Goal: Task Accomplishment & Management: Complete application form

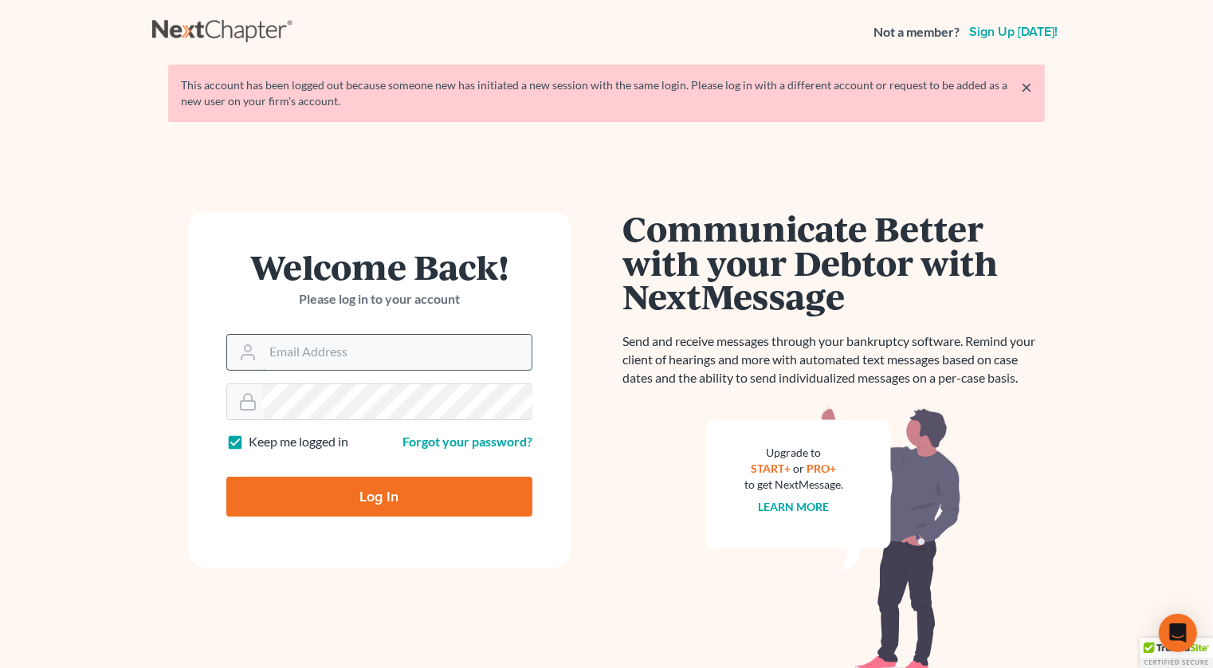
click at [429, 352] on input "Email Address" at bounding box center [397, 352] width 269 height 35
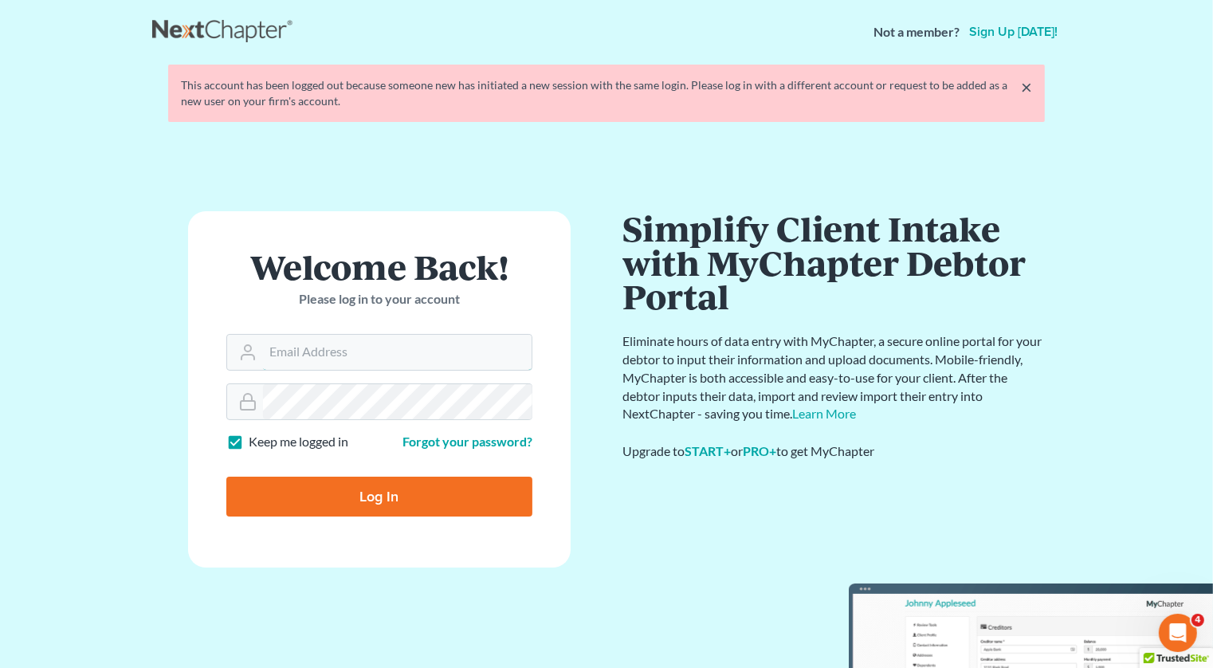
type input "[PERSON_NAME][EMAIL_ADDRESS][DOMAIN_NAME]"
click at [359, 503] on input "Log In" at bounding box center [379, 497] width 306 height 40
type input "Thinking..."
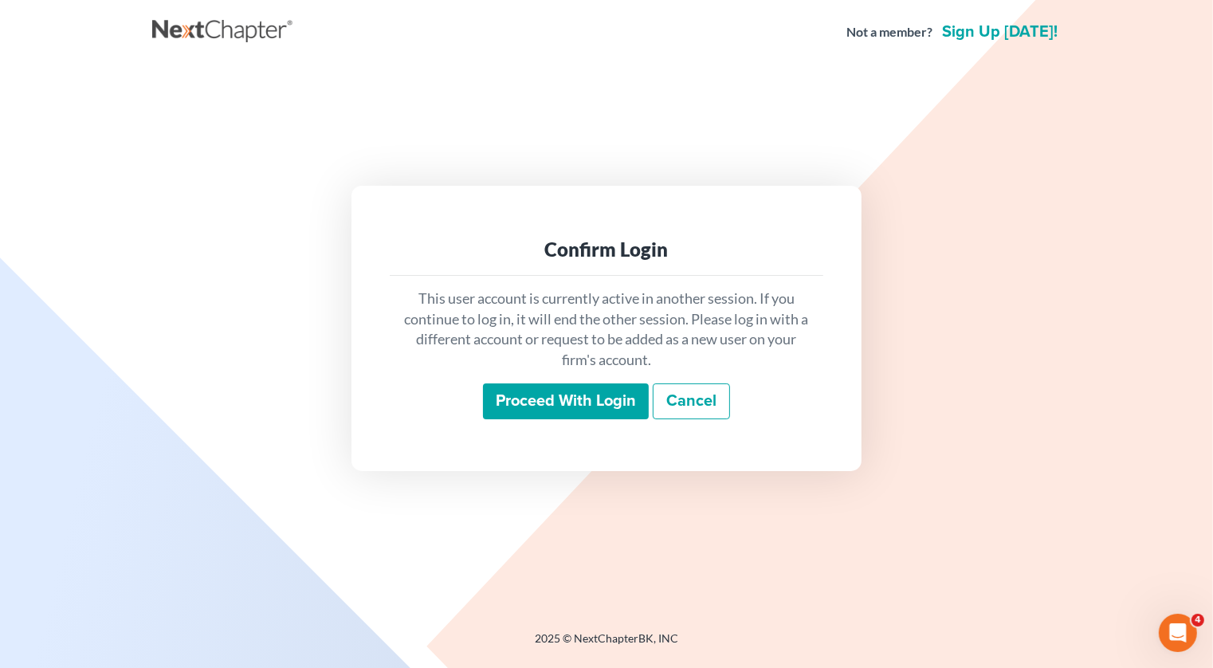
click at [590, 415] on input "Proceed with login" at bounding box center [566, 401] width 166 height 37
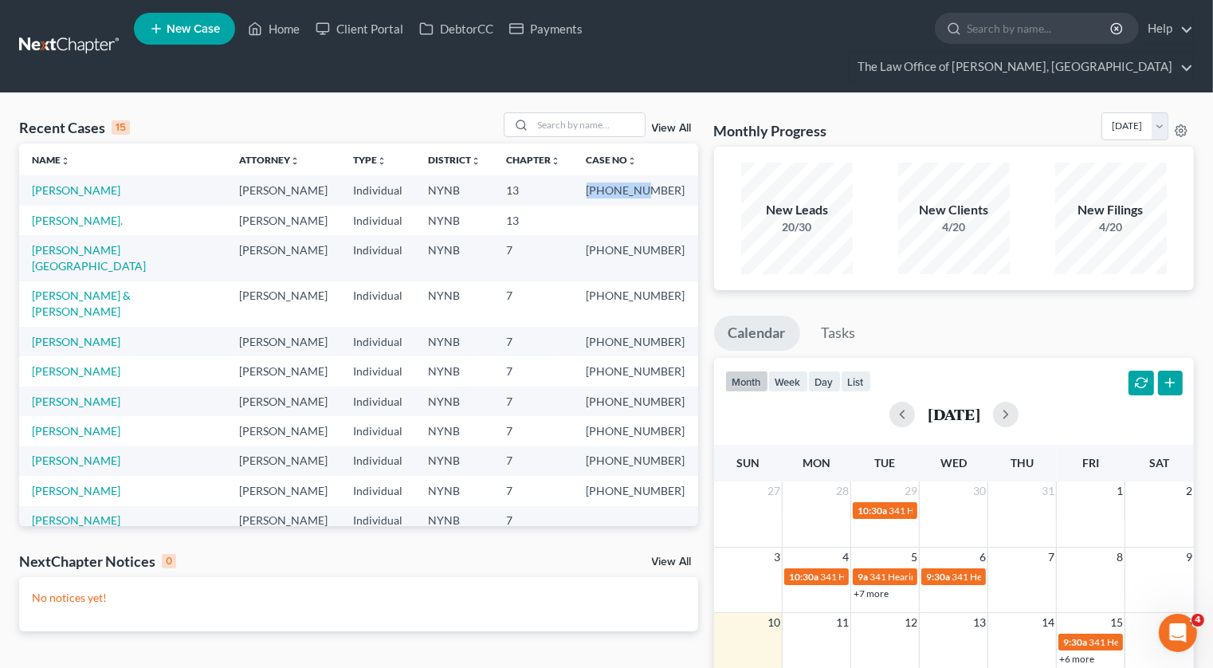
drag, startPoint x: 677, startPoint y: 163, endPoint x: 625, endPoint y: 163, distance: 51.8
click at [625, 175] on td "25-10908-1" at bounding box center [636, 189] width 124 height 29
copy td "25-10908-"
click at [612, 113] on input "search" at bounding box center [589, 124] width 112 height 23
type input "fantini"
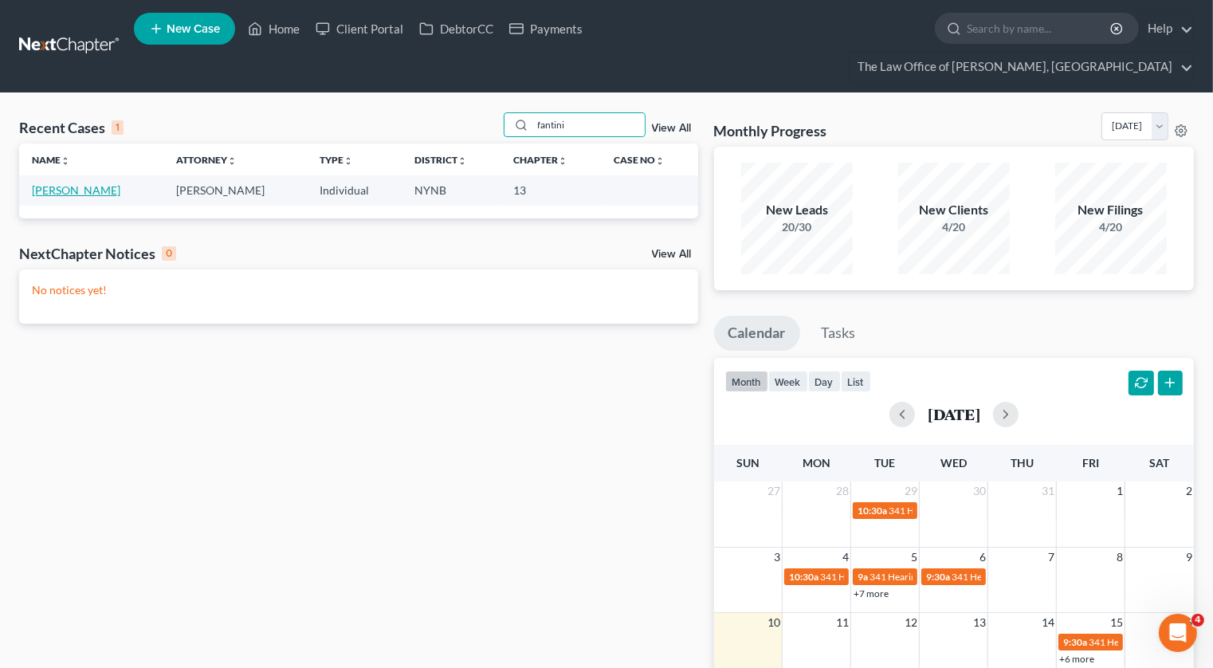
click at [61, 183] on link "Fantini, Edward" at bounding box center [76, 190] width 88 height 14
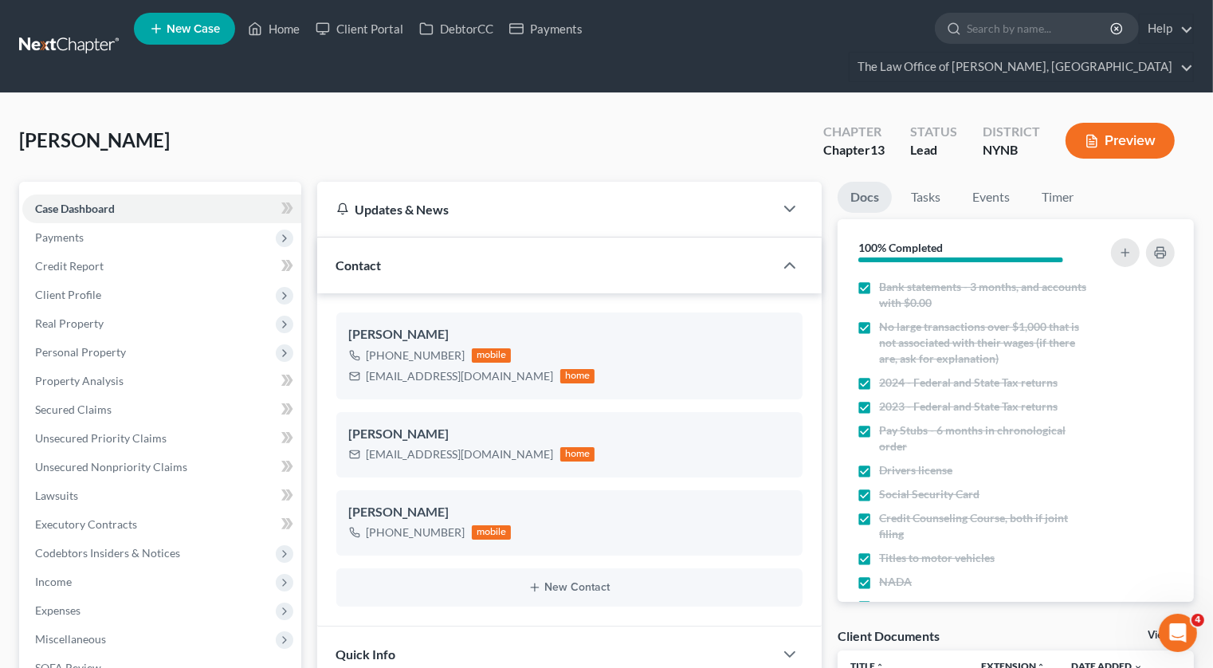
scroll to position [883, 0]
click at [74, 230] on span "Payments" at bounding box center [59, 237] width 49 height 14
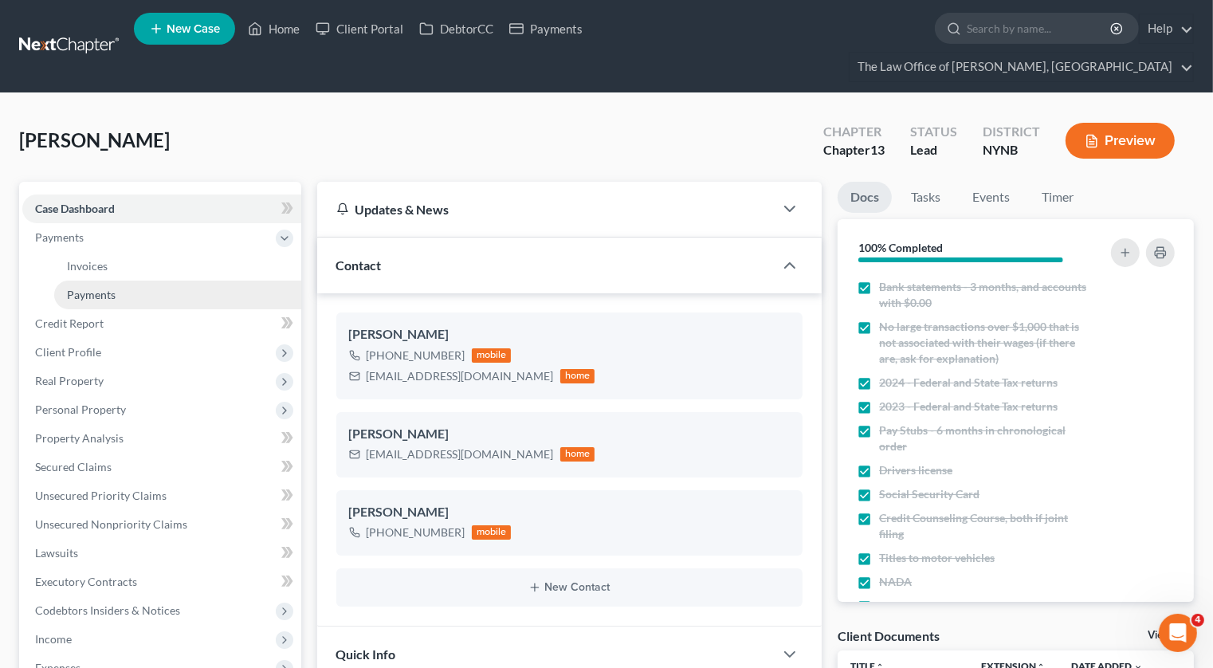
click at [68, 288] on span "Payments" at bounding box center [91, 295] width 49 height 14
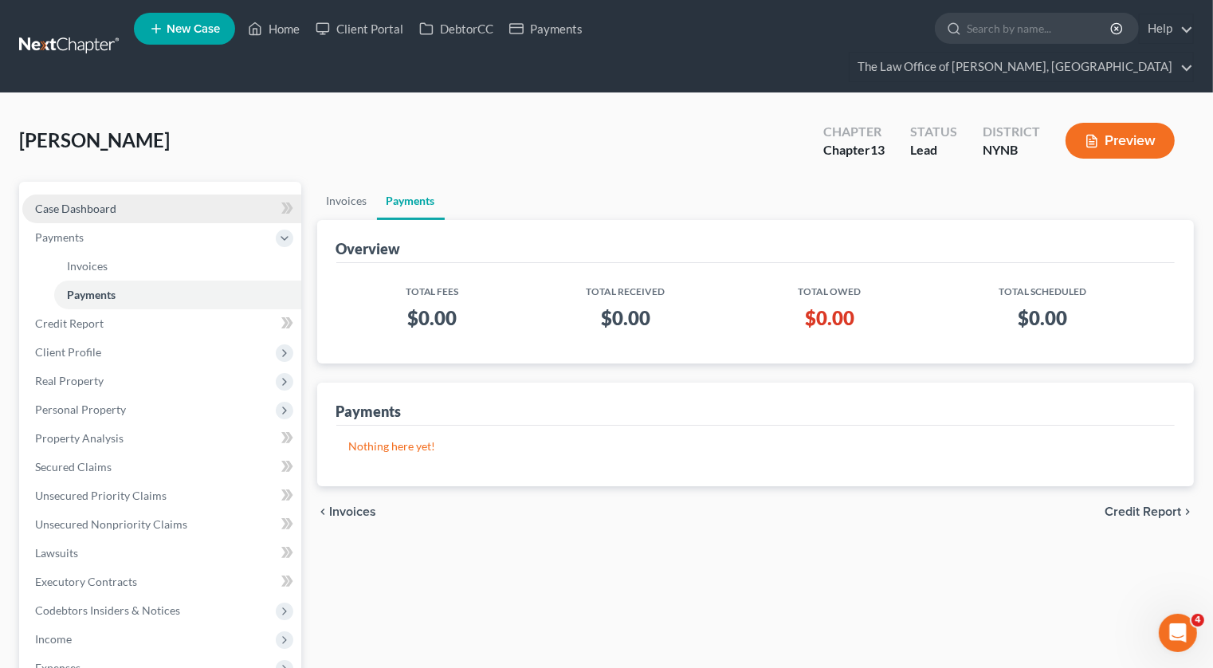
click at [166, 194] on link "Case Dashboard" at bounding box center [161, 208] width 279 height 29
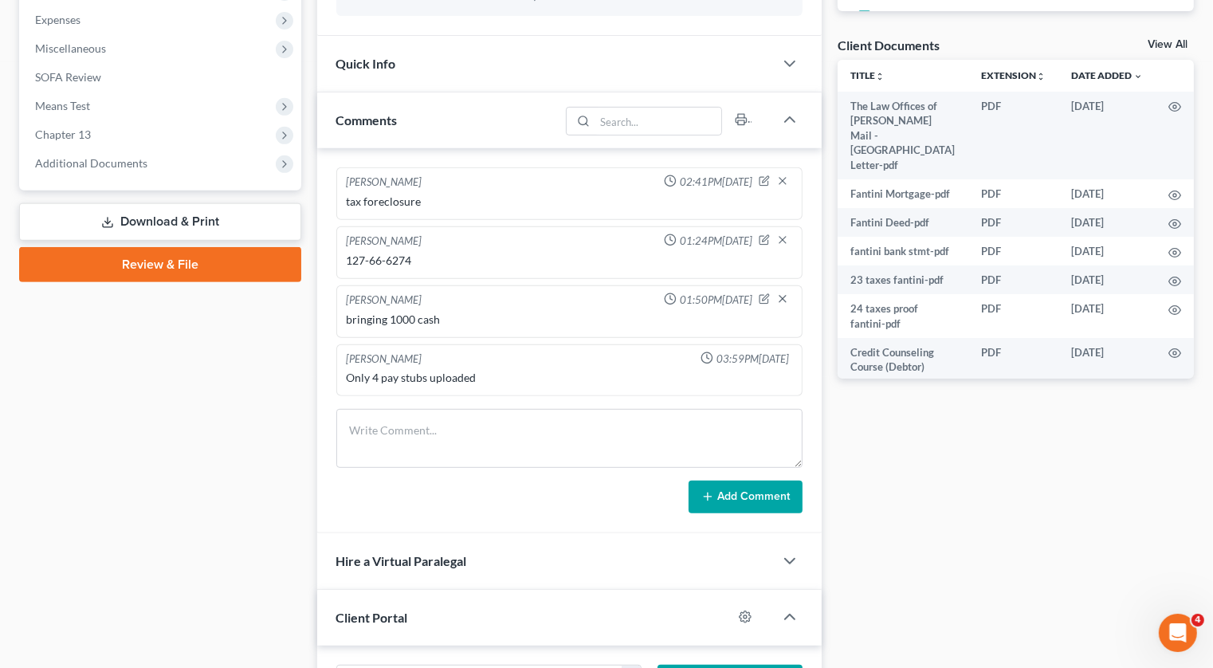
scroll to position [593, 0]
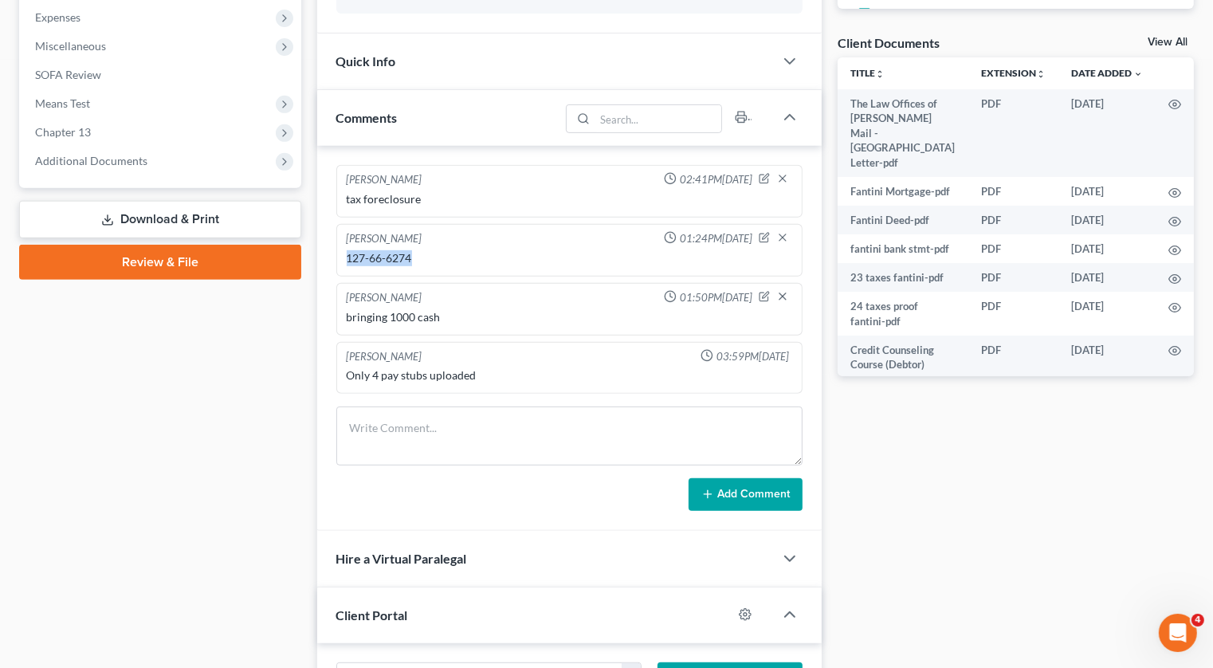
drag, startPoint x: 437, startPoint y: 231, endPoint x: 344, endPoint y: 228, distance: 93.3
click at [344, 247] on div "127-66-6274" at bounding box center [569, 258] width 453 height 22
copy div "127-66-6274"
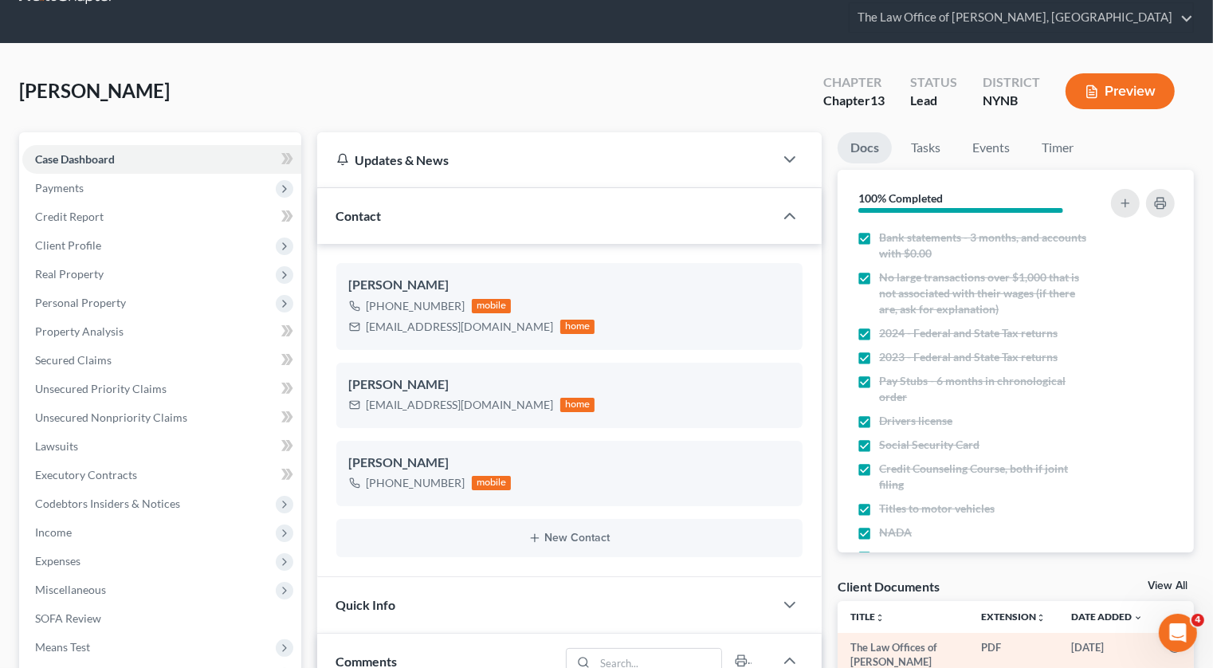
scroll to position [43, 0]
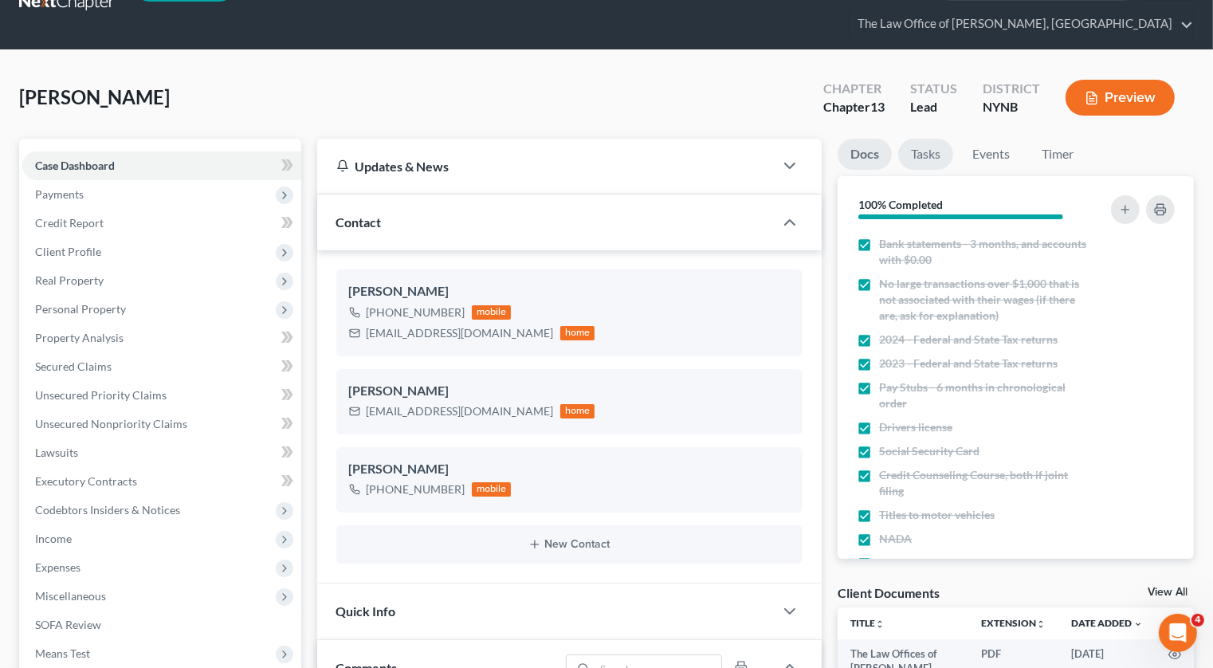
click at [926, 139] on link "Tasks" at bounding box center [925, 154] width 55 height 31
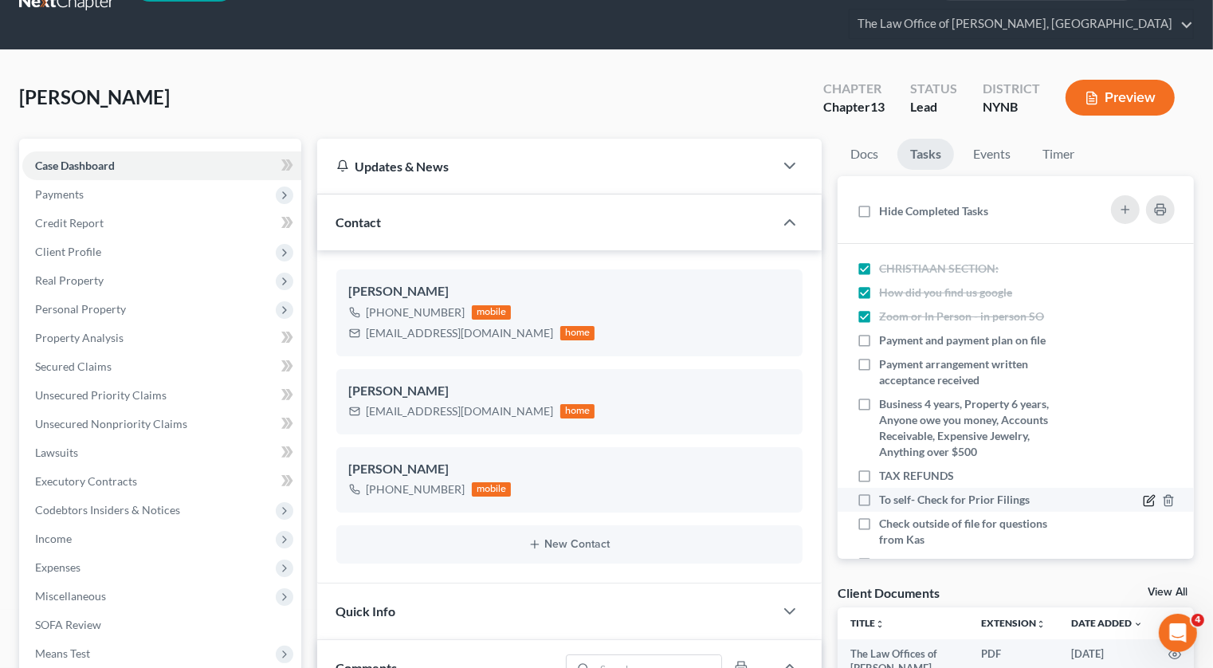
click at [1152, 495] on icon at bounding box center [1150, 498] width 7 height 7
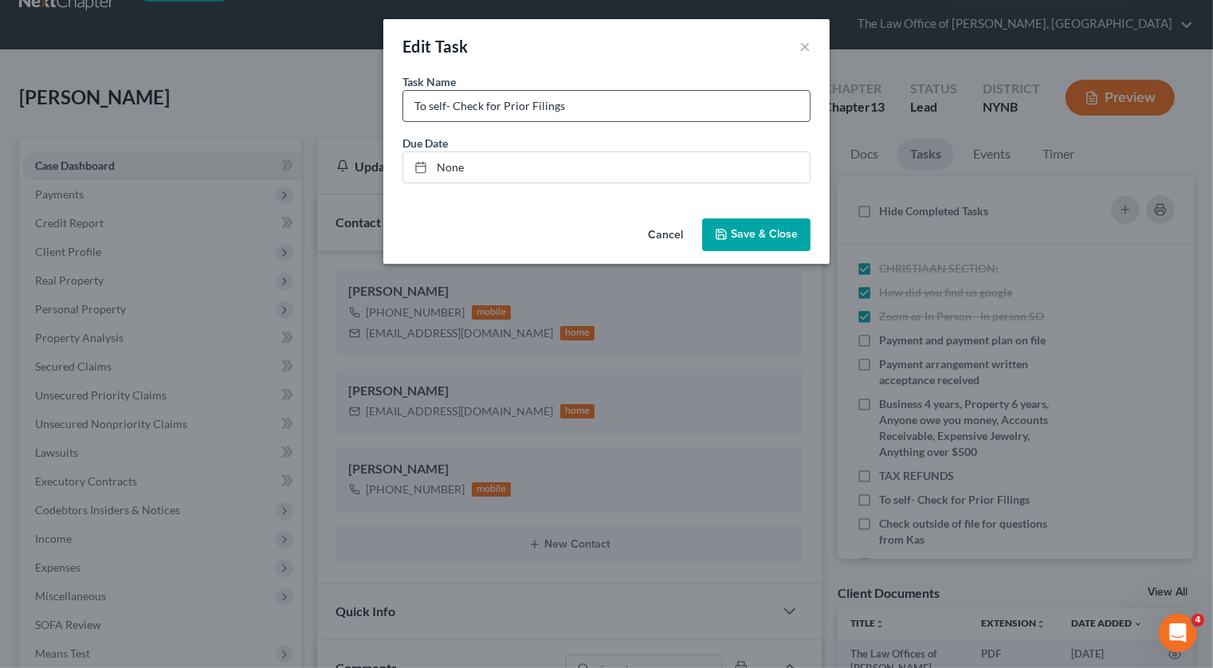
click at [692, 94] on input "To self- Check for Prior Filings" at bounding box center [606, 106] width 406 height 30
click at [653, 110] on input "To self- Check for Prior Filings" at bounding box center [606, 106] width 406 height 30
paste input "Date filed: 08/24/2011"
type input "To self- Check for Prior Filings ch 7 Date filed: 08/24/2011"
click at [726, 229] on icon "button" at bounding box center [721, 234] width 10 height 10
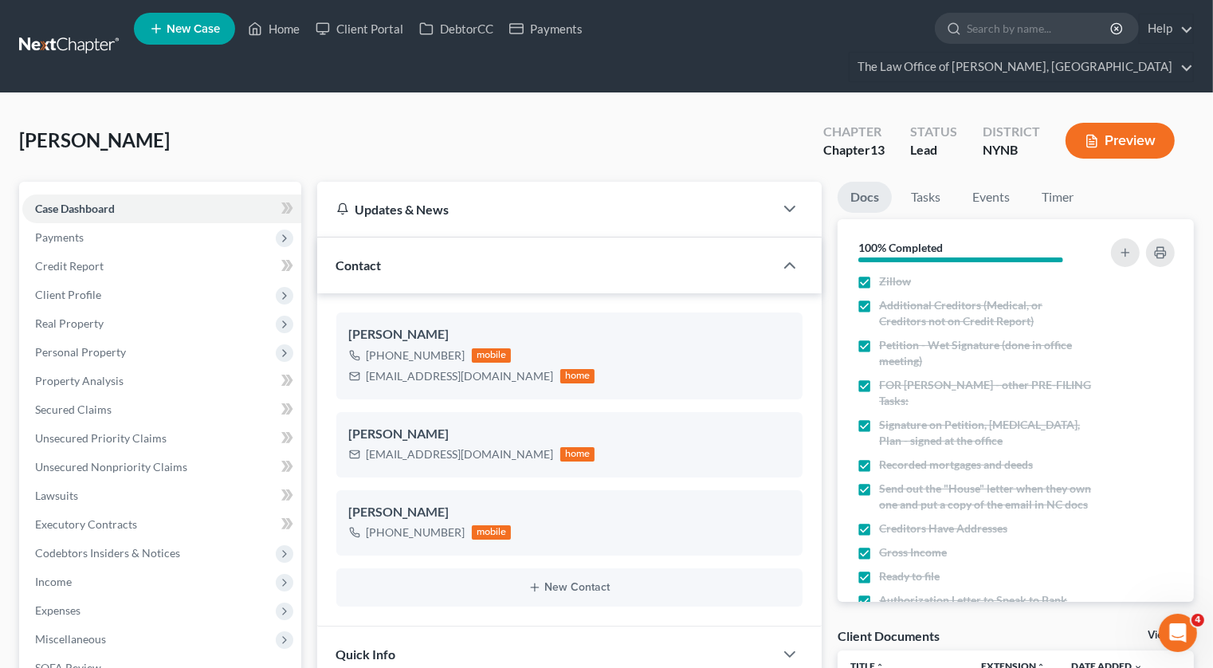
scroll to position [376, 0]
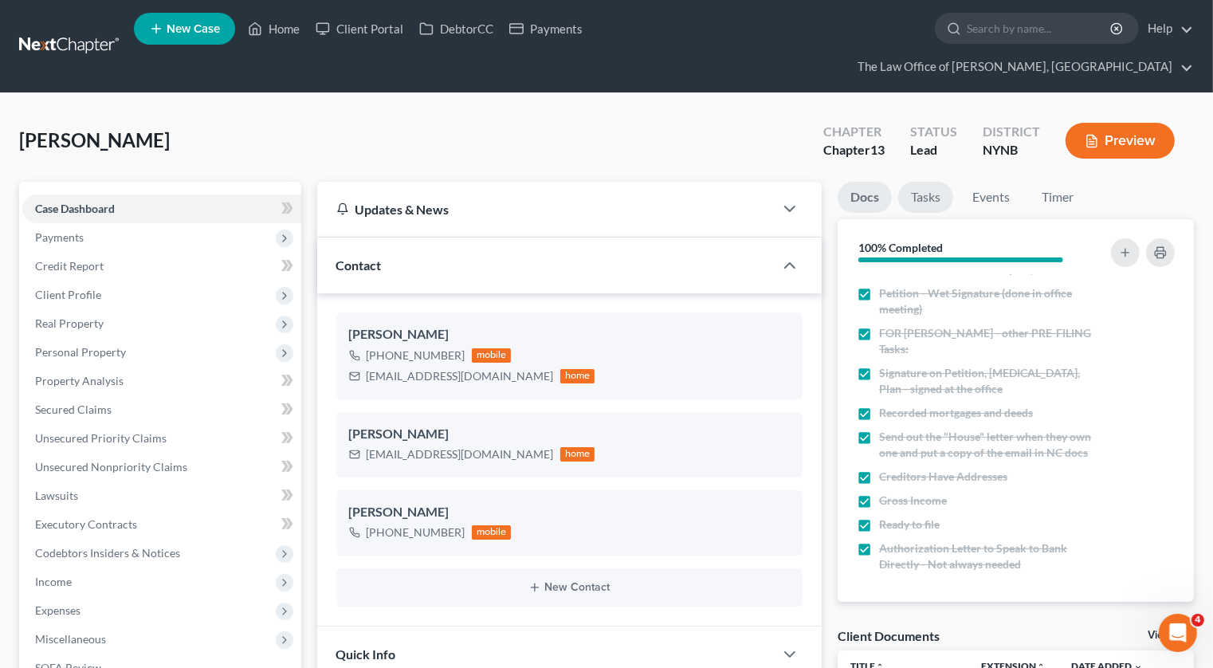
click at [935, 182] on link "Tasks" at bounding box center [925, 197] width 55 height 31
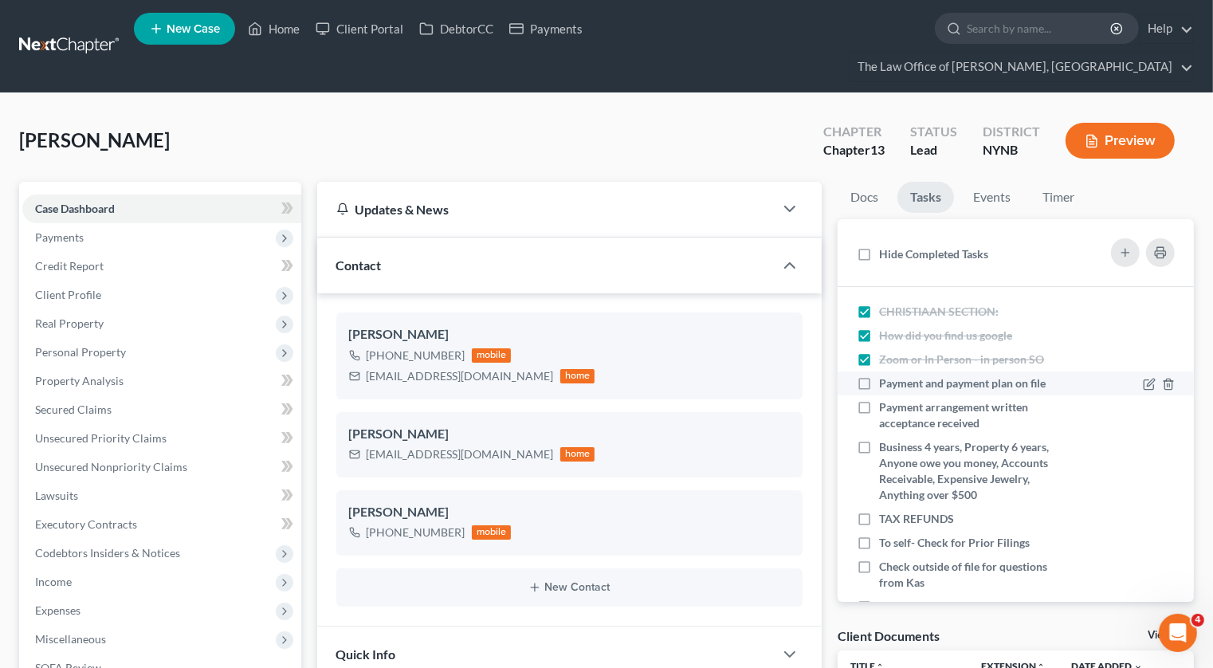
click at [879, 375] on label "Payment and payment plan on file" at bounding box center [968, 383] width 179 height 16
click at [885, 375] on input "Payment and payment plan on file" at bounding box center [890, 380] width 10 height 10
checkbox input "true"
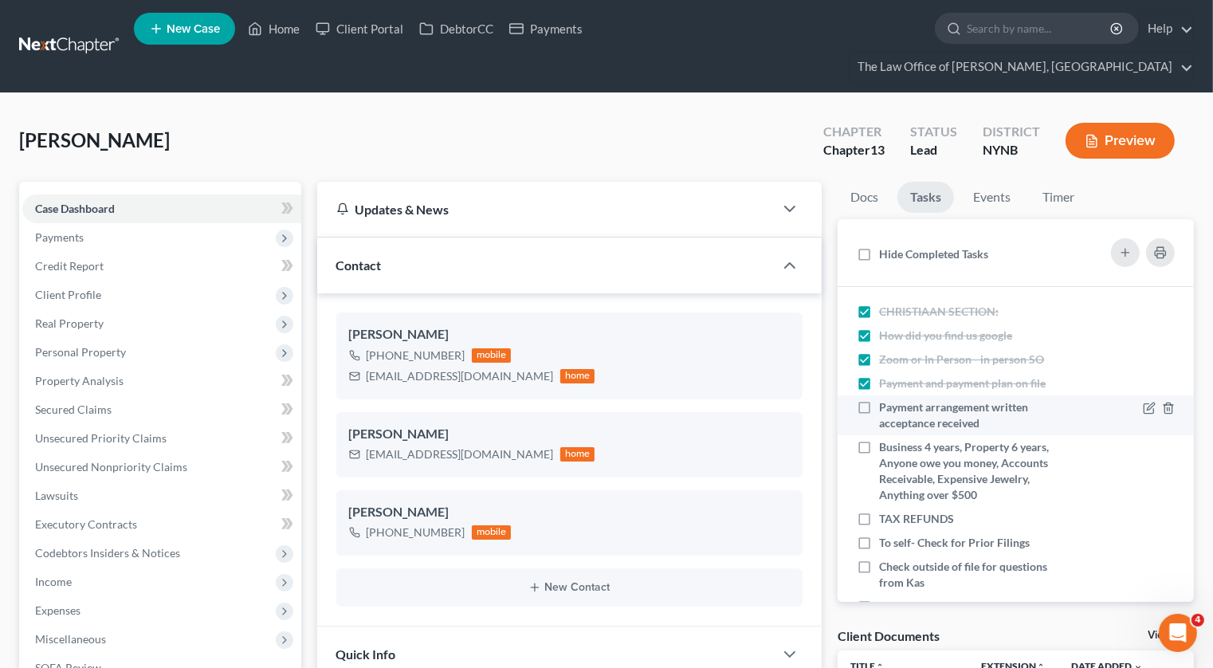
click at [879, 399] on label "Payment arrangement written acceptance received" at bounding box center [975, 415] width 193 height 32
click at [885, 399] on input "Payment arrangement written acceptance received" at bounding box center [890, 404] width 10 height 10
checkbox input "true"
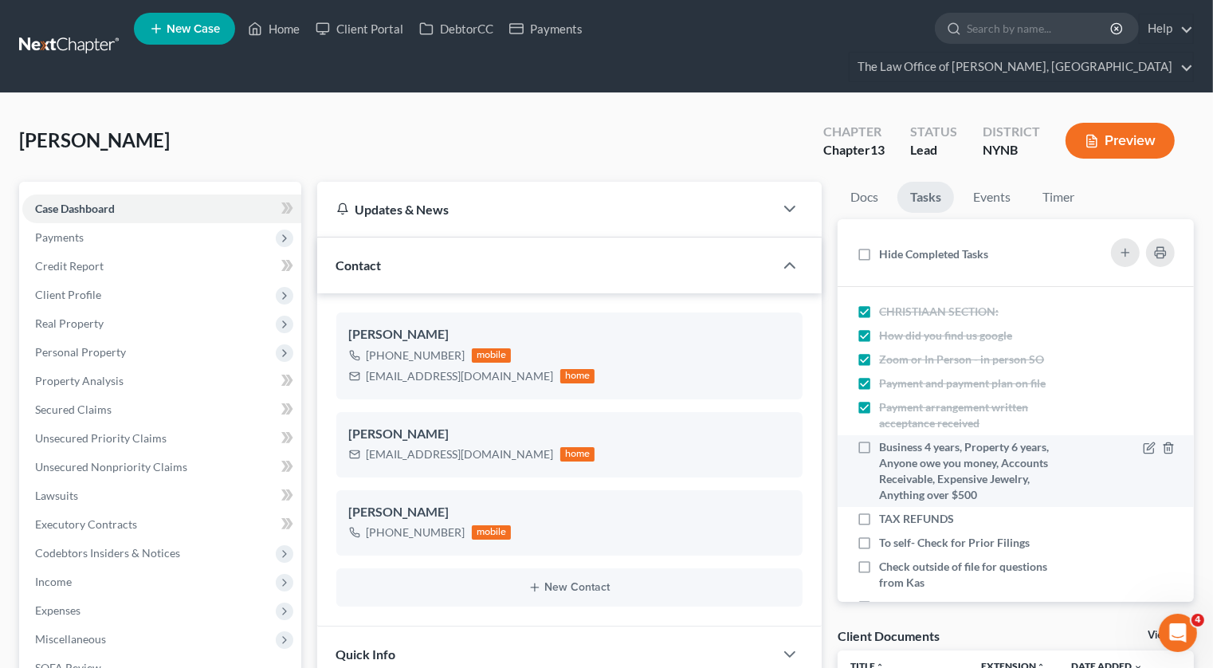
click at [879, 439] on label "Business 4 years, Property 6 years, Anyone owe you money, Accounts Receivable, …" at bounding box center [975, 471] width 193 height 64
click at [885, 439] on input "Business 4 years, Property 6 years, Anyone owe you money, Accounts Receivable, …" at bounding box center [890, 444] width 10 height 10
checkbox input "true"
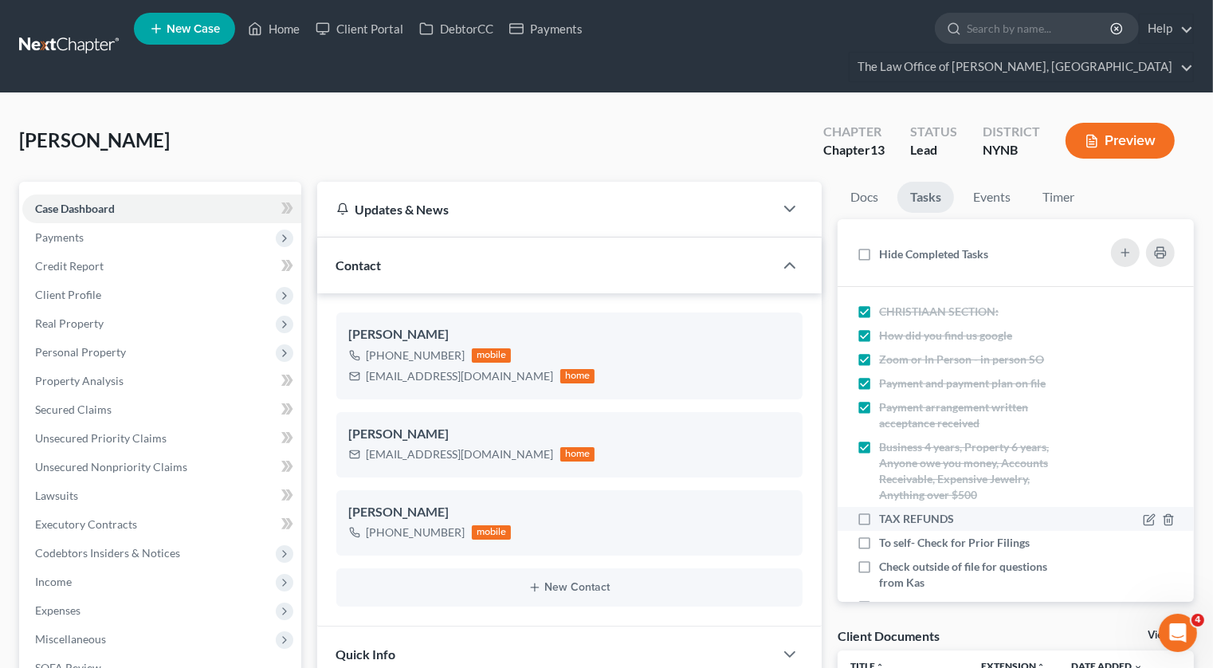
click at [879, 511] on label "TAX REFUNDS" at bounding box center [923, 519] width 88 height 16
click at [885, 511] on input "TAX REFUNDS" at bounding box center [890, 516] width 10 height 10
checkbox input "true"
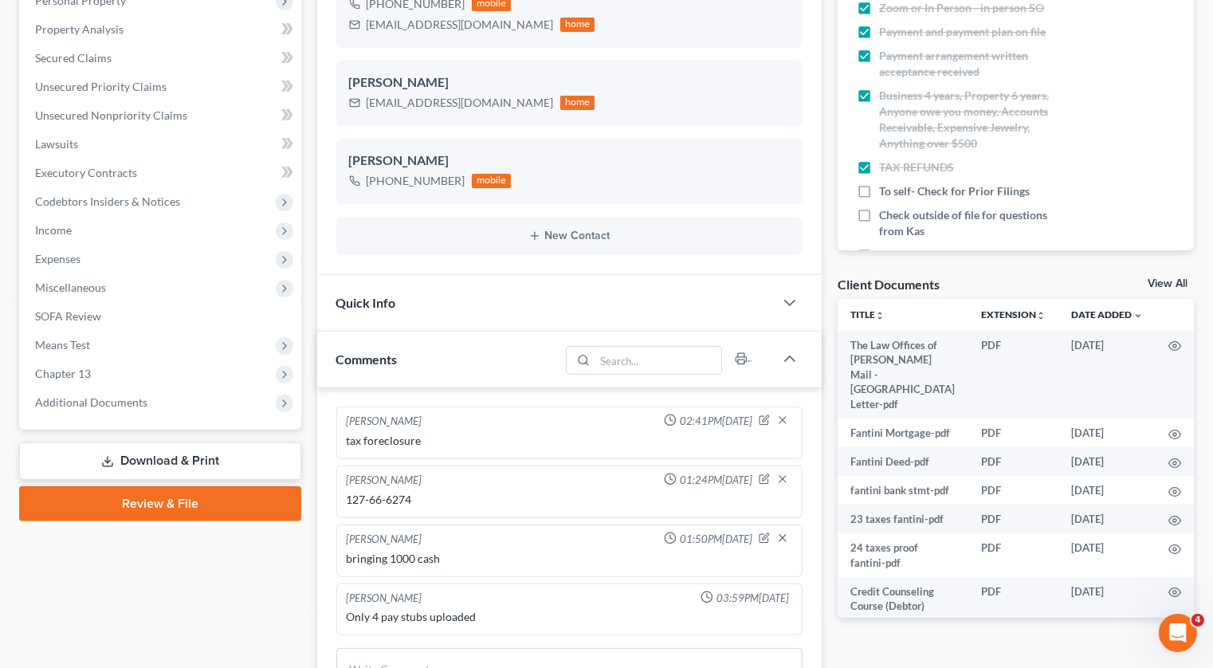
scroll to position [353, 0]
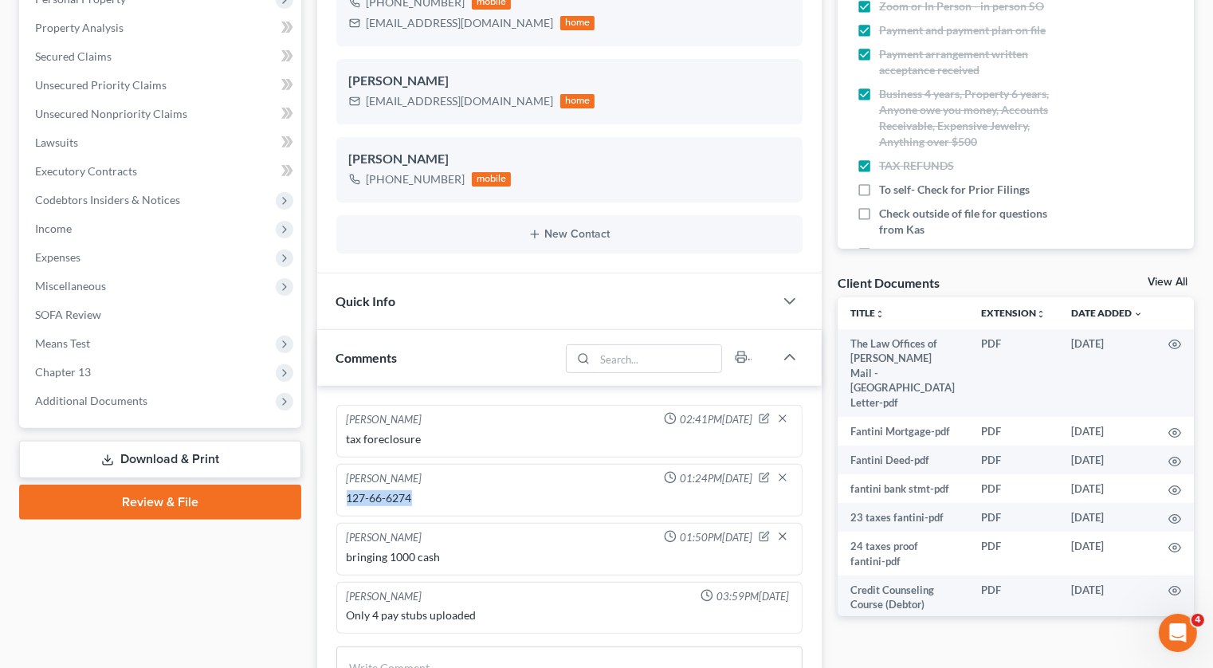
drag, startPoint x: 427, startPoint y: 469, endPoint x: 334, endPoint y: 471, distance: 93.3
click at [334, 471] on div "Christiaan VanNiekerk 02:41PM, 08/01/2025 tax foreclosure Christiaan VanNiekerk…" at bounding box center [569, 578] width 505 height 385
copy div "127-66-6274"
click at [168, 386] on span "Additional Documents" at bounding box center [161, 400] width 279 height 29
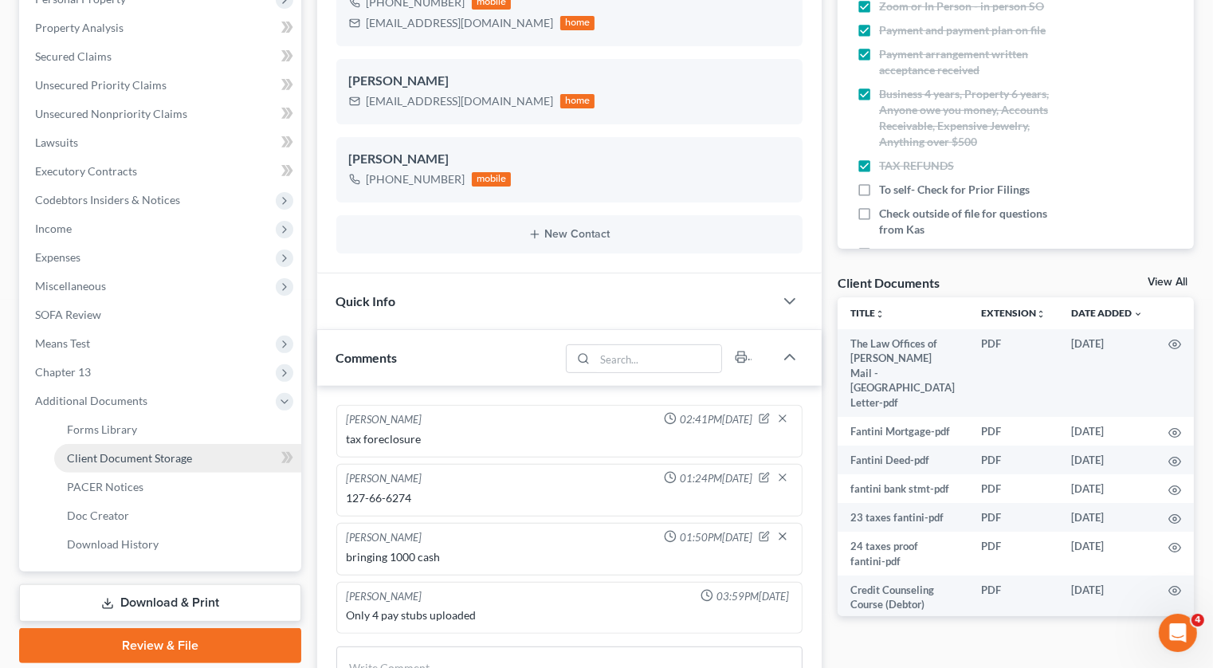
click at [156, 444] on link "Client Document Storage" at bounding box center [177, 458] width 247 height 29
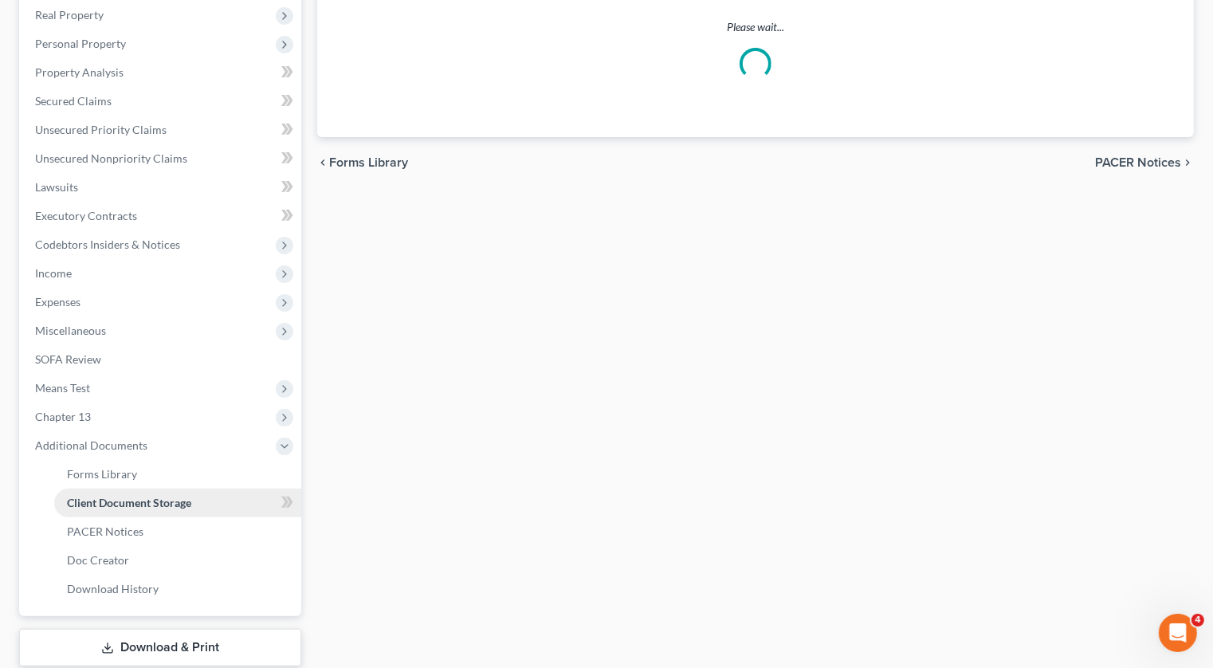
scroll to position [179, 0]
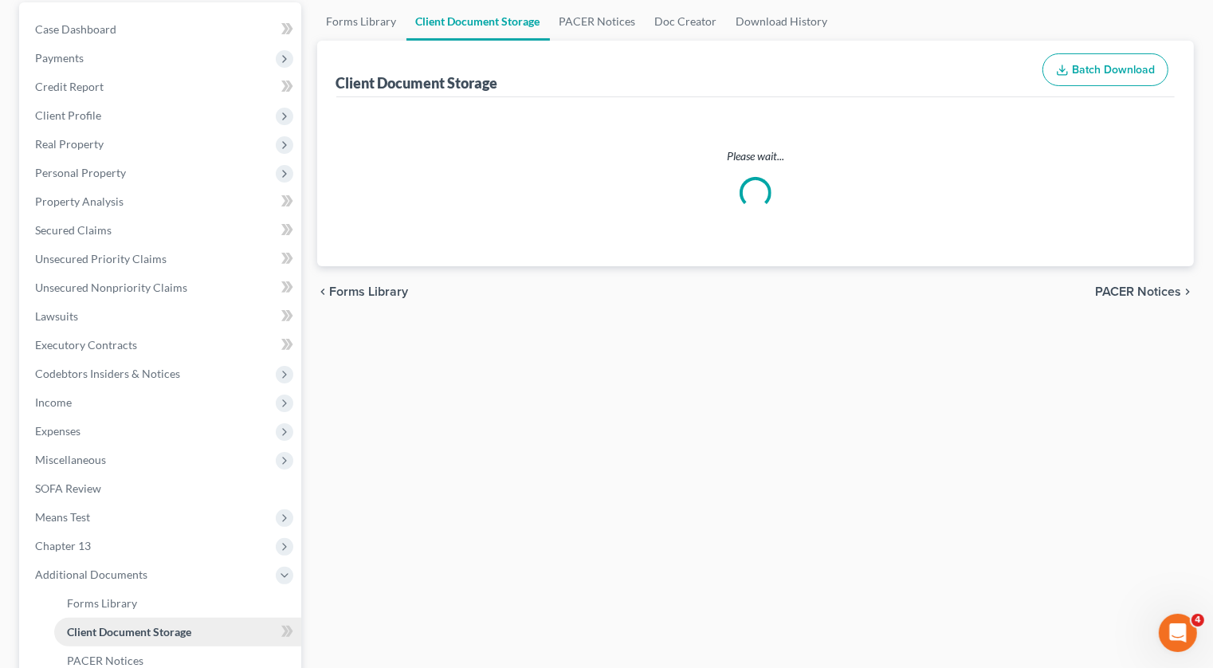
select select "1"
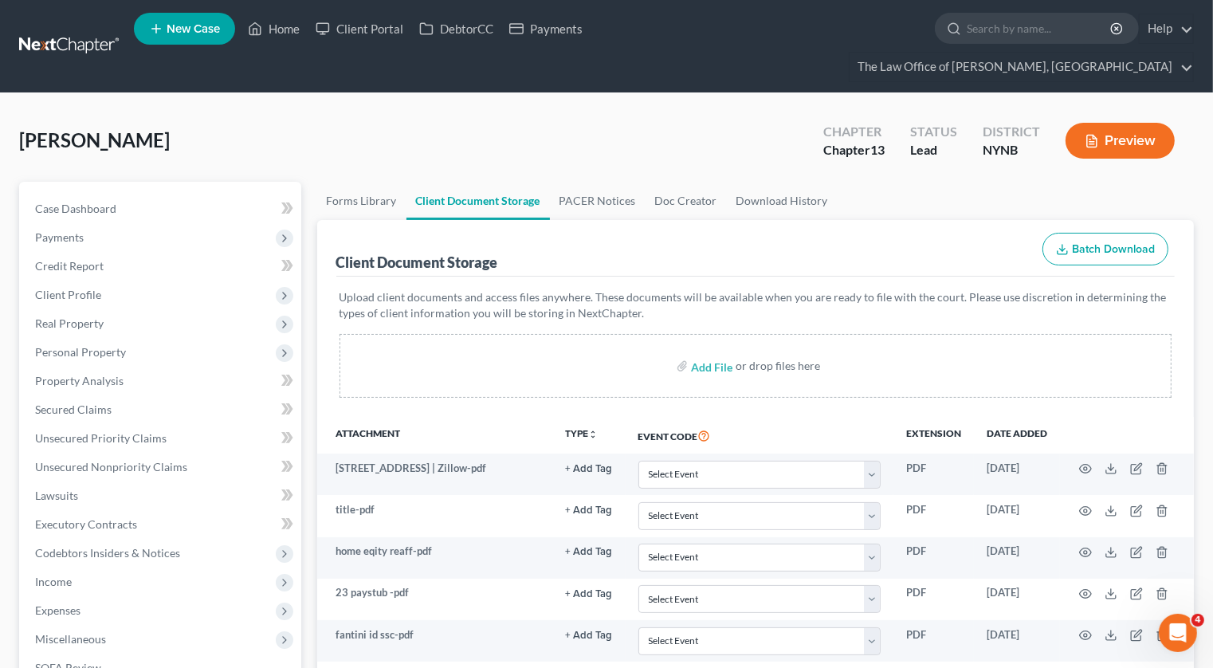
scroll to position [475, 0]
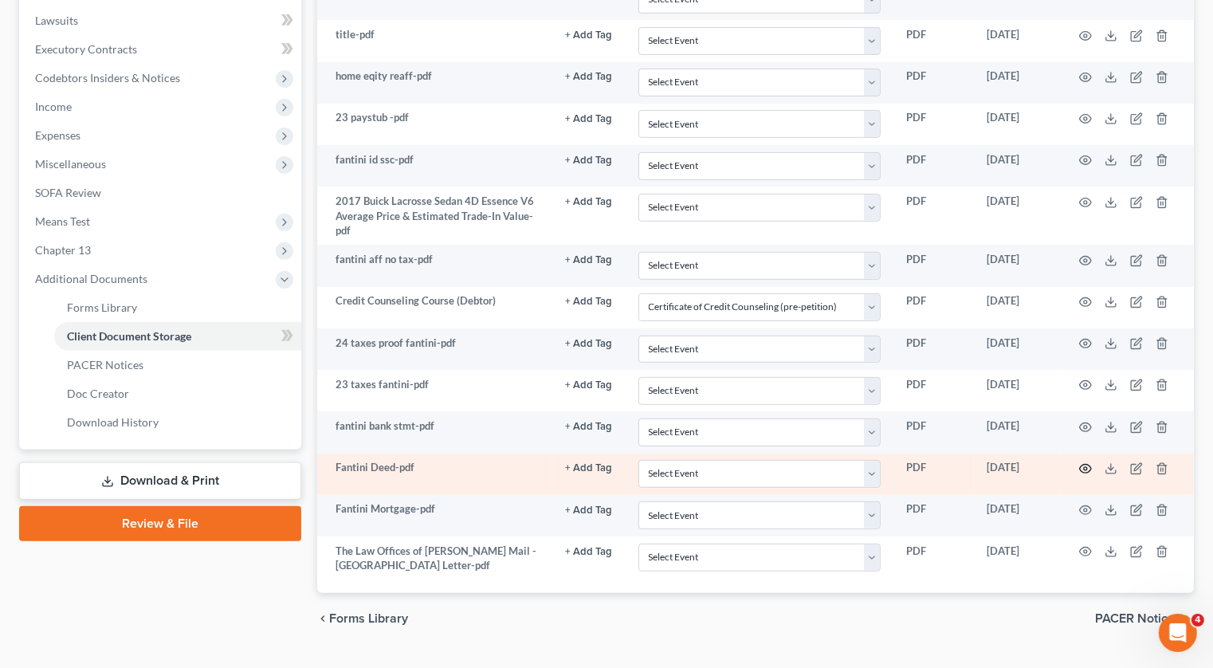
click at [1085, 462] on icon "button" at bounding box center [1085, 468] width 13 height 13
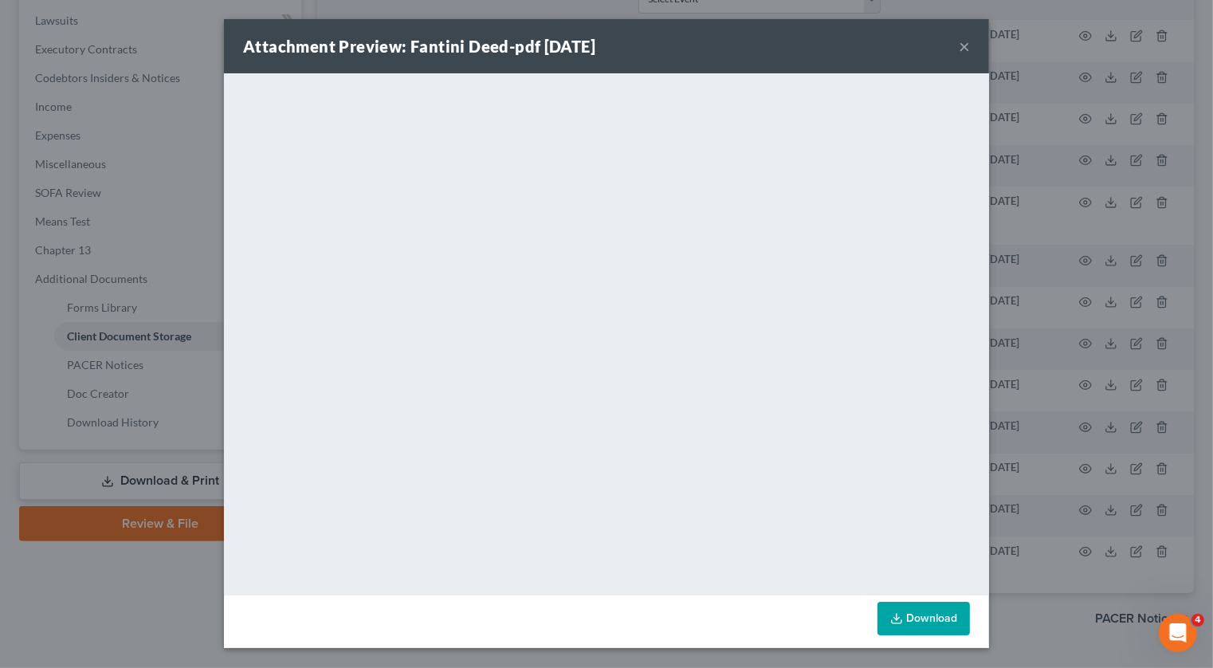
click at [968, 56] on button "×" at bounding box center [964, 46] width 11 height 19
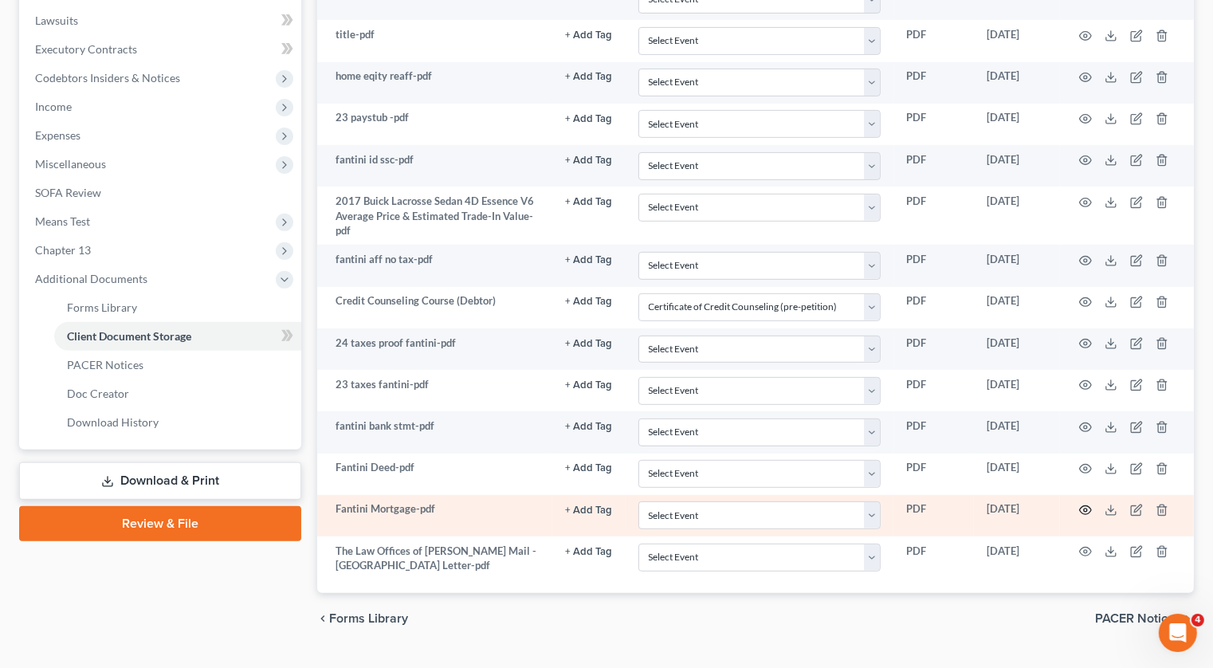
click at [1085, 504] on icon "button" at bounding box center [1085, 510] width 13 height 13
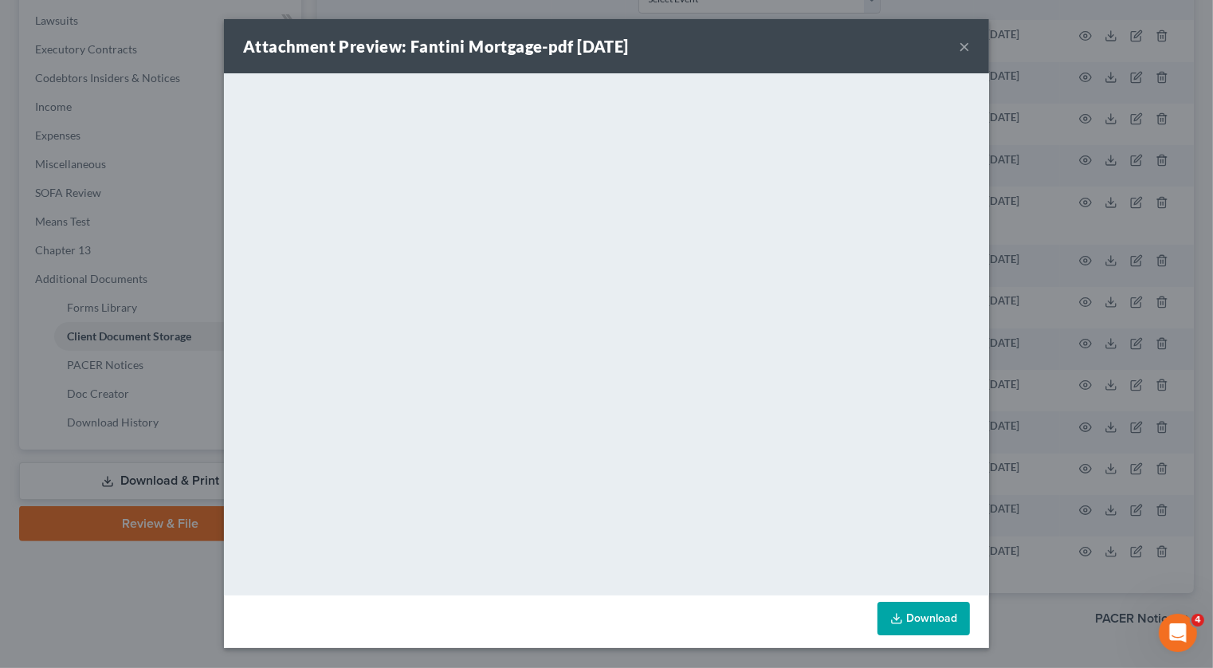
click at [963, 47] on button "×" at bounding box center [964, 46] width 11 height 19
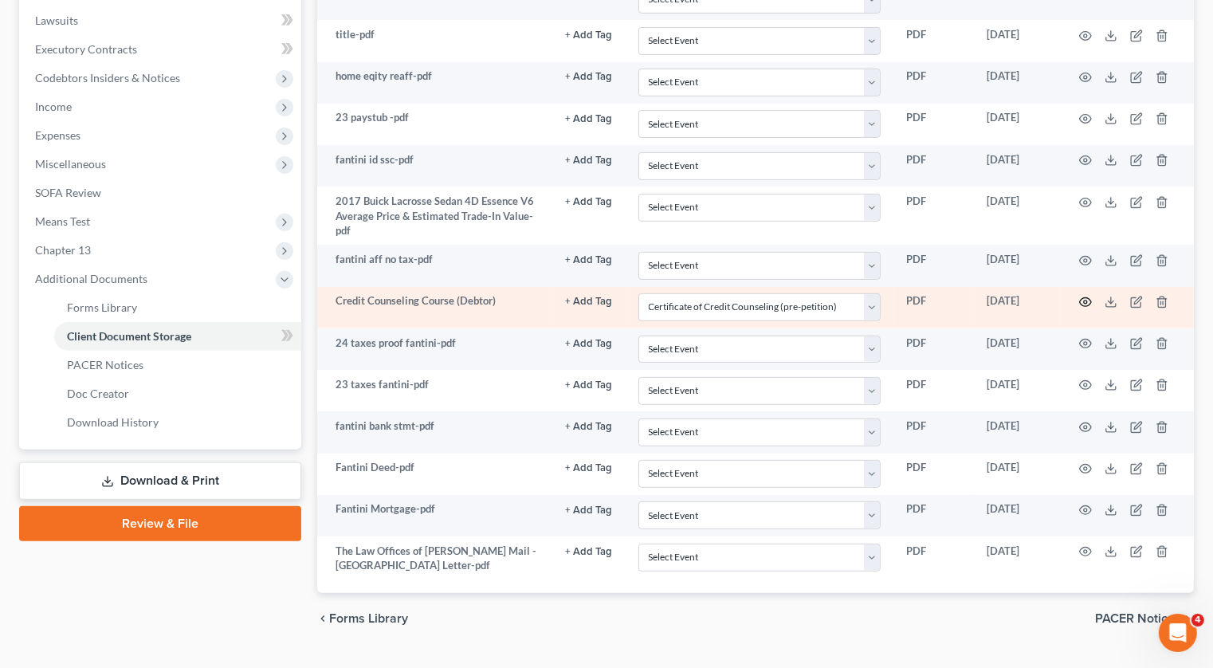
click at [1085, 296] on icon "button" at bounding box center [1085, 302] width 13 height 13
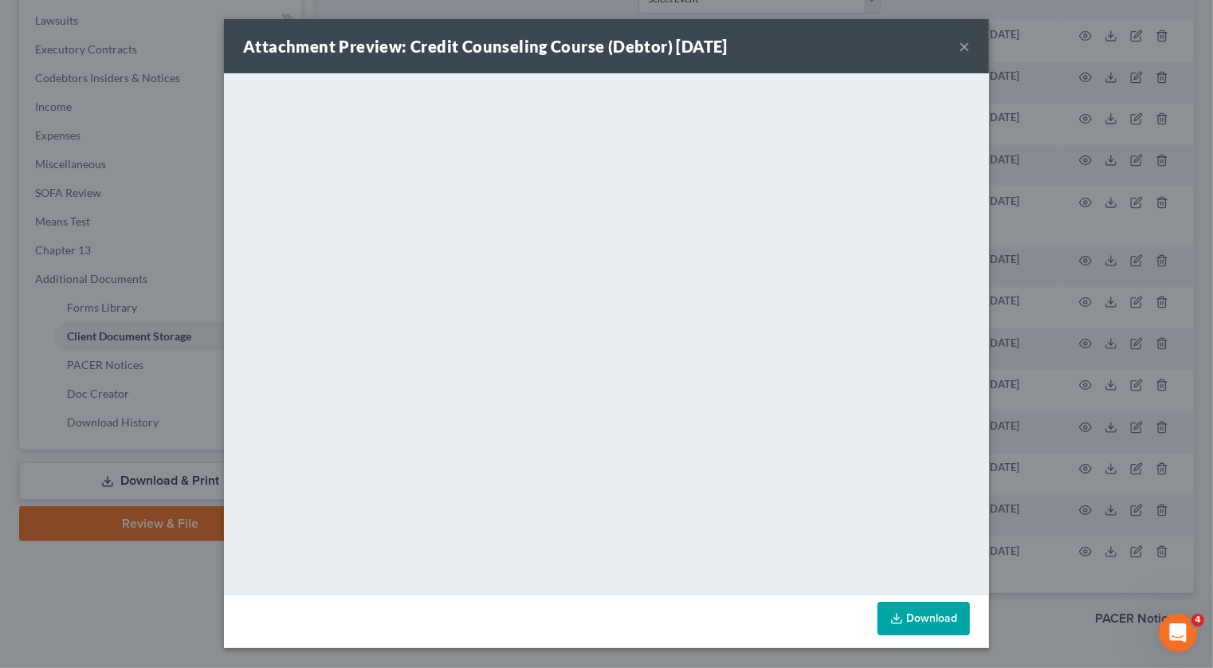
click at [964, 45] on button "×" at bounding box center [964, 46] width 11 height 19
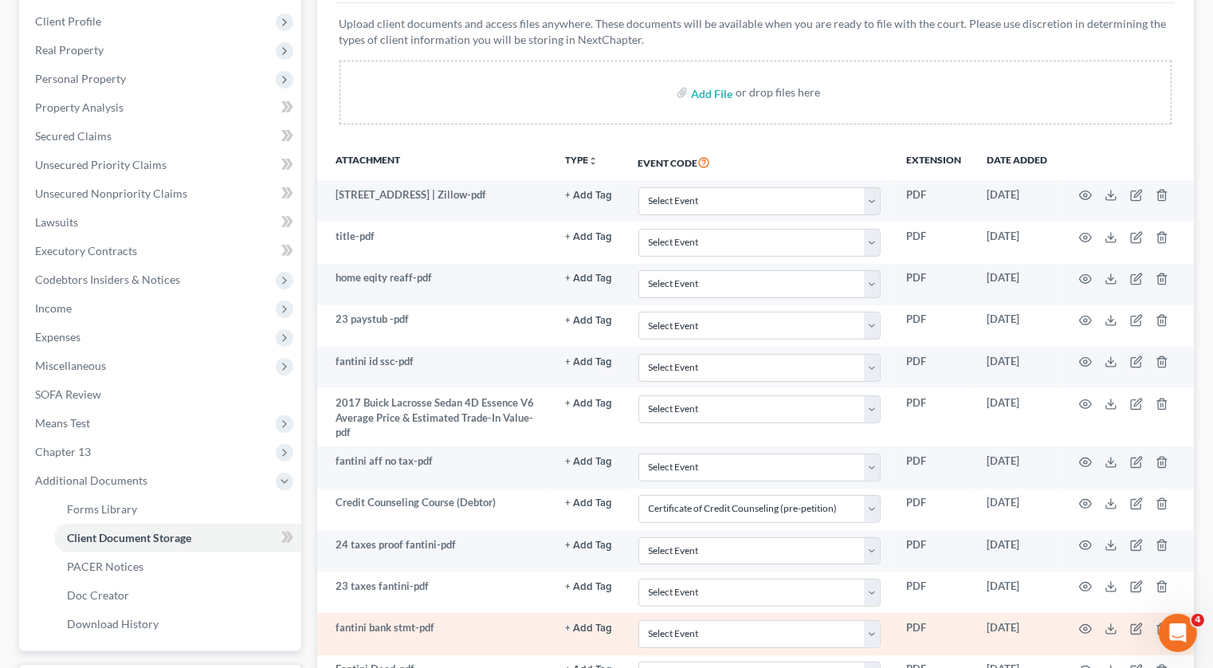
scroll to position [270, 0]
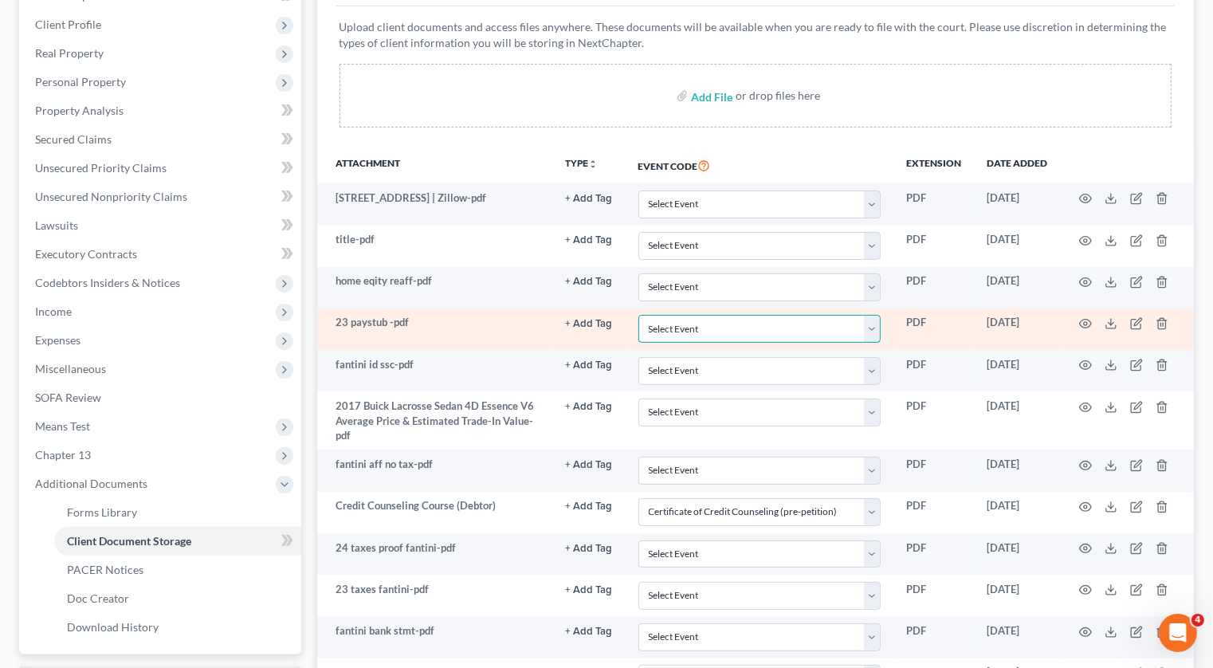
click at [754, 315] on select "Select Event Application to Have the Filing Fee Waived Certificate of Credit Co…" at bounding box center [759, 329] width 242 height 28
select select "5"
click at [1084, 322] on circle "button" at bounding box center [1085, 323] width 3 height 3
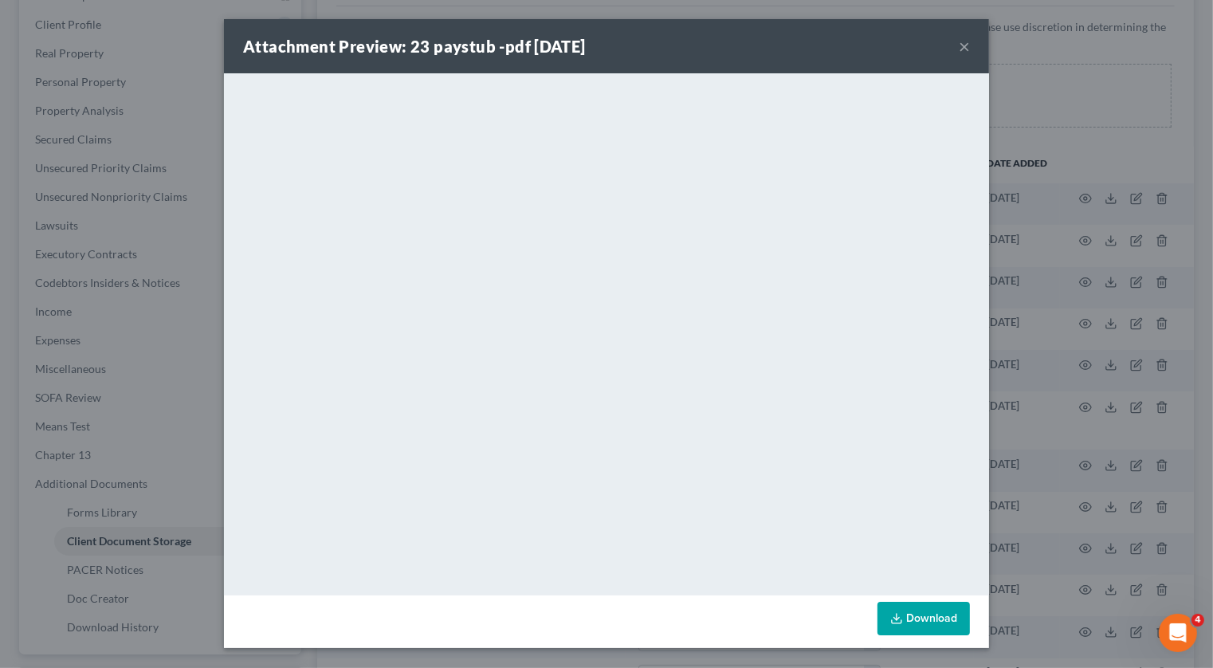
click at [966, 45] on button "×" at bounding box center [964, 46] width 11 height 19
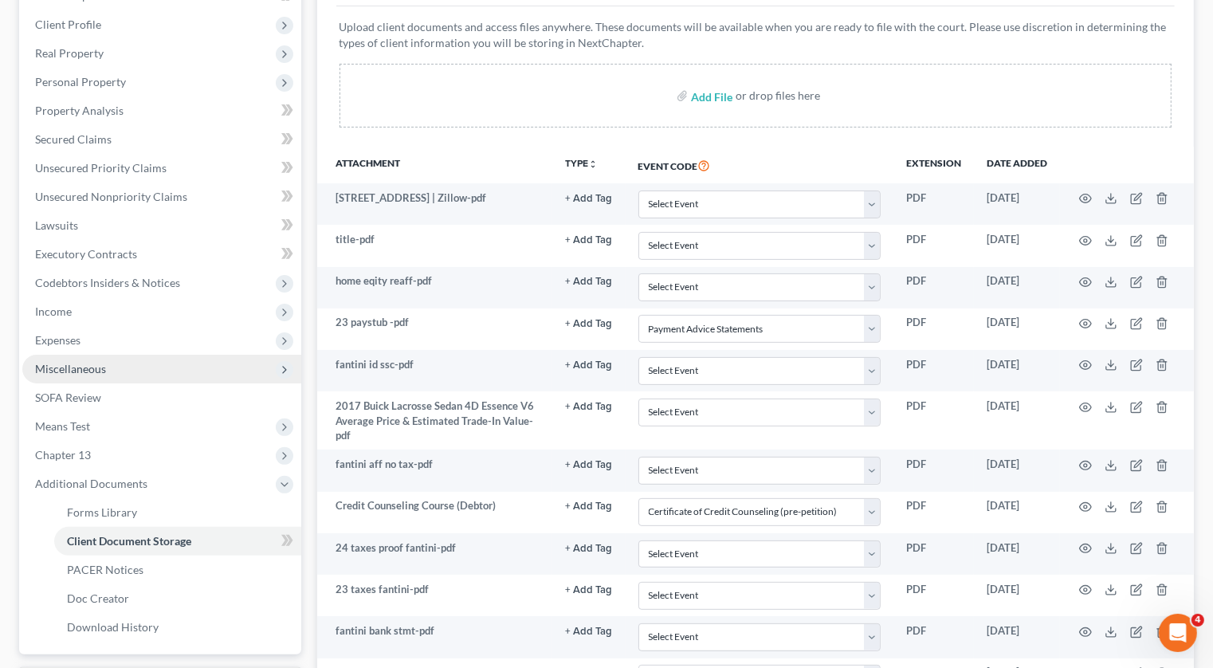
click at [148, 355] on span "Miscellaneous" at bounding box center [161, 369] width 279 height 29
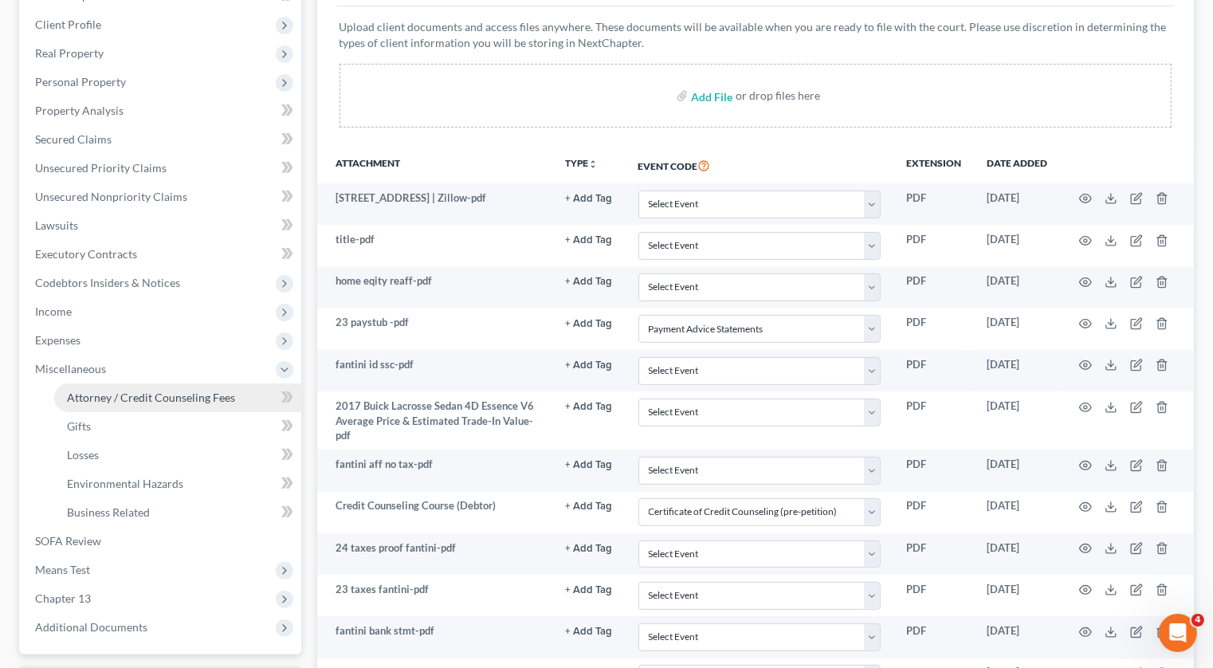
click at [147, 383] on link "Attorney / Credit Counseling Fees" at bounding box center [177, 397] width 247 height 29
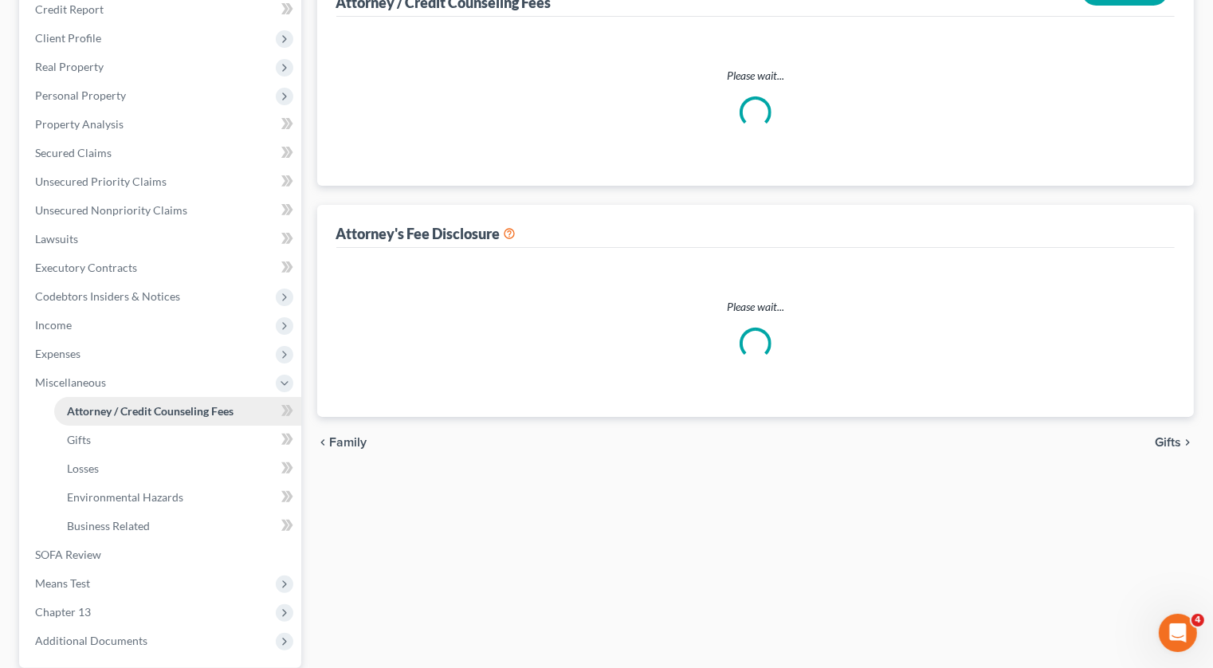
scroll to position [179, 0]
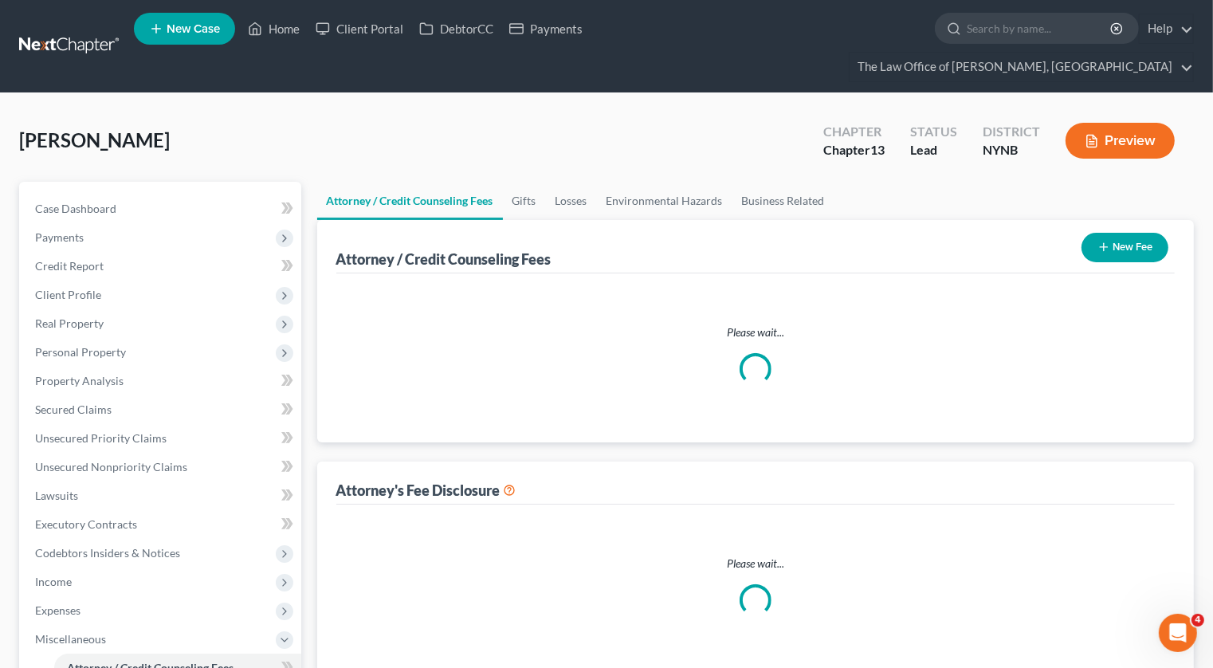
select select "1"
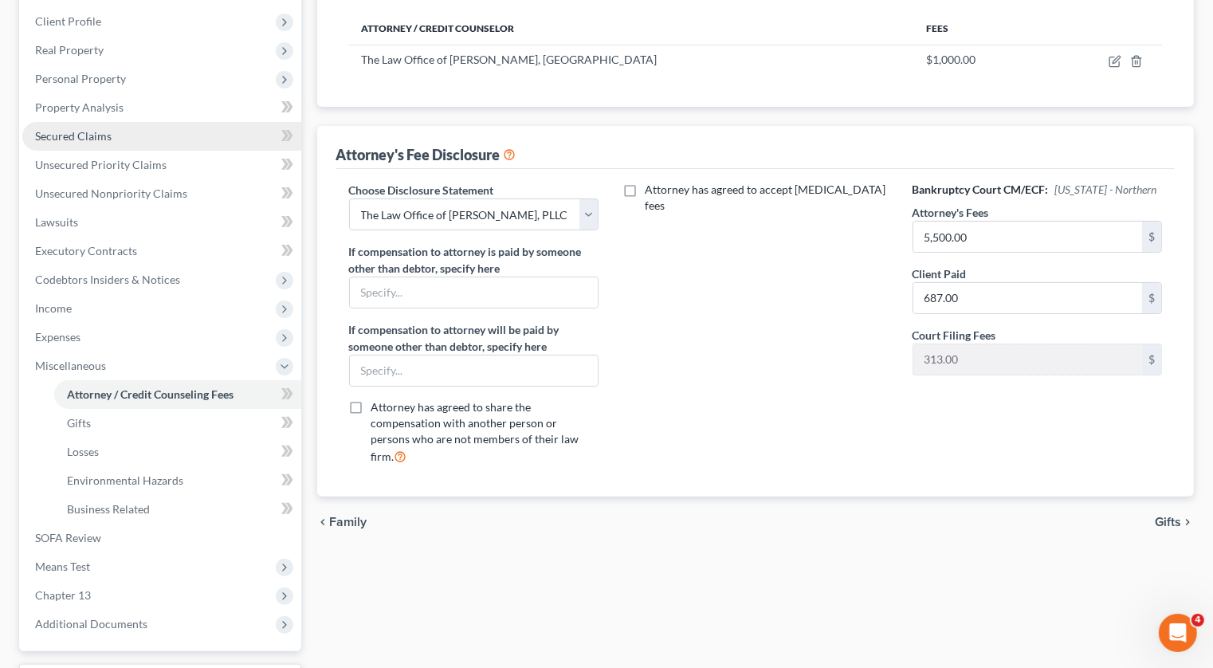
scroll to position [372, 0]
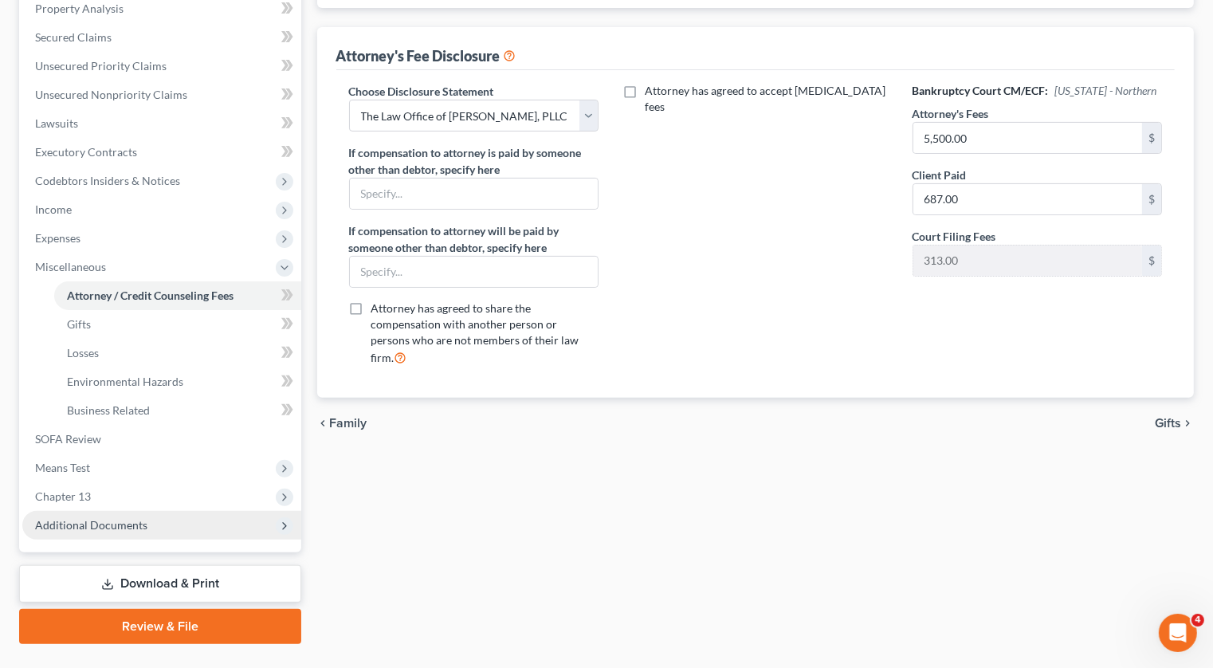
click at [151, 511] on span "Additional Documents" at bounding box center [161, 525] width 279 height 29
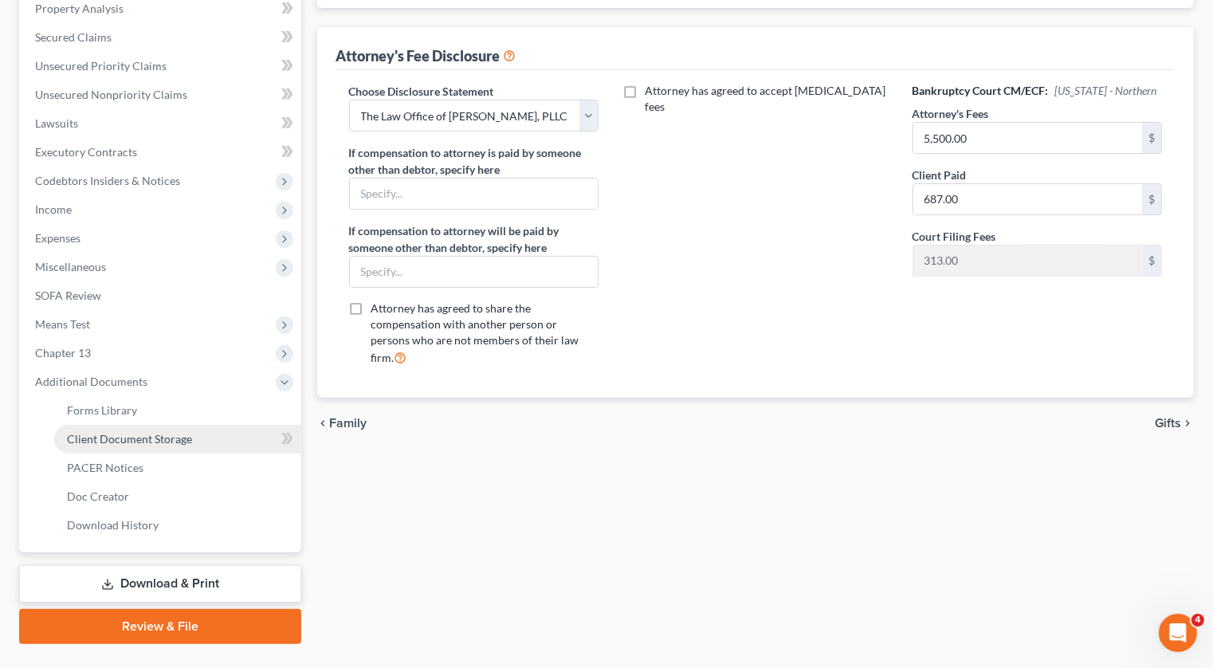
click at [205, 425] on link "Client Document Storage" at bounding box center [177, 439] width 247 height 29
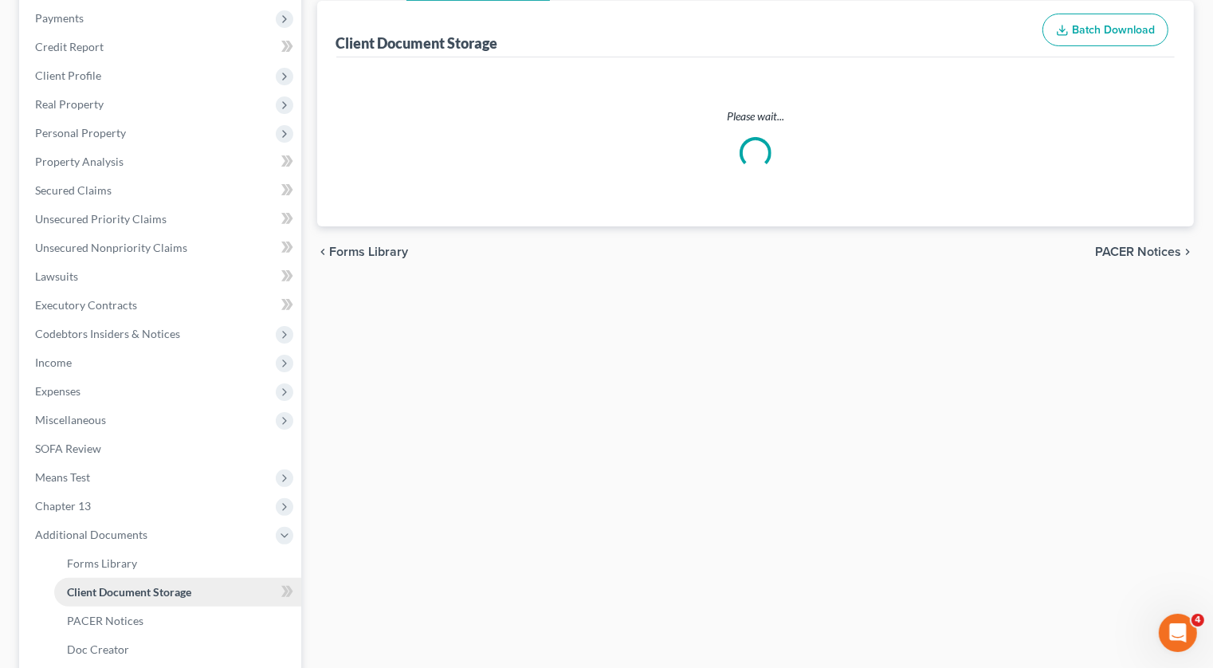
scroll to position [155, 0]
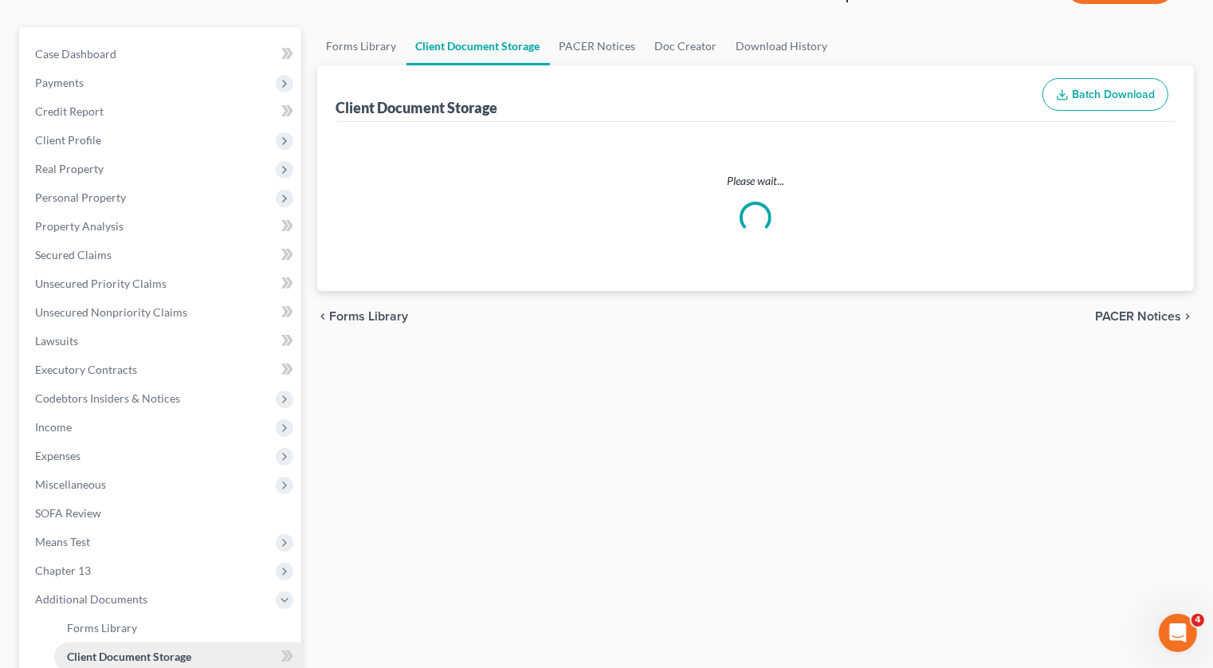
select select "5"
select select "1"
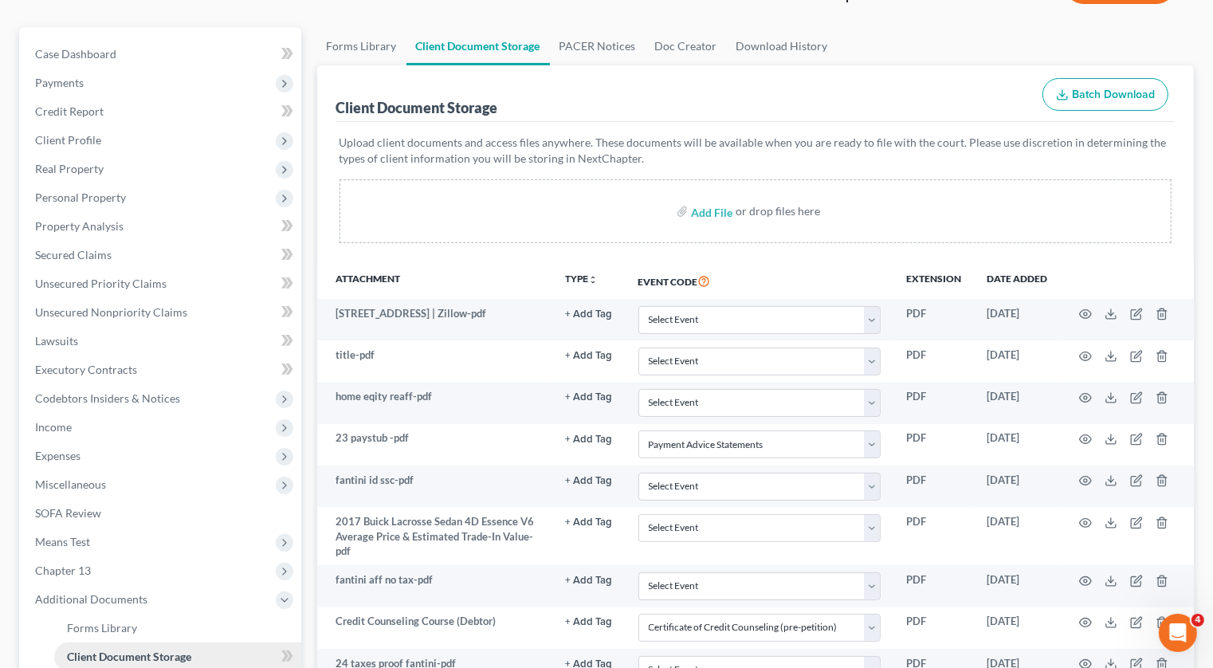
scroll to position [0, 0]
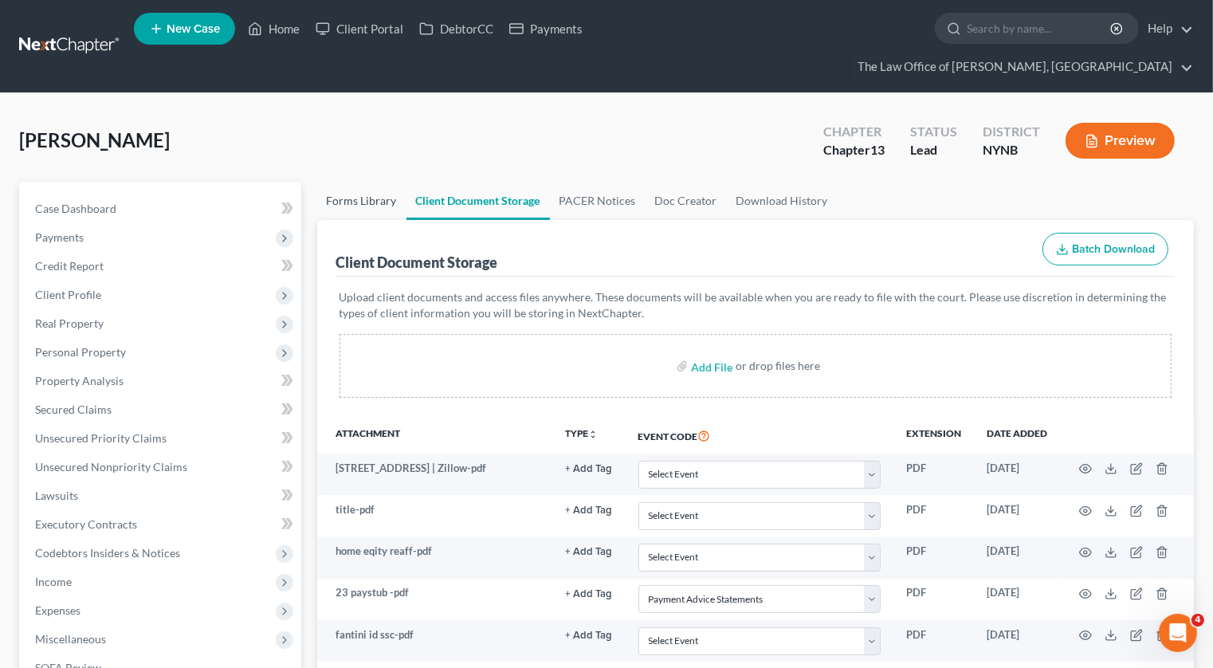
click at [367, 182] on link "Forms Library" at bounding box center [361, 201] width 89 height 38
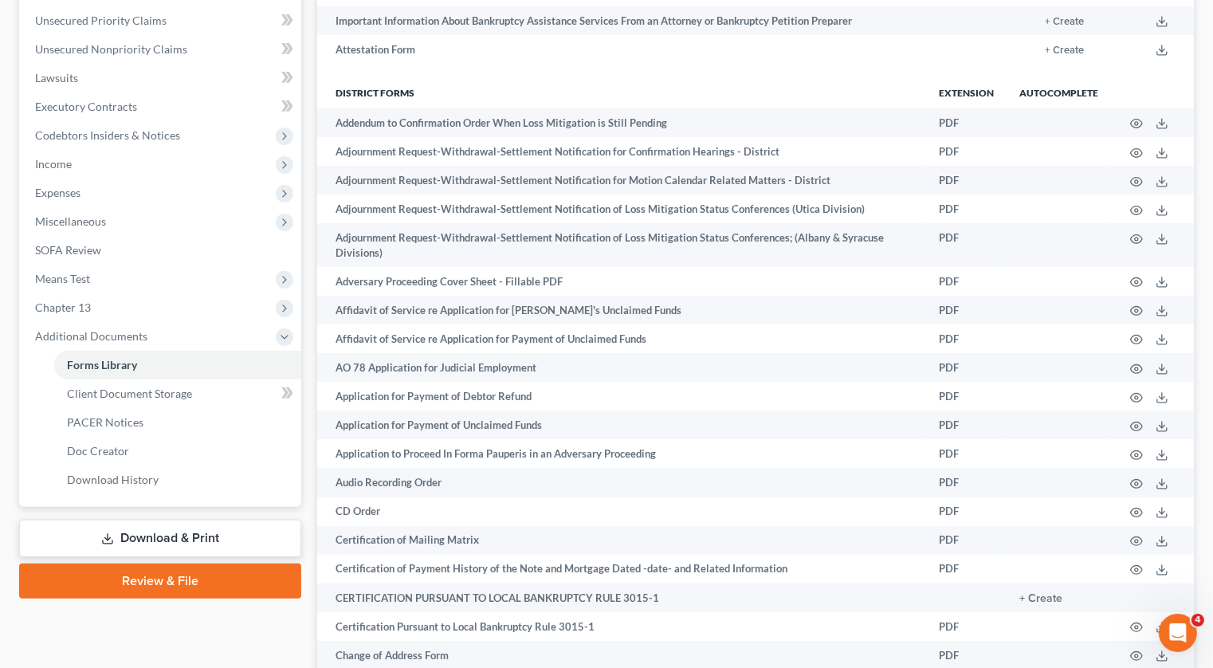
scroll to position [426, 0]
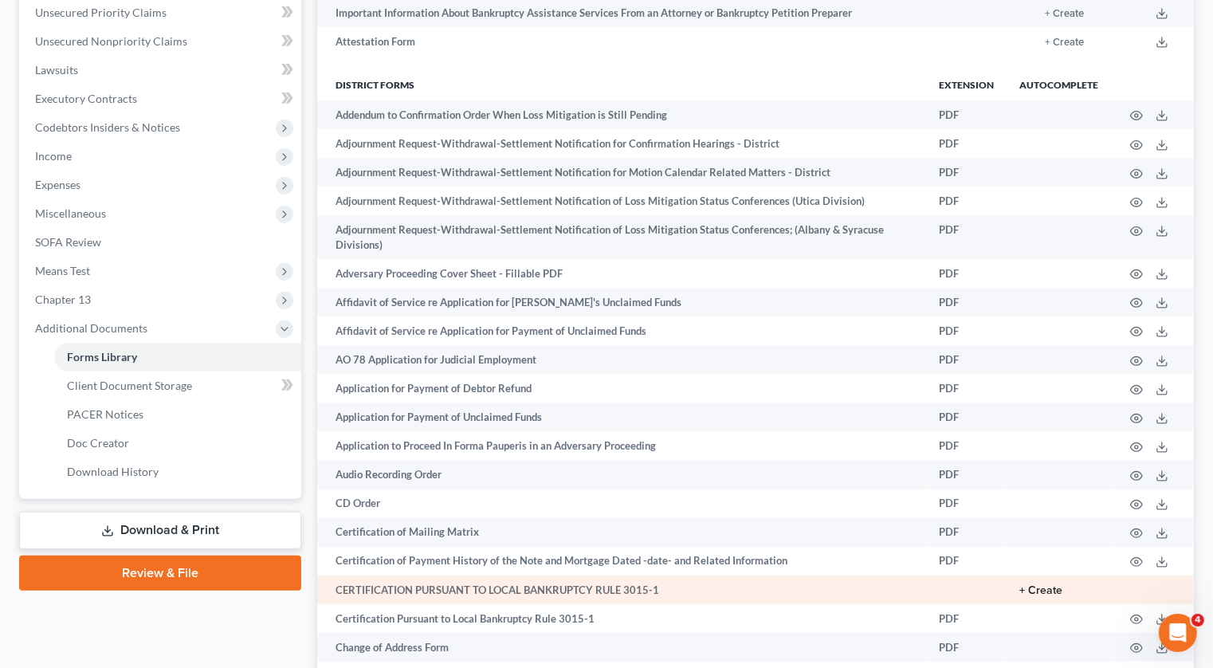
click at [1056, 585] on button "+ Create" at bounding box center [1040, 590] width 43 height 11
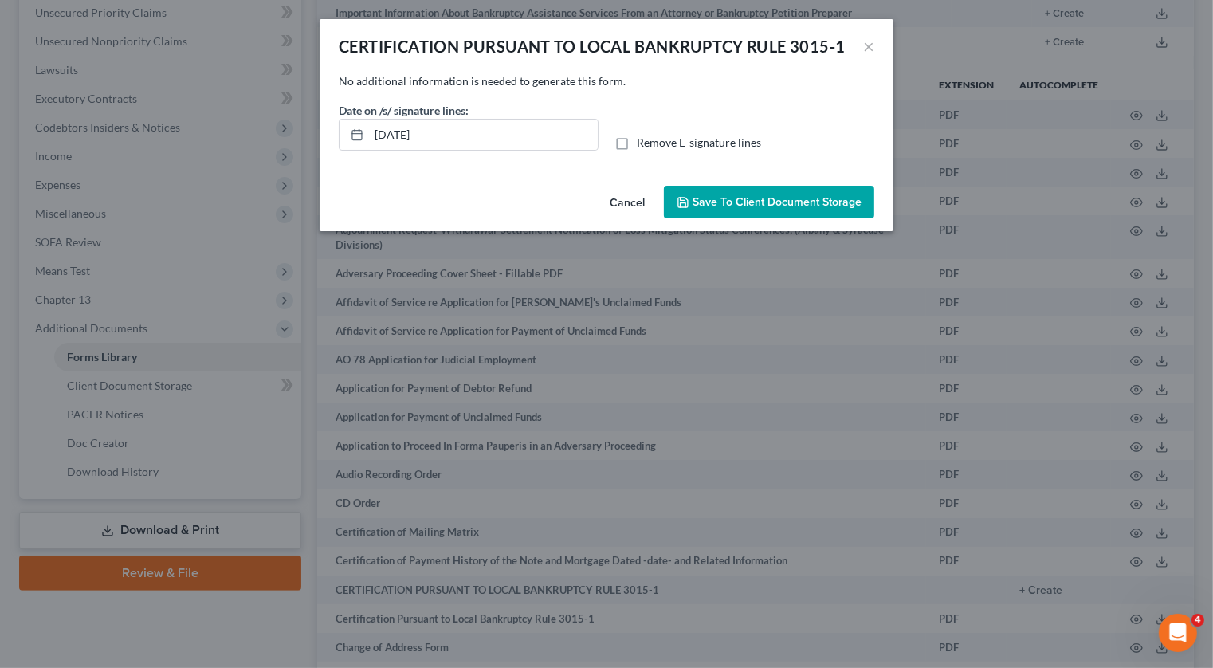
click at [759, 208] on span "Save to Client Document Storage" at bounding box center [776, 202] width 169 height 14
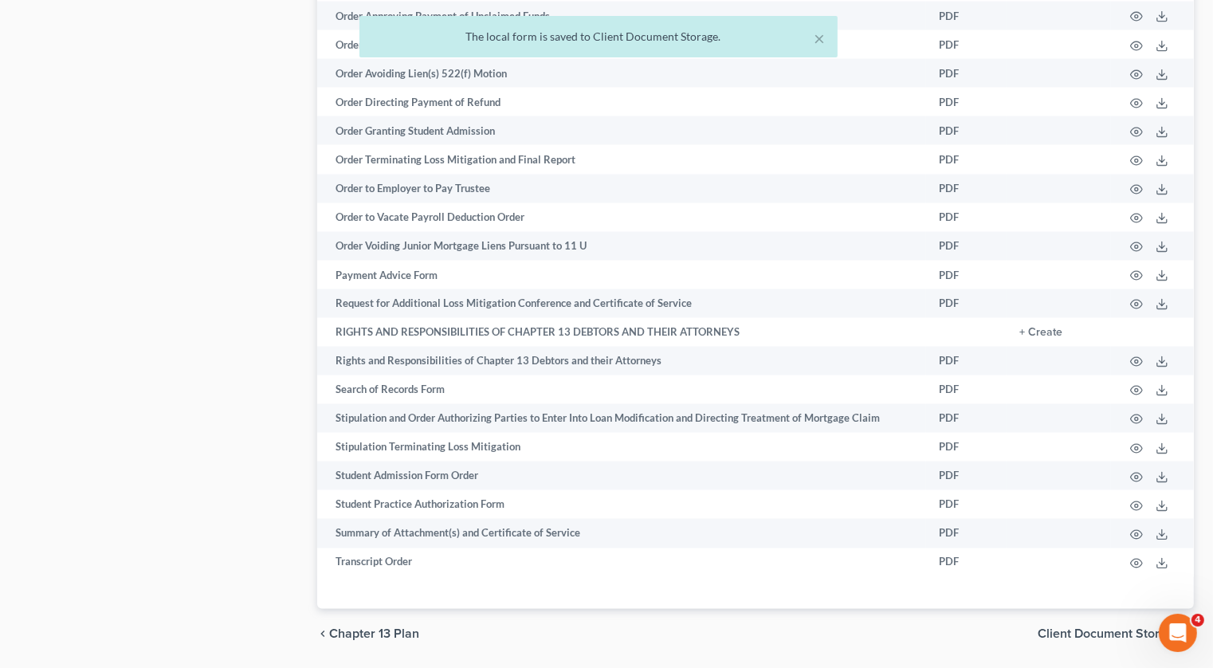
scroll to position [2430, 0]
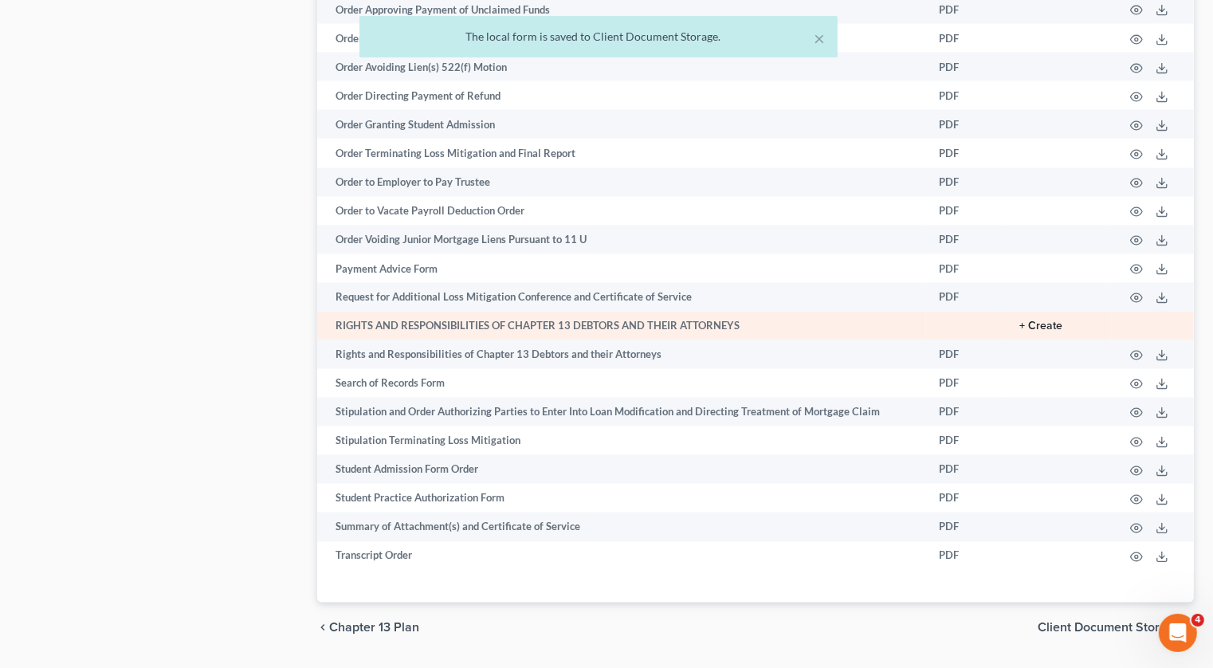
click at [1059, 321] on button "+ Create" at bounding box center [1040, 326] width 43 height 11
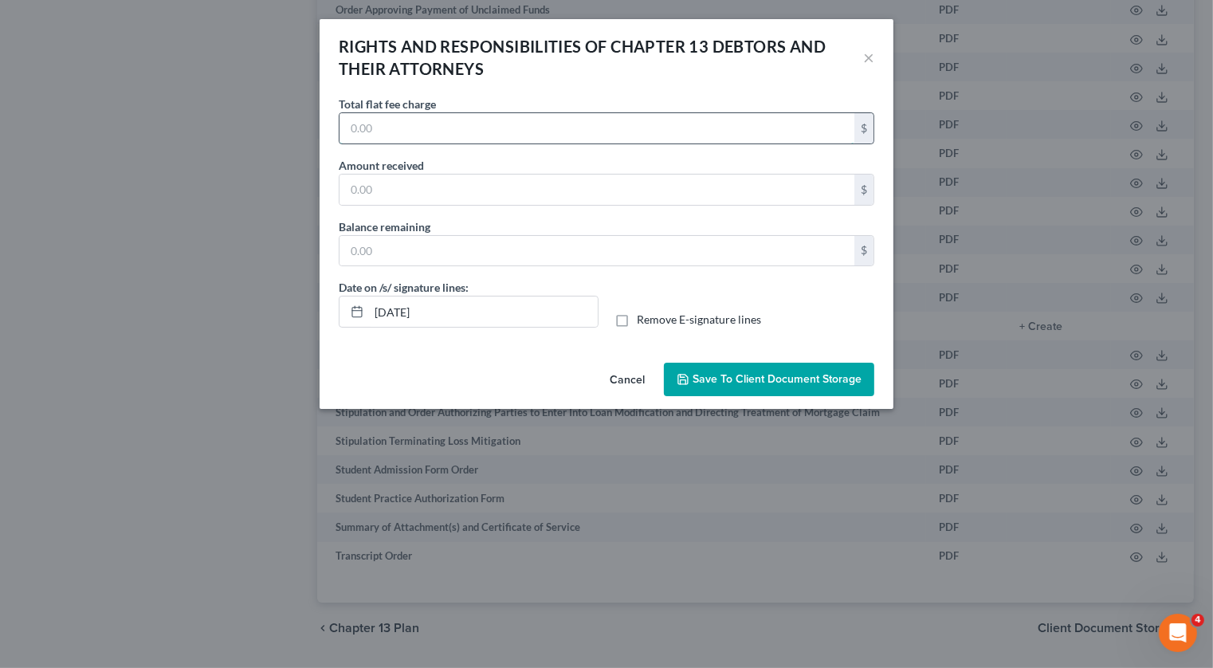
click at [586, 137] on input "text" at bounding box center [596, 128] width 515 height 30
type input "5,500"
click at [500, 181] on input "text" at bounding box center [596, 190] width 515 height 30
type input "687"
click at [413, 245] on input "text" at bounding box center [596, 251] width 515 height 30
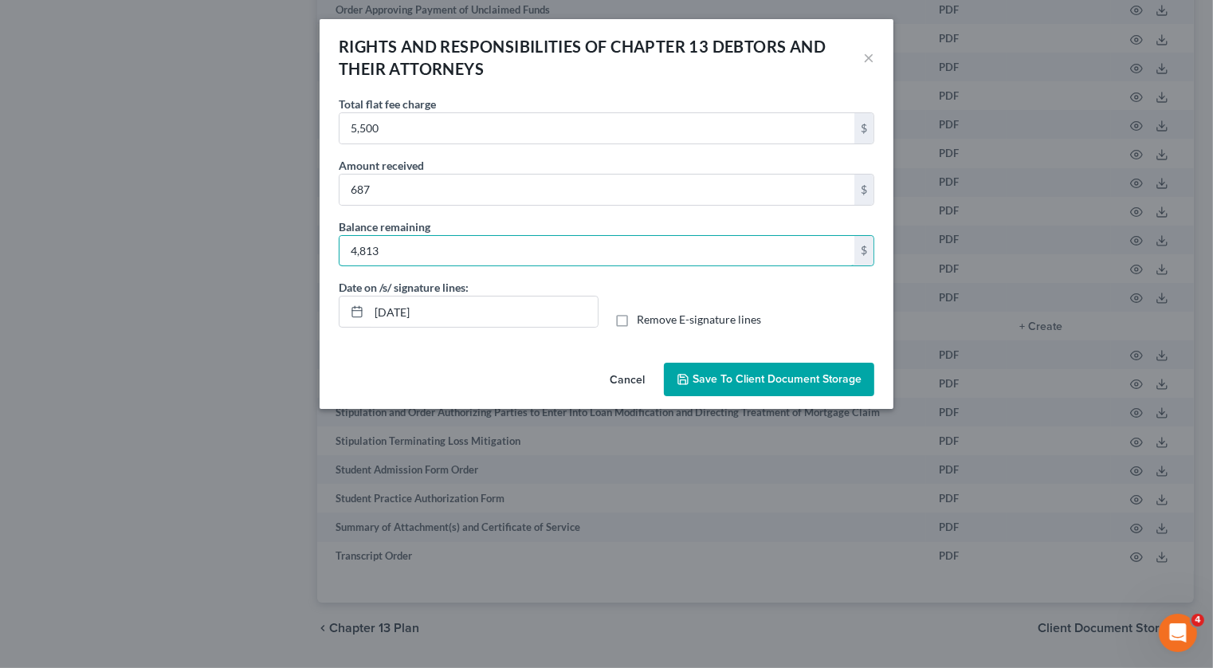
type input "4,813"
click at [735, 390] on button "Save to Client Document Storage" at bounding box center [769, 379] width 210 height 33
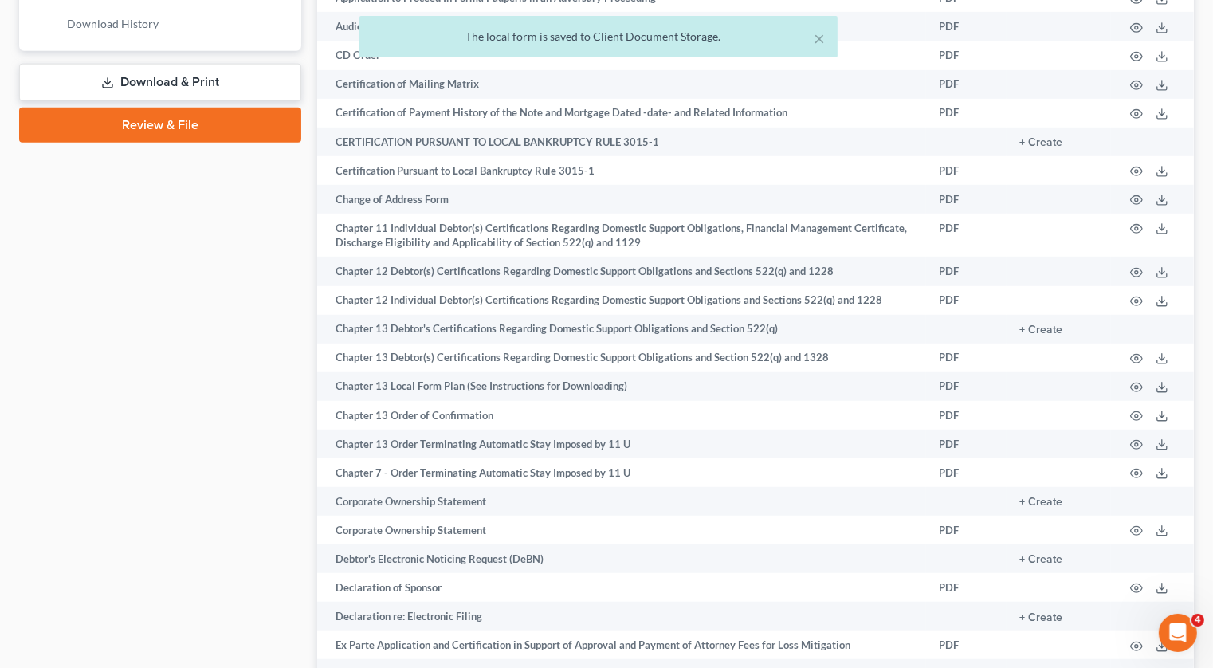
scroll to position [0, 0]
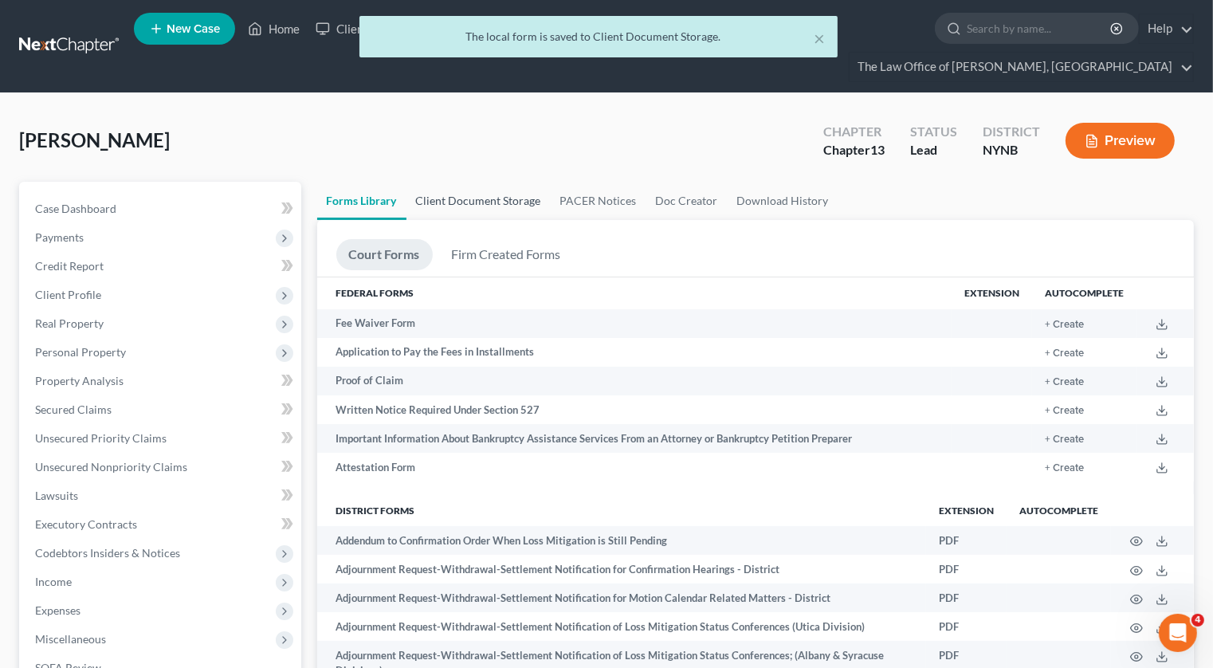
click at [488, 182] on link "Client Document Storage" at bounding box center [478, 201] width 144 height 38
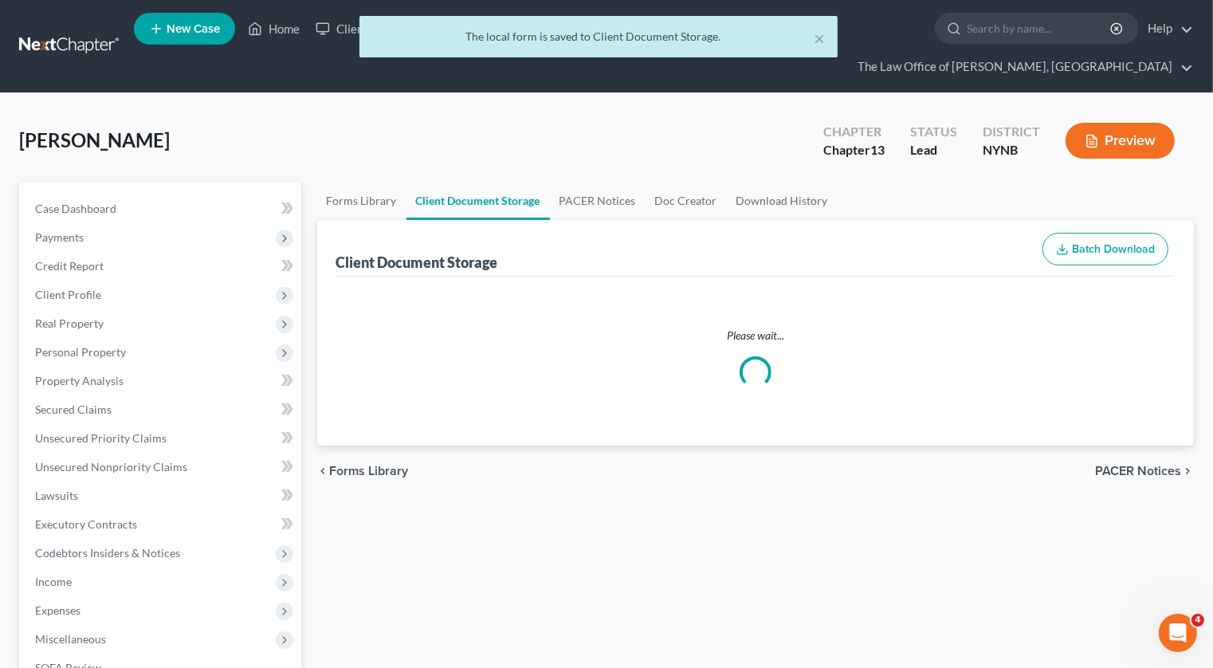
select select "5"
select select "1"
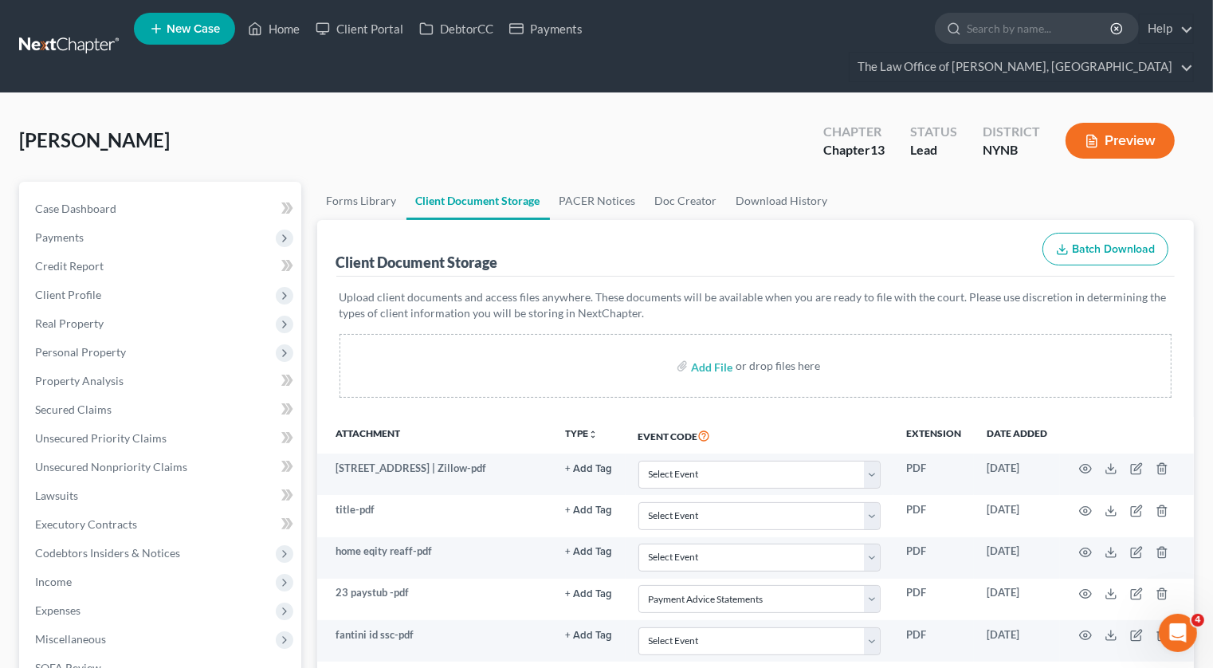
scroll to position [576, 0]
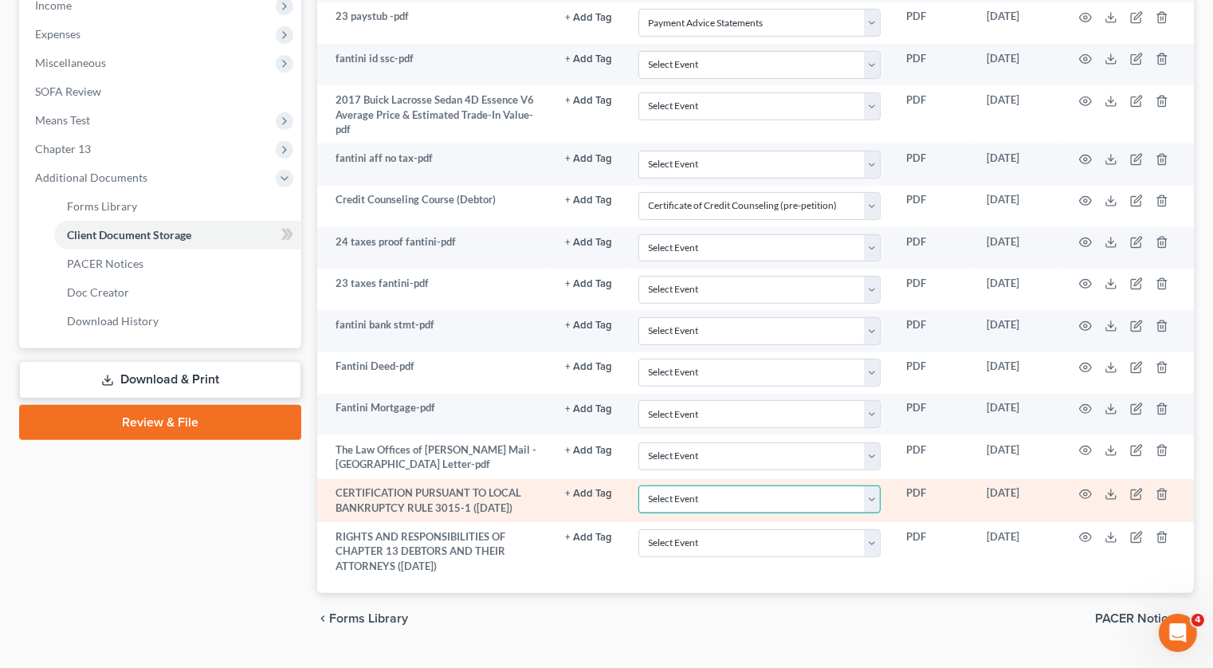
click at [743, 485] on select "Select Event Application to Have the Filing Fee Waived Certificate of Credit Co…" at bounding box center [759, 499] width 242 height 28
select select "2"
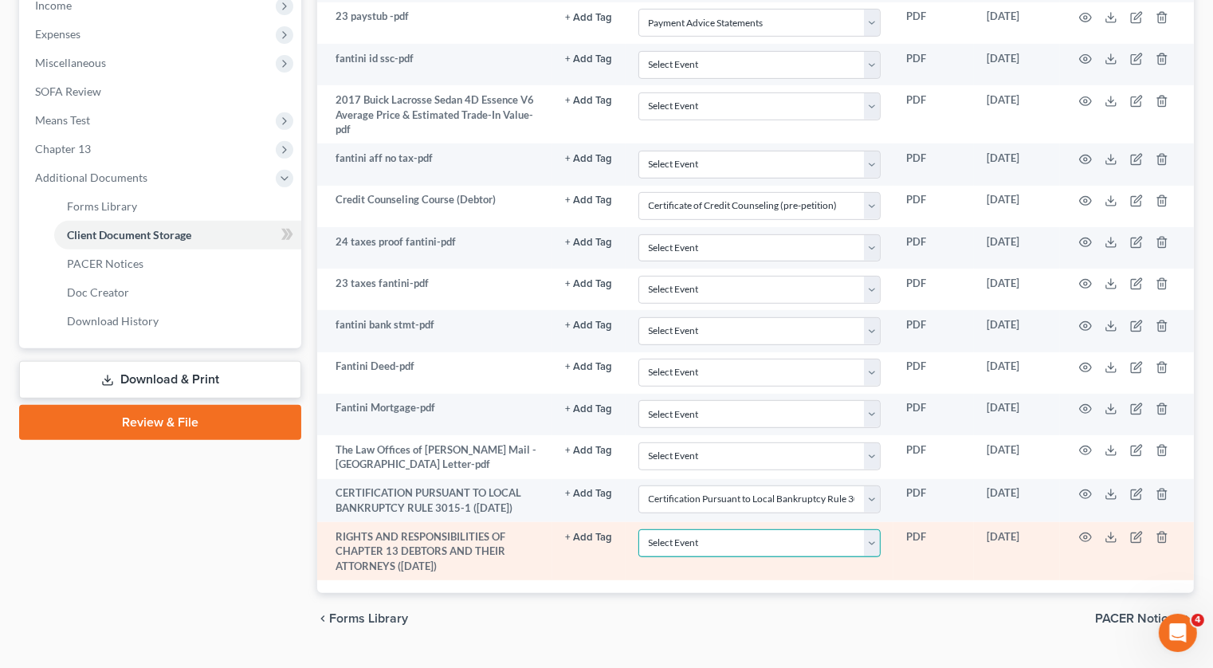
click at [769, 529] on select "Select Event Application to Have the Filing Fee Waived Certificate of Credit Co…" at bounding box center [759, 543] width 242 height 28
select select "6"
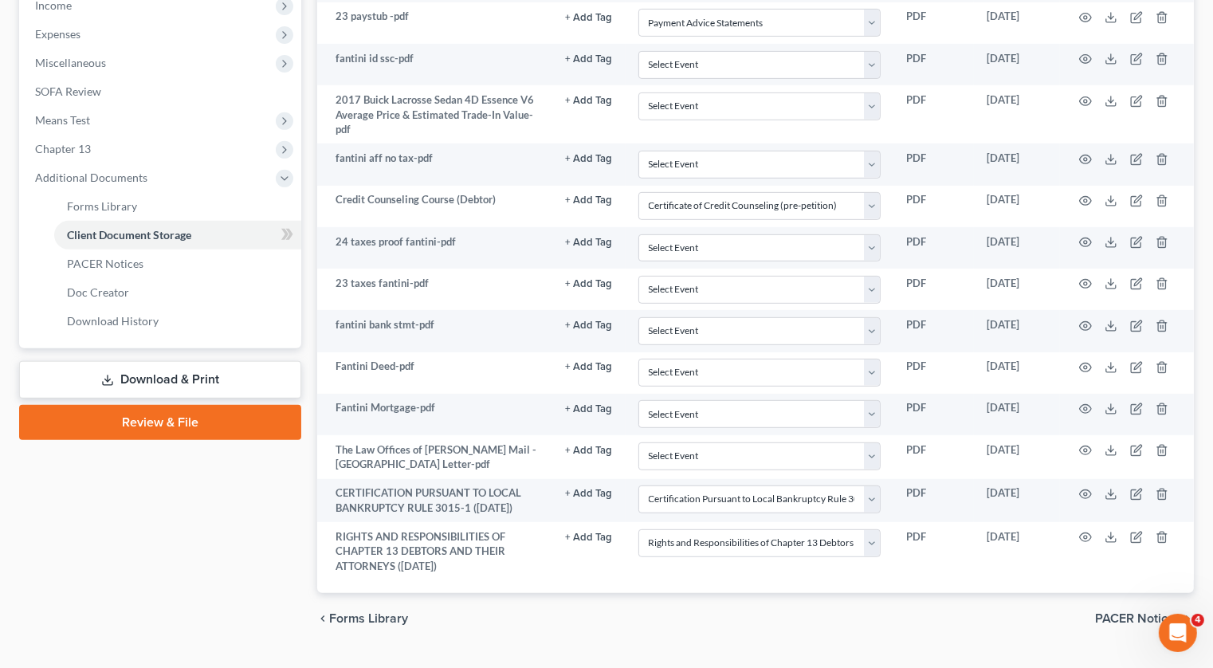
click at [196, 405] on link "Review & File" at bounding box center [160, 422] width 282 height 35
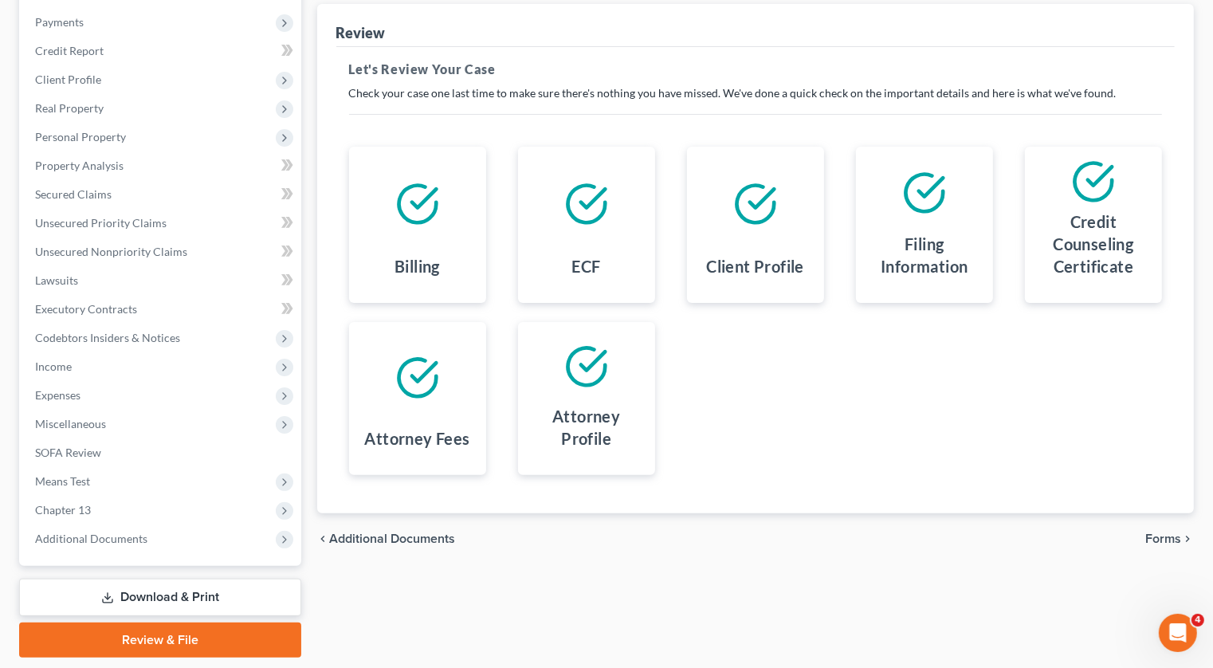
scroll to position [234, 0]
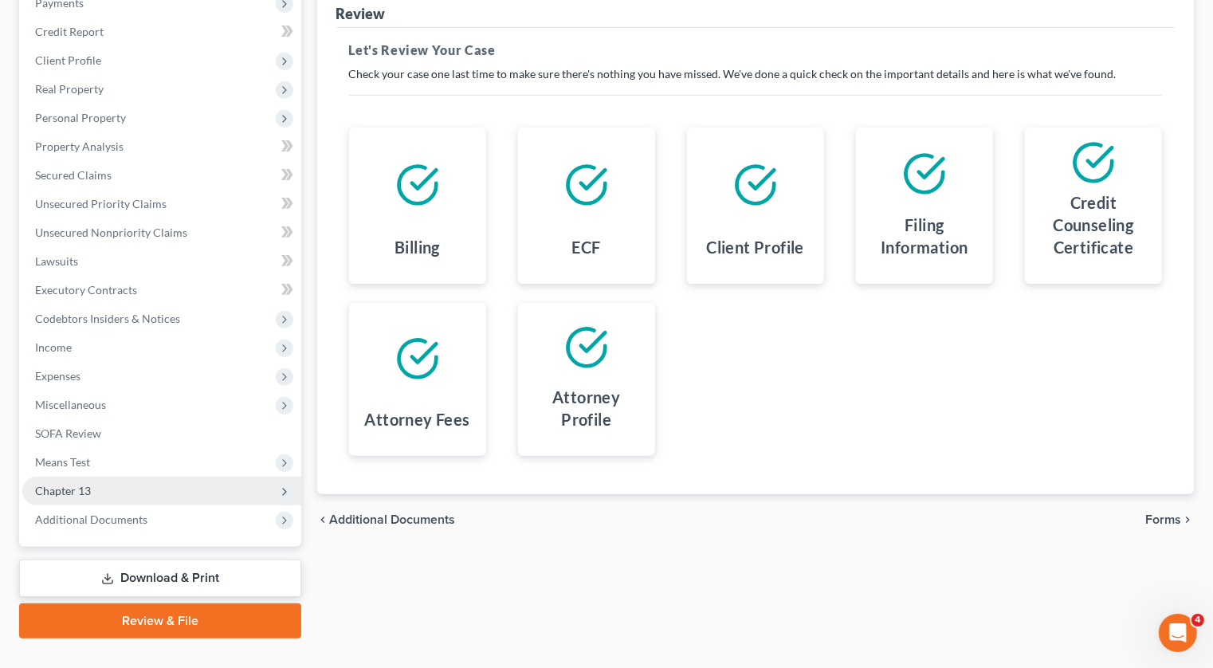
click at [136, 477] on span "Chapter 13" at bounding box center [161, 491] width 279 height 29
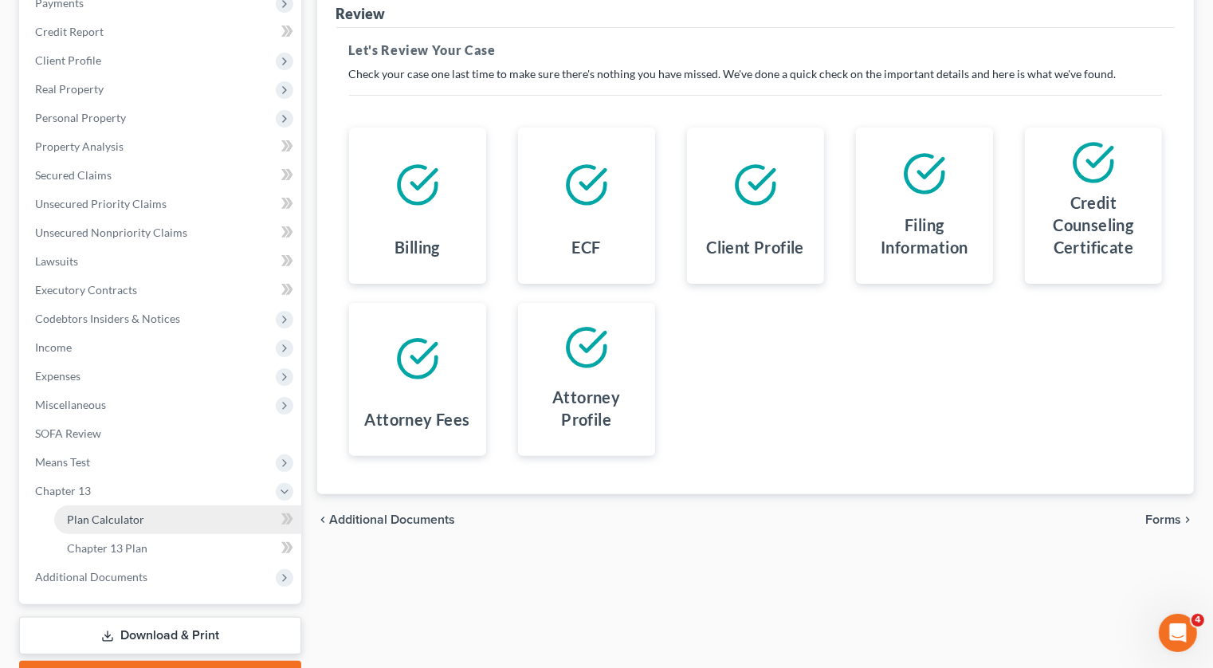
click at [127, 505] on link "Plan Calculator" at bounding box center [177, 519] width 247 height 29
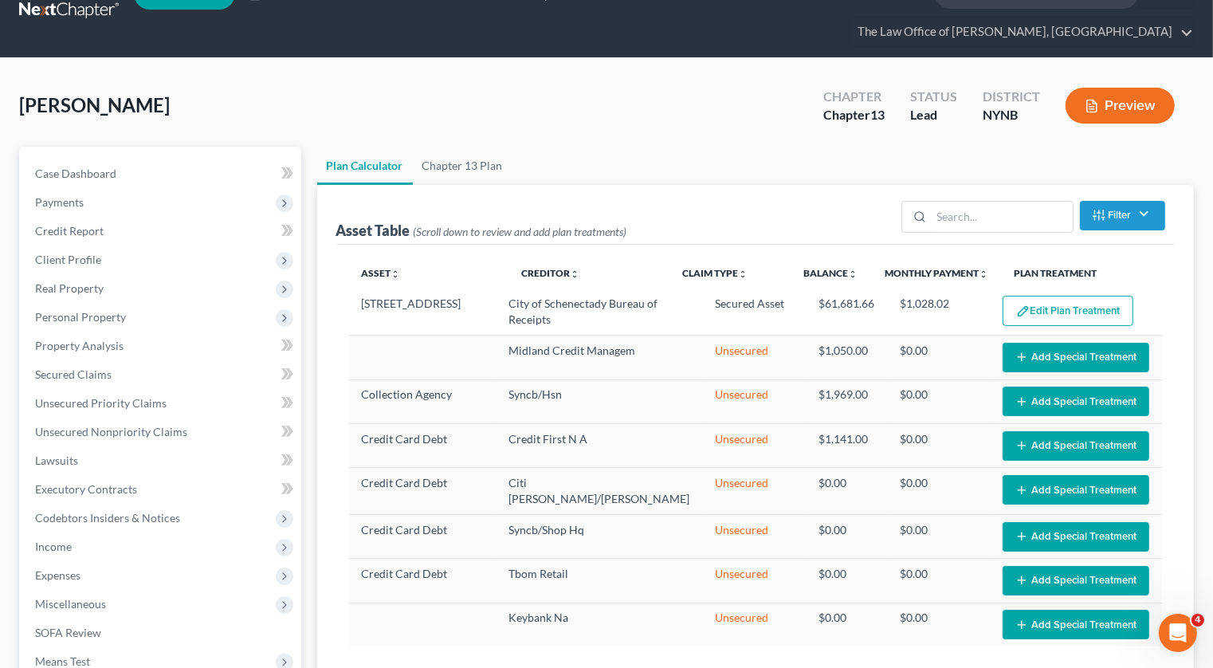
select select "59"
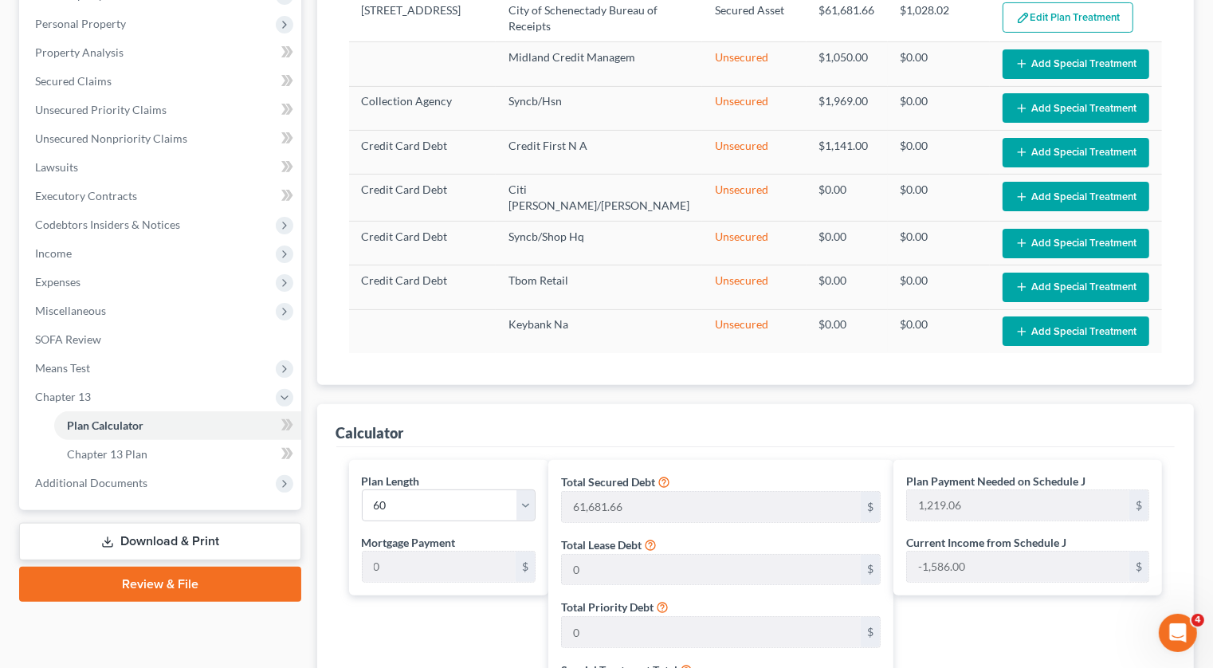
scroll to position [335, 0]
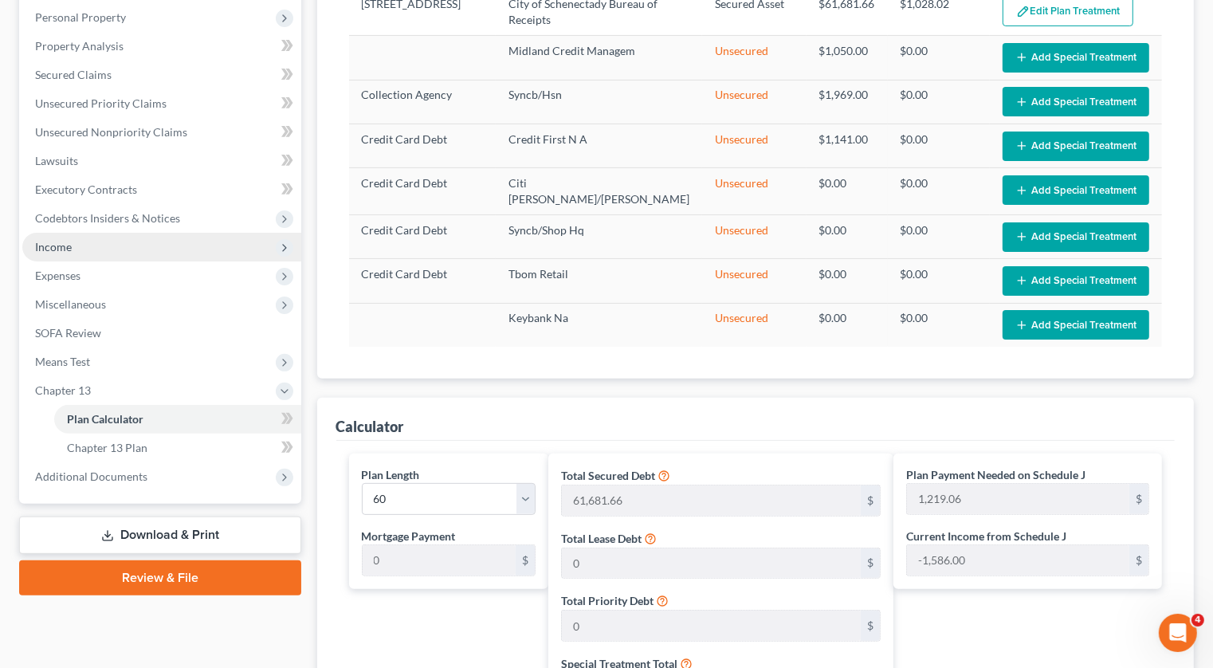
click at [147, 233] on span "Income" at bounding box center [161, 247] width 279 height 29
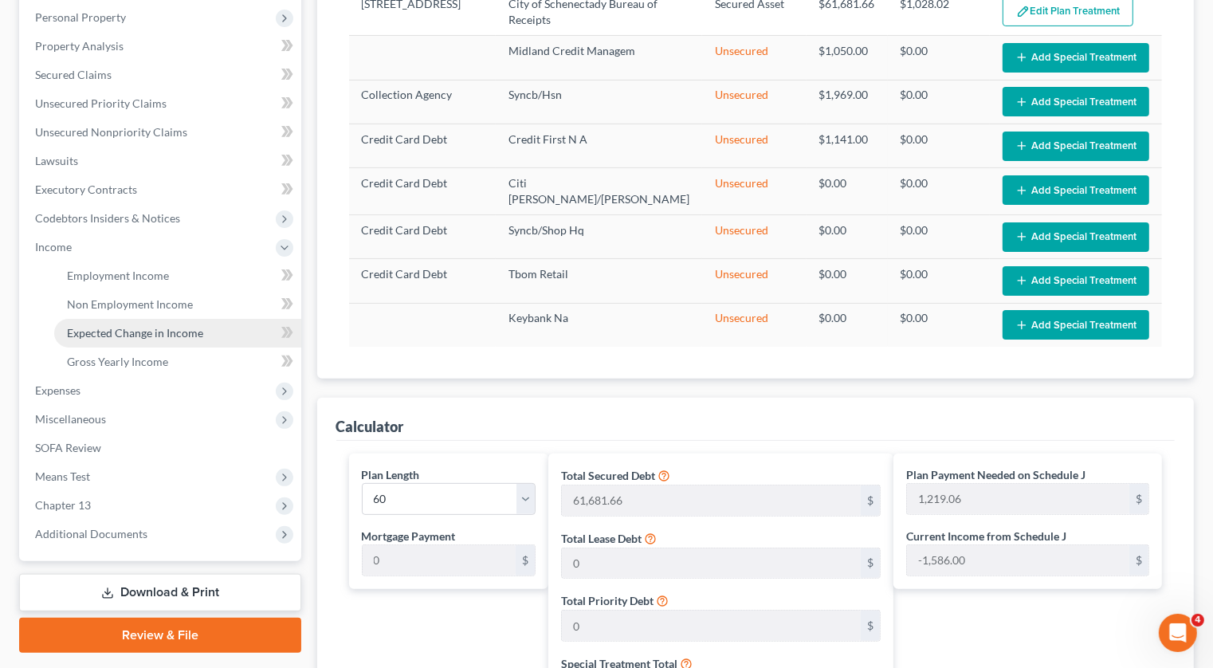
click at [121, 326] on span "Expected Change in Income" at bounding box center [135, 333] width 136 height 14
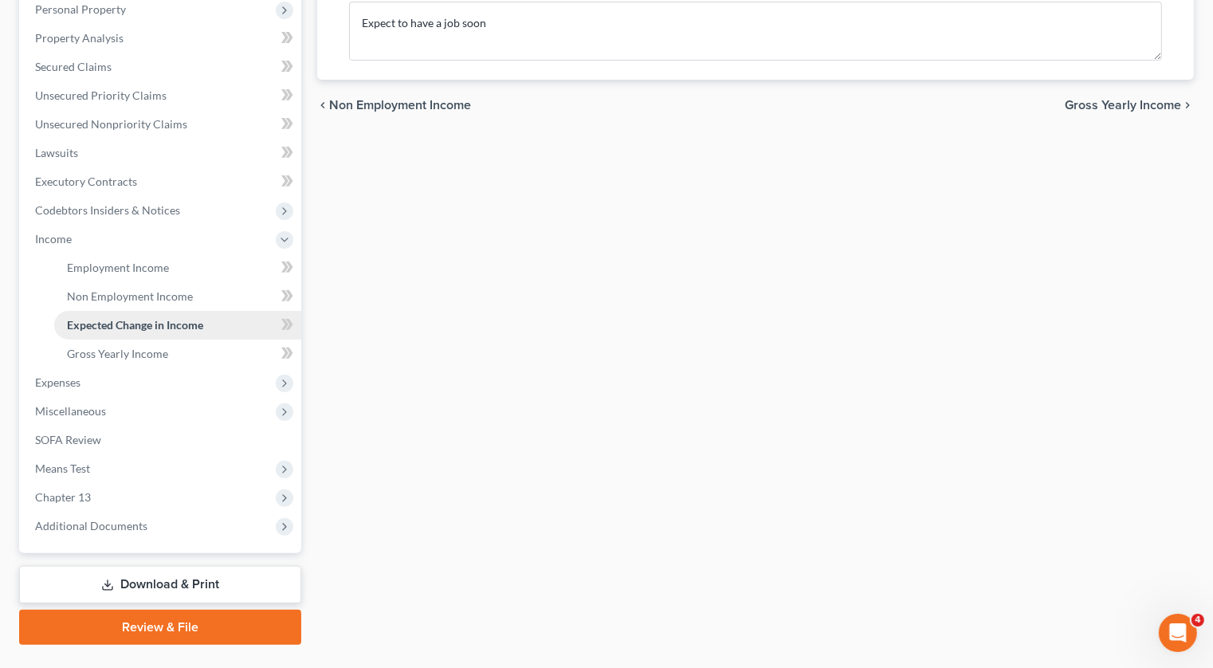
scroll to position [349, 0]
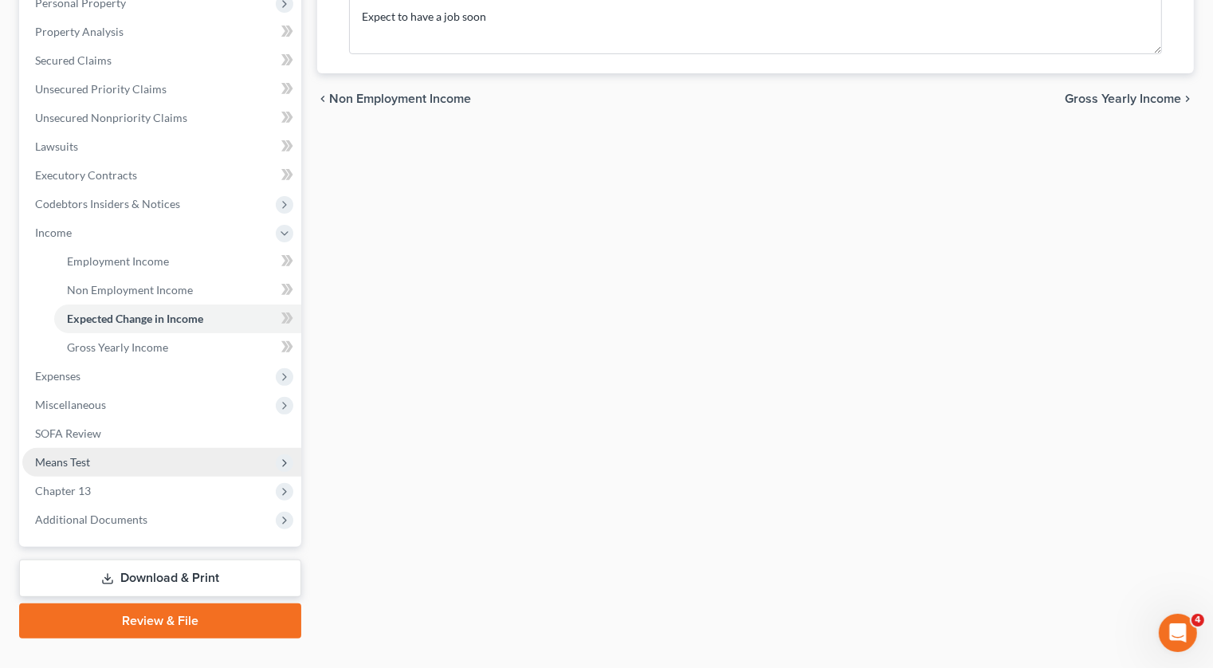
click at [85, 455] on span "Means Test" at bounding box center [62, 462] width 55 height 14
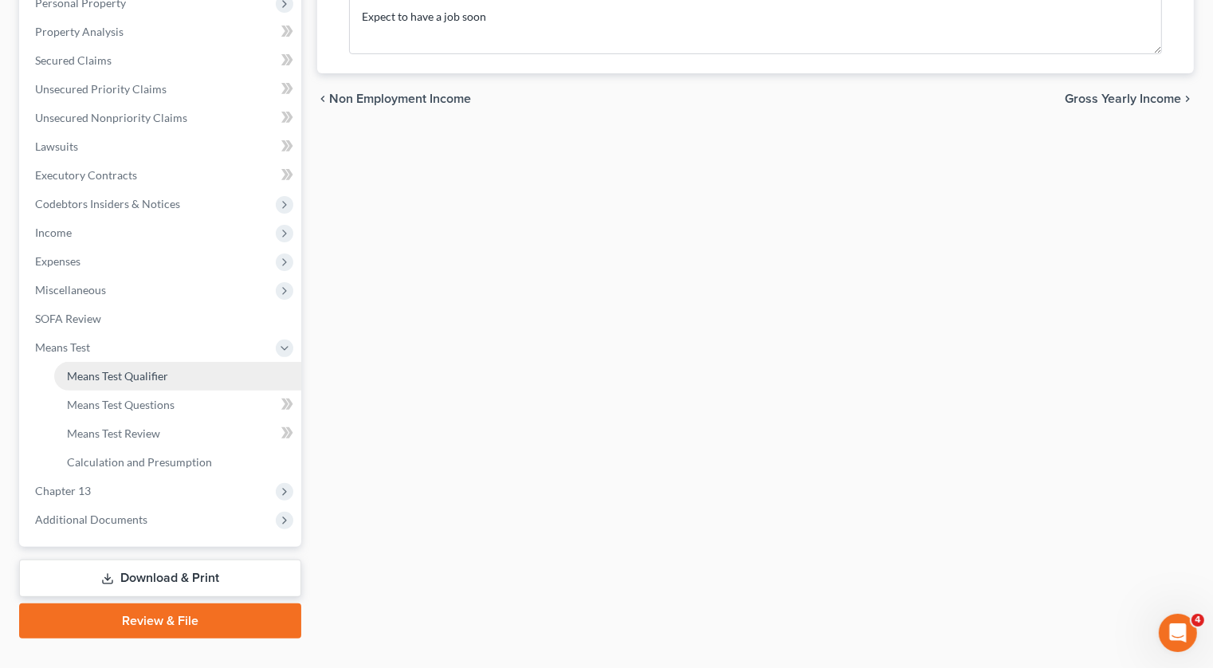
click at [145, 369] on span "Means Test Qualifier" at bounding box center [117, 376] width 101 height 14
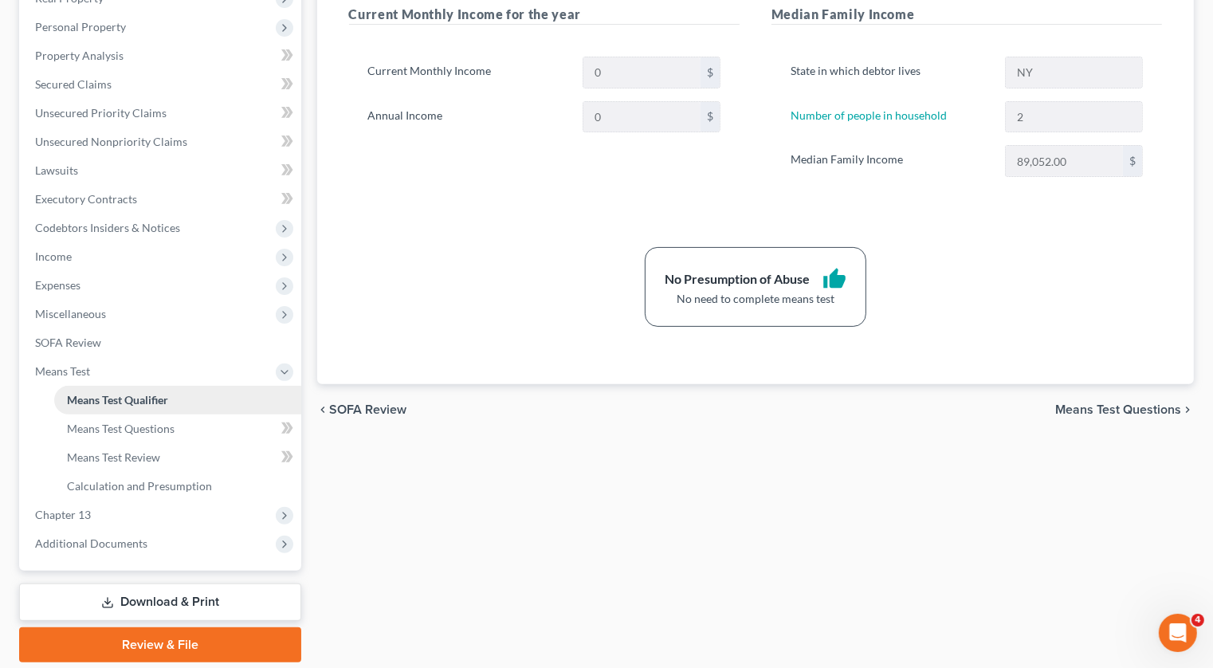
scroll to position [349, 0]
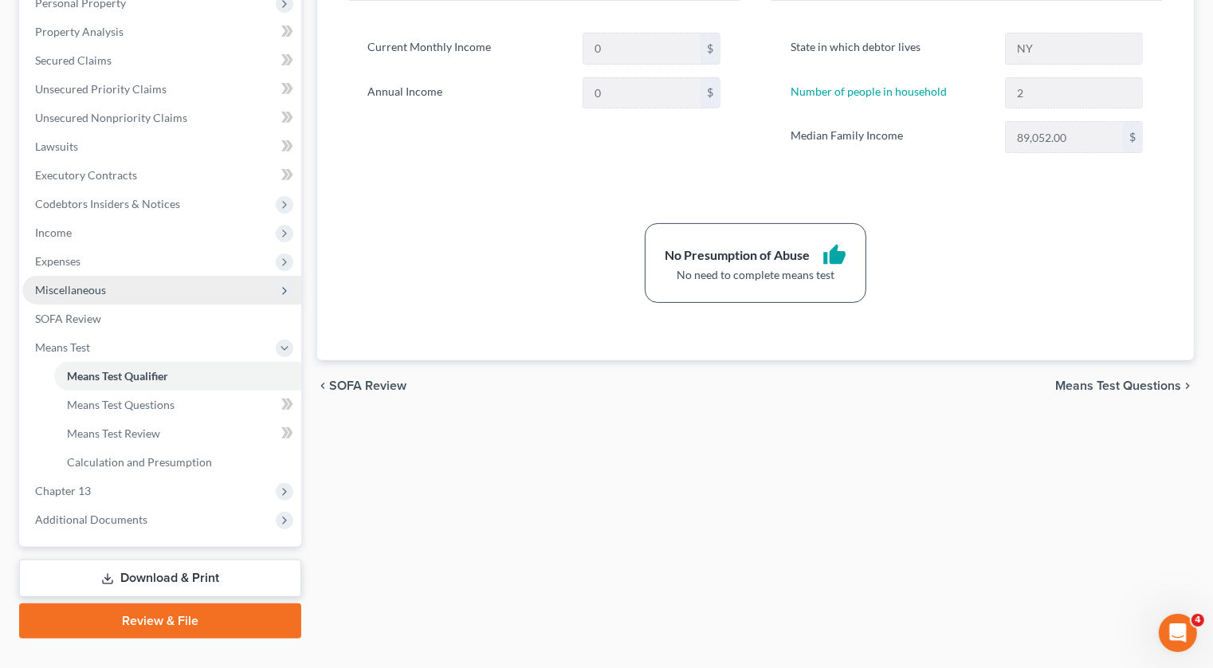
click at [130, 276] on span "Miscellaneous" at bounding box center [161, 290] width 279 height 29
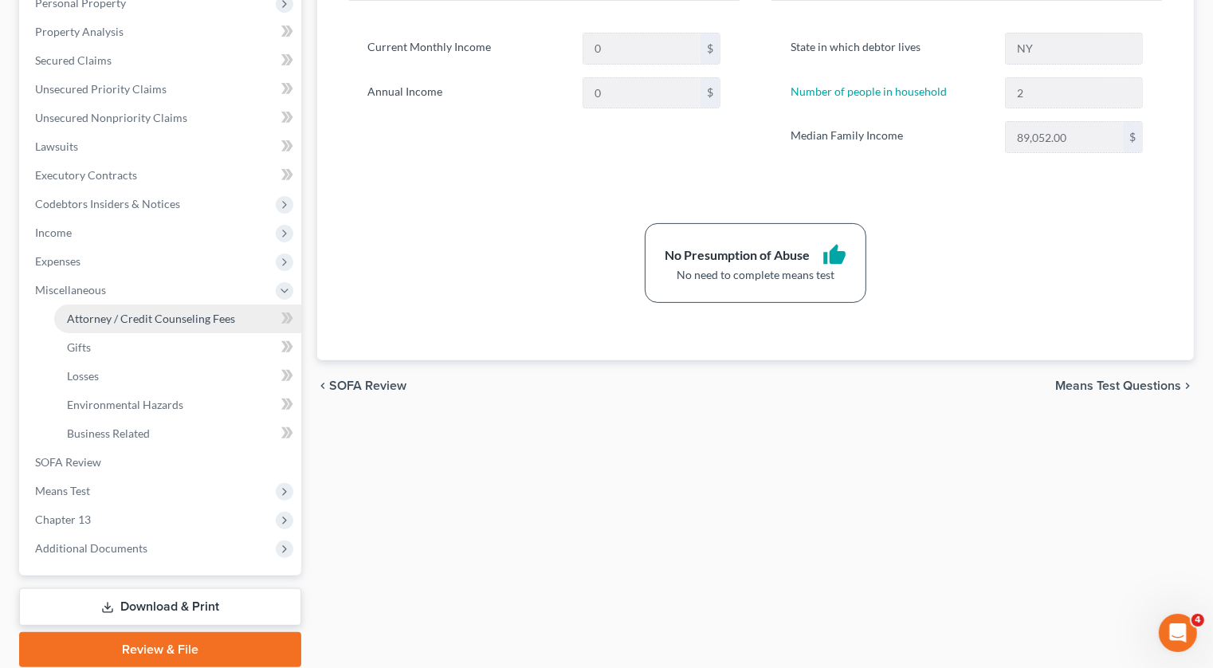
click at [126, 304] on link "Attorney / Credit Counseling Fees" at bounding box center [177, 318] width 247 height 29
select select "1"
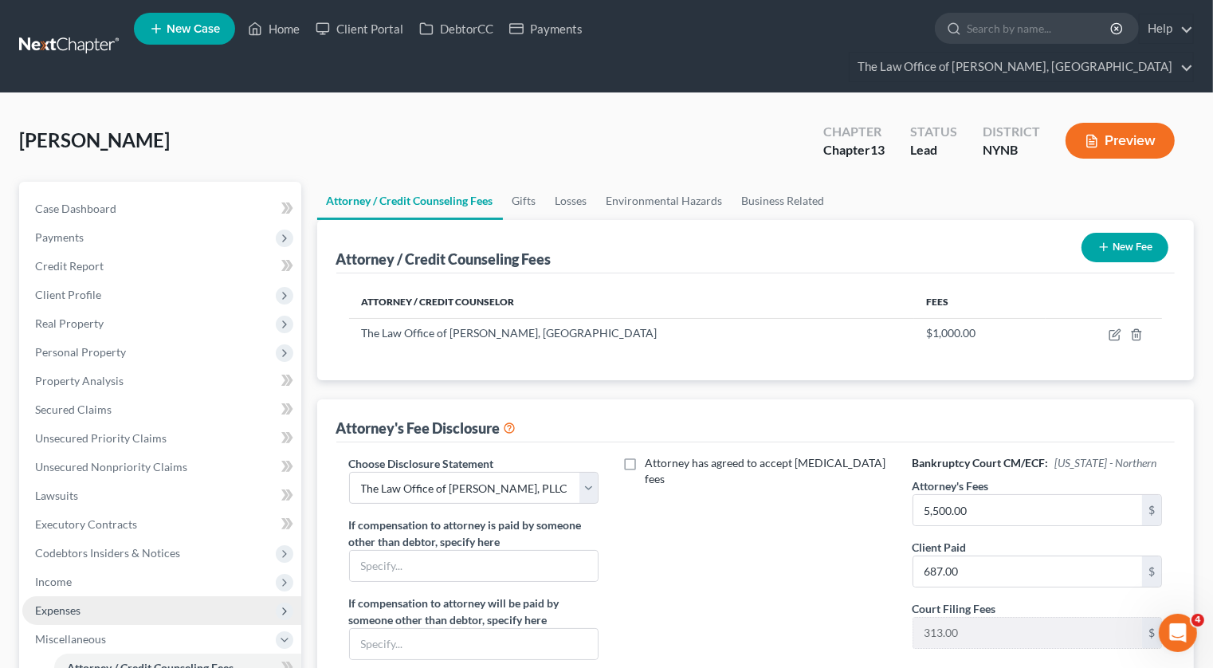
click at [72, 596] on span "Expenses" at bounding box center [161, 610] width 279 height 29
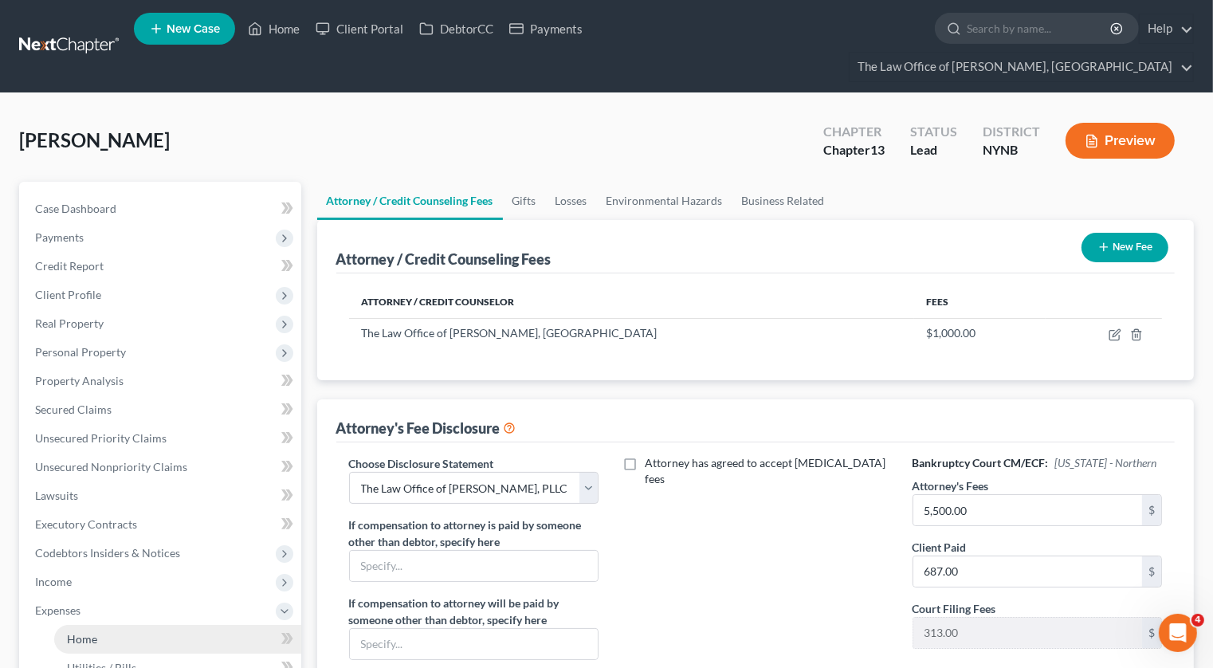
click at [76, 632] on span "Home" at bounding box center [82, 639] width 30 height 14
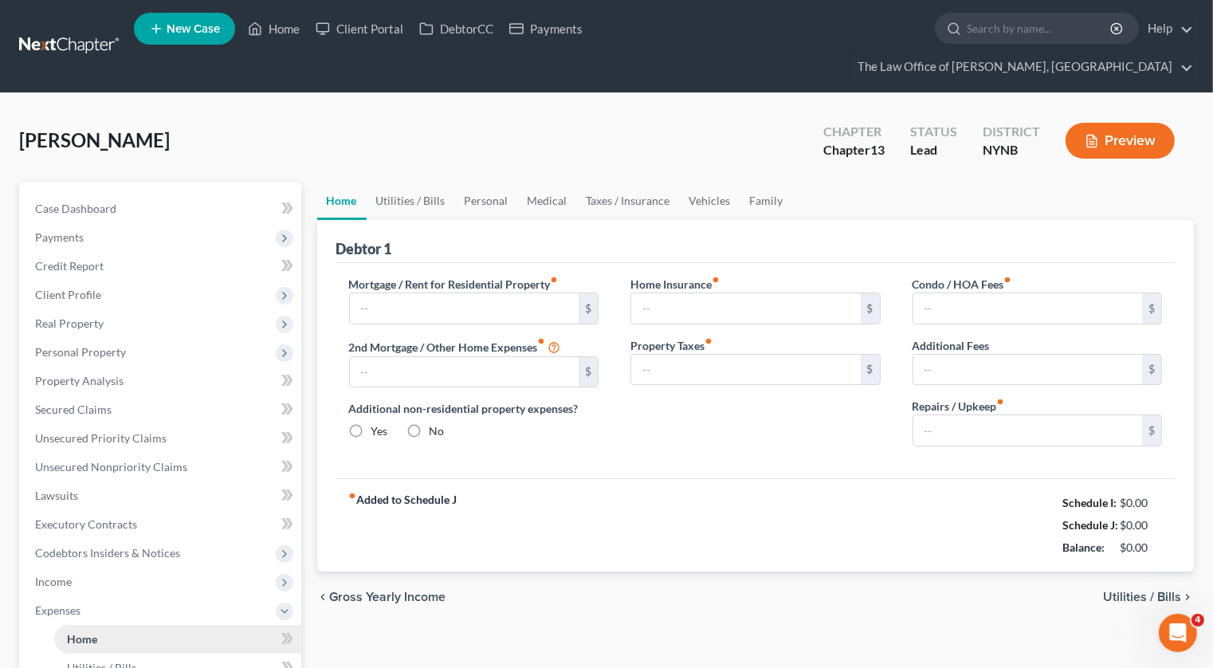
type input "146.00"
radio input "true"
type input "500.00"
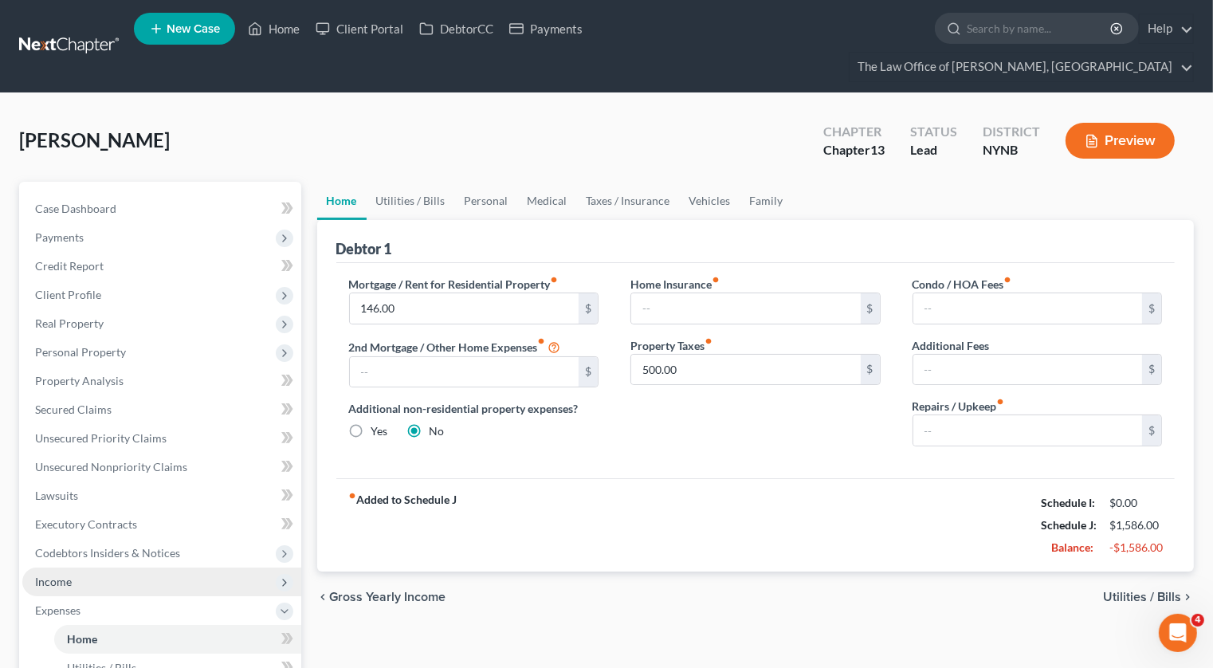
click at [96, 567] on span "Income" at bounding box center [161, 581] width 279 height 29
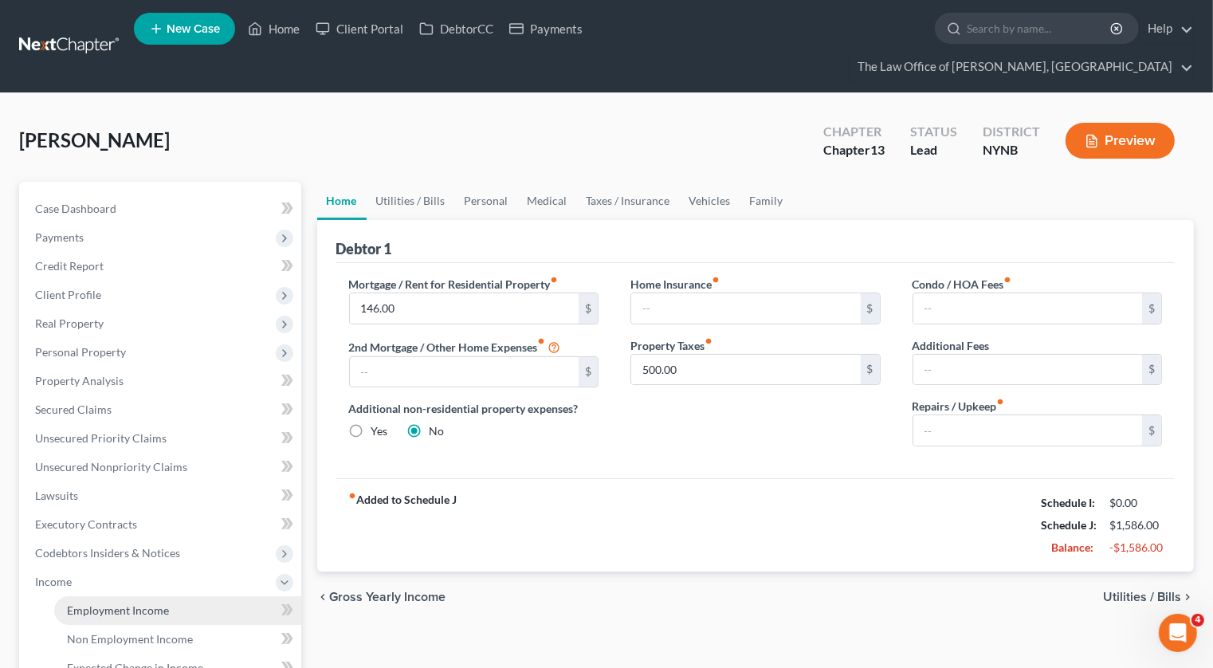
click at [95, 596] on link "Employment Income" at bounding box center [177, 610] width 247 height 29
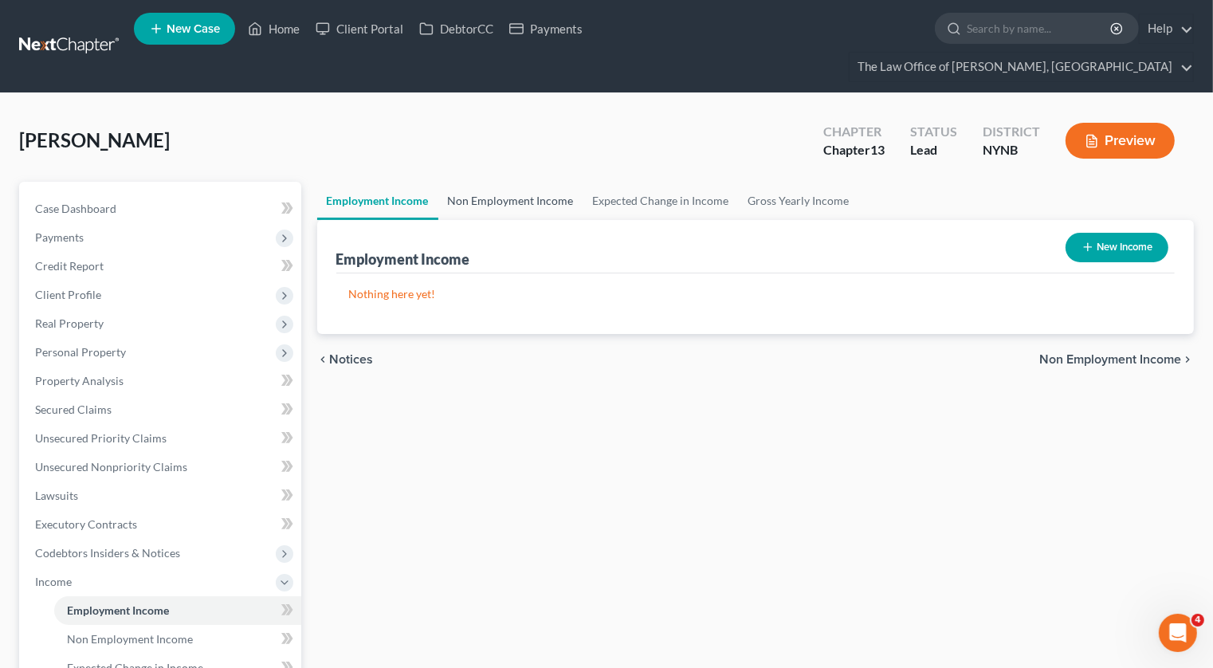
click at [525, 182] on link "Non Employment Income" at bounding box center [510, 201] width 145 height 38
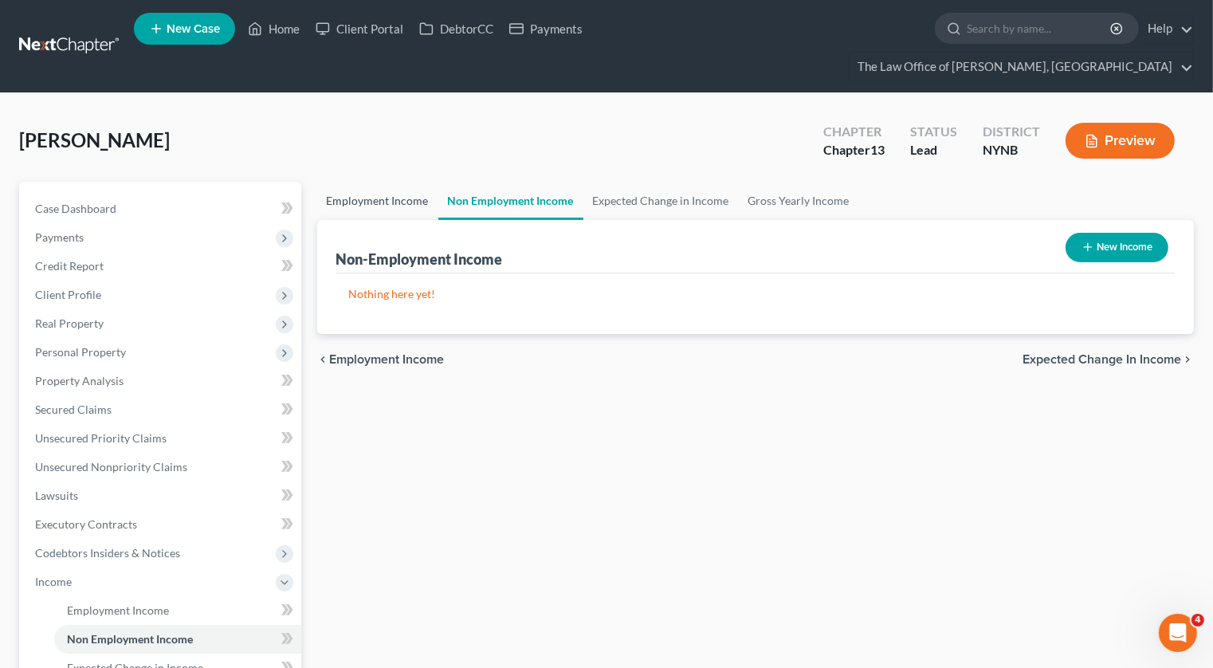
click at [394, 182] on link "Employment Income" at bounding box center [377, 201] width 121 height 38
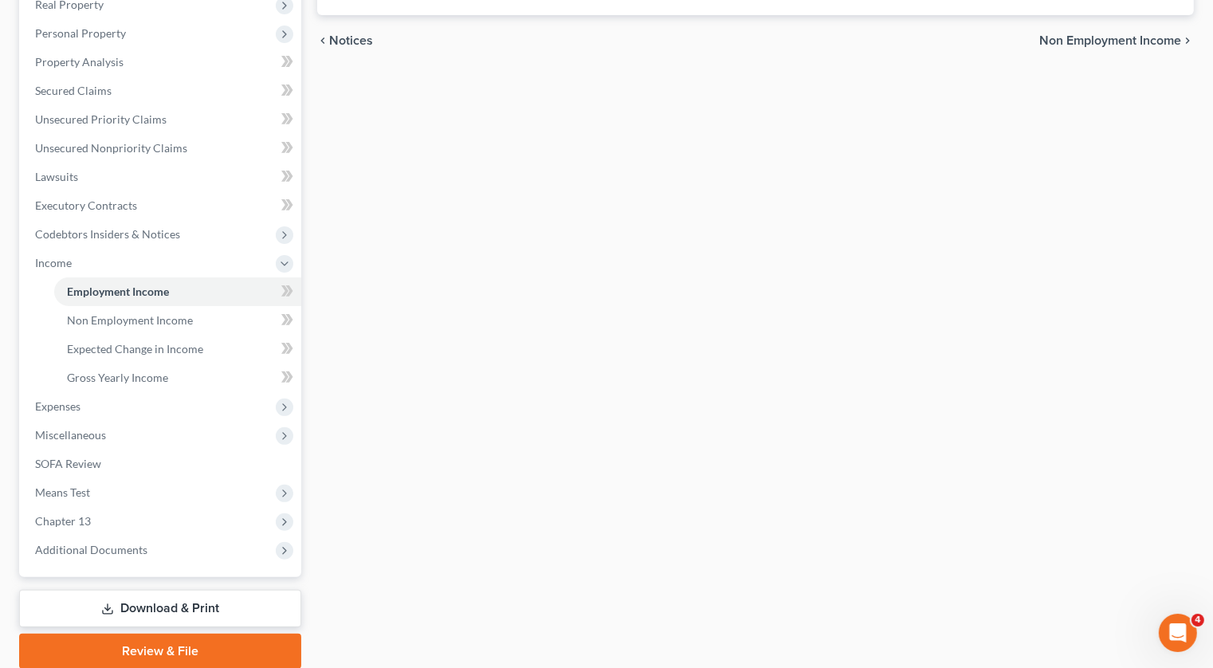
scroll to position [349, 0]
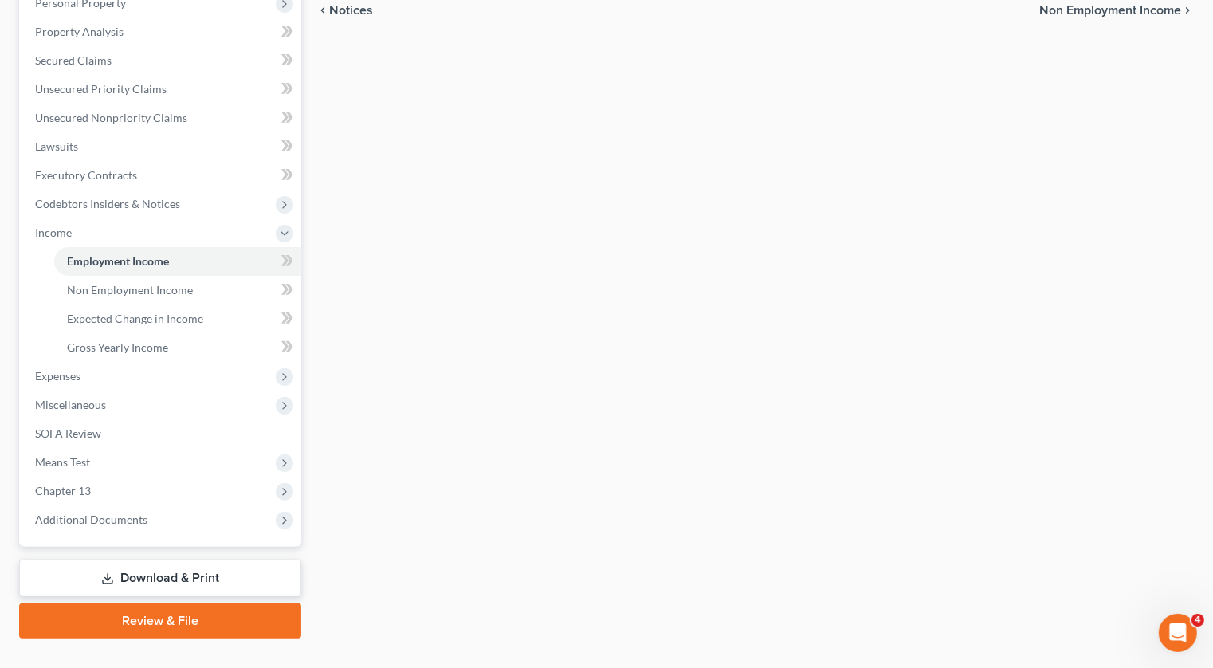
click at [137, 559] on link "Download & Print" at bounding box center [160, 577] width 282 height 37
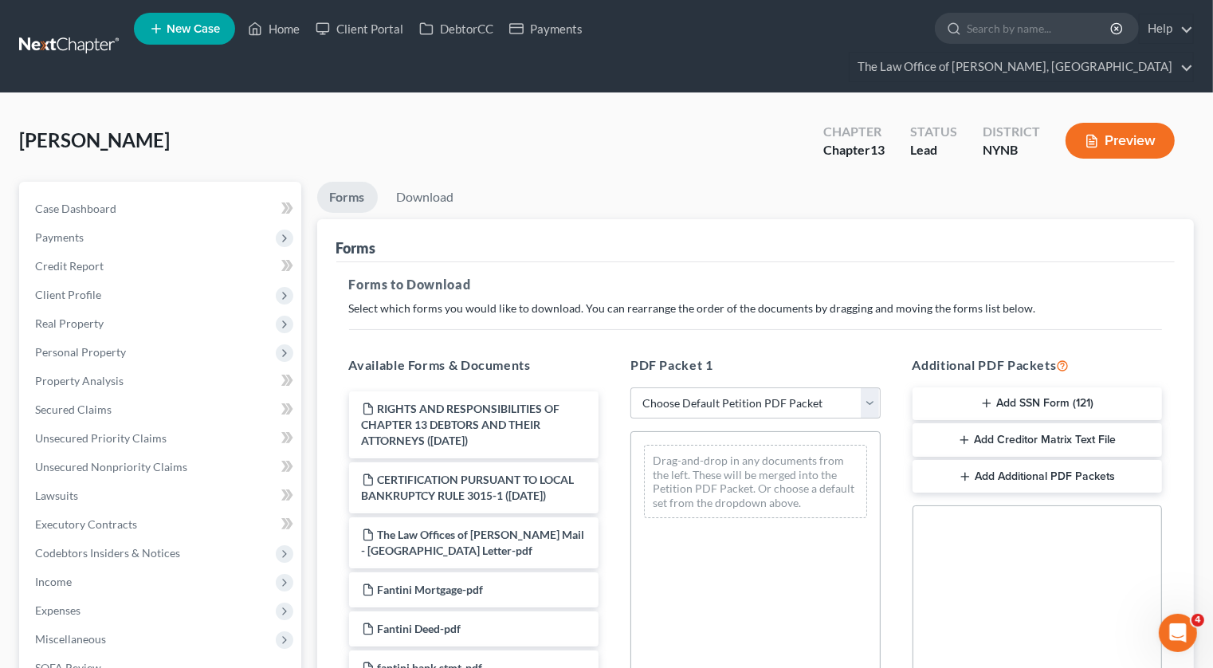
scroll to position [315, 0]
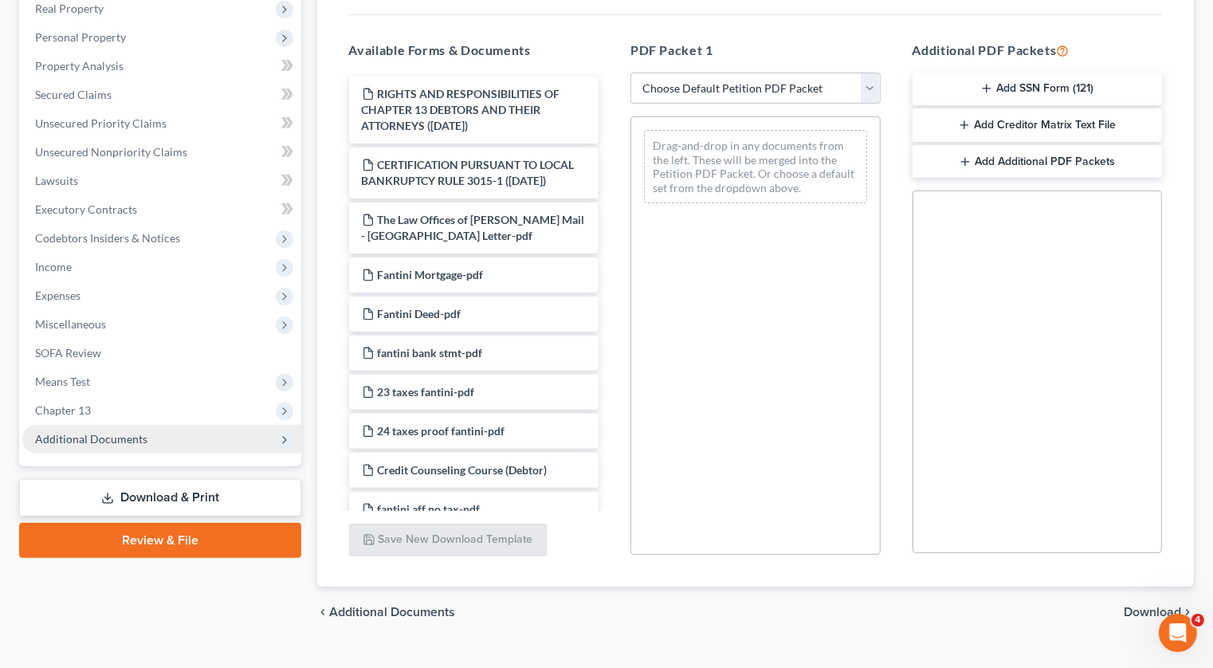
click at [124, 432] on span "Additional Documents" at bounding box center [91, 439] width 112 height 14
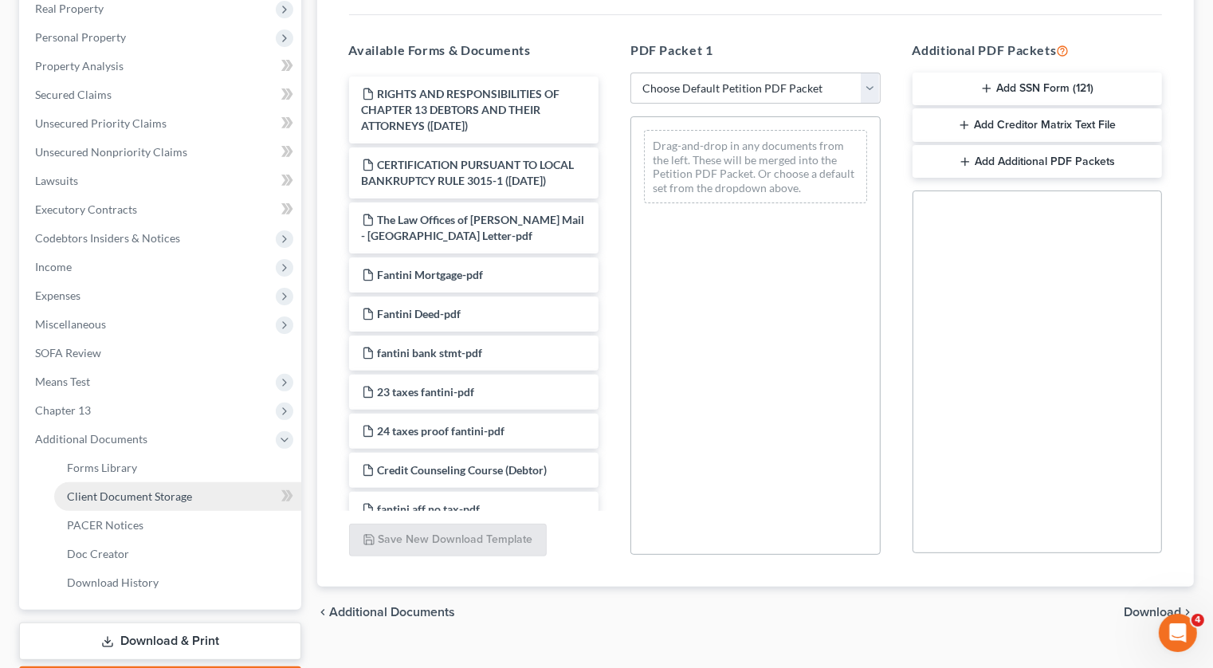
click at [119, 482] on link "Client Document Storage" at bounding box center [177, 496] width 247 height 29
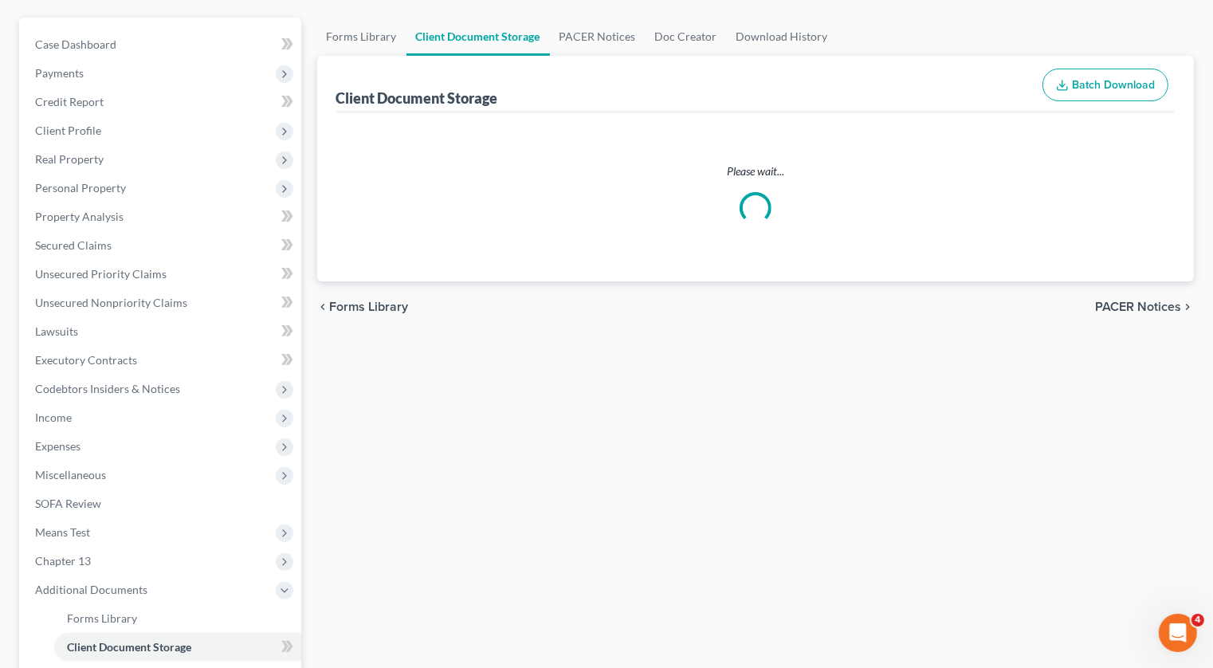
scroll to position [41, 0]
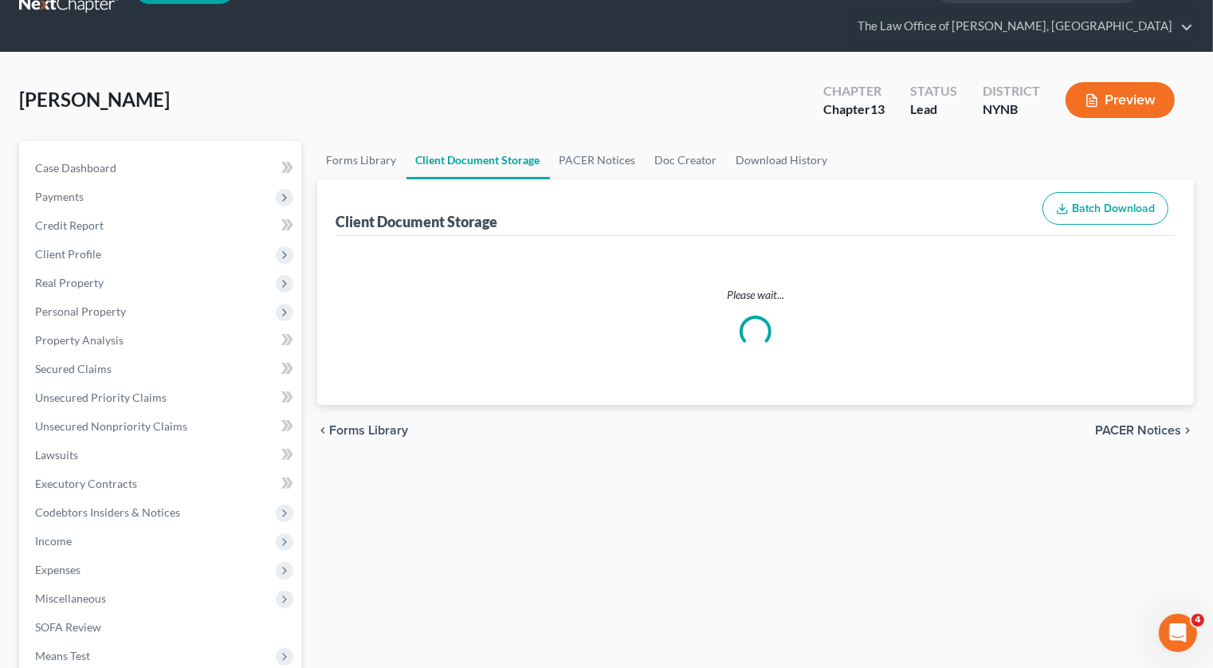
select select "5"
select select "1"
select select "2"
select select "6"
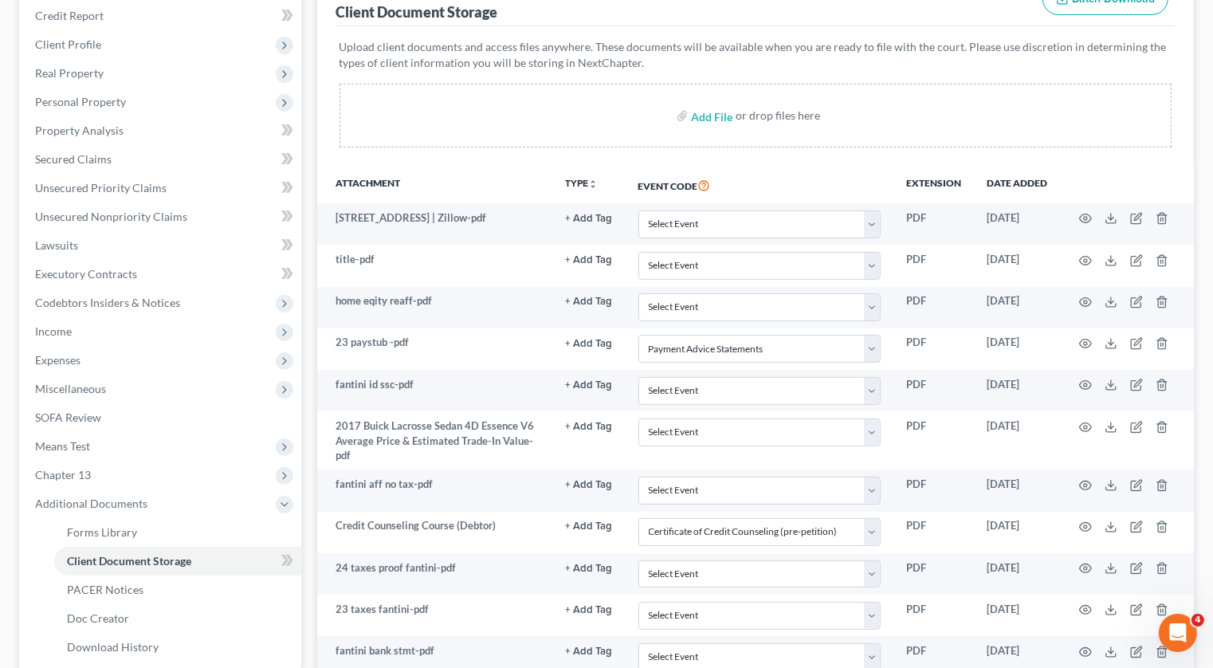
scroll to position [253, 0]
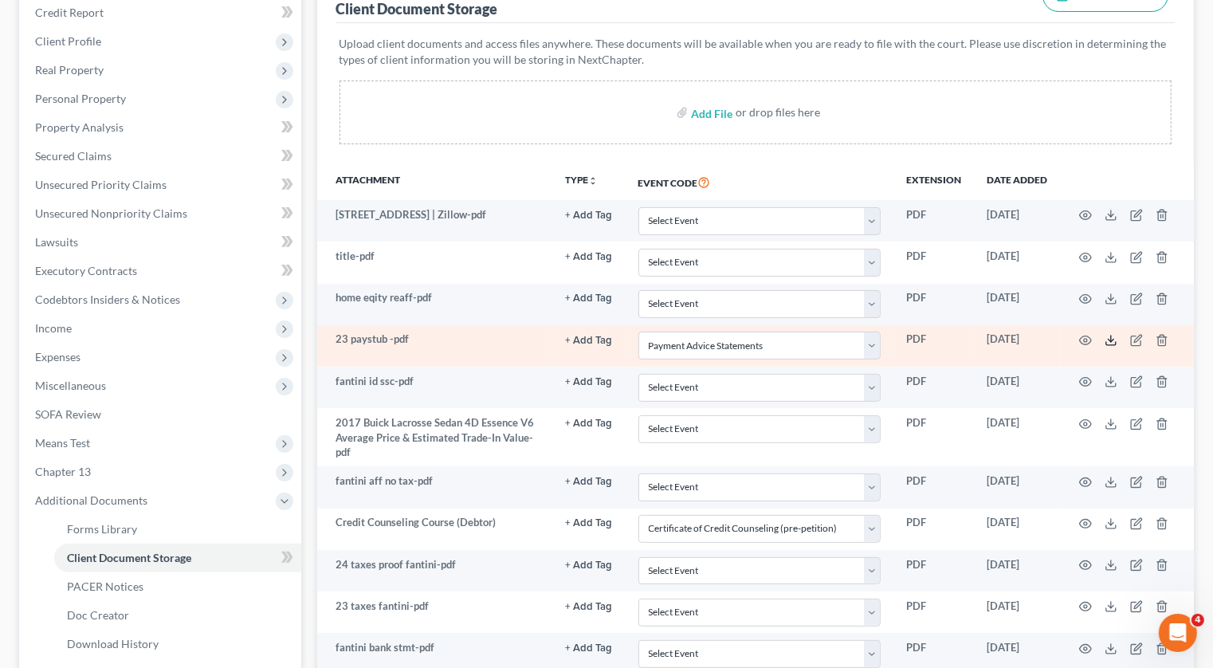
click at [1110, 334] on icon at bounding box center [1110, 340] width 13 height 13
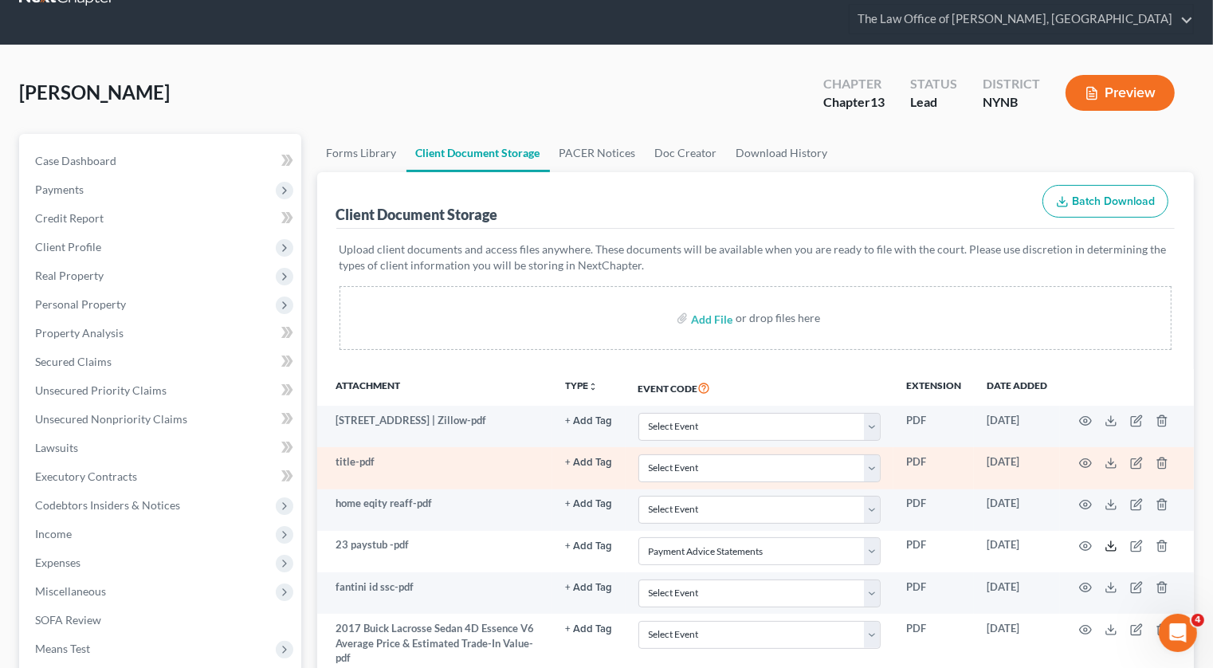
scroll to position [0, 0]
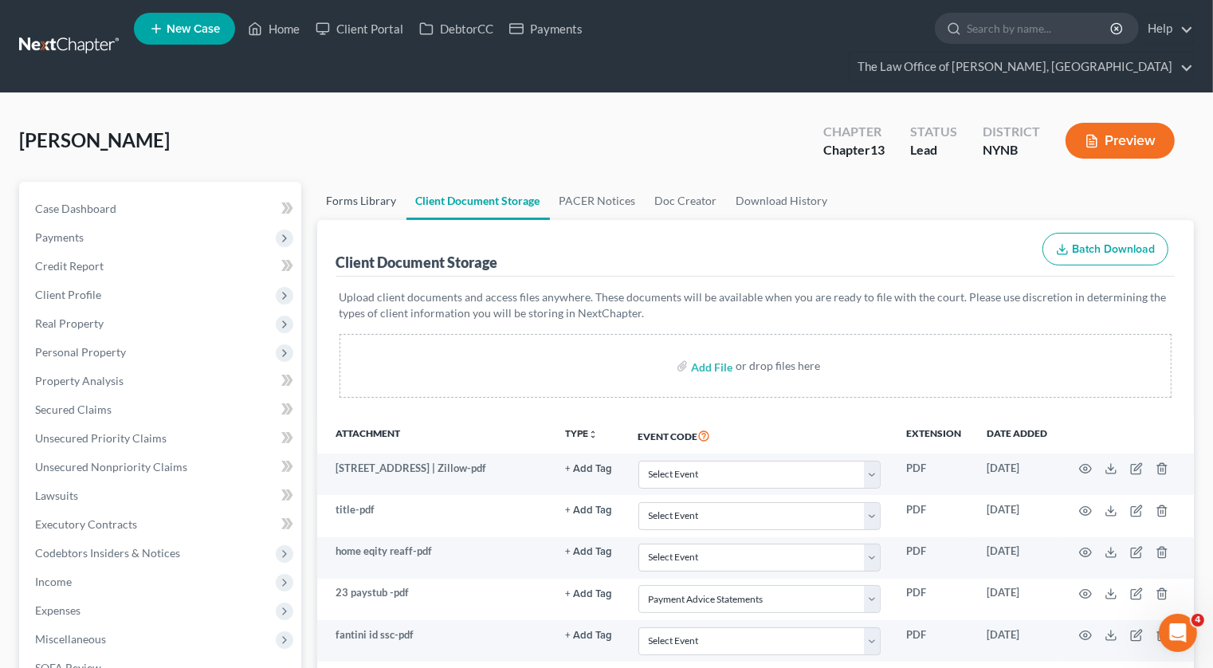
click at [367, 182] on link "Forms Library" at bounding box center [361, 201] width 89 height 38
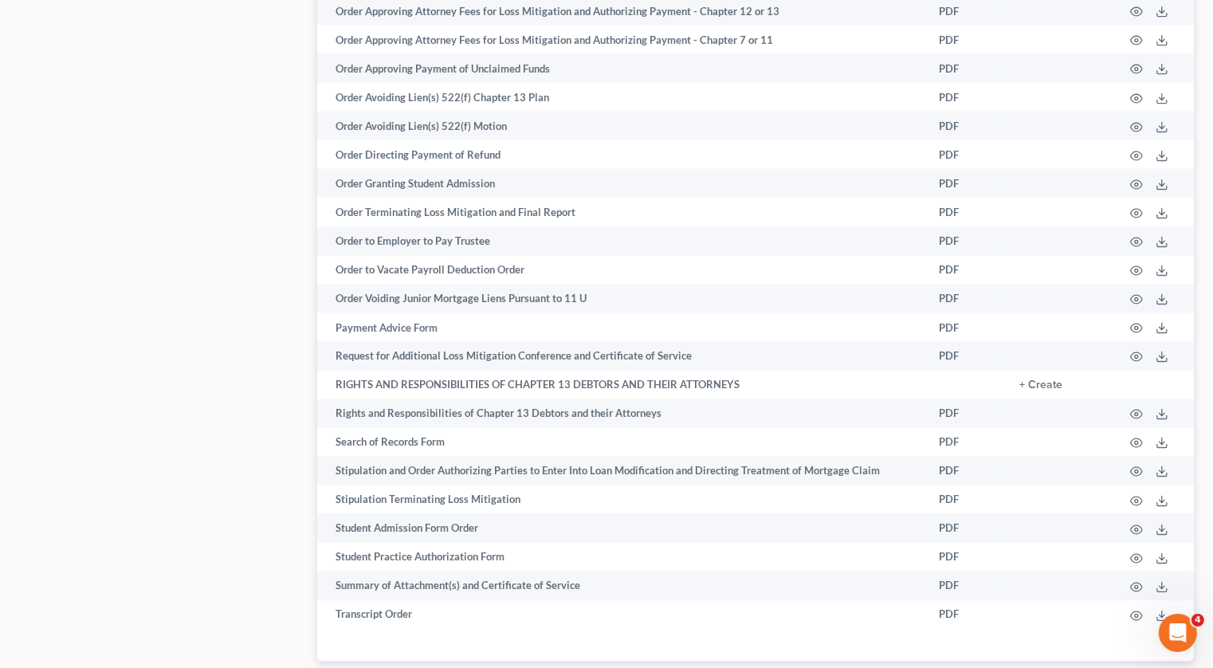
scroll to position [2374, 0]
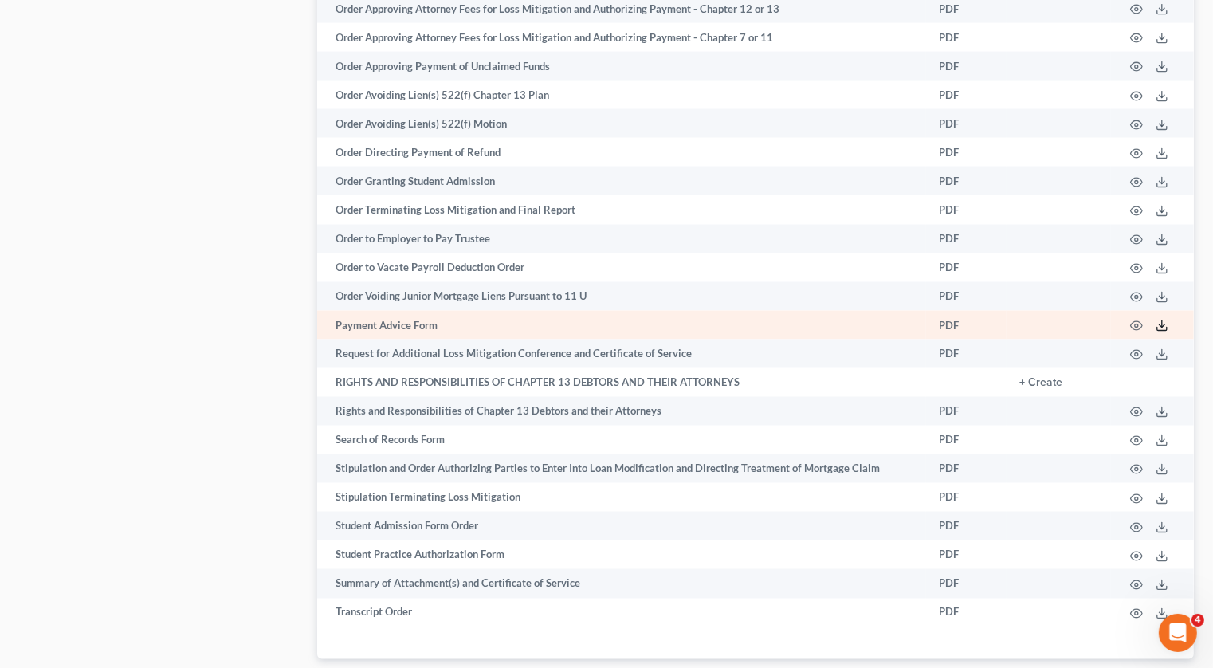
click at [1163, 320] on icon at bounding box center [1161, 326] width 13 height 13
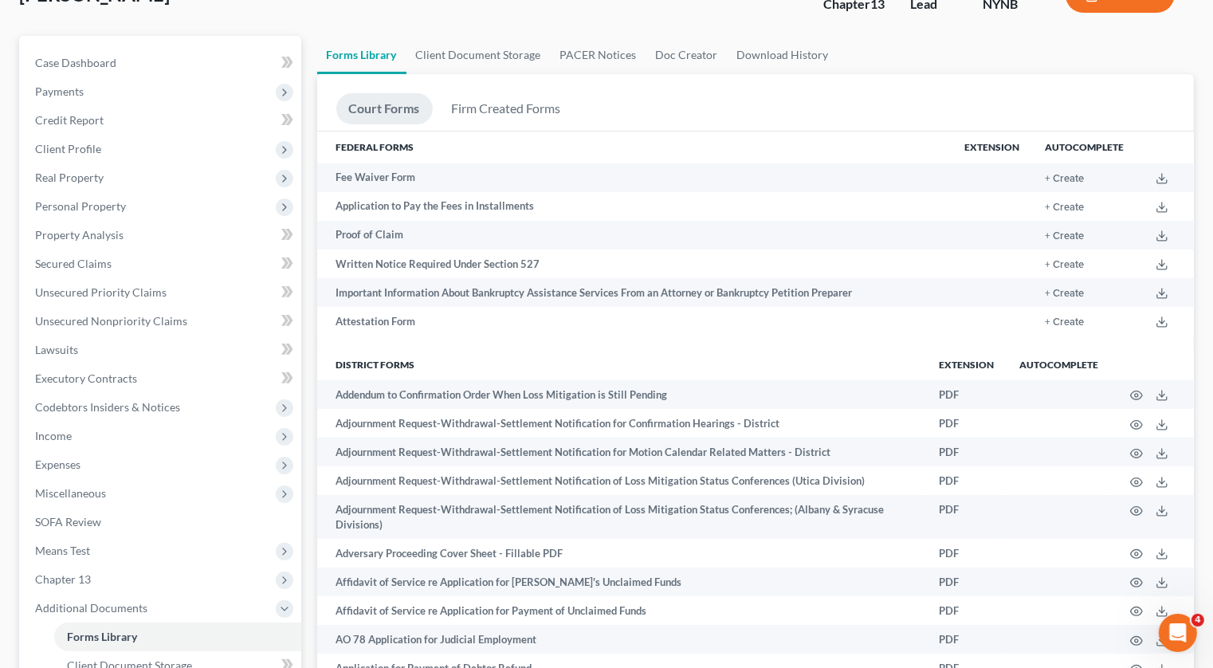
scroll to position [144, 0]
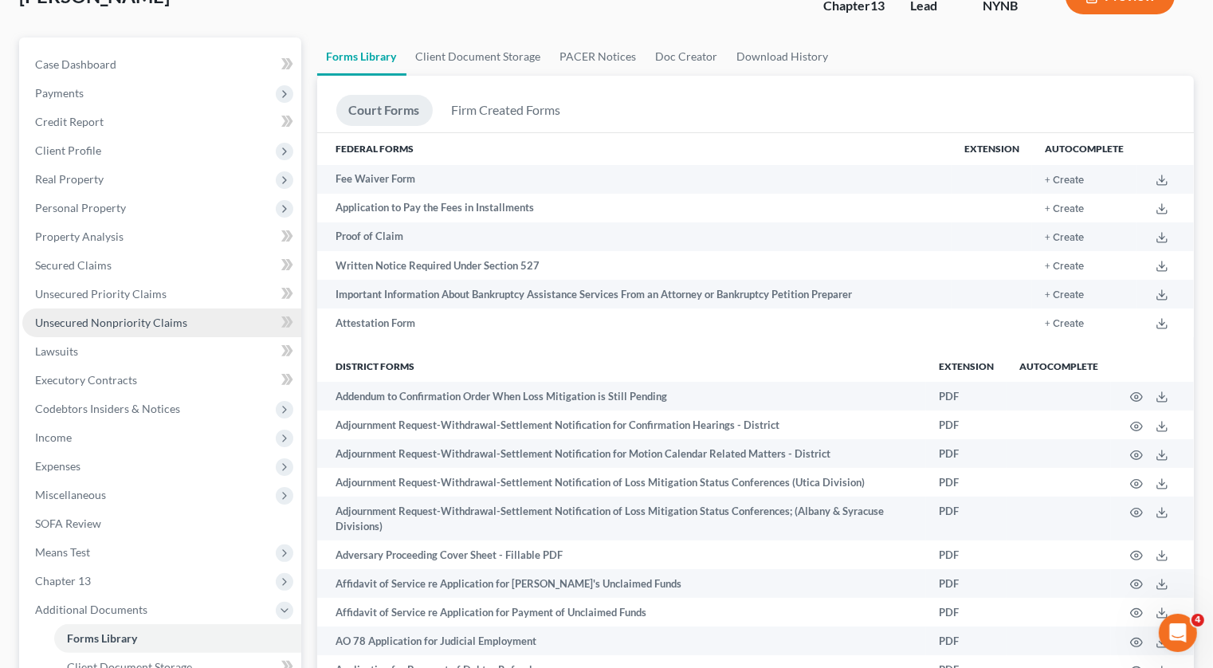
click at [125, 316] on span "Unsecured Nonpriority Claims" at bounding box center [111, 323] width 152 height 14
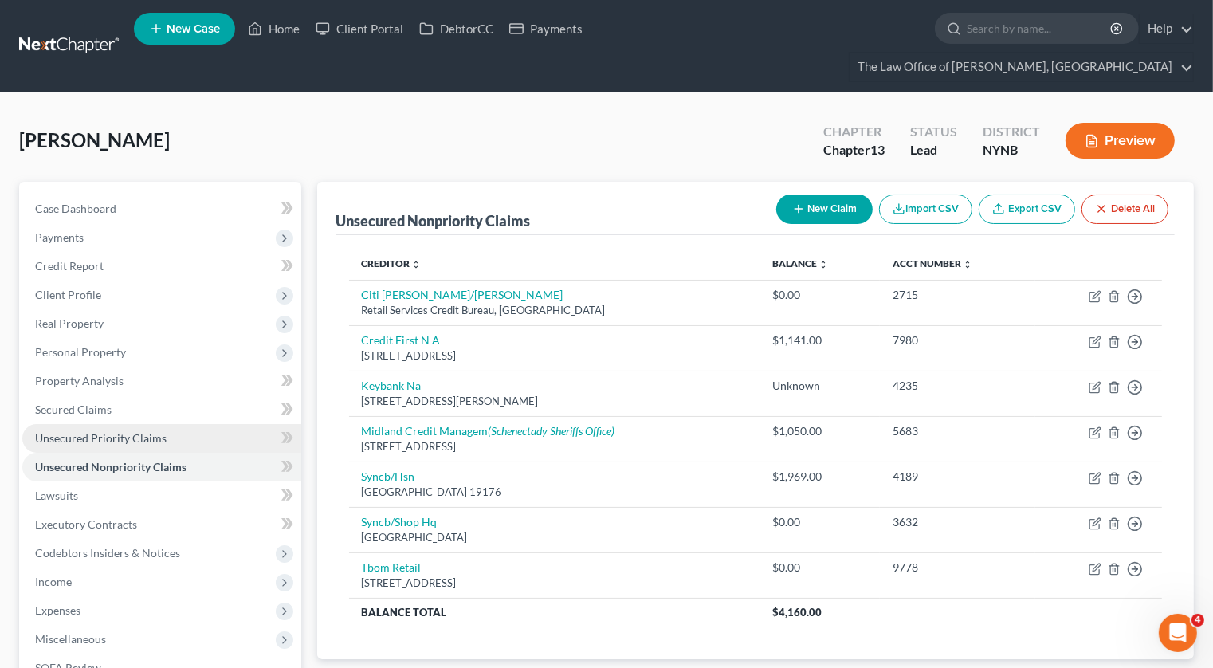
click at [95, 431] on span "Unsecured Priority Claims" at bounding box center [100, 438] width 131 height 14
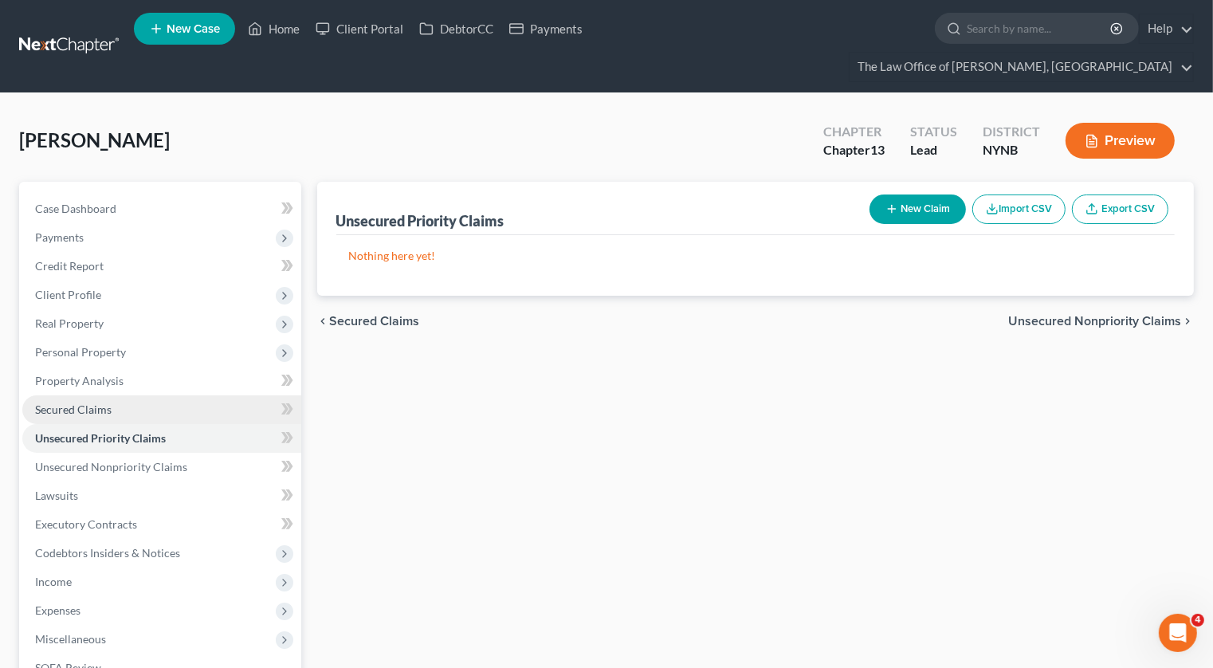
click at [98, 395] on link "Secured Claims" at bounding box center [161, 409] width 279 height 29
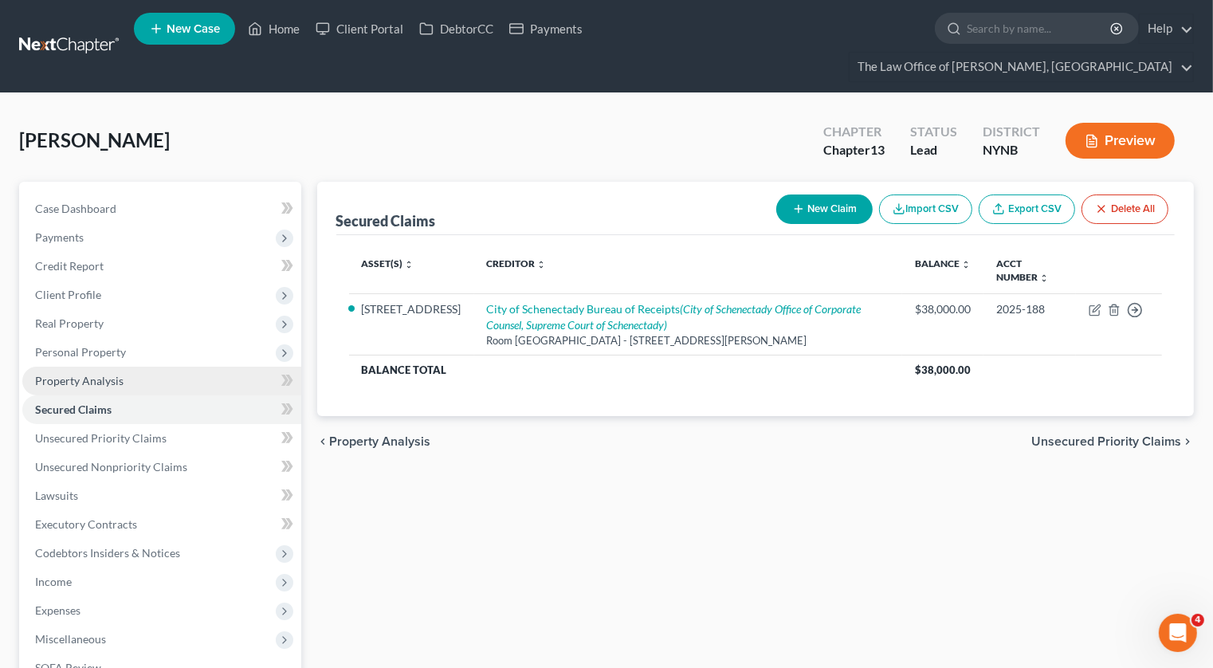
click at [105, 374] on span "Property Analysis" at bounding box center [79, 381] width 88 height 14
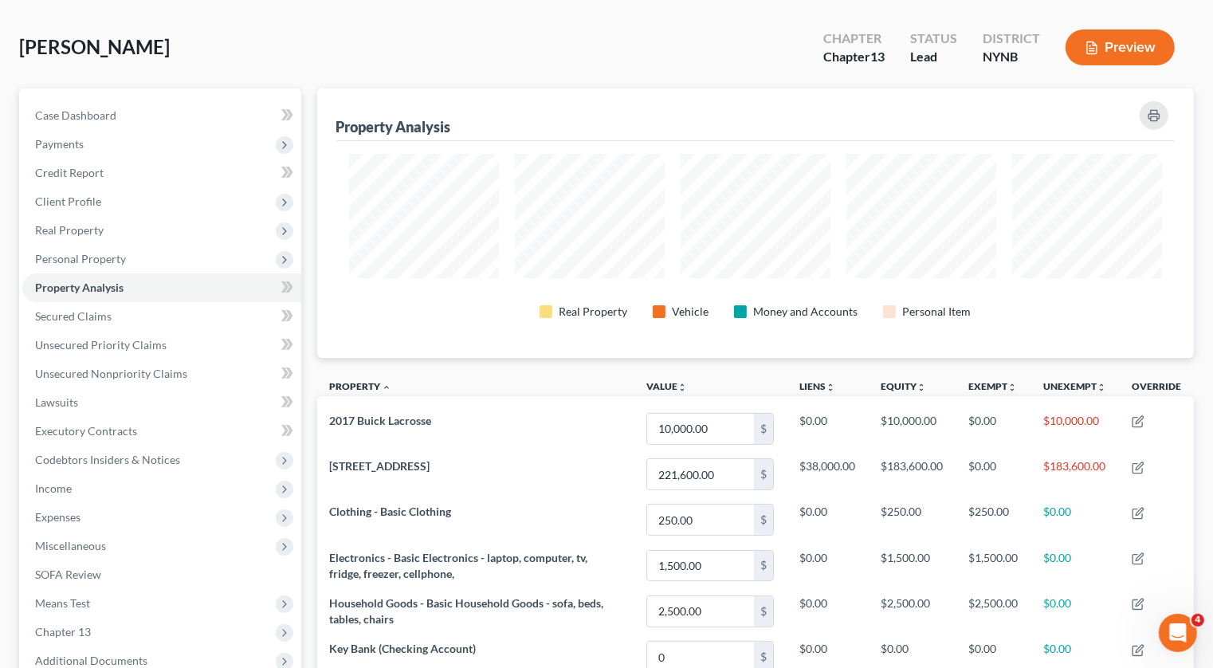
scroll to position [110, 0]
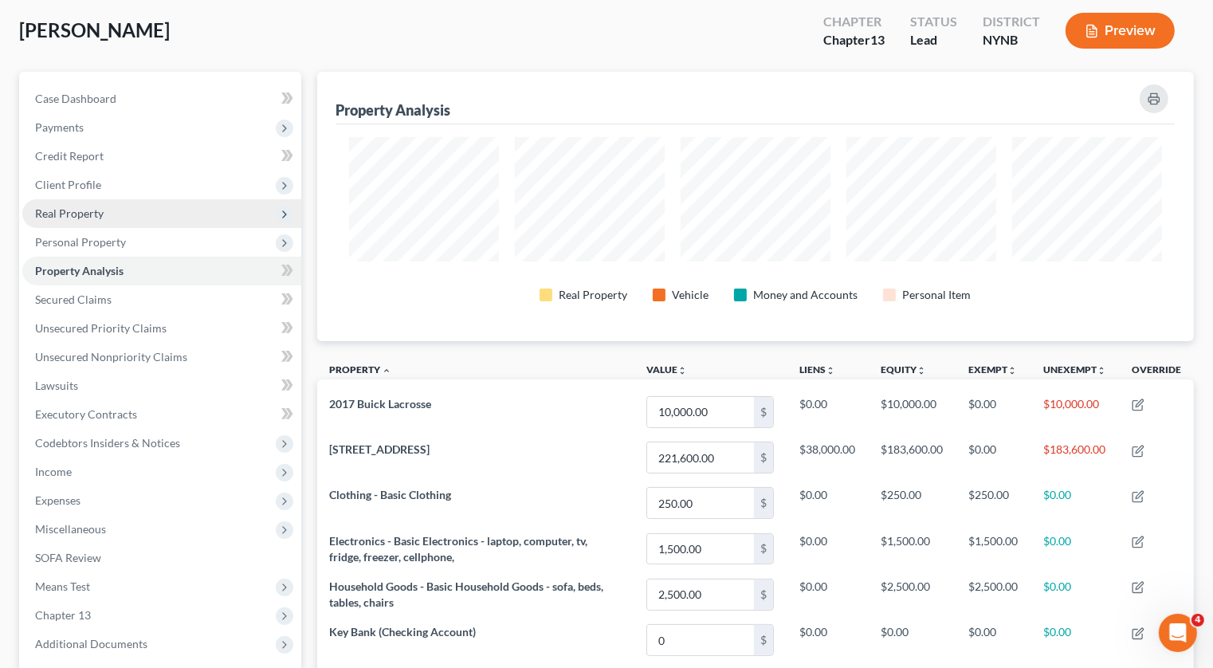
click at [125, 199] on span "Real Property" at bounding box center [161, 213] width 279 height 29
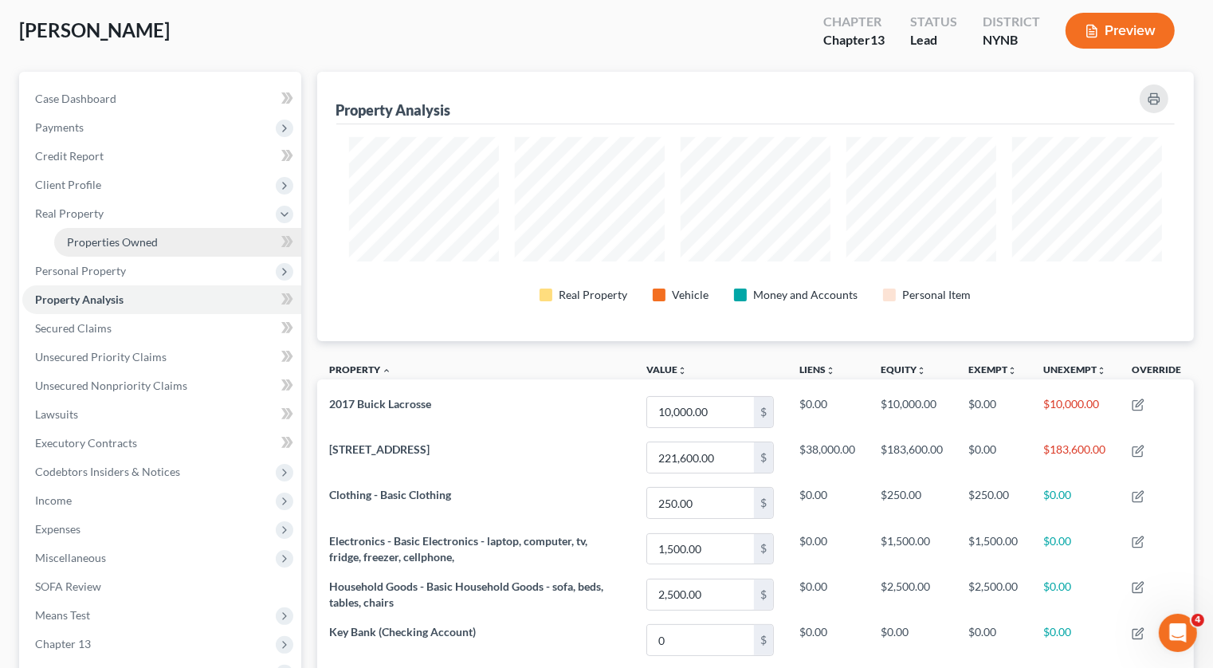
click at [117, 235] on span "Properties Owned" at bounding box center [112, 242] width 91 height 14
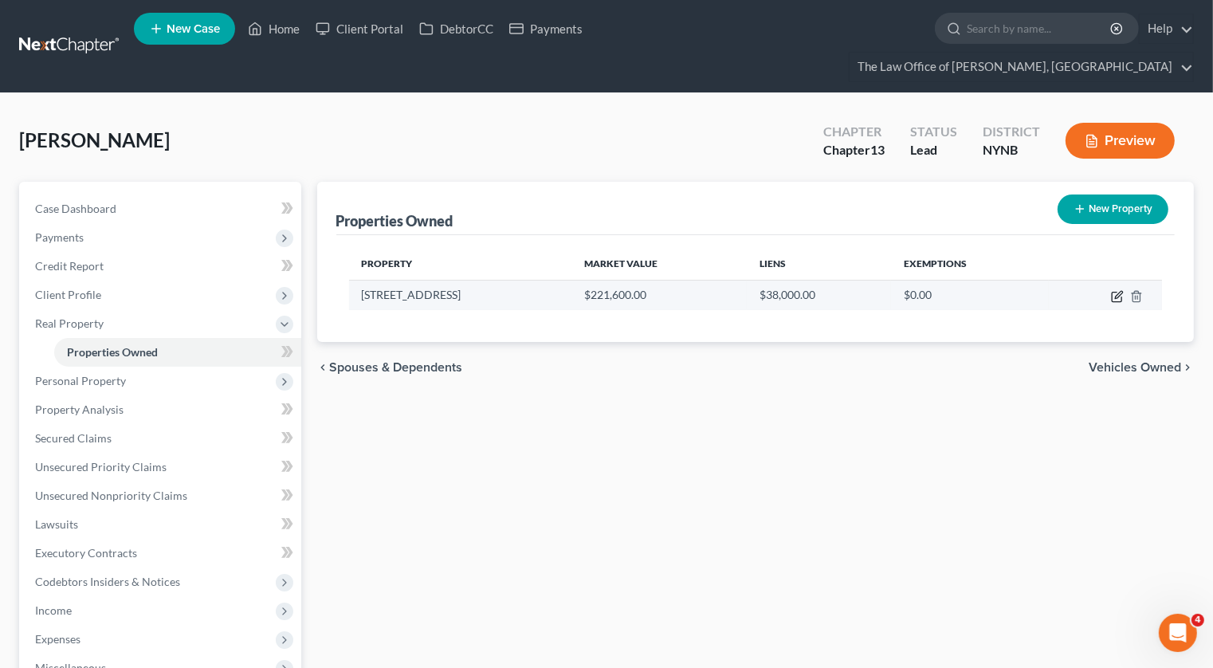
click at [1116, 291] on icon "button" at bounding box center [1118, 294] width 7 height 7
select select "35"
select select "3"
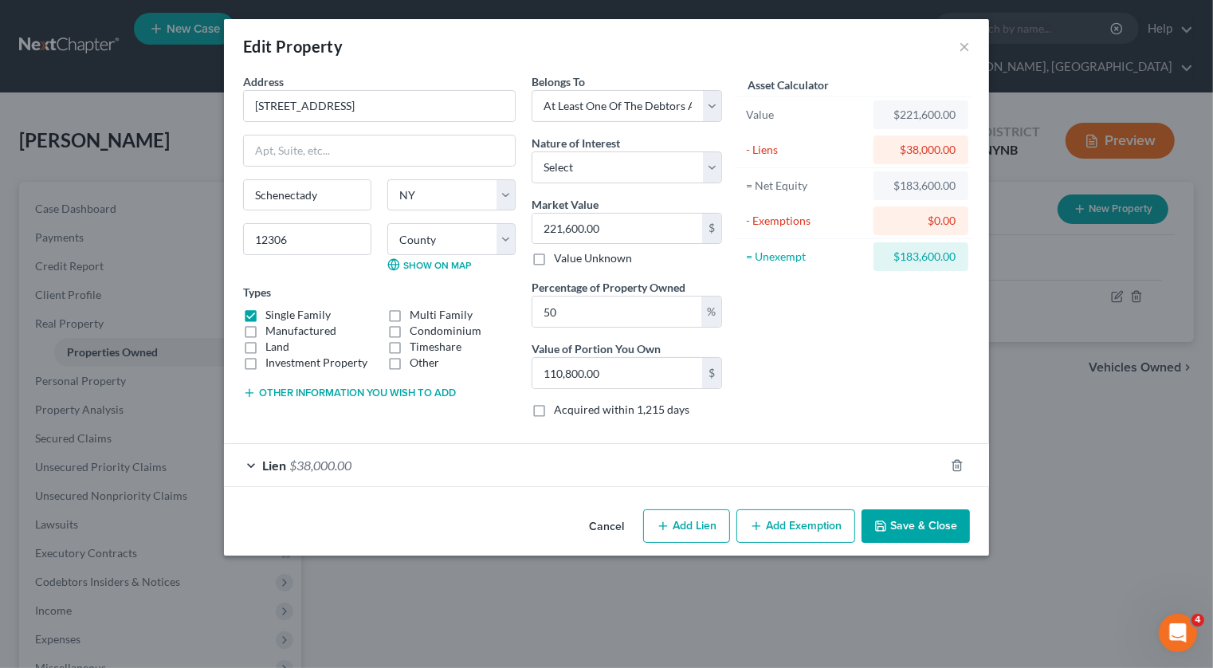
click at [786, 527] on button "Add Exemption" at bounding box center [795, 525] width 119 height 33
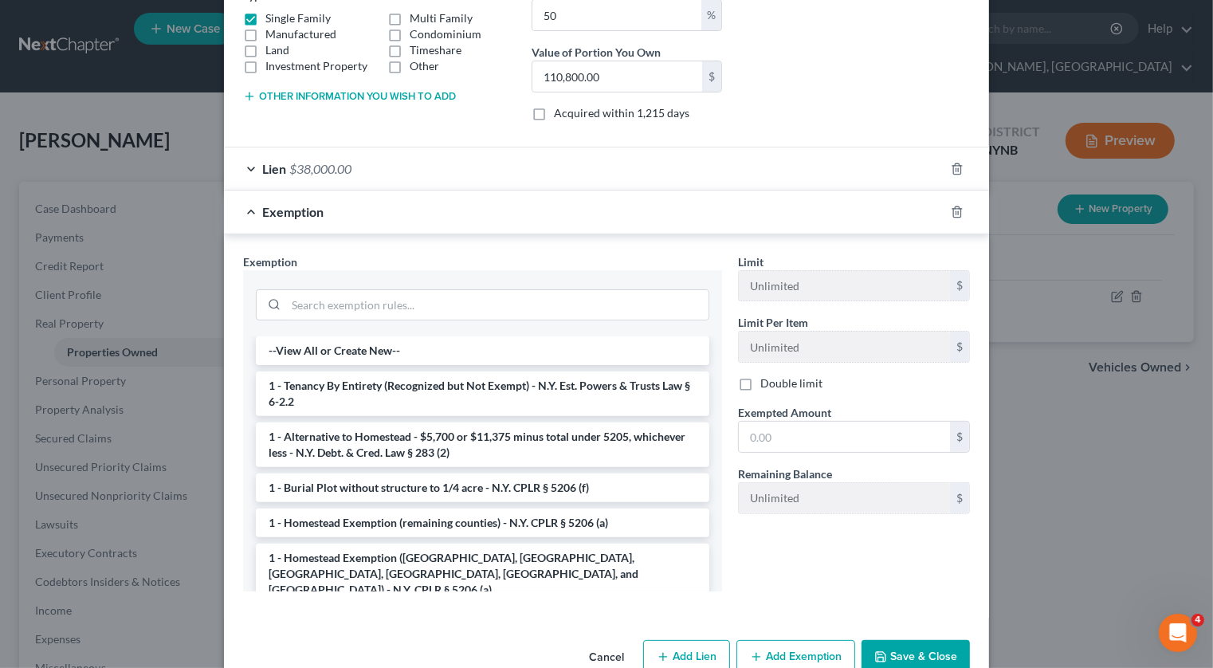
scroll to position [328, 0]
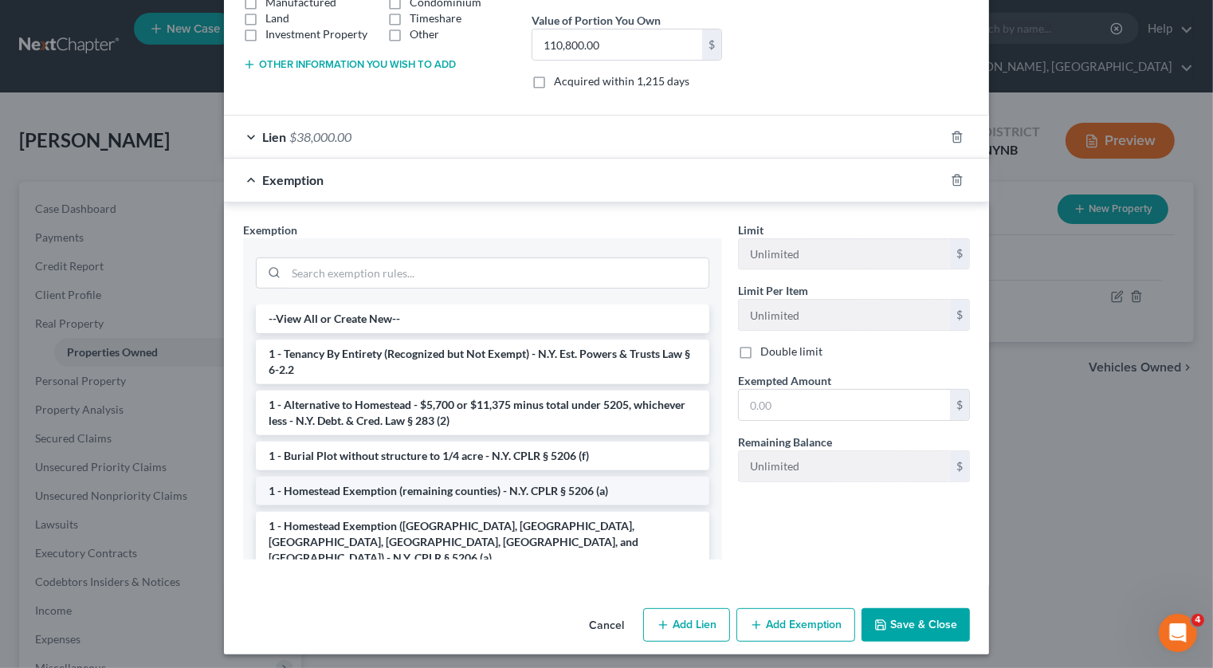
click at [589, 488] on li "1 - Homestead Exemption (remaining counties) - N.Y. CPLR § 5206 (a)" at bounding box center [482, 491] width 453 height 29
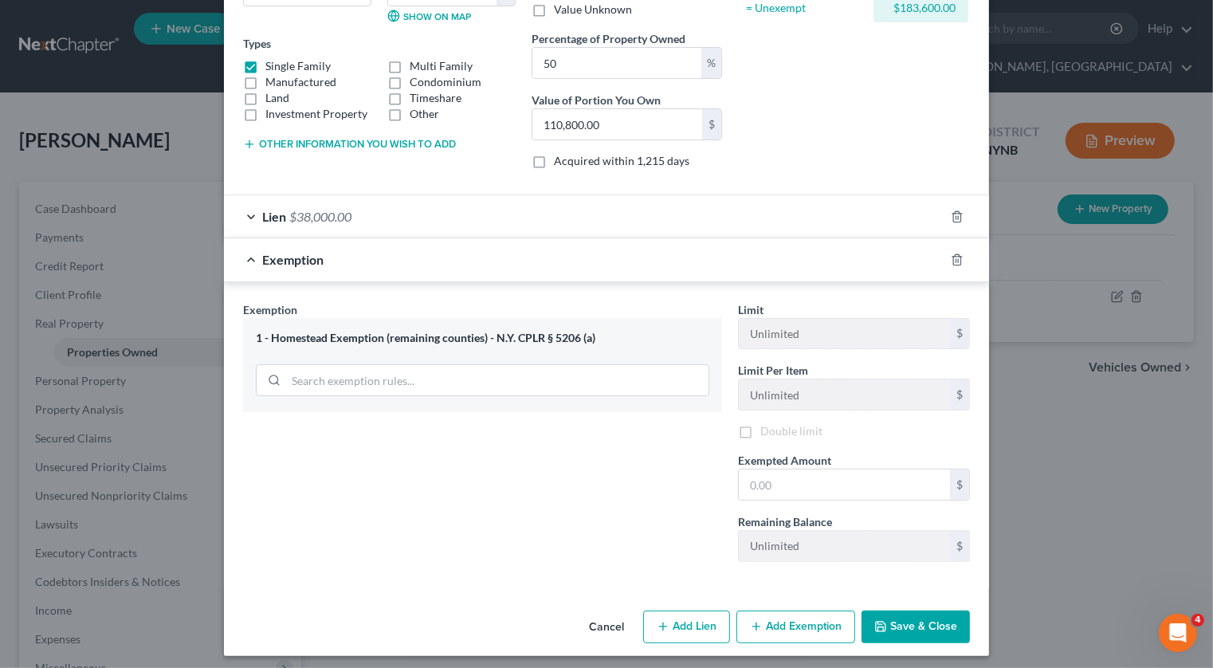
scroll to position [251, 0]
click at [798, 480] on input "text" at bounding box center [844, 484] width 211 height 30
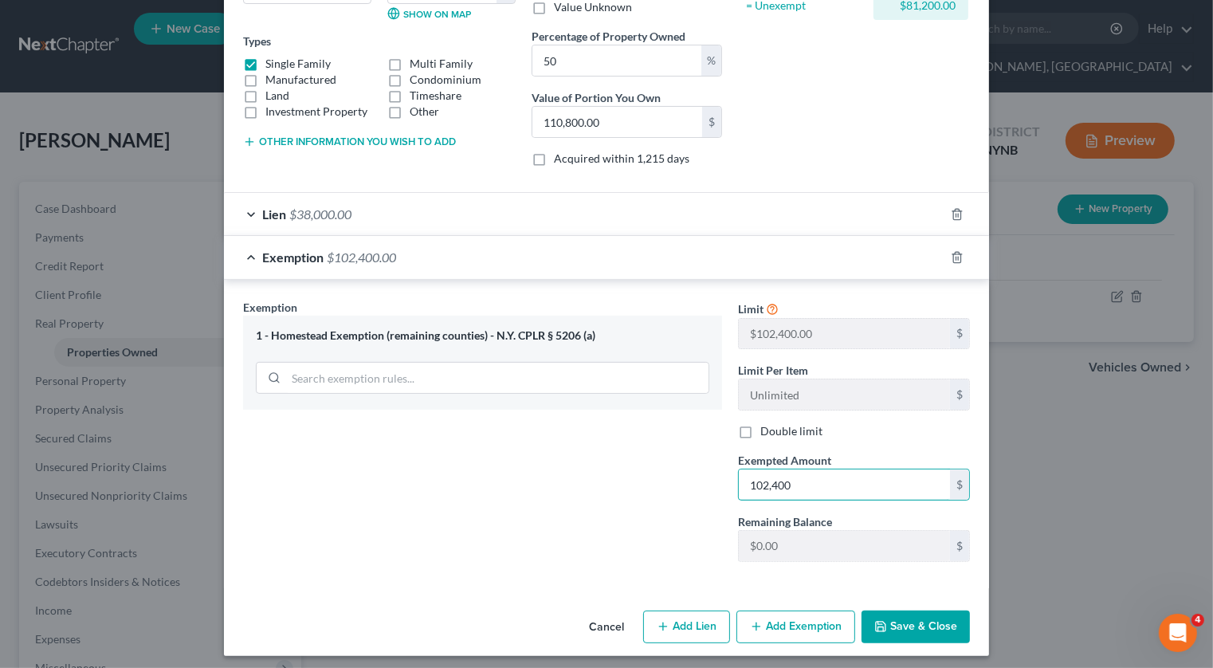
type input "102,400"
click at [908, 619] on button "Save & Close" at bounding box center [915, 626] width 108 height 33
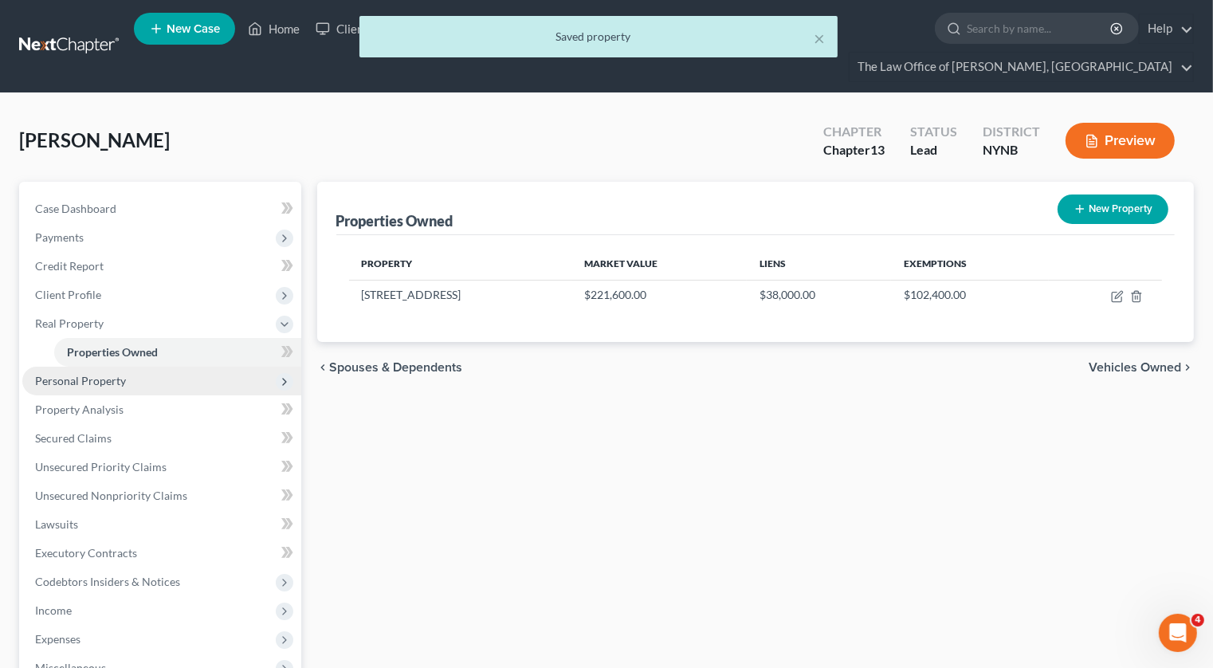
click at [136, 367] on span "Personal Property" at bounding box center [161, 381] width 279 height 29
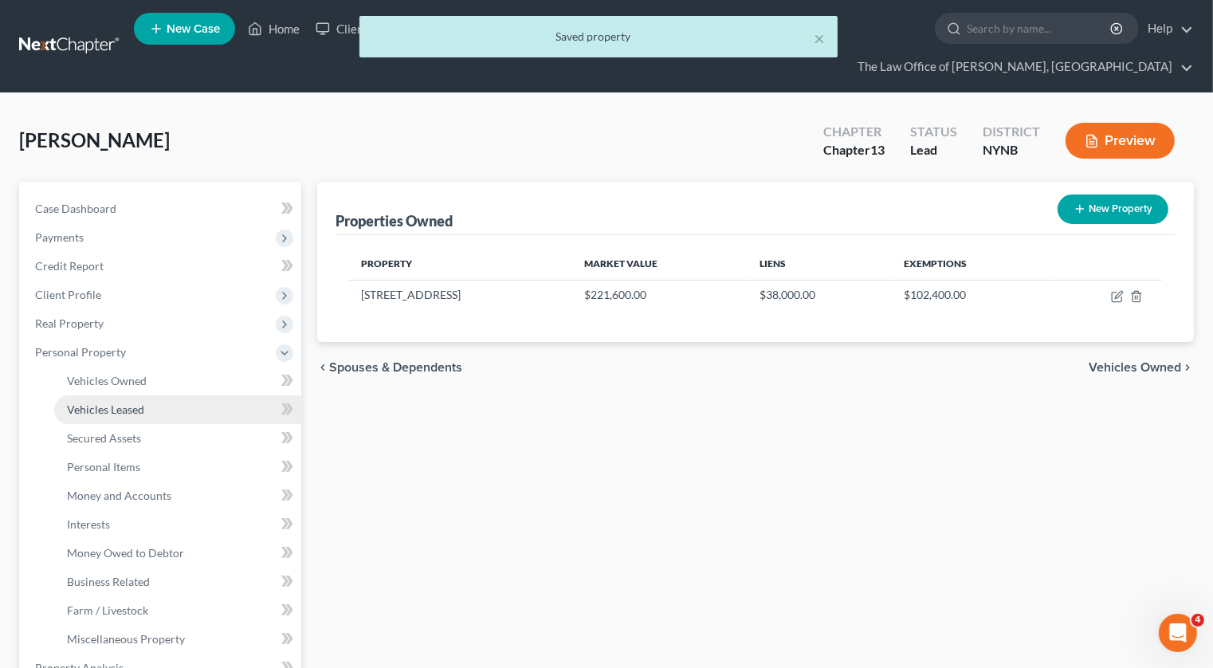
click at [121, 402] on span "Vehicles Leased" at bounding box center [105, 409] width 77 height 14
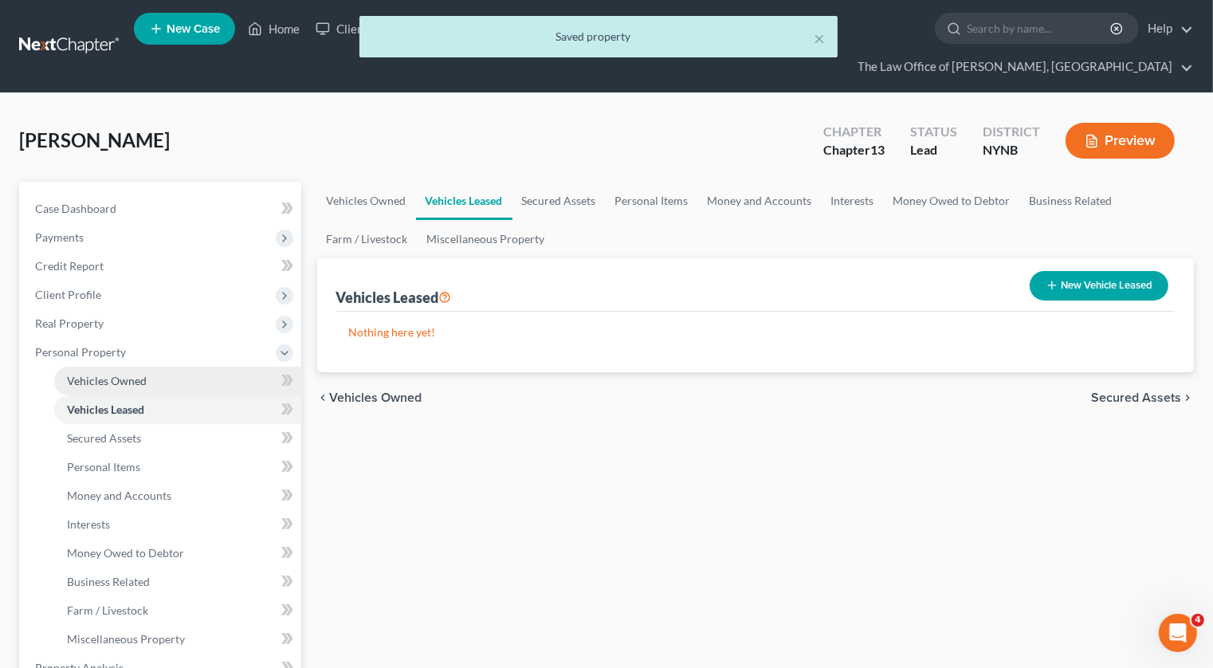
click at [128, 374] on span "Vehicles Owned" at bounding box center [107, 381] width 80 height 14
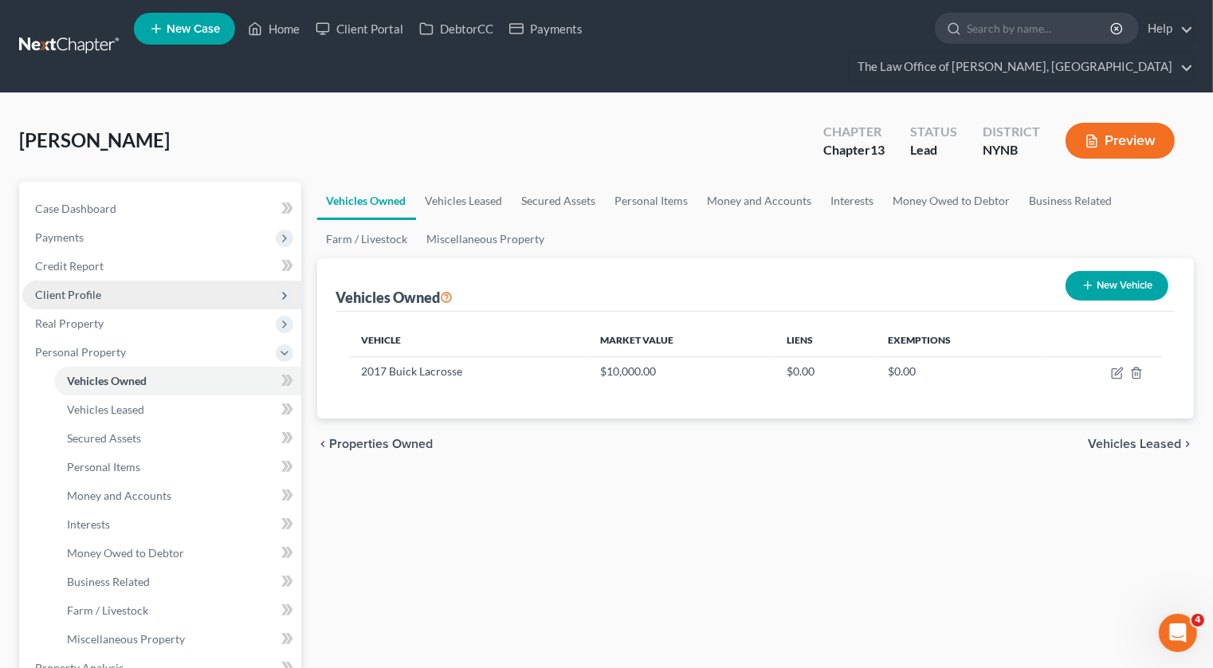
click at [161, 280] on span "Client Profile" at bounding box center [161, 294] width 279 height 29
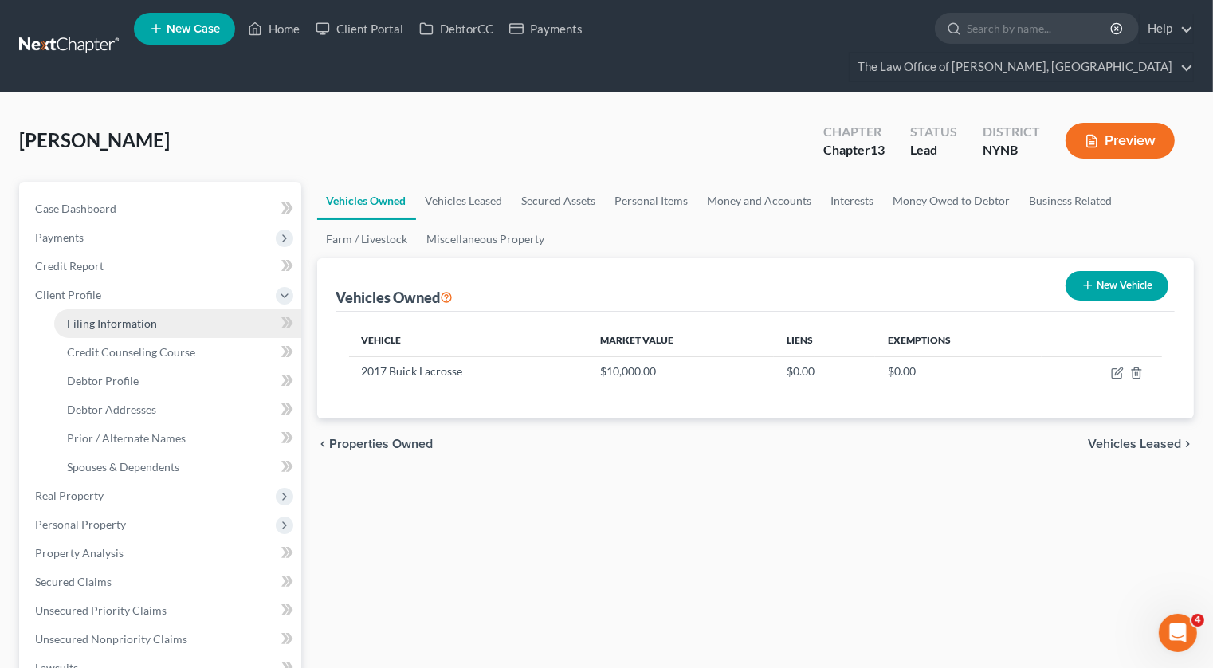
click at [147, 316] on span "Filing Information" at bounding box center [112, 323] width 90 height 14
select select "1"
select select "0"
select select "3"
select select "35"
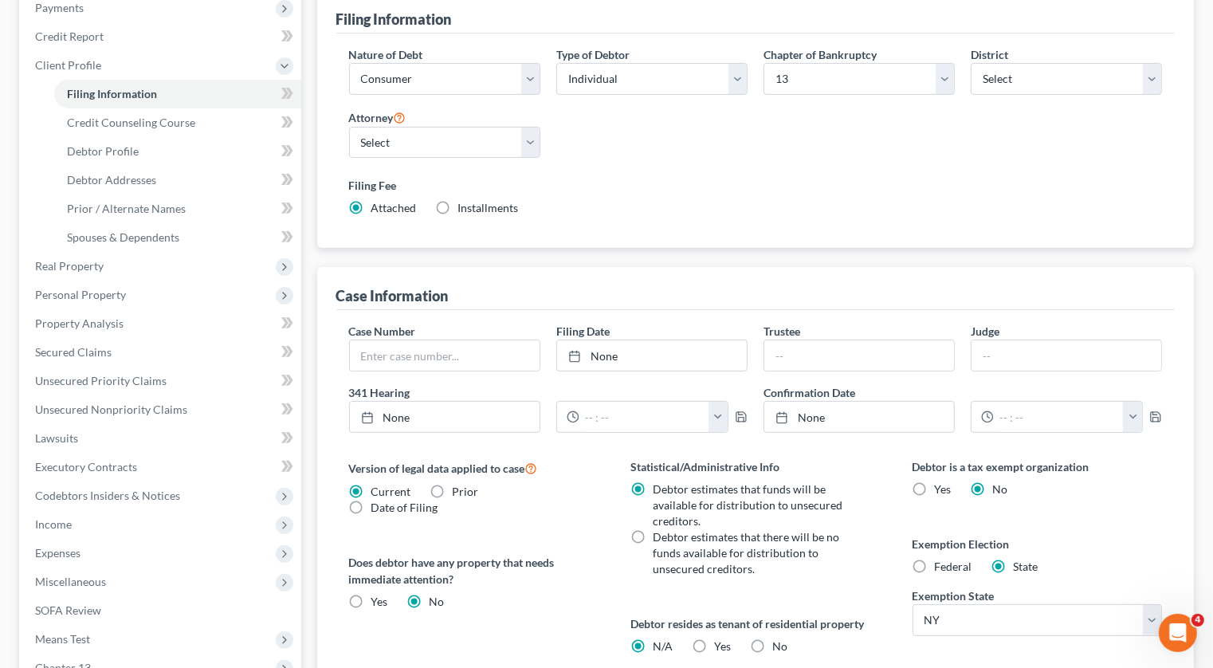
scroll to position [323, 0]
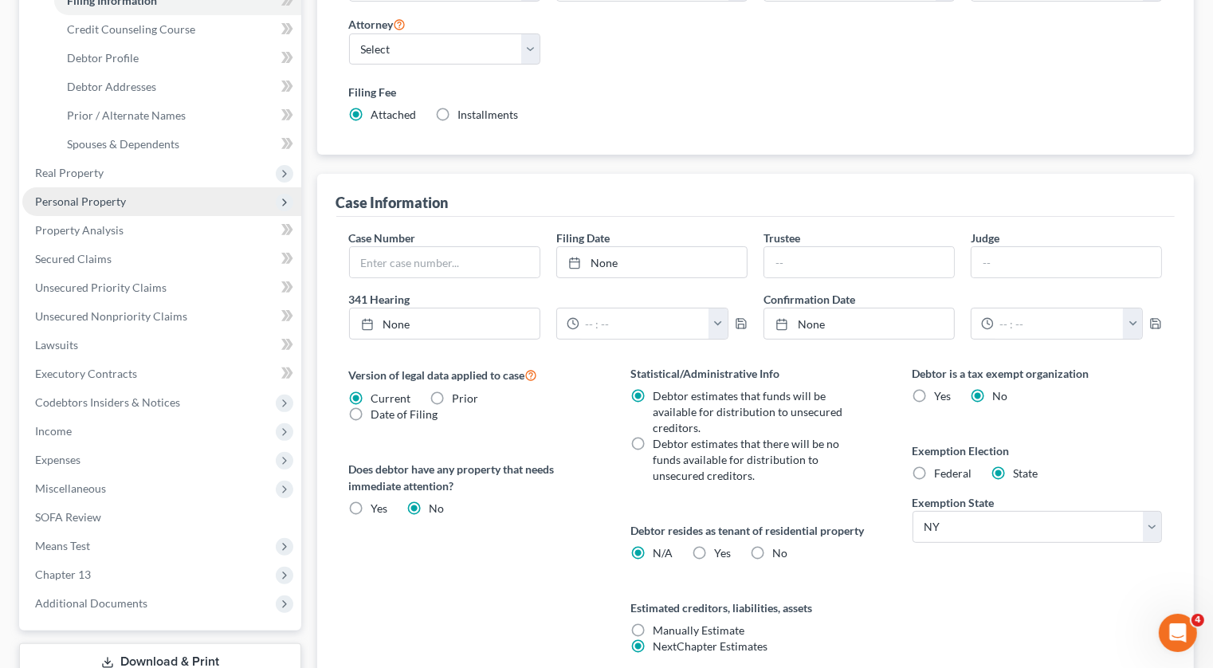
click at [139, 187] on span "Personal Property" at bounding box center [161, 201] width 279 height 29
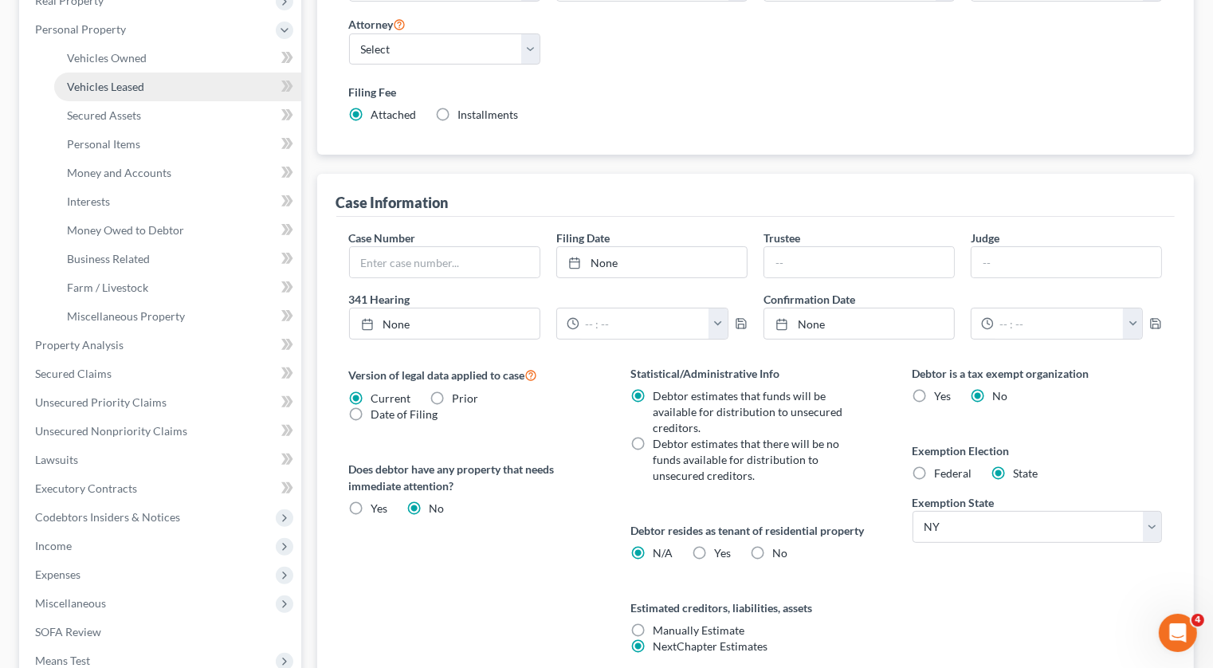
click at [144, 73] on link "Vehicles Leased" at bounding box center [177, 87] width 247 height 29
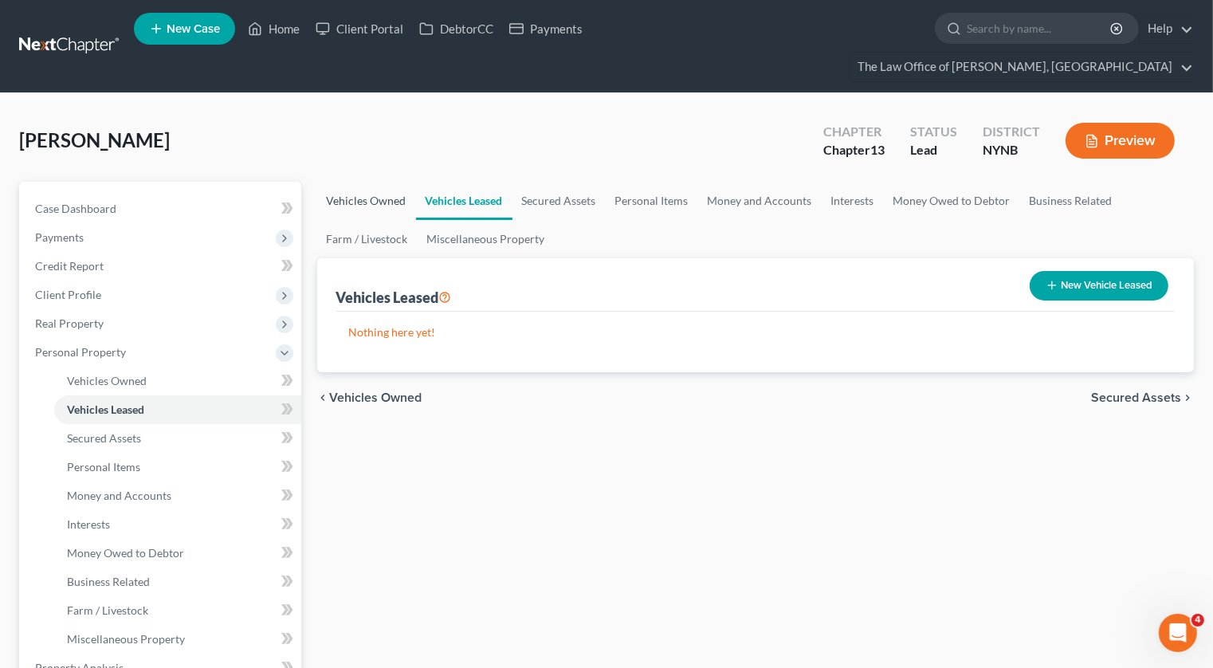
click at [376, 182] on link "Vehicles Owned" at bounding box center [366, 201] width 99 height 38
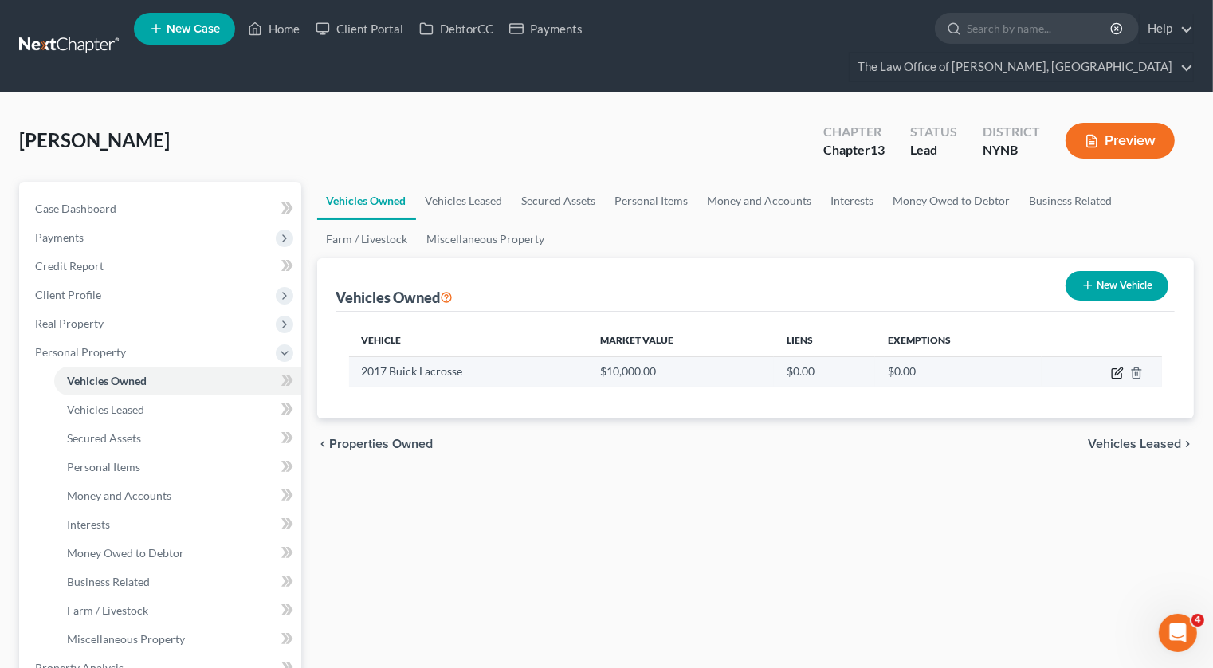
click at [1121, 367] on icon "button" at bounding box center [1117, 373] width 13 height 13
select select "0"
select select "9"
select select "3"
select select "0"
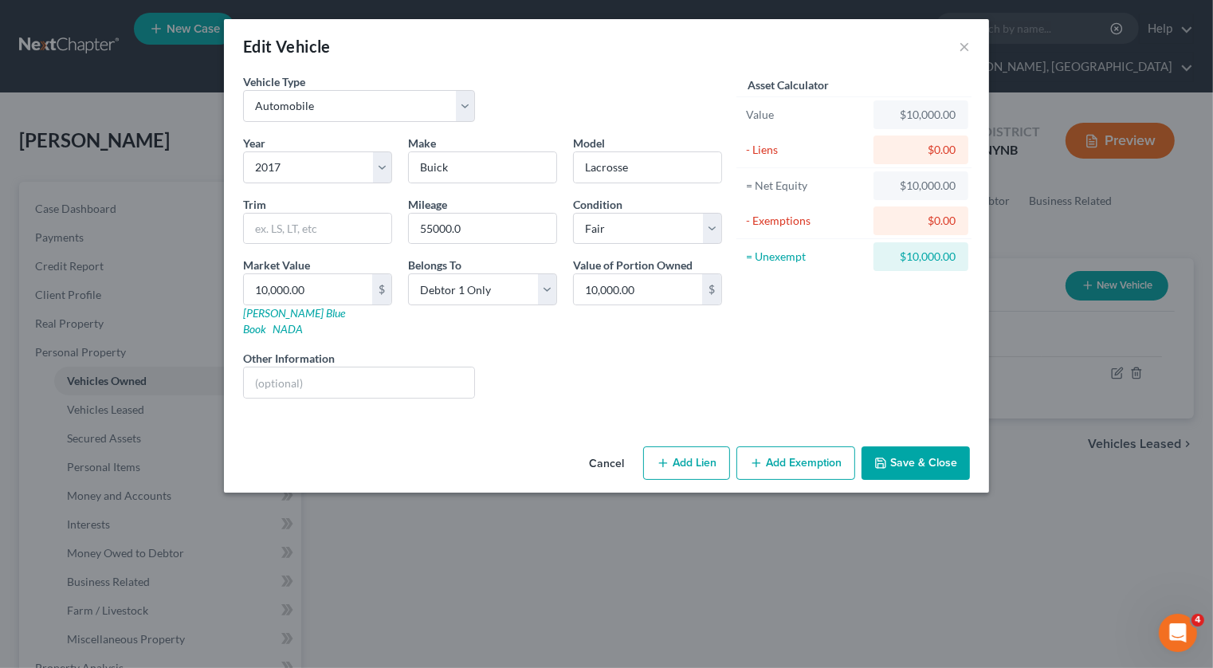
click at [761, 457] on icon "button" at bounding box center [756, 463] width 13 height 13
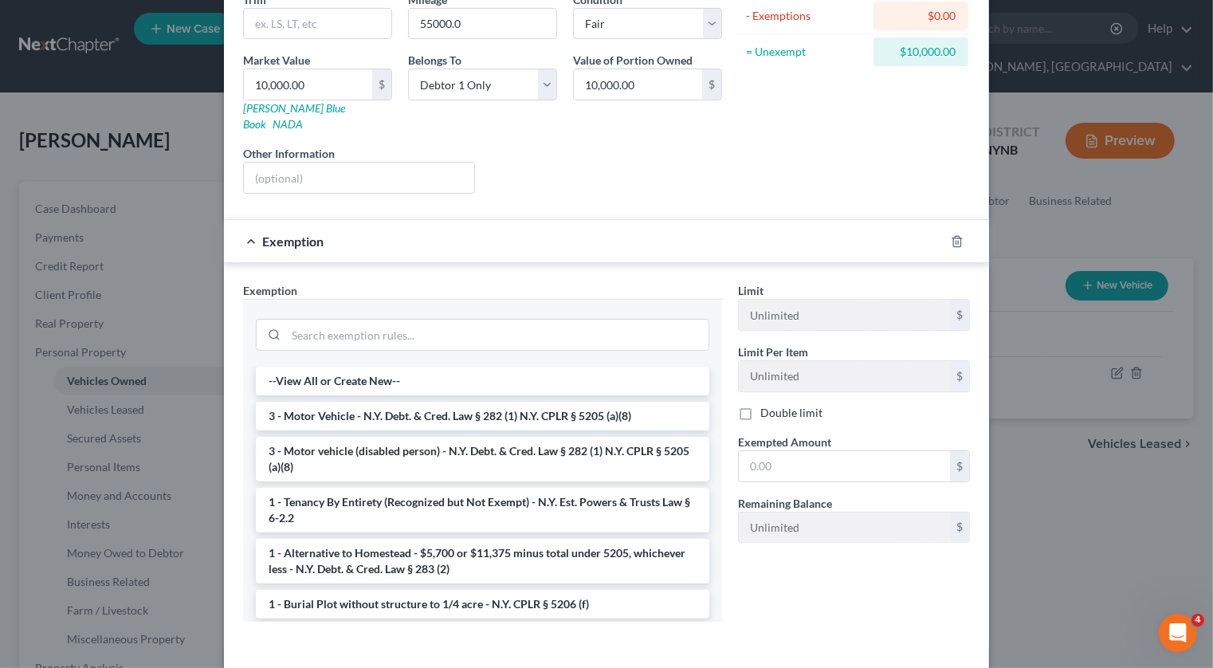
scroll to position [251, 0]
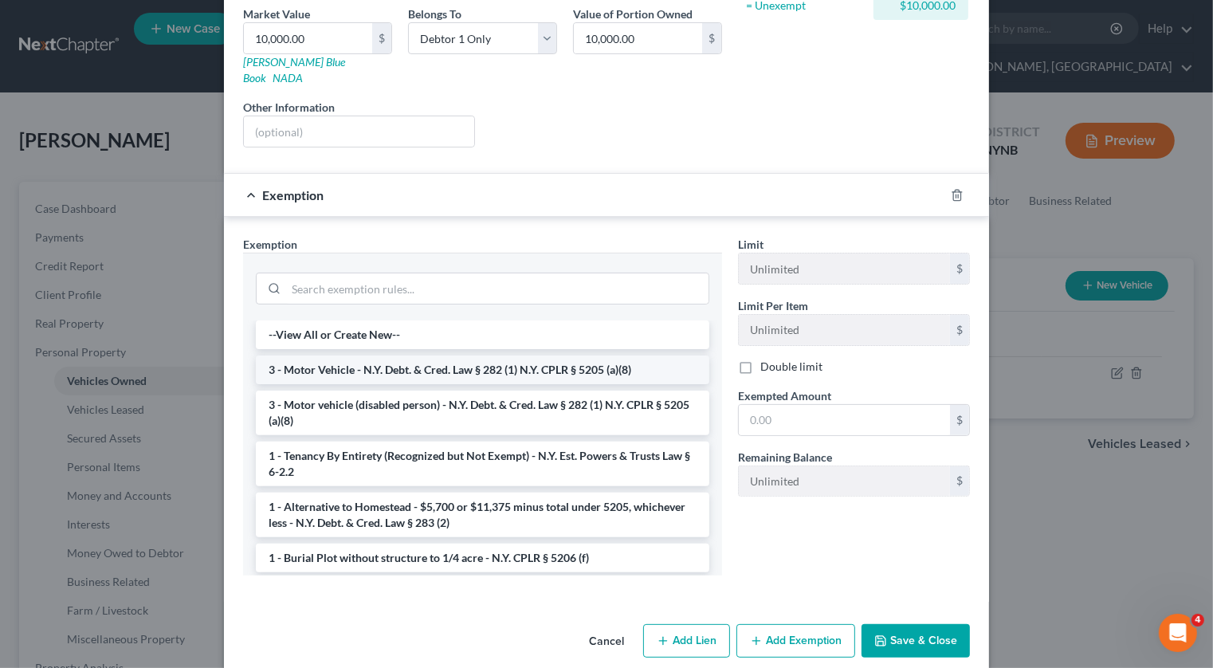
click at [610, 355] on li "3 - Motor Vehicle - N.Y. Debt. & Cred. Law § 282 (1) N.Y. CPLR § 5205 (a)(8)" at bounding box center [482, 369] width 453 height 29
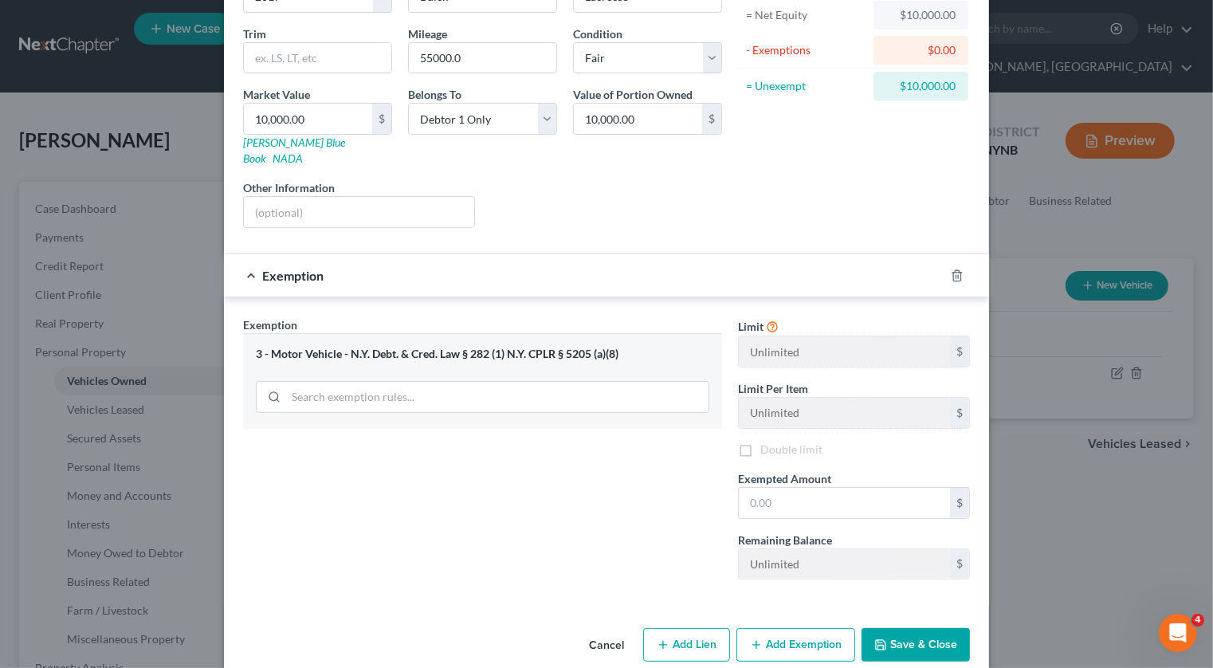
scroll to position [173, 0]
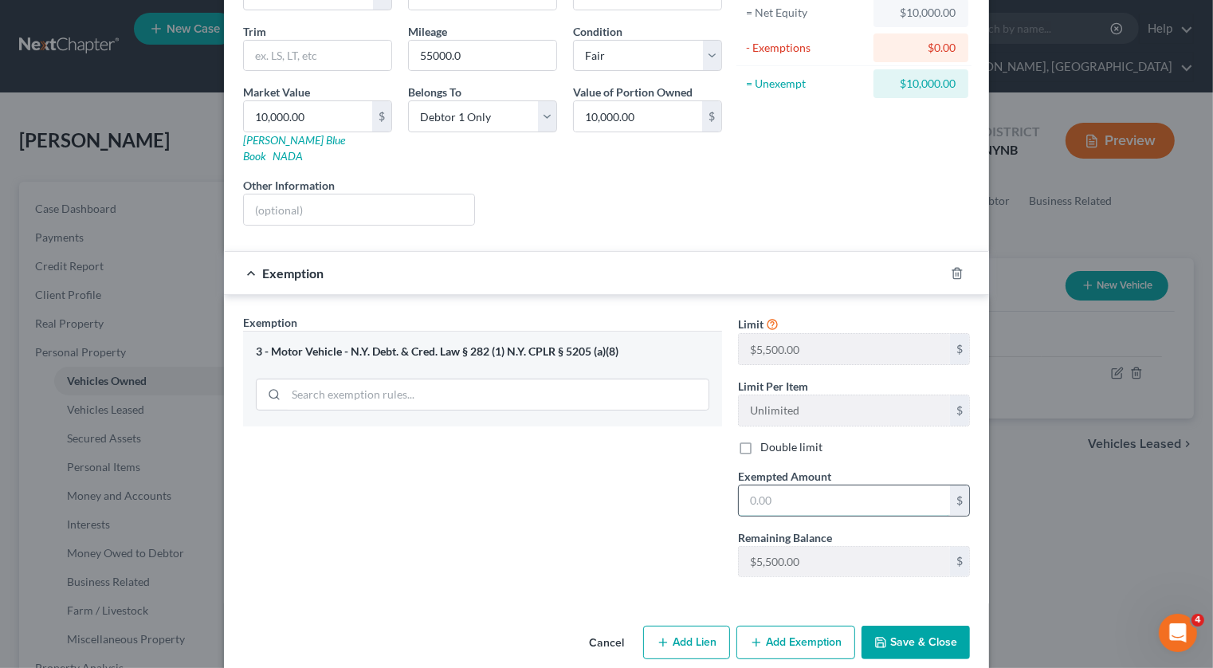
click at [771, 485] on input "text" at bounding box center [844, 500] width 211 height 30
type input "5,500"
click at [922, 626] on button "Save & Close" at bounding box center [915, 642] width 108 height 33
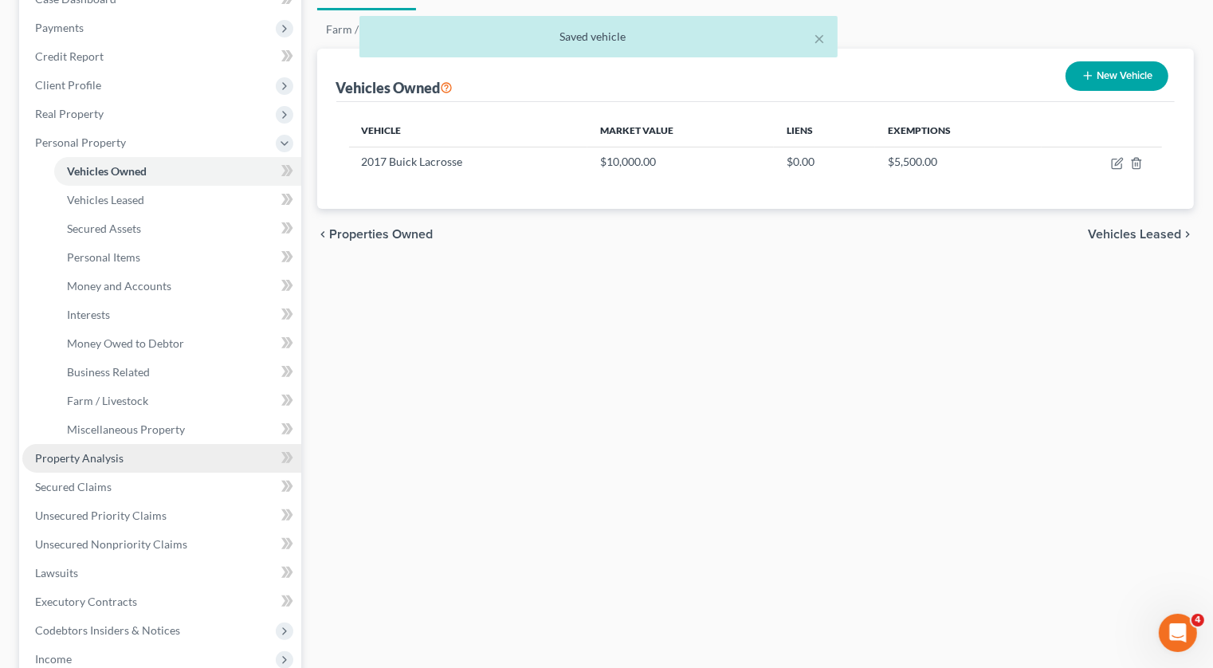
click at [138, 444] on link "Property Analysis" at bounding box center [161, 458] width 279 height 29
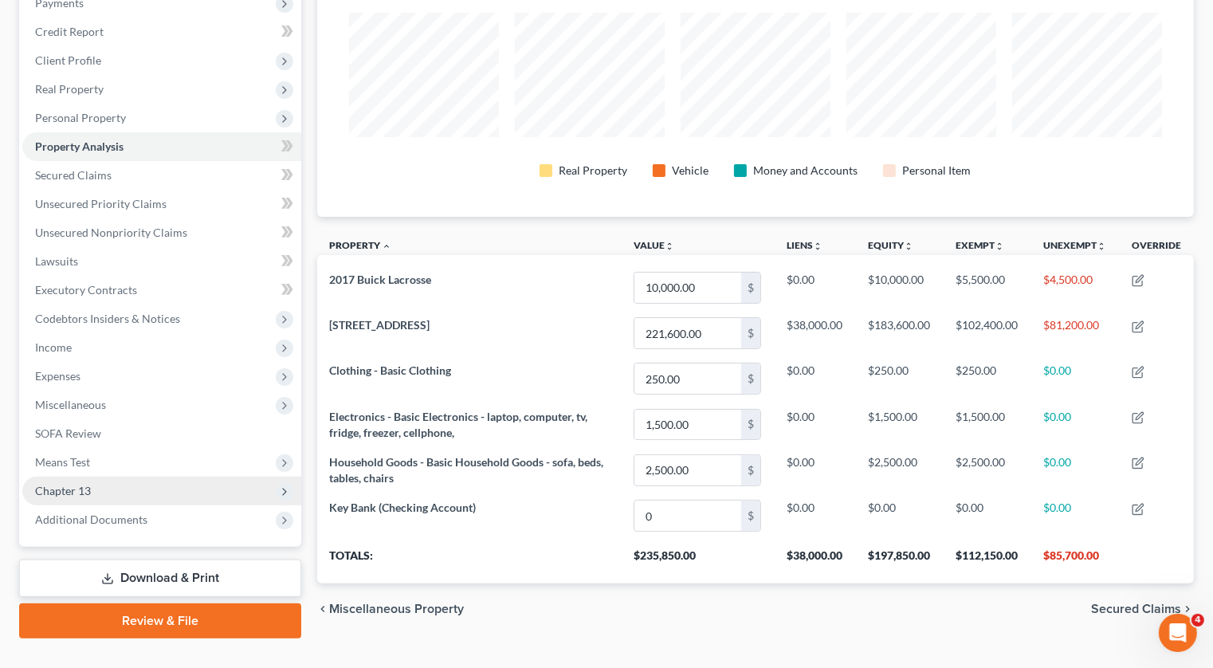
click at [119, 477] on span "Chapter 13" at bounding box center [161, 491] width 279 height 29
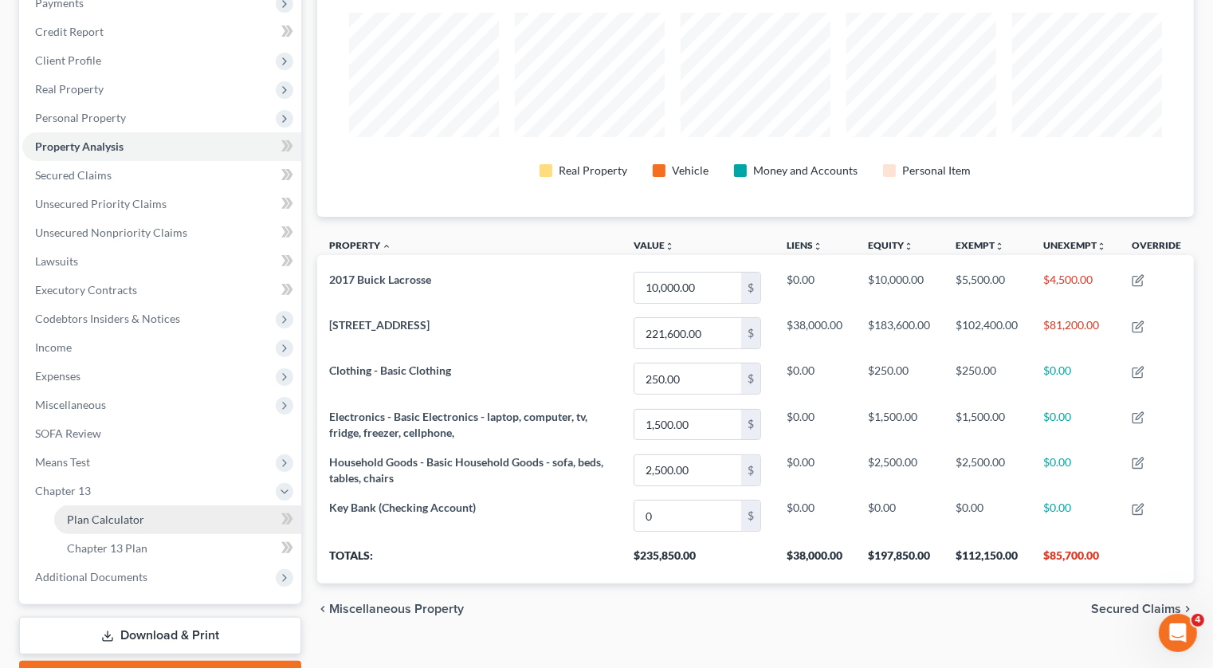
click at [118, 505] on link "Plan Calculator" at bounding box center [177, 519] width 247 height 29
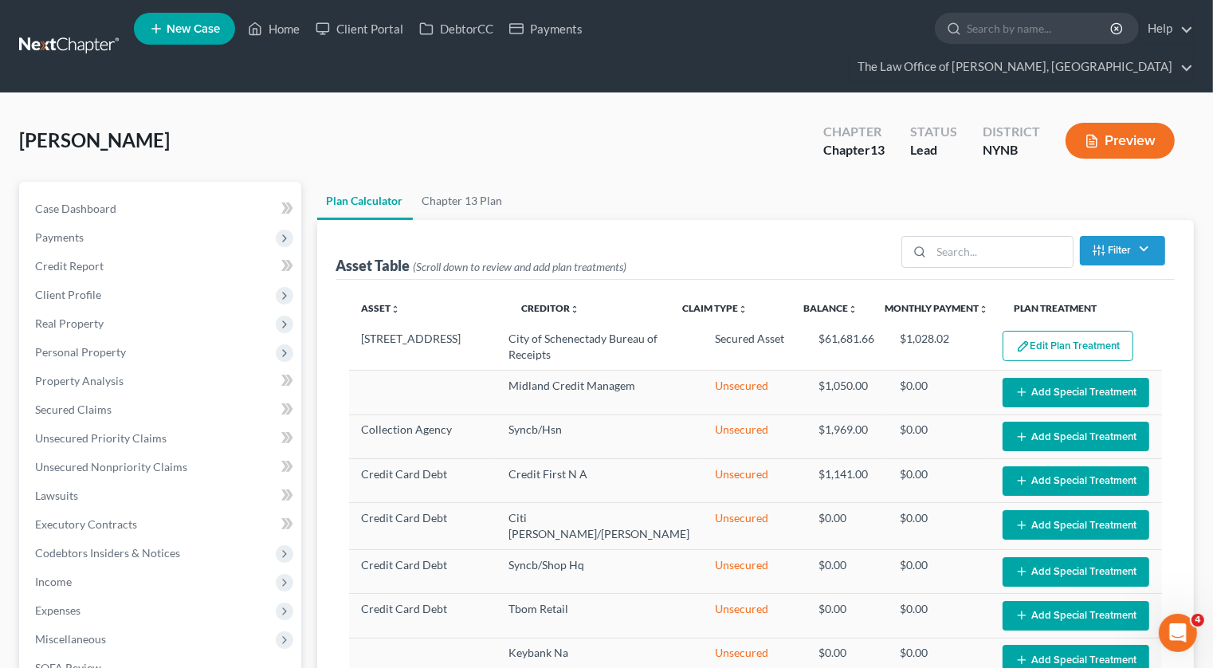
select select "59"
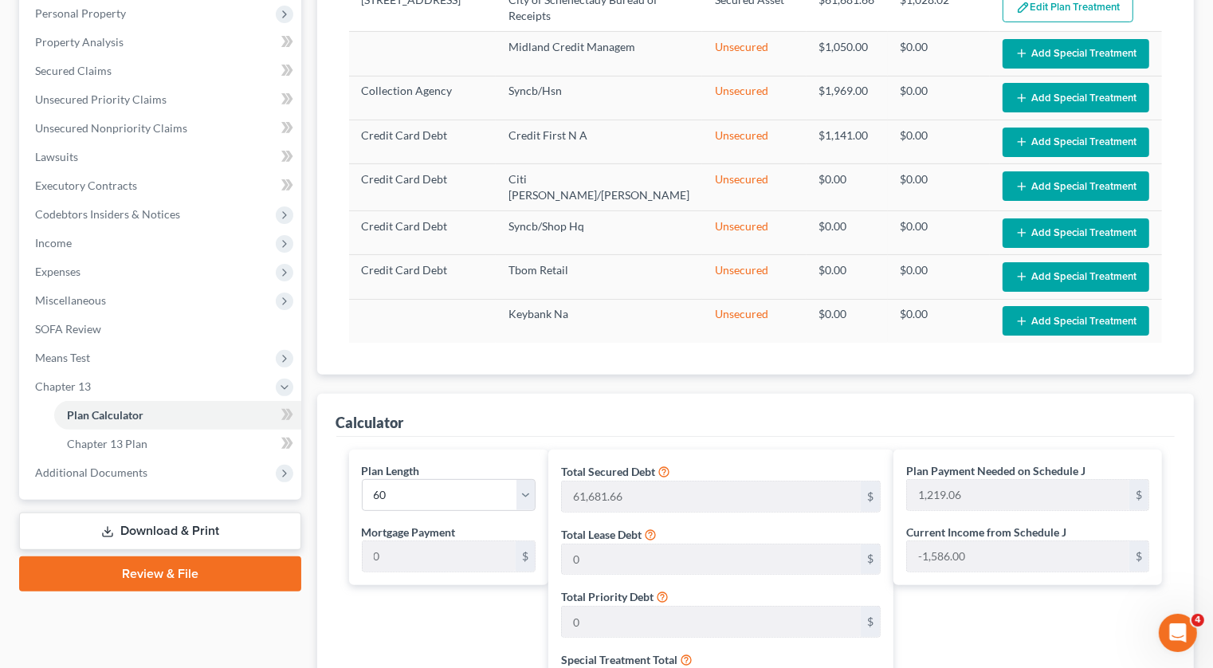
scroll to position [297, 0]
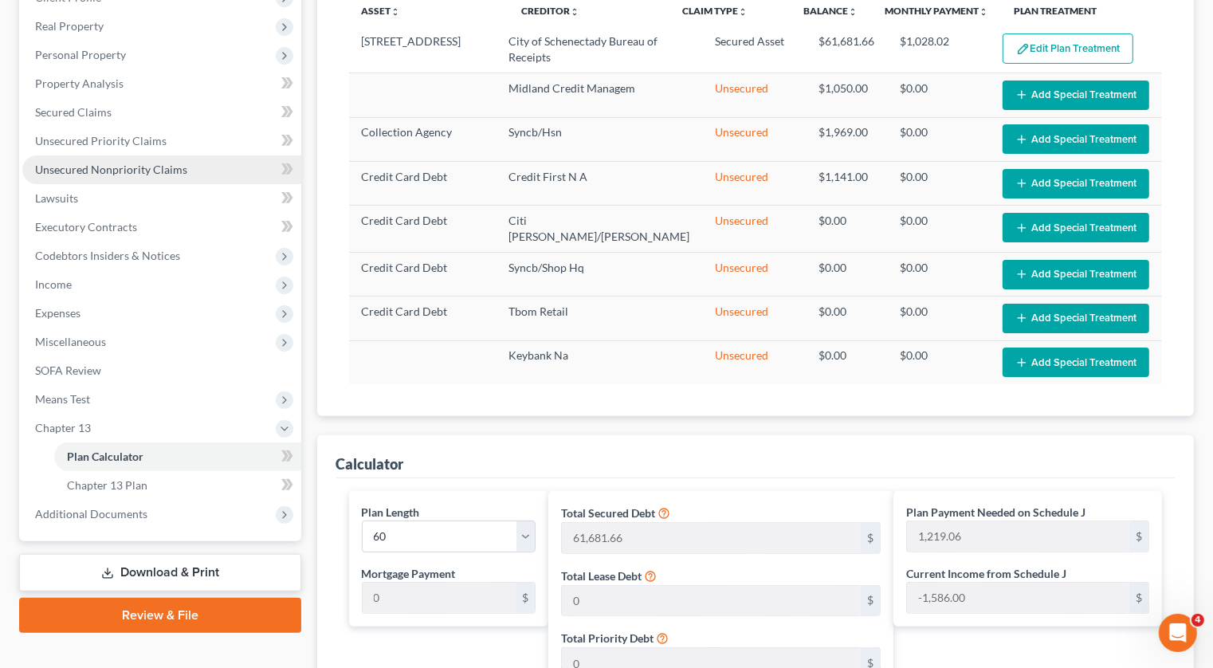
click at [182, 155] on link "Unsecured Nonpriority Claims" at bounding box center [161, 169] width 279 height 29
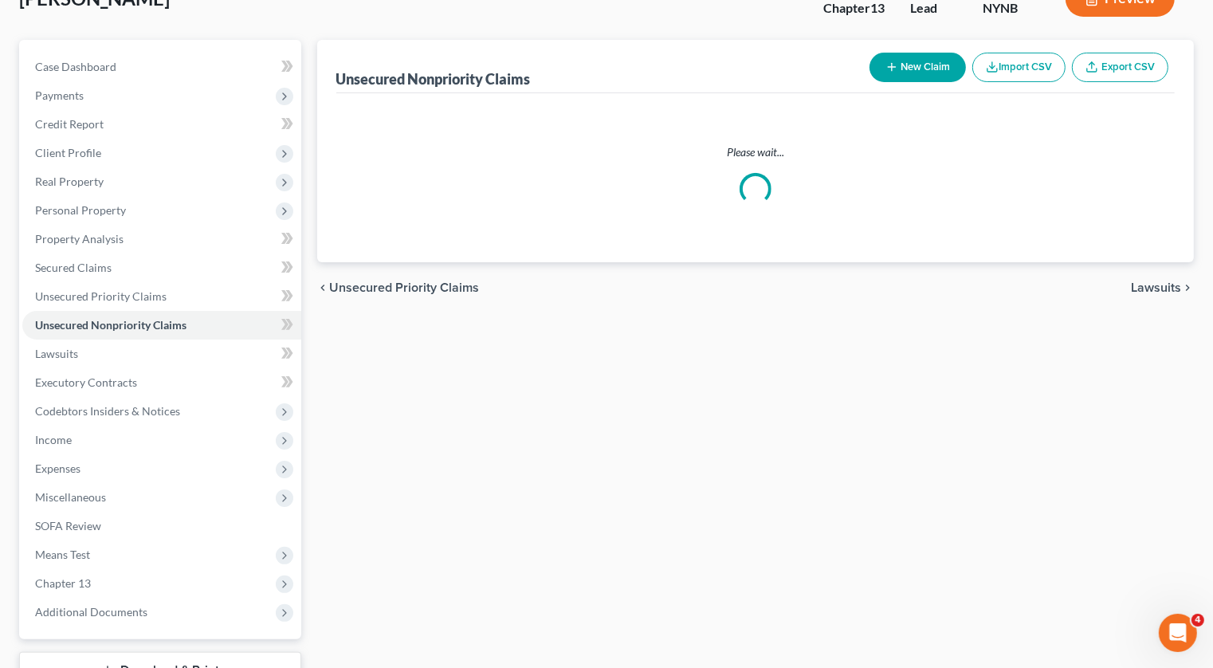
scroll to position [29, 0]
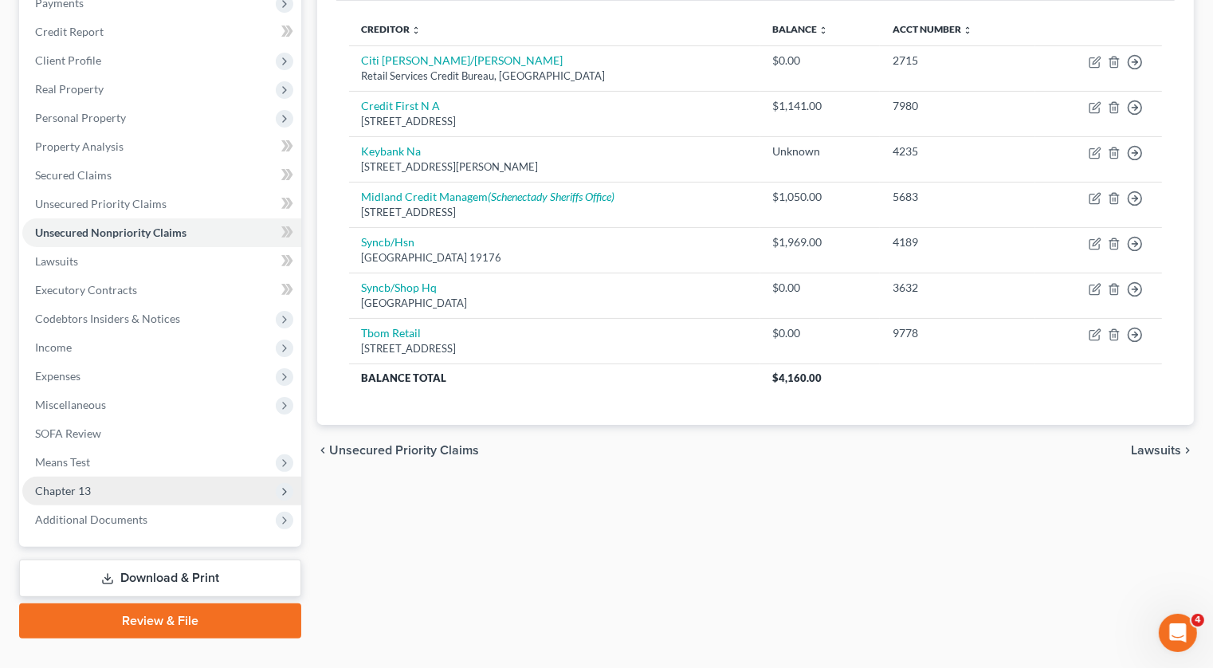
click at [172, 477] on span "Chapter 13" at bounding box center [161, 491] width 279 height 29
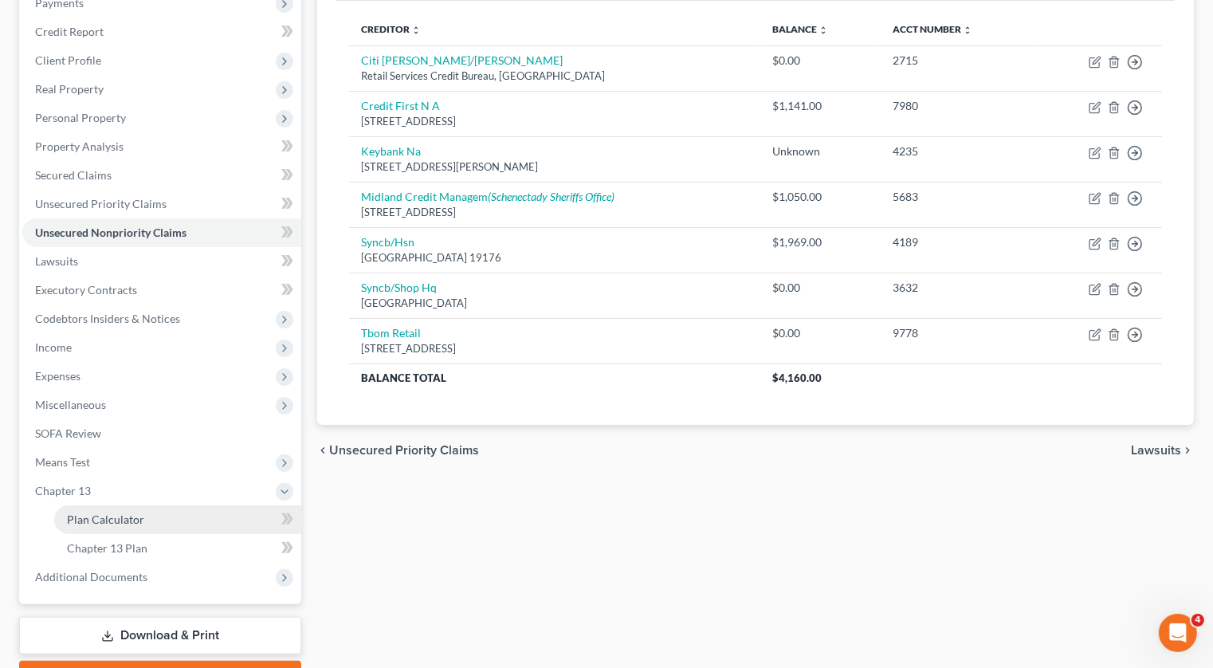
click at [155, 505] on link "Plan Calculator" at bounding box center [177, 519] width 247 height 29
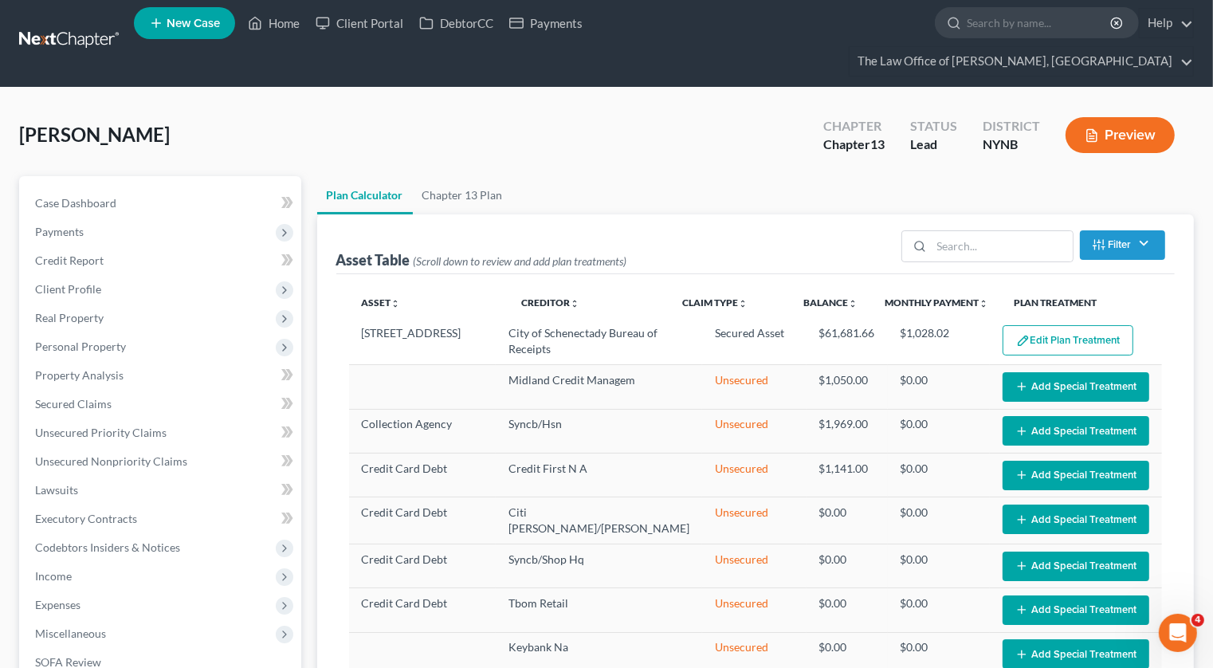
select select "59"
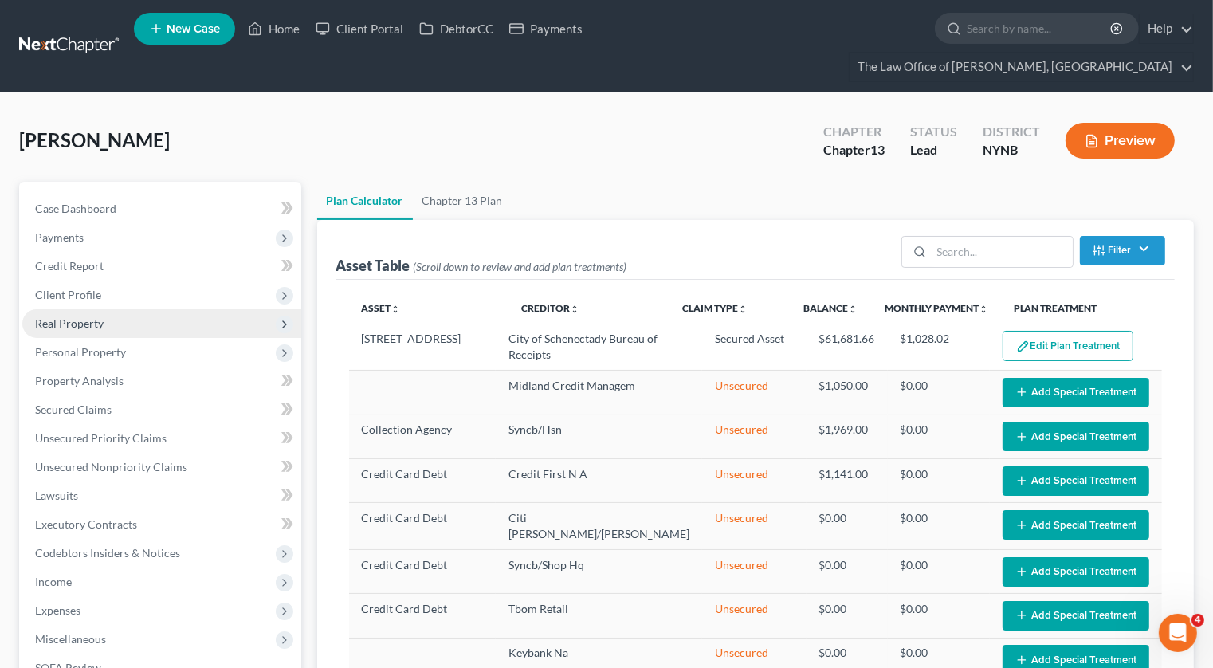
click at [92, 316] on span "Real Property" at bounding box center [69, 323] width 69 height 14
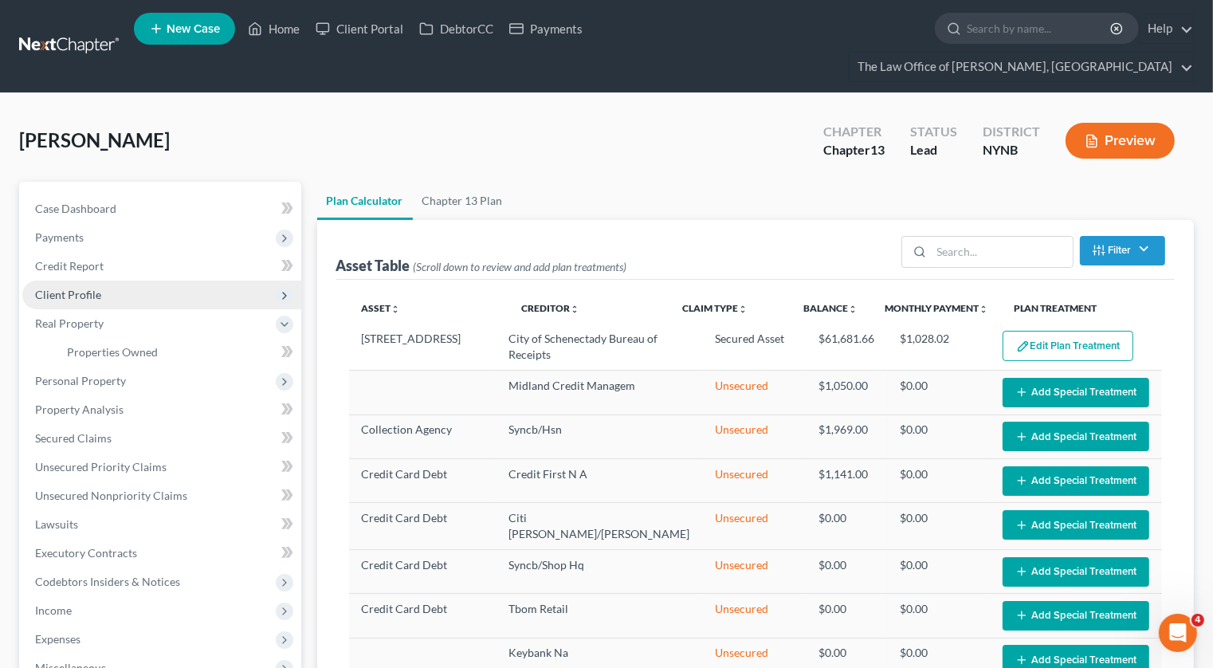
click at [95, 288] on span "Client Profile" at bounding box center [68, 295] width 66 height 14
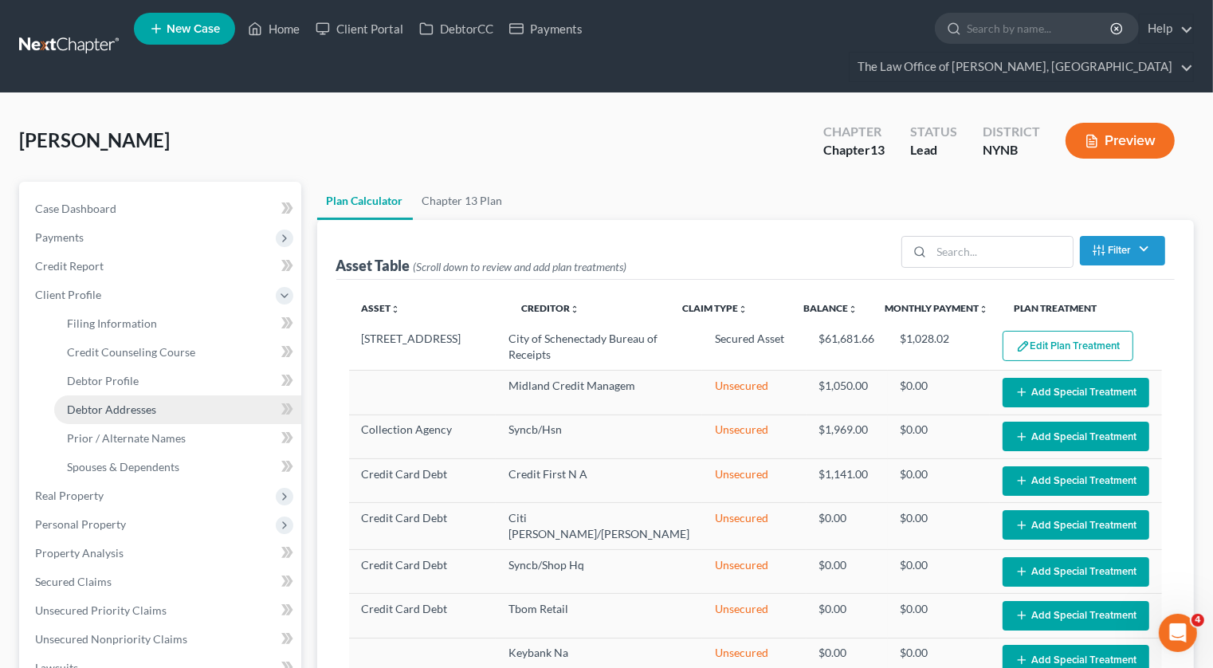
click at [97, 402] on span "Debtor Addresses" at bounding box center [111, 409] width 89 height 14
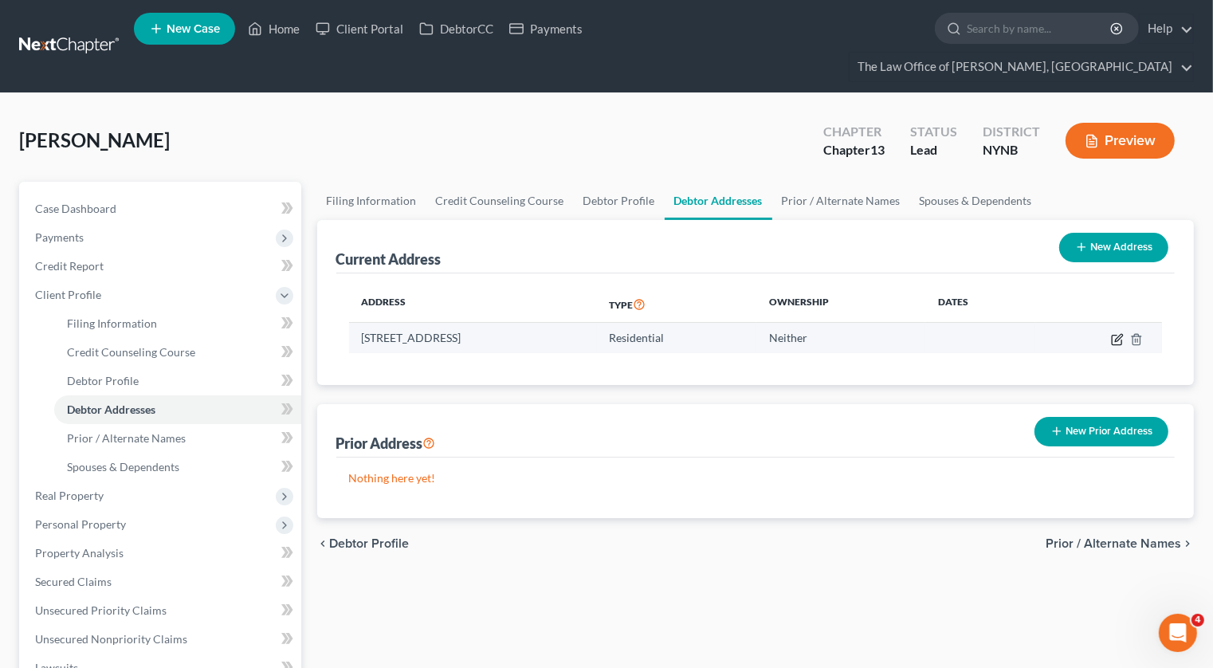
click at [1117, 333] on icon "button" at bounding box center [1117, 339] width 13 height 13
select select "35"
select select "45"
select select "0"
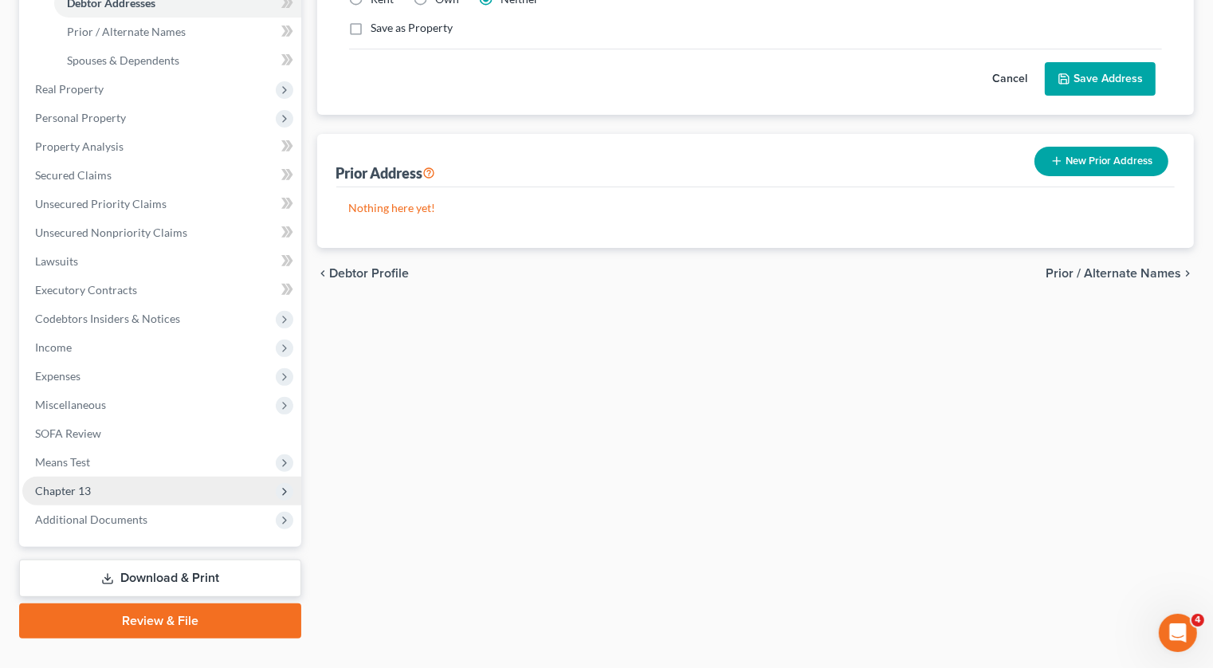
click at [126, 477] on span "Chapter 13" at bounding box center [161, 491] width 279 height 29
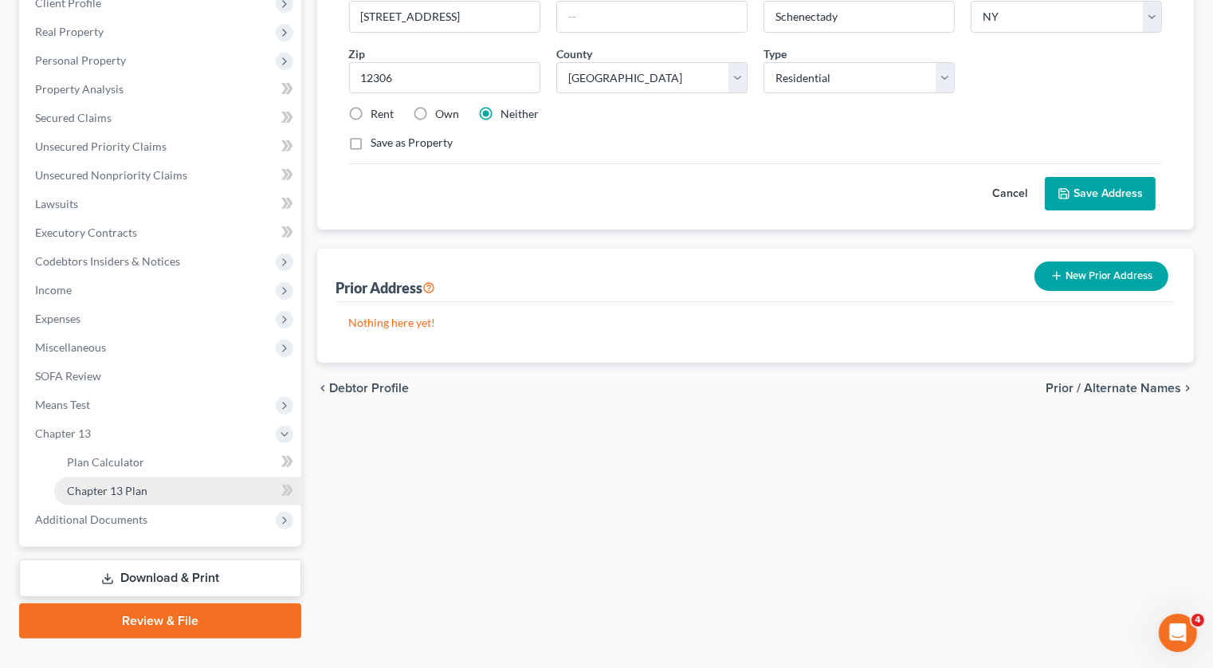
click at [125, 484] on span "Chapter 13 Plan" at bounding box center [107, 491] width 80 height 14
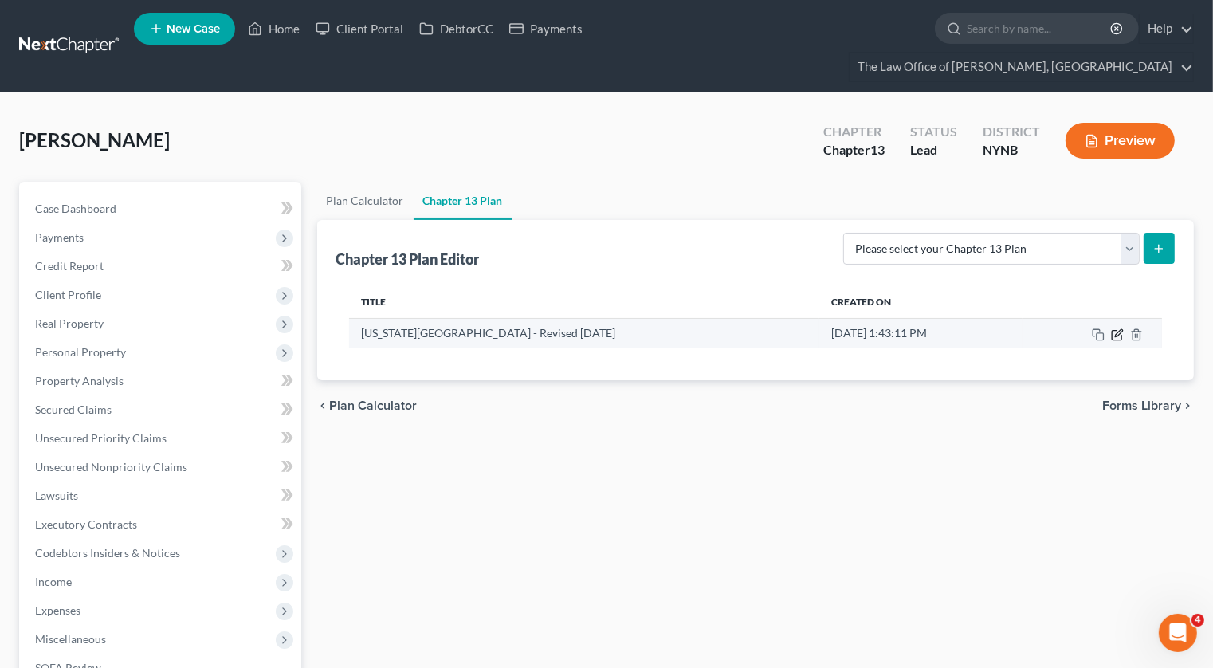
click at [1117, 328] on icon "button" at bounding box center [1117, 334] width 13 height 13
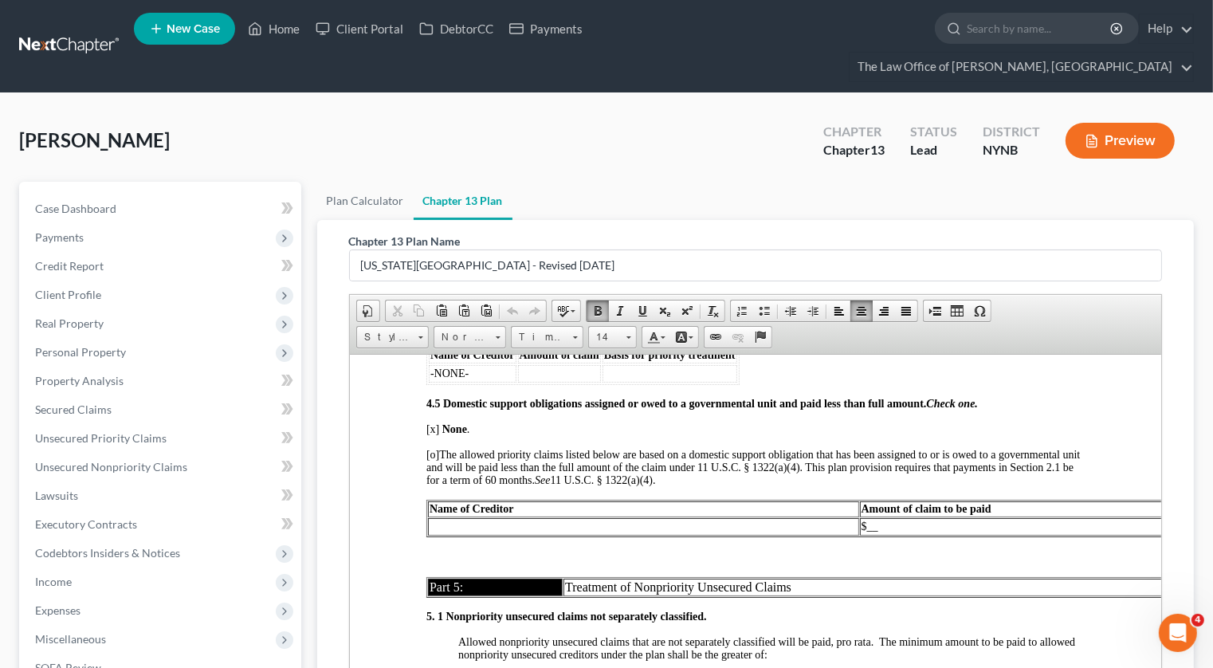
drag, startPoint x: 717, startPoint y: 609, endPoint x: 661, endPoint y: 609, distance: 55.8
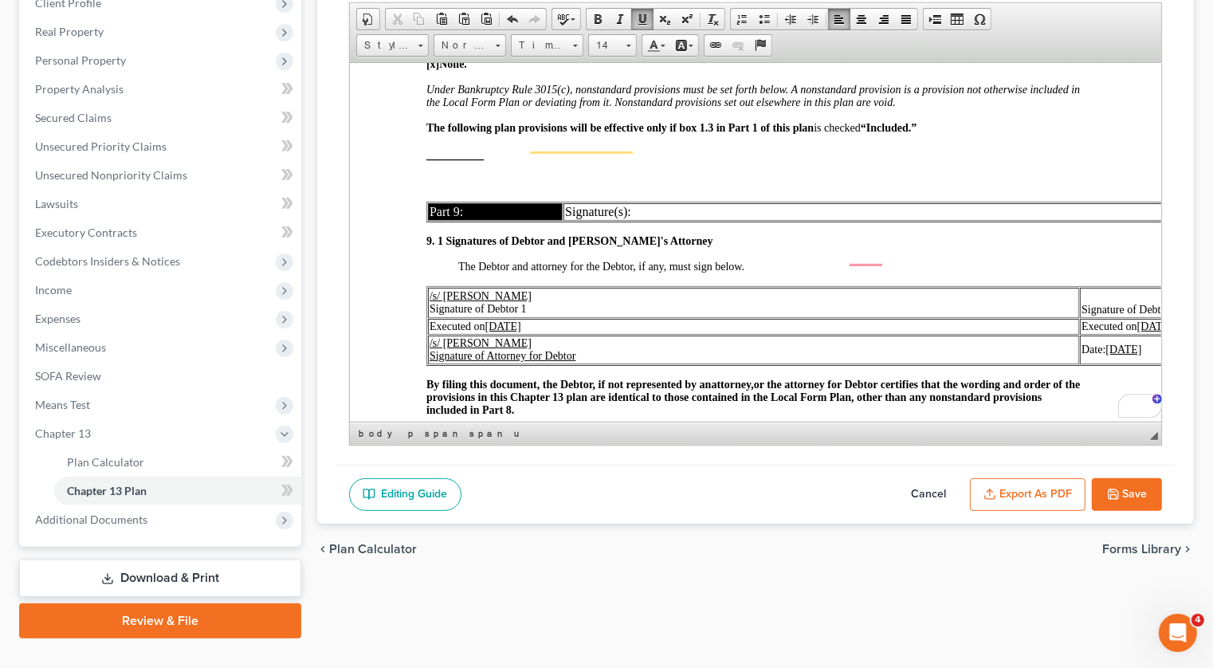
click at [1134, 478] on button "Save" at bounding box center [1127, 494] width 70 height 33
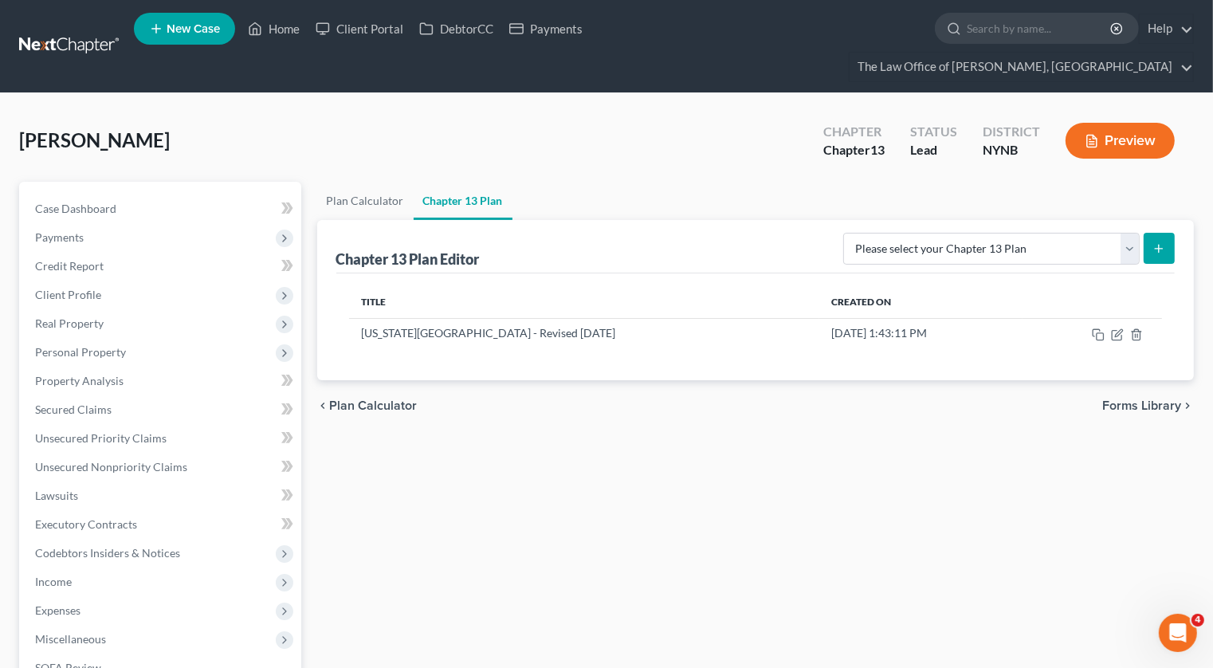
click at [1126, 123] on button "Preview" at bounding box center [1119, 141] width 109 height 36
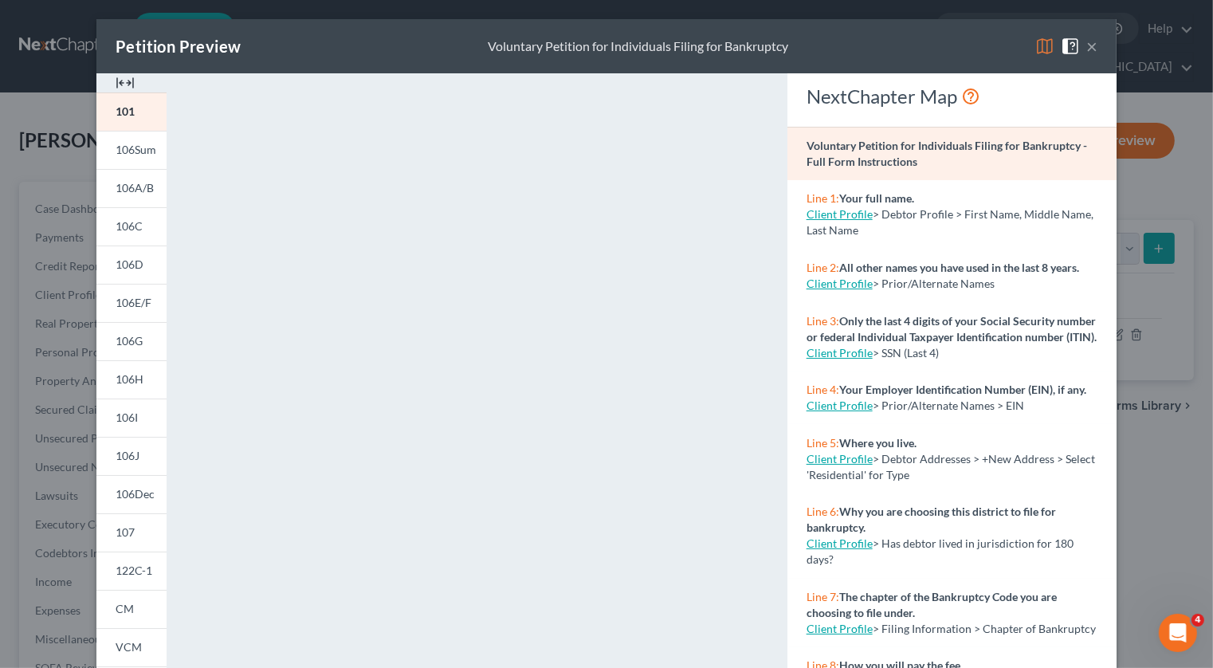
click at [128, 82] on img at bounding box center [125, 82] width 19 height 19
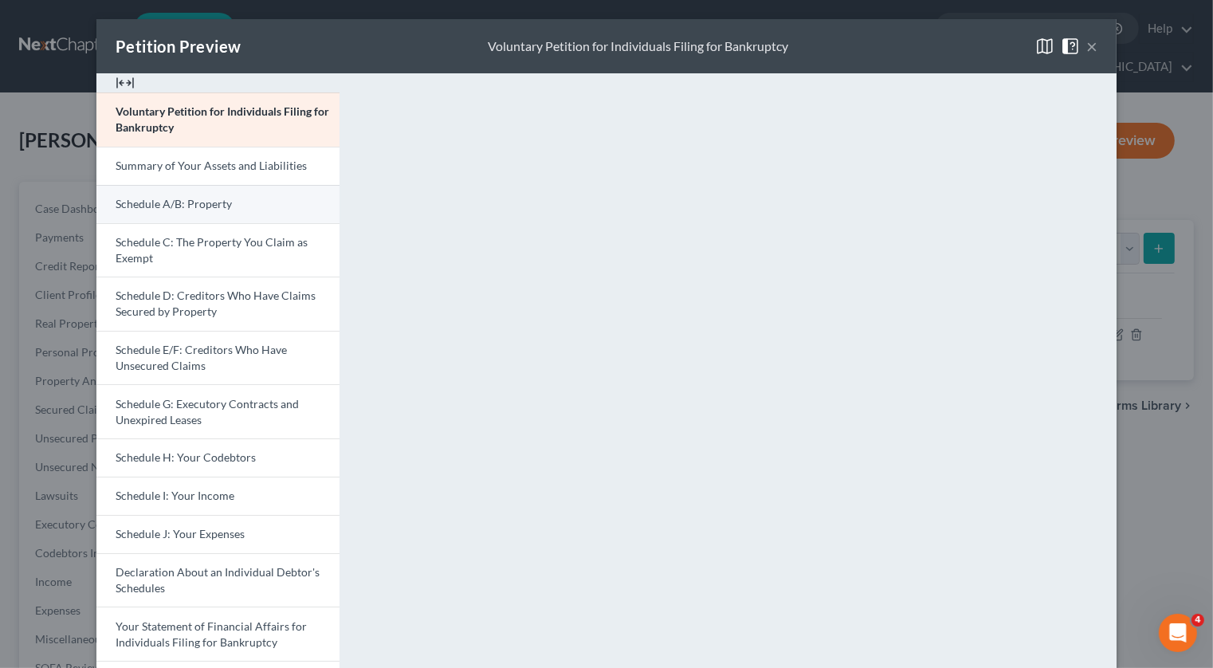
click at [260, 209] on link "Schedule A/B: Property" at bounding box center [217, 204] width 243 height 38
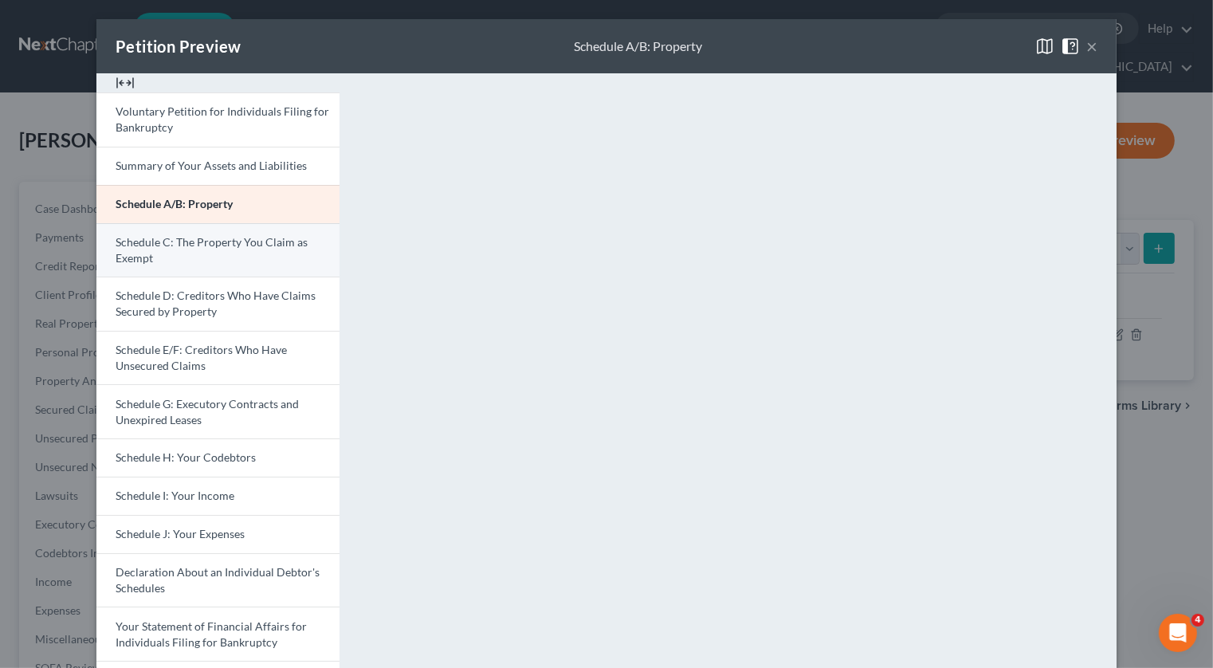
click at [228, 249] on link "Schedule C: The Property You Claim as Exempt" at bounding box center [217, 250] width 243 height 54
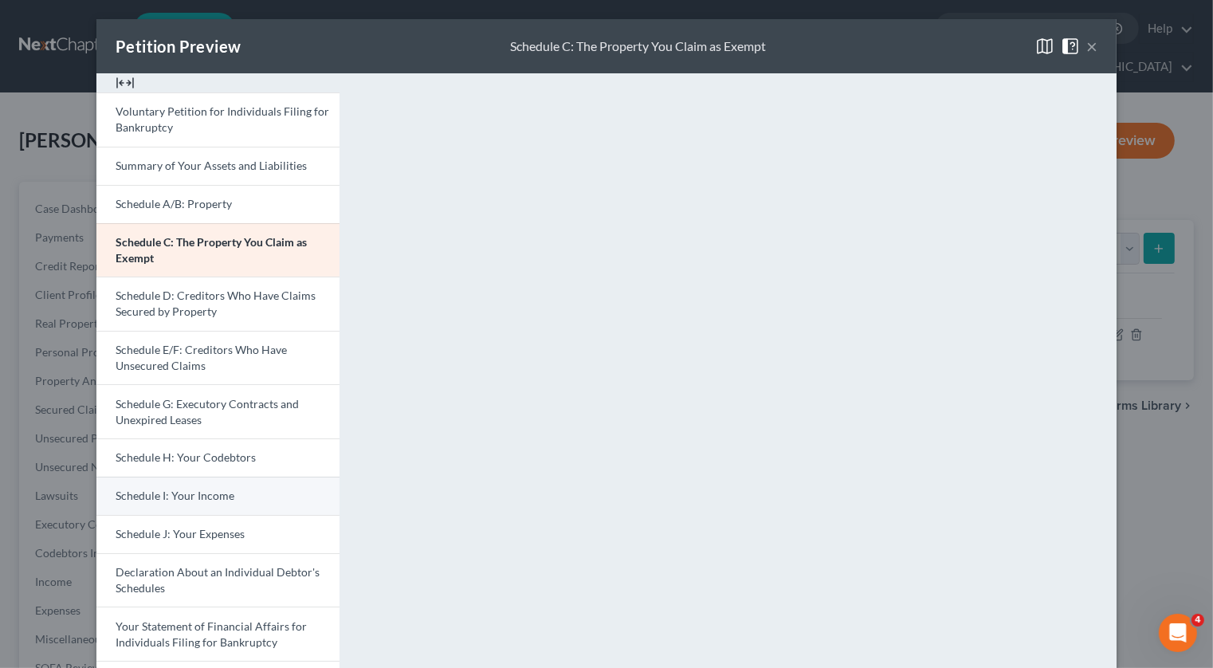
click at [236, 493] on link "Schedule I: Your Income" at bounding box center [217, 496] width 243 height 38
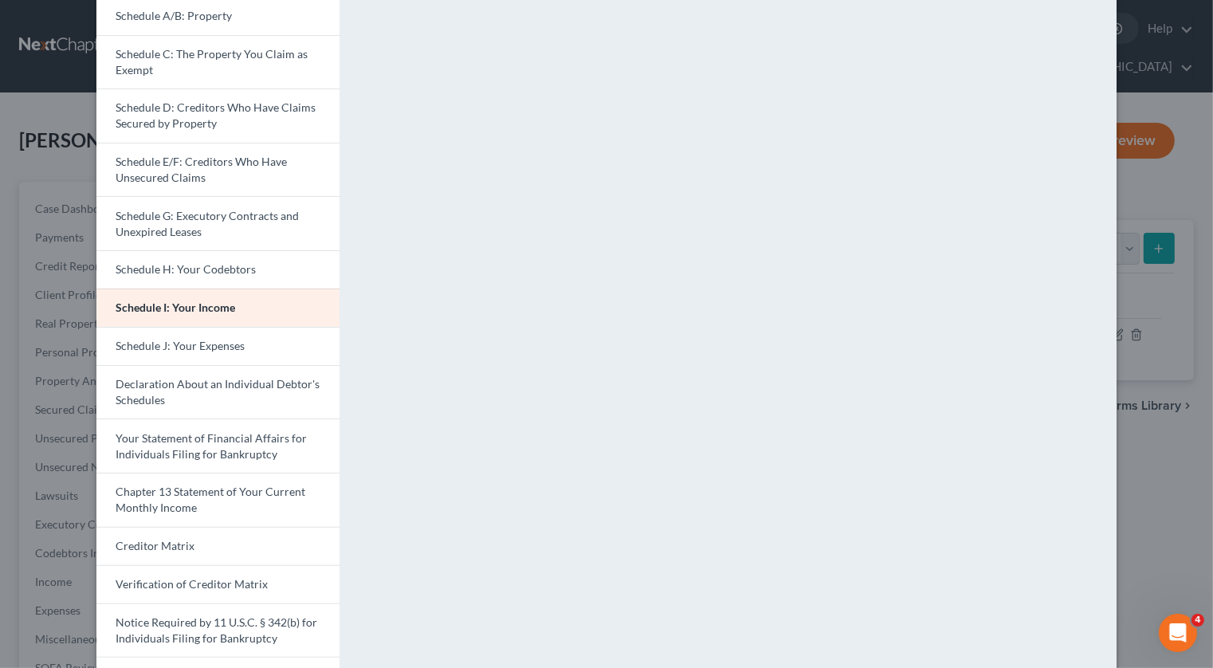
scroll to position [193, 0]
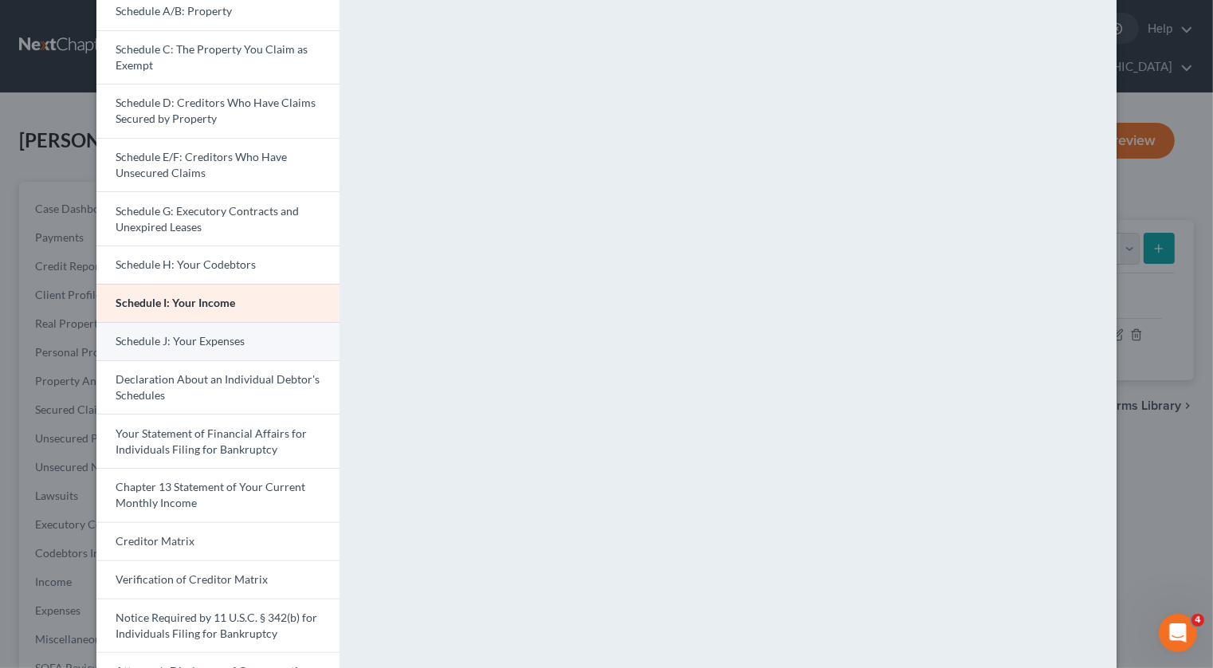
click at [222, 354] on link "Schedule J: Your Expenses" at bounding box center [217, 341] width 243 height 38
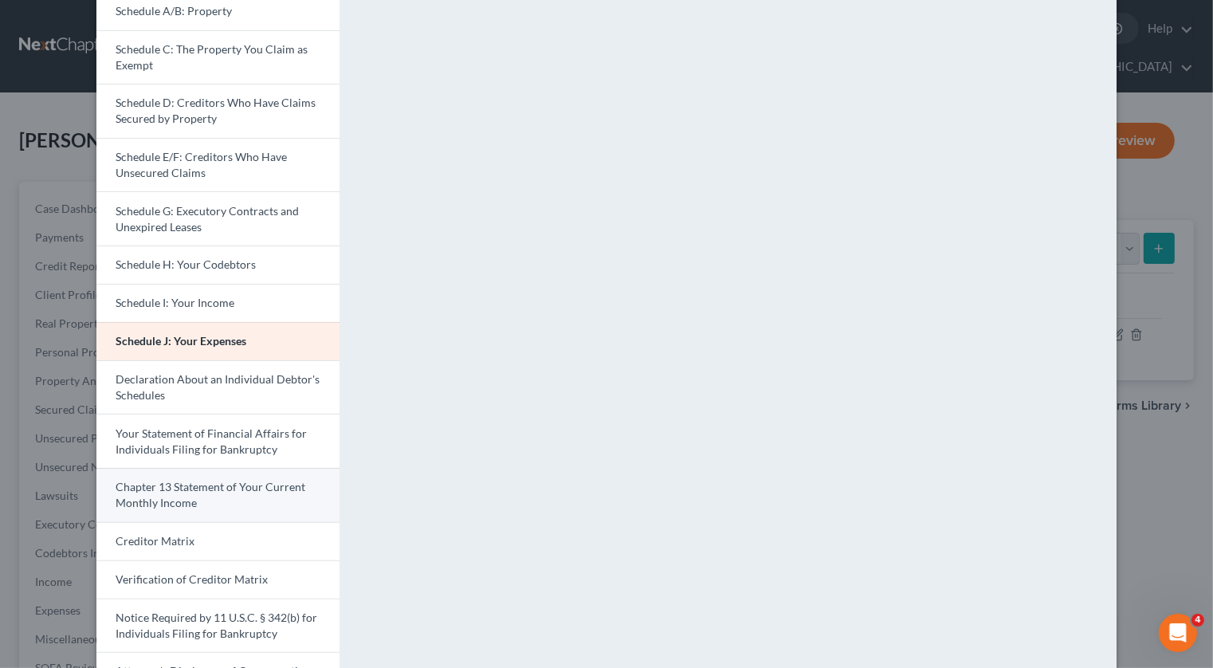
scroll to position [279, 0]
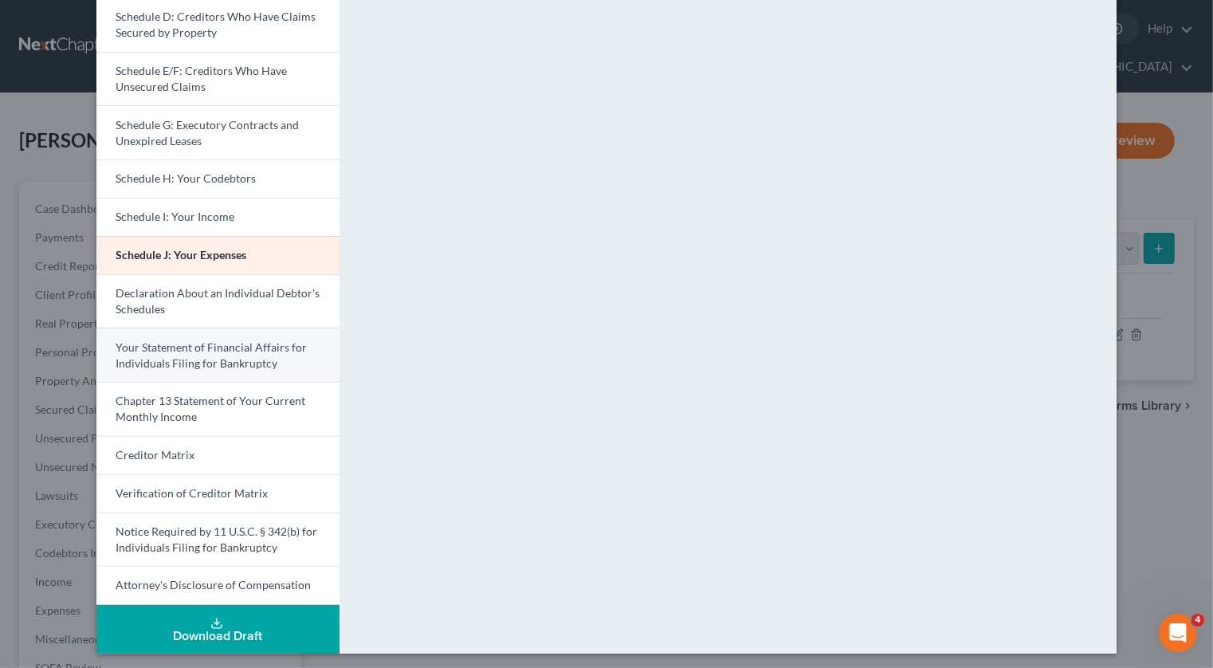
click at [195, 347] on span "Your Statement of Financial Affairs for Individuals Filing for Bankruptcy" at bounding box center [211, 354] width 191 height 29
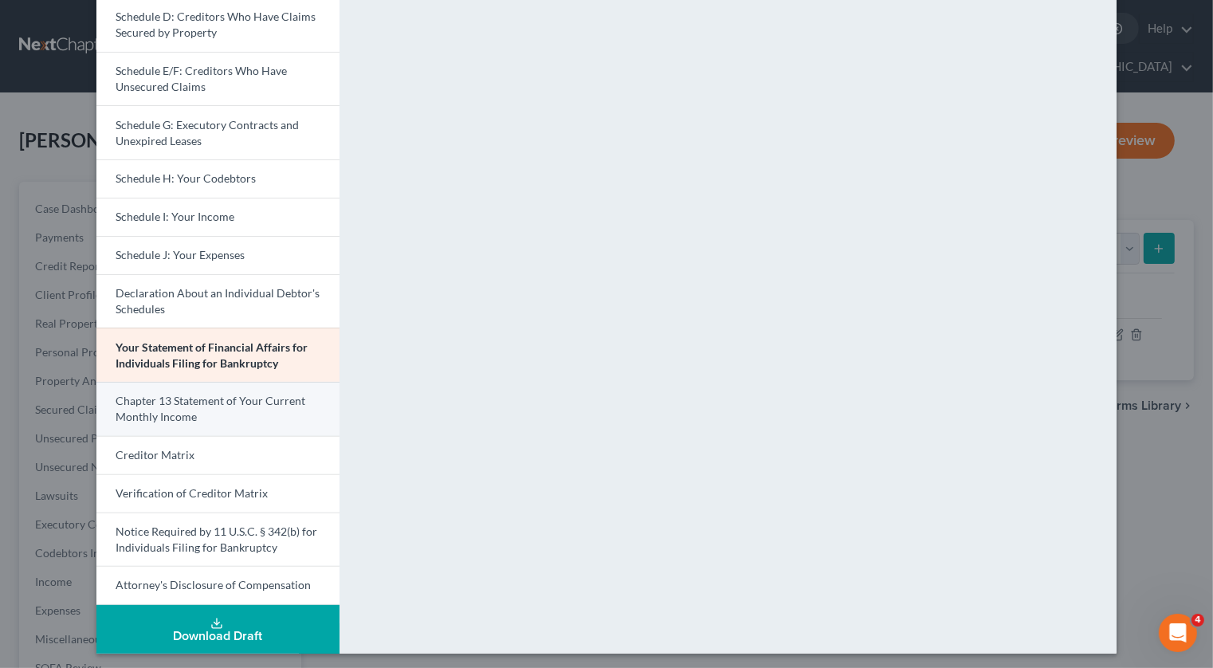
click at [233, 408] on link "Chapter 13 Statement of Your Current Monthly Income" at bounding box center [217, 409] width 243 height 54
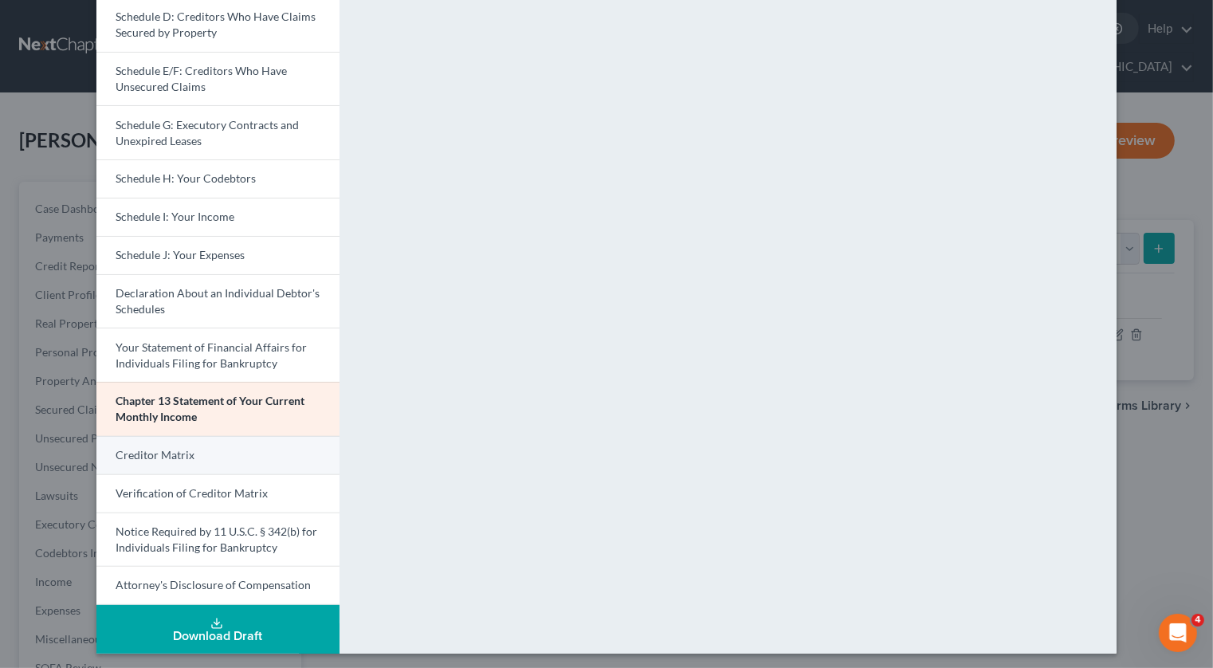
click at [211, 453] on link "Creditor Matrix" at bounding box center [217, 455] width 243 height 38
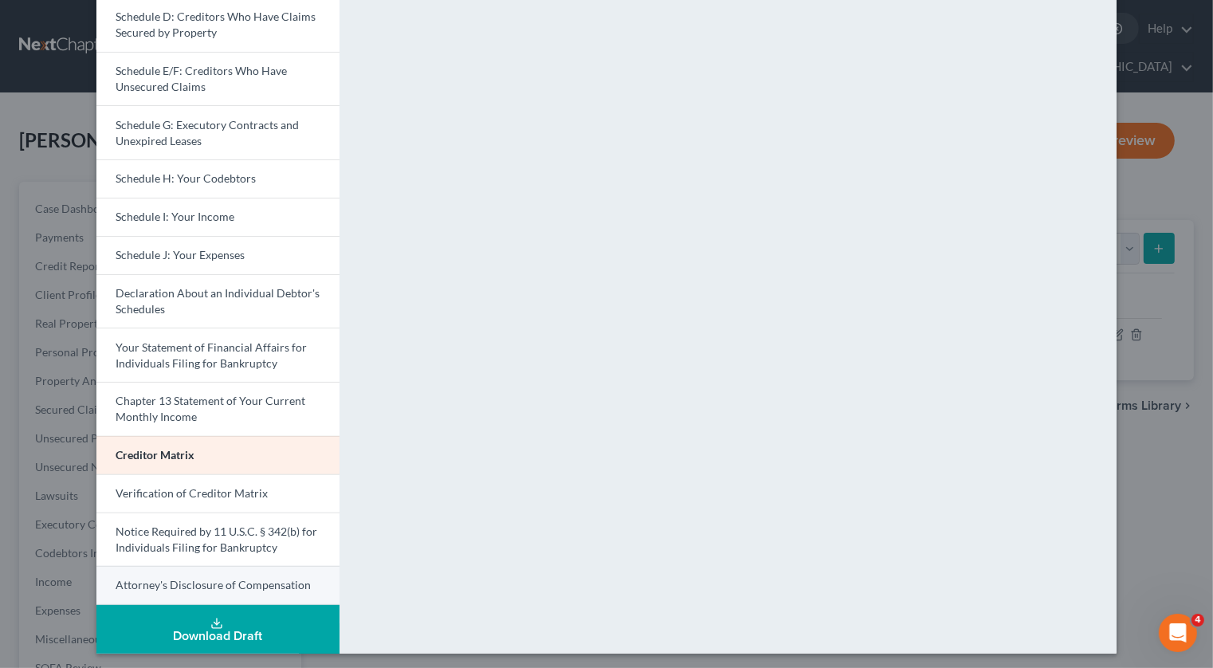
click at [198, 578] on span "Attorney's Disclosure of Compensation" at bounding box center [213, 585] width 195 height 14
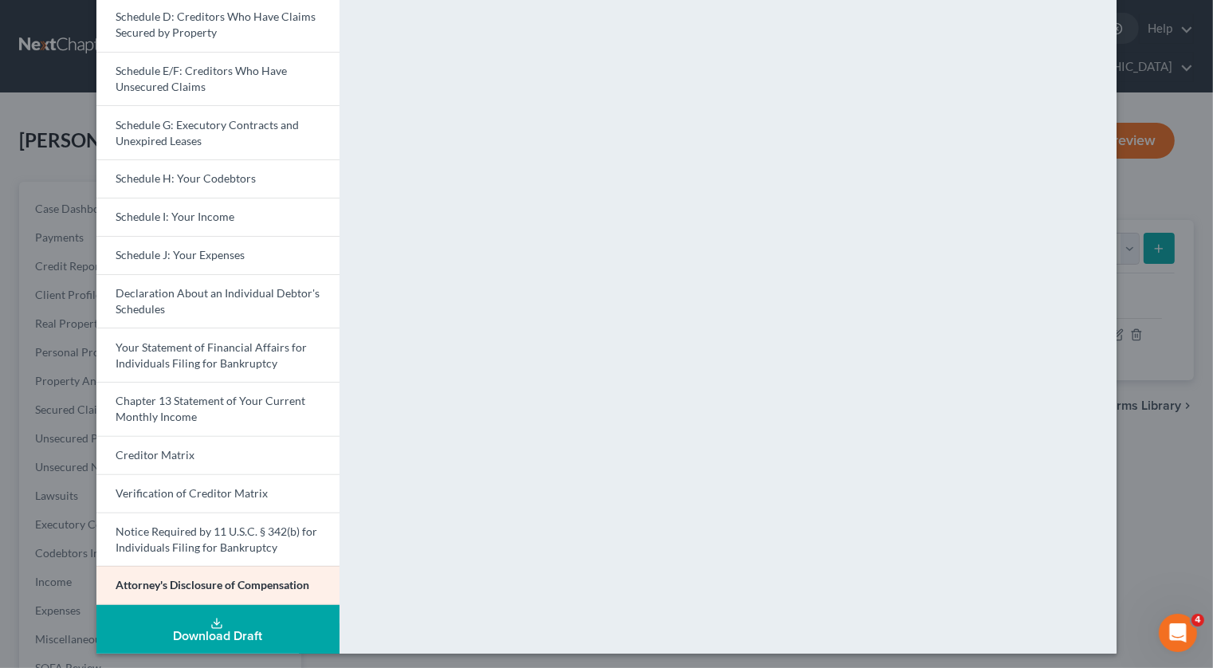
click at [61, 534] on div "Petition Preview Attorney's Disclosure of Compensation × Voluntary Petition for…" at bounding box center [606, 334] width 1213 height 668
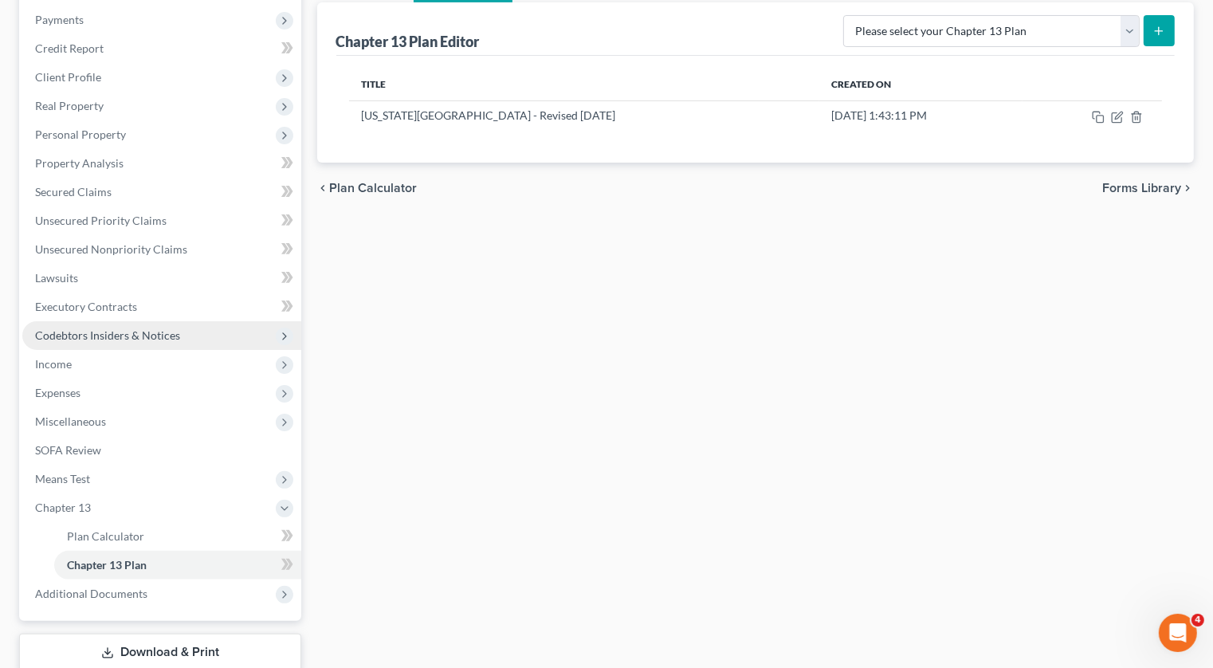
scroll to position [292, 0]
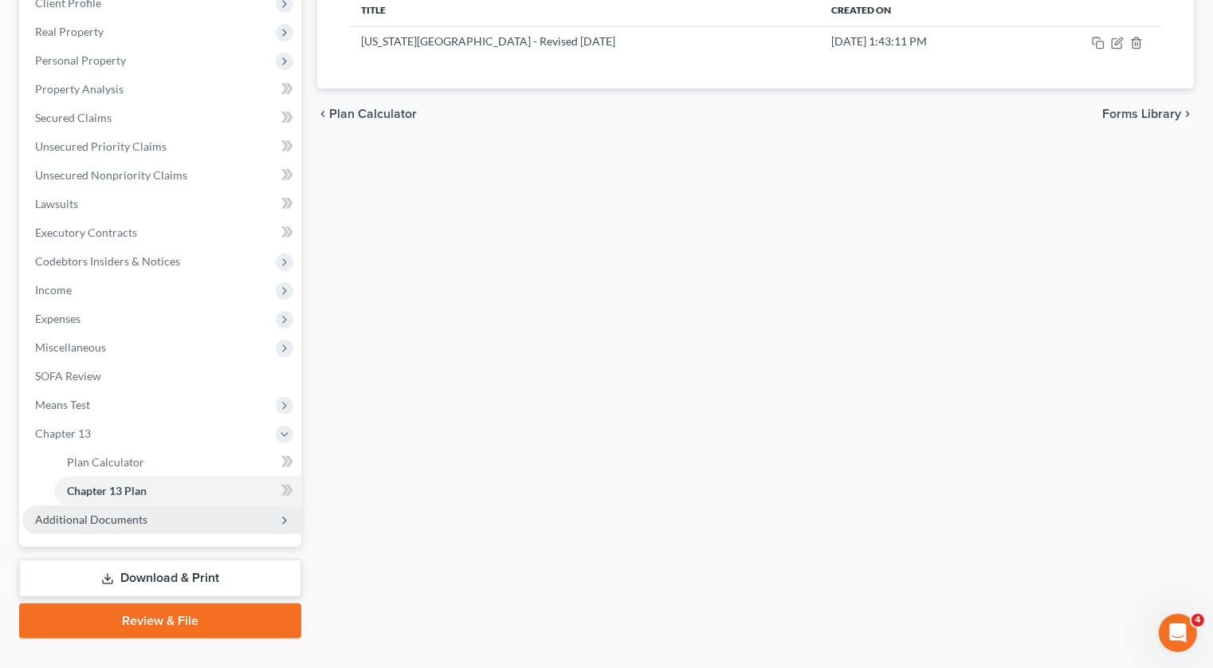
click at [116, 512] on span "Additional Documents" at bounding box center [91, 519] width 112 height 14
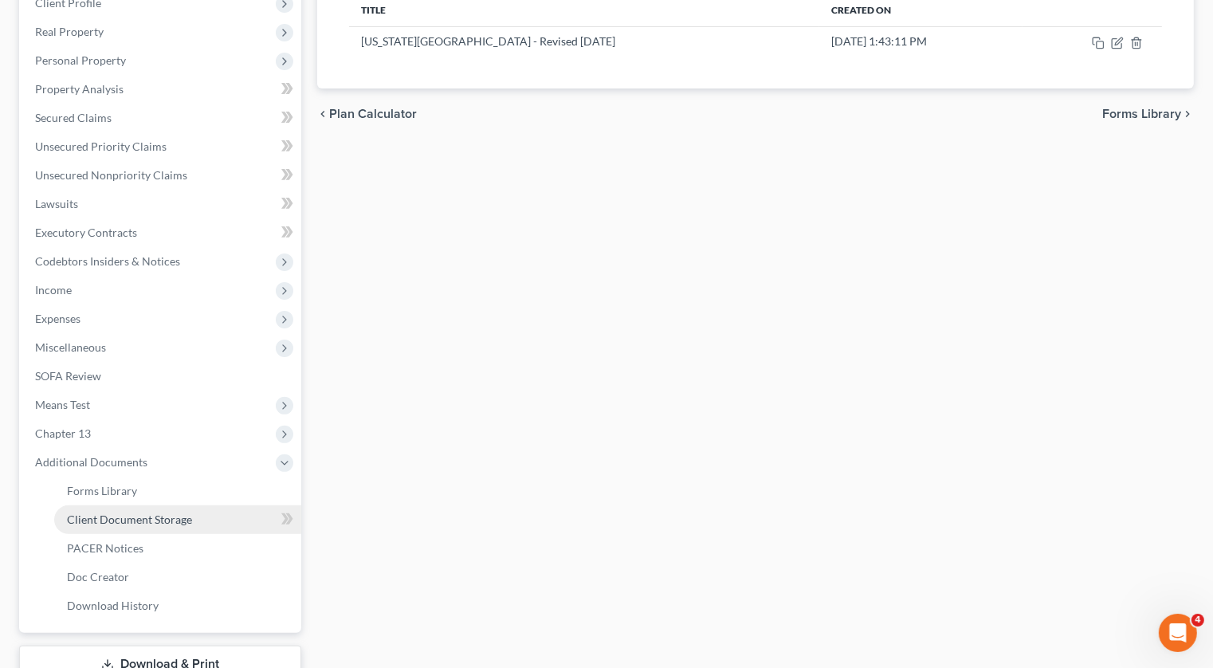
click at [133, 505] on link "Client Document Storage" at bounding box center [177, 519] width 247 height 29
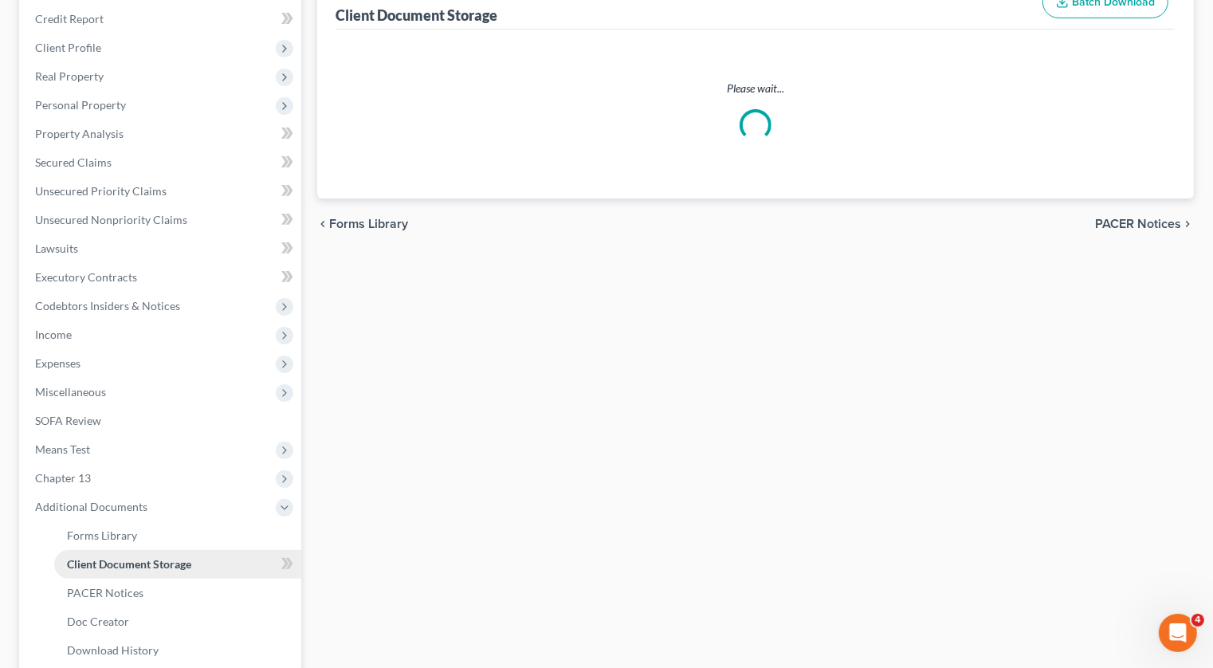
scroll to position [142, 0]
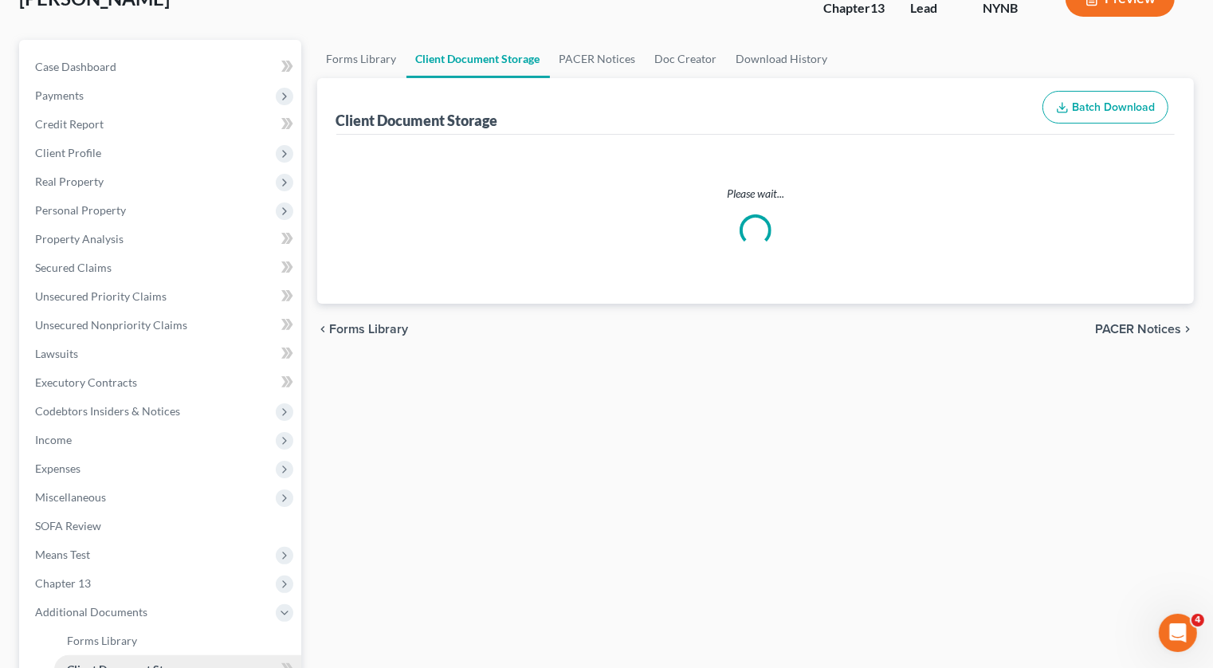
select select "1"
select select "2"
select select "6"
select select "5"
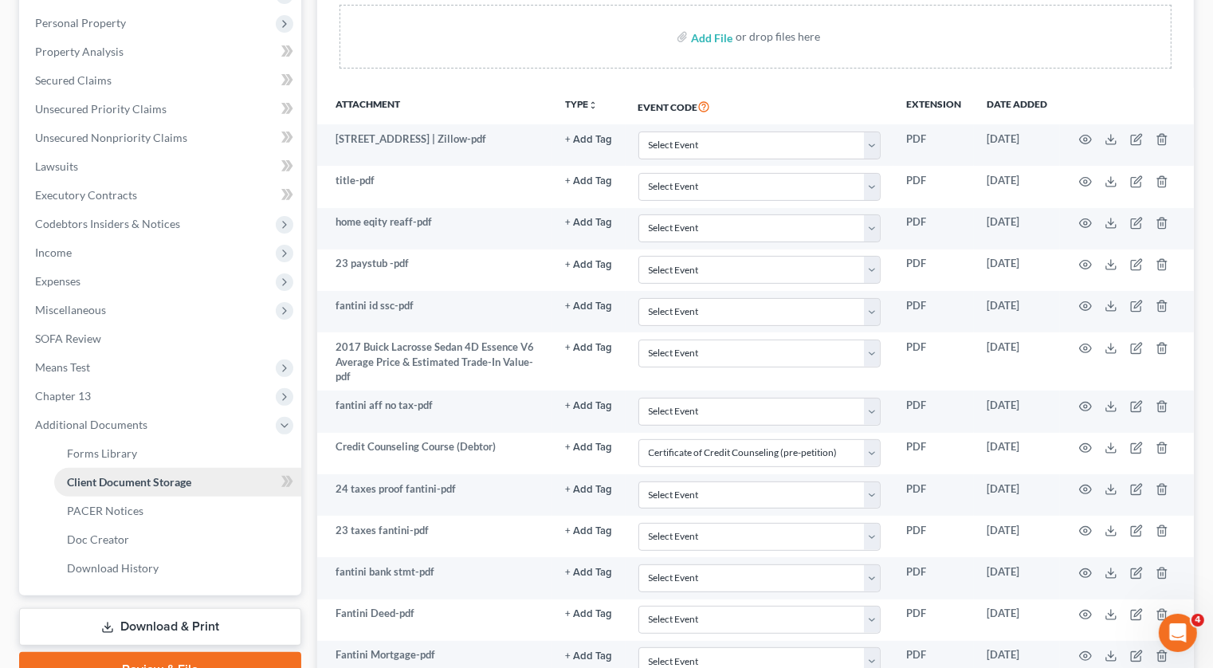
scroll to position [330, 0]
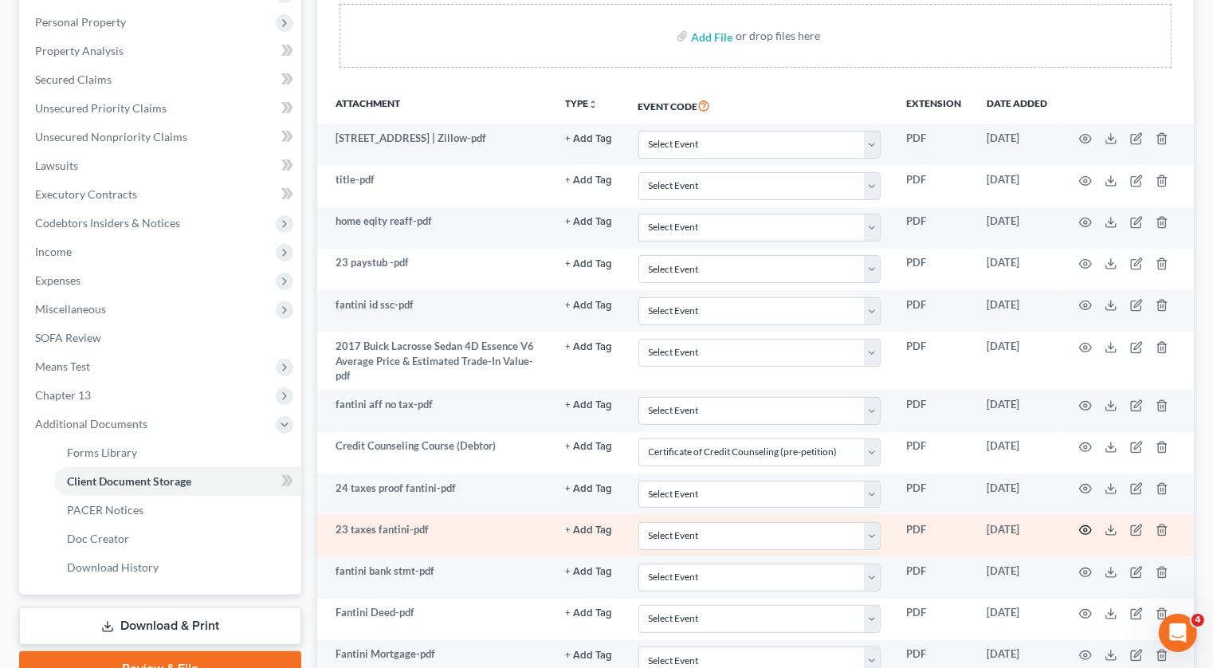
click at [1084, 524] on icon "button" at bounding box center [1085, 530] width 13 height 13
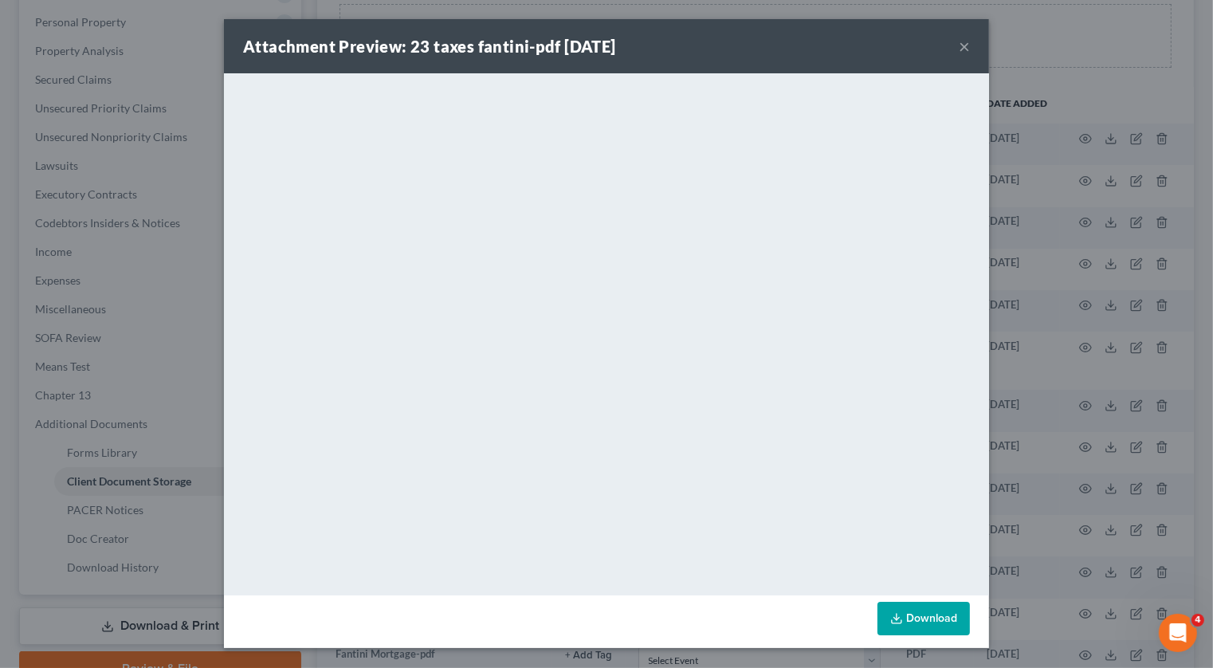
click at [959, 48] on button "×" at bounding box center [964, 46] width 11 height 19
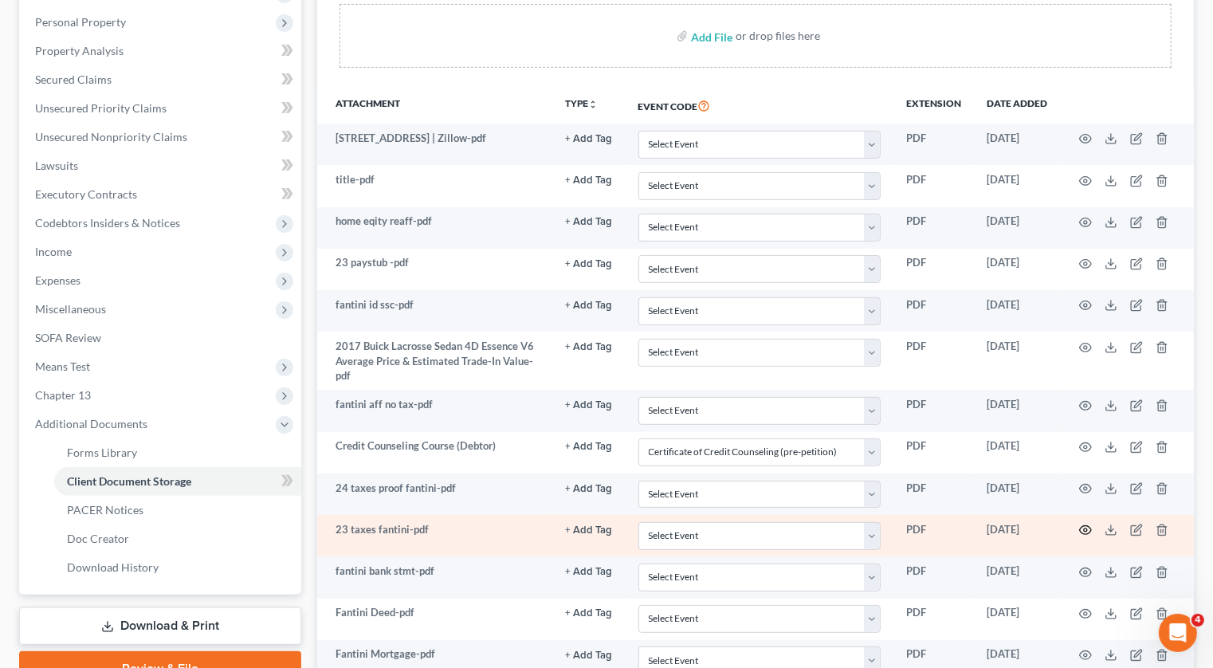
click at [1086, 524] on icon "button" at bounding box center [1085, 530] width 13 height 13
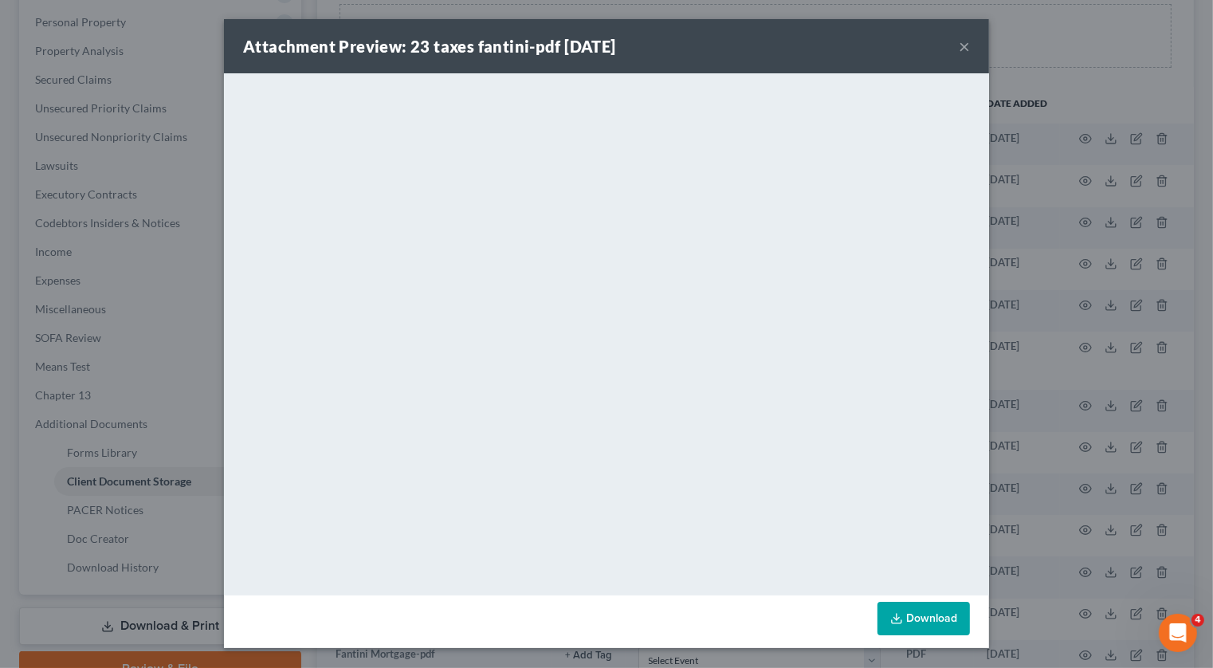
click at [1041, 344] on div "Attachment Preview: 23 taxes fantini-pdf 08/08/2025 × <object ng-attr-data='htt…" at bounding box center [606, 334] width 1213 height 668
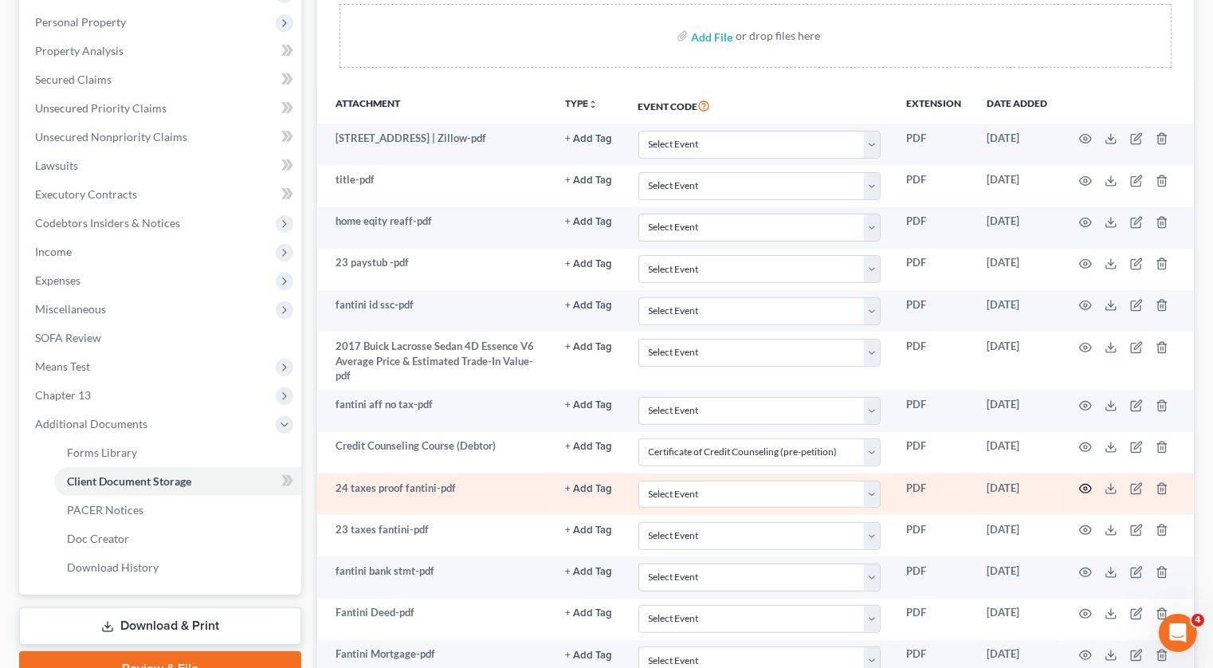
click at [1088, 482] on icon "button" at bounding box center [1085, 488] width 13 height 13
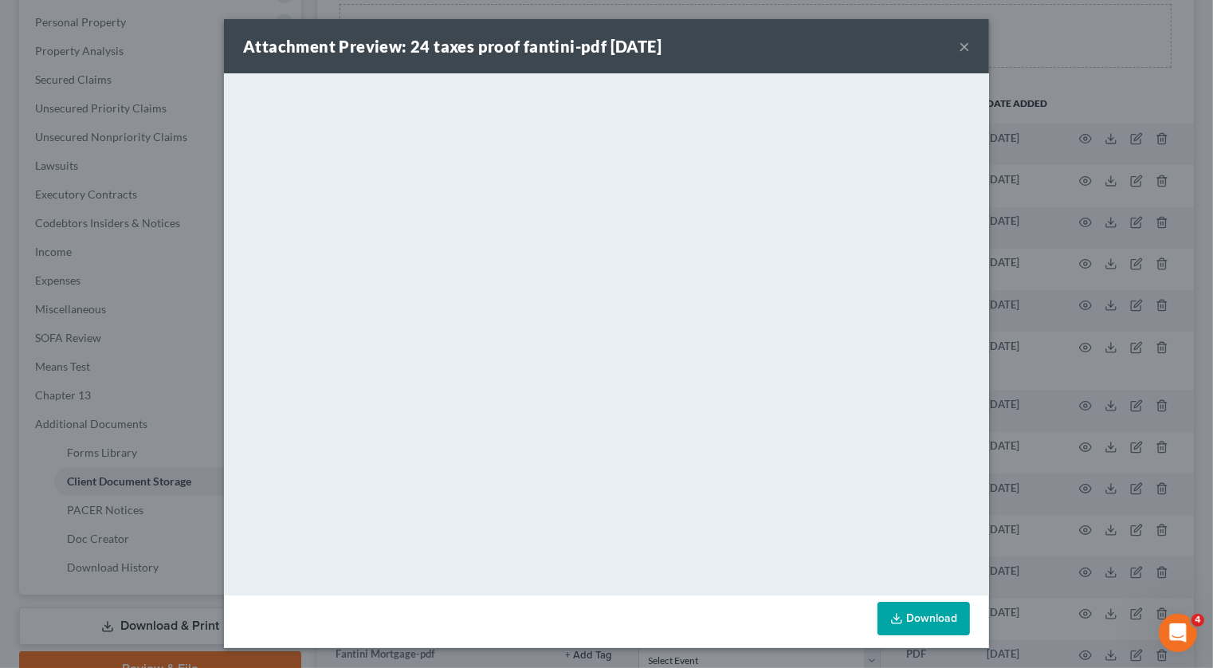
click at [963, 45] on button "×" at bounding box center [964, 46] width 11 height 19
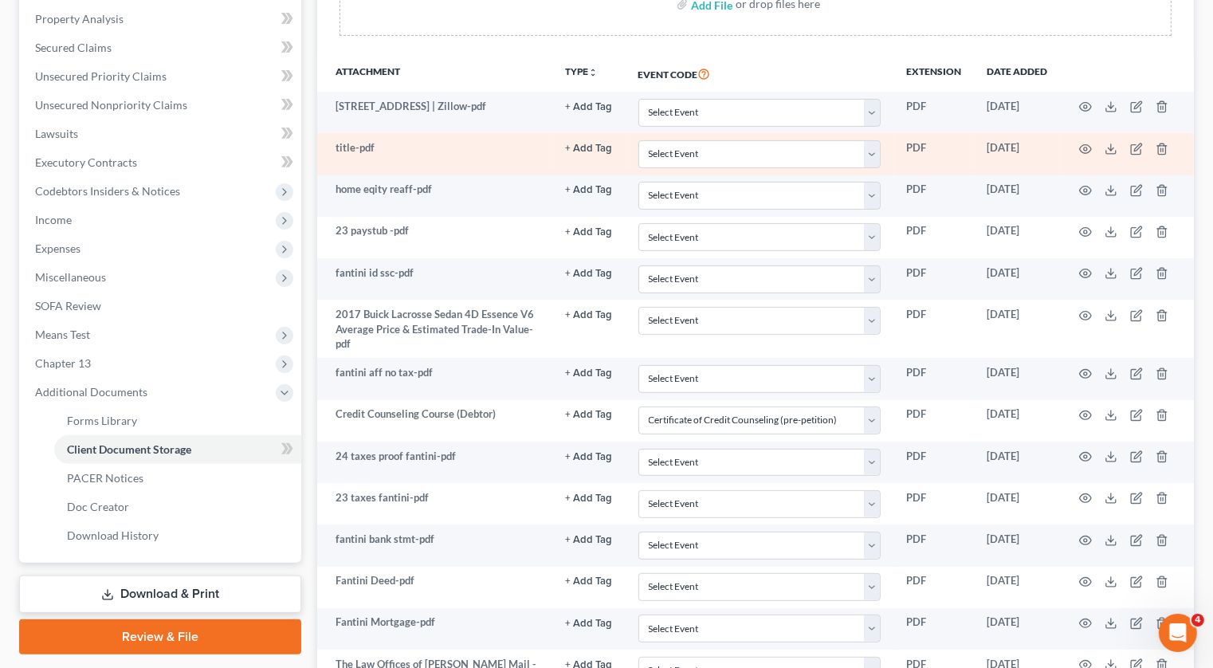
scroll to position [400, 0]
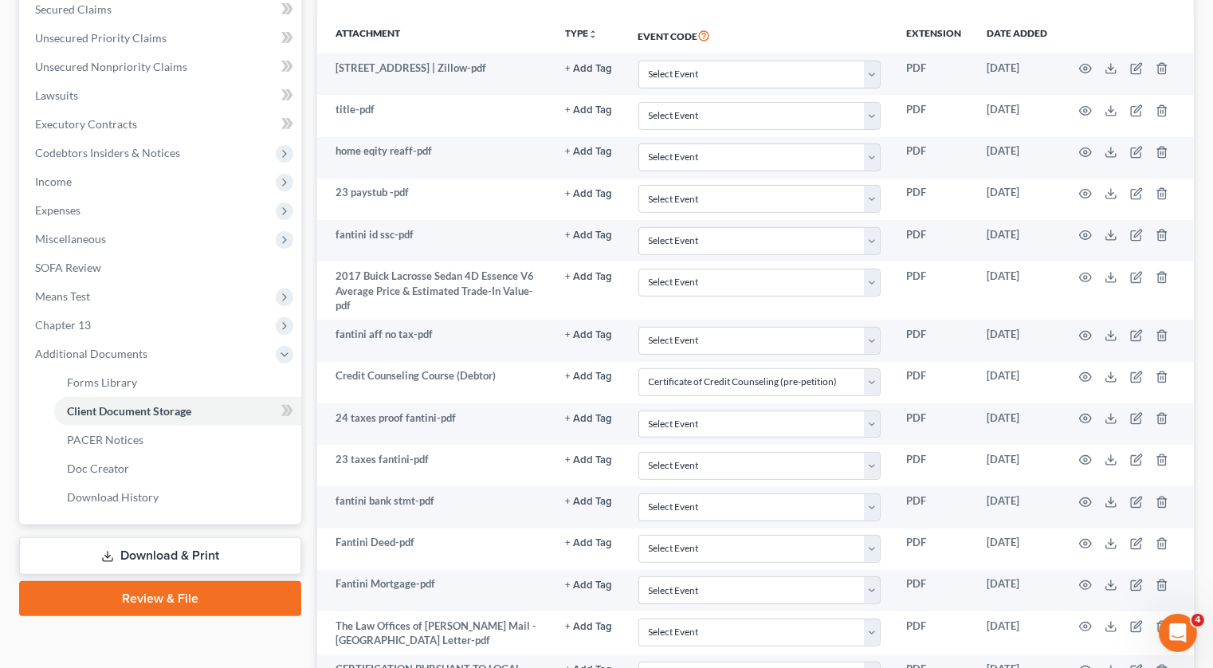
click at [138, 581] on link "Review & File" at bounding box center [160, 598] width 282 height 35
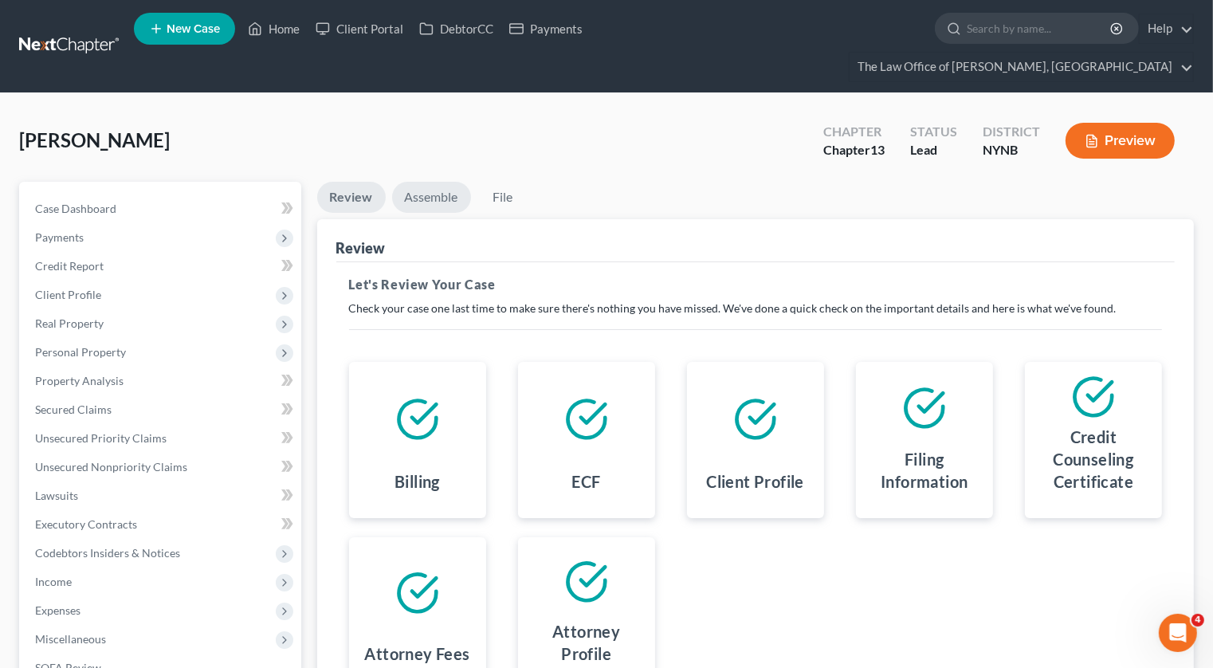
click at [448, 182] on link "Assemble" at bounding box center [431, 197] width 79 height 31
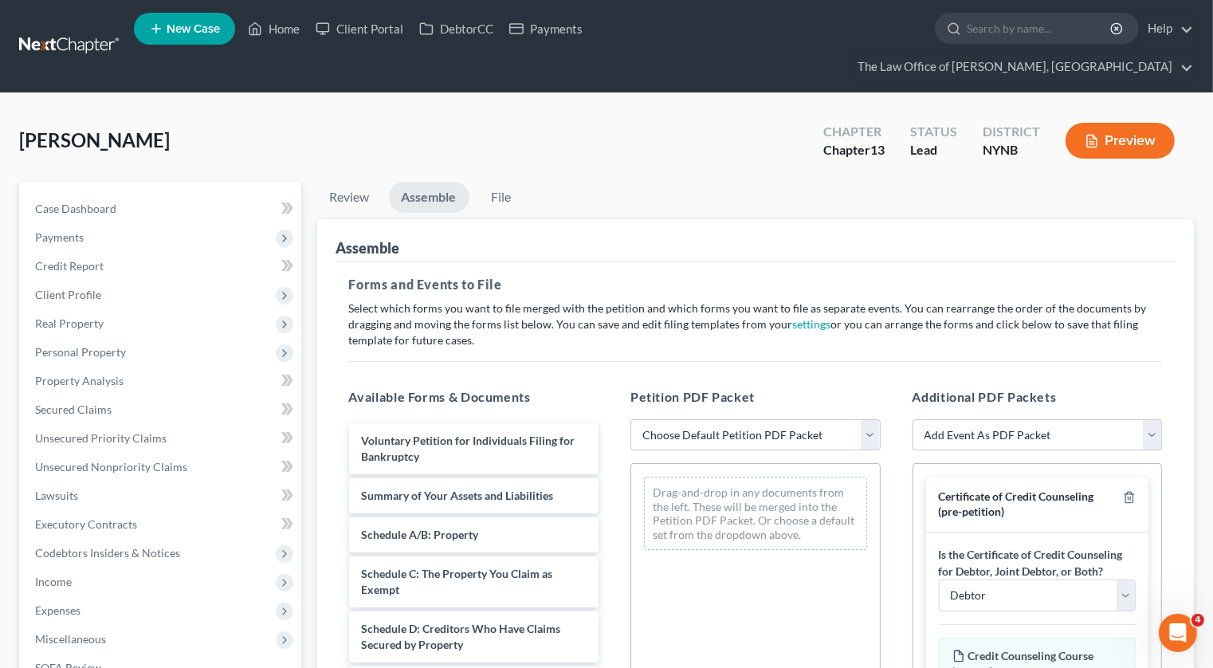
click at [762, 419] on select "Choose Default Petition PDF Packet Complete Bankruptcy Petition (all forms and …" at bounding box center [755, 435] width 250 height 32
select select "0"
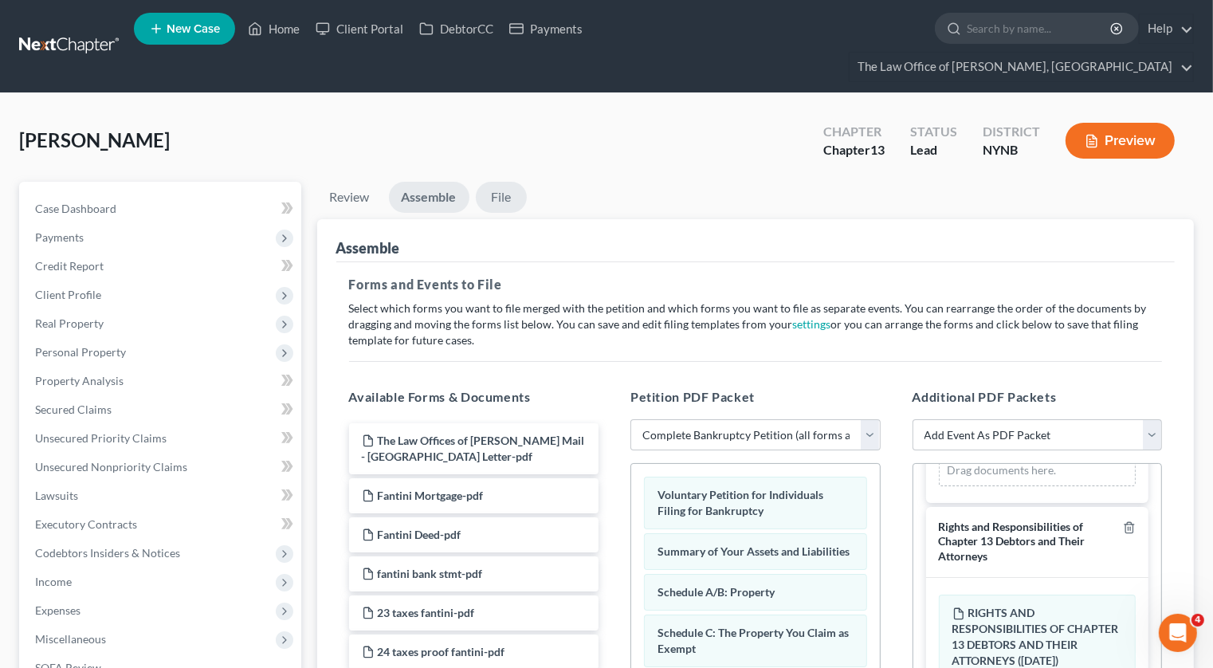
click at [512, 182] on link "File" at bounding box center [501, 197] width 51 height 31
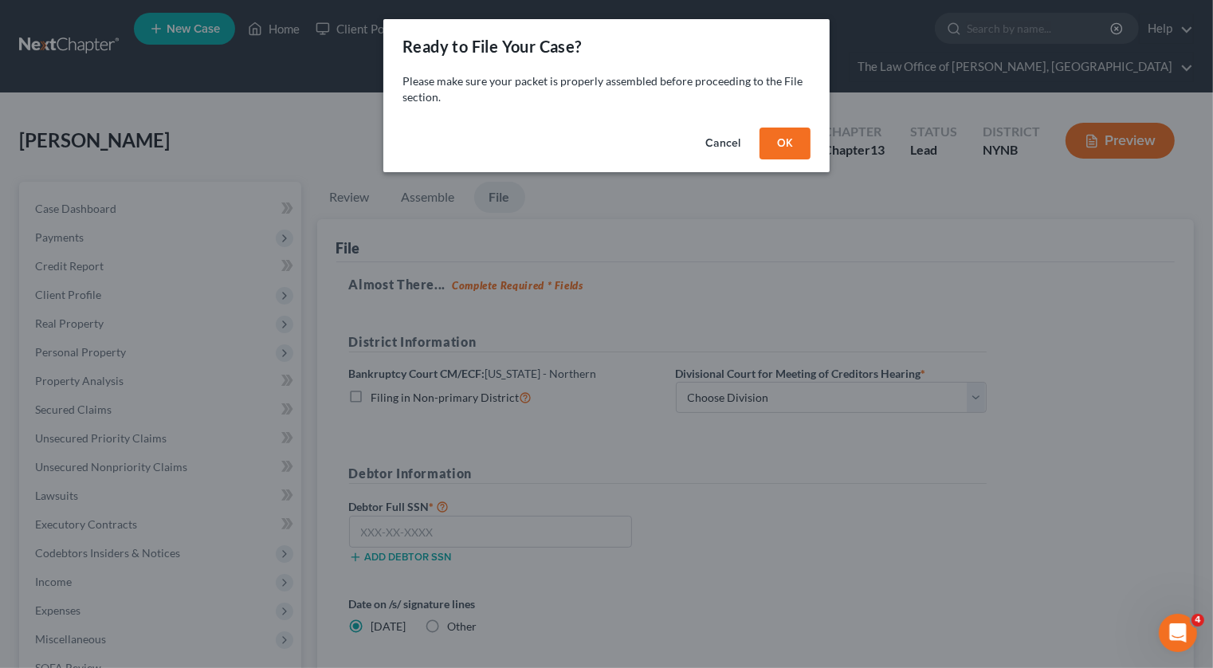
click at [796, 153] on button "OK" at bounding box center [784, 143] width 51 height 32
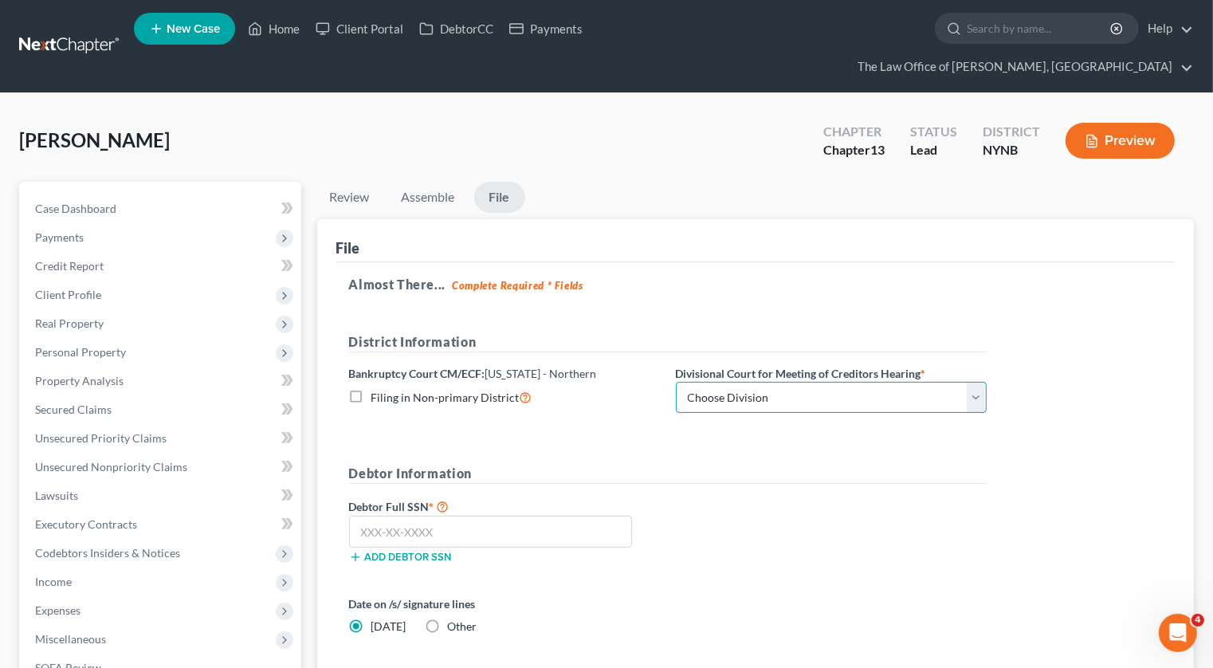
click at [729, 382] on select "Choose Division Albany Poughkeepsie Syracuse Utica" at bounding box center [831, 398] width 311 height 32
select select "0"
click at [418, 516] on input "text" at bounding box center [491, 532] width 284 height 32
paste input "127-66-6274"
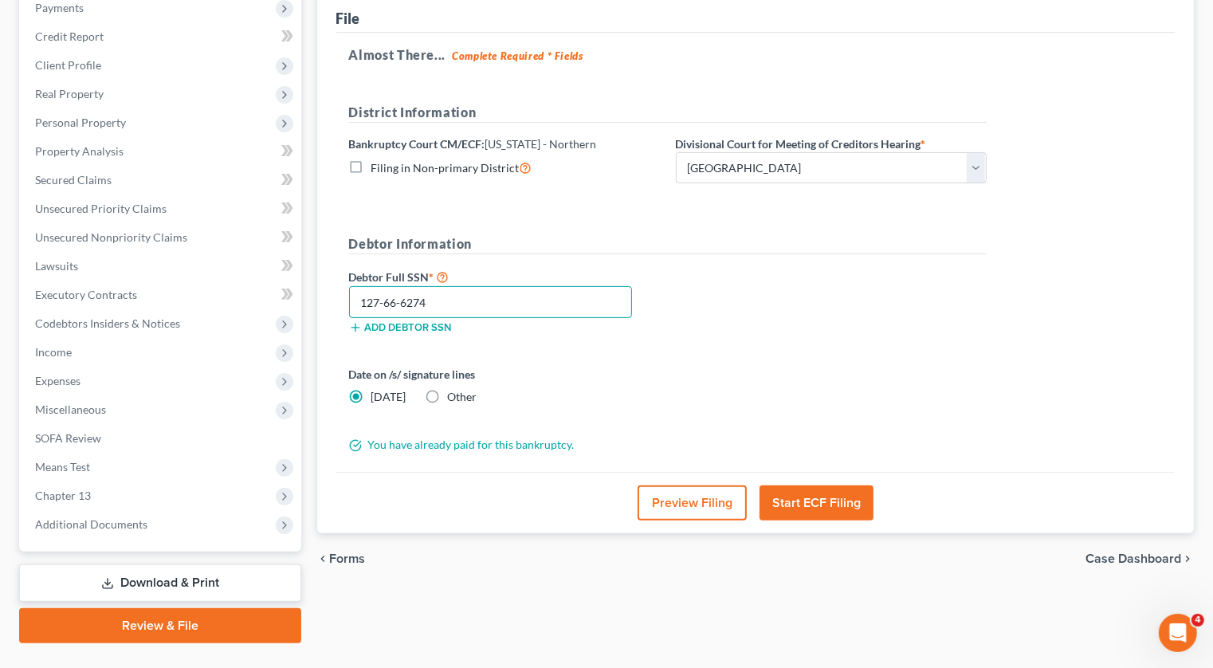
scroll to position [234, 0]
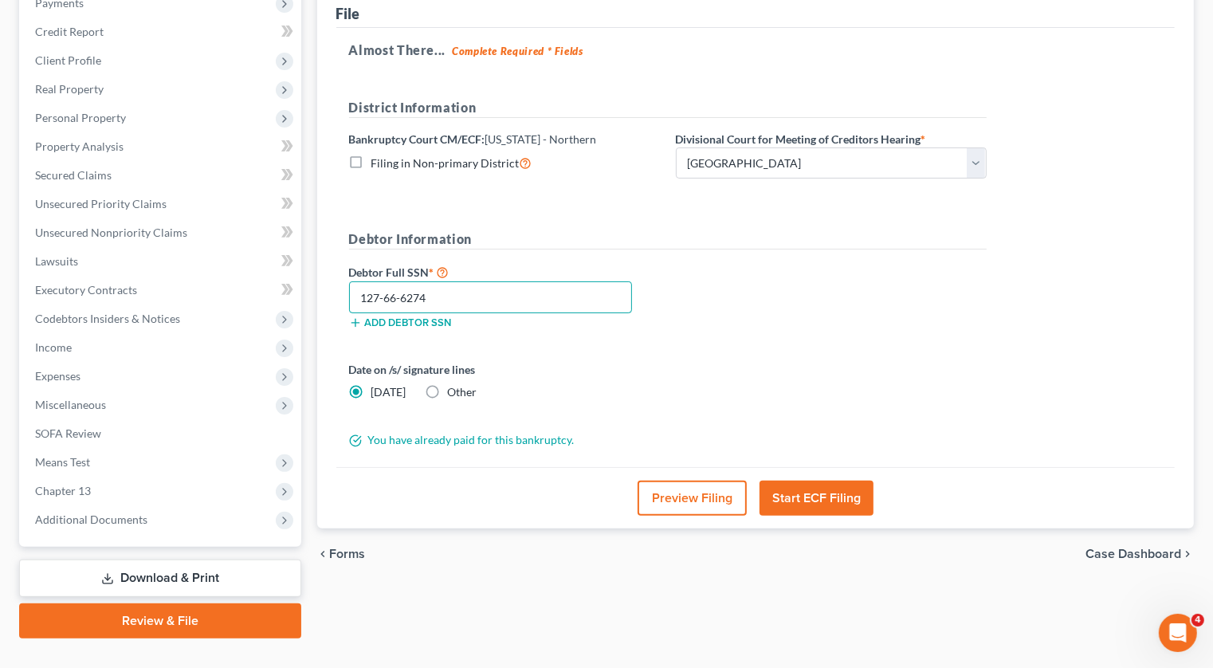
type input "127-66-6274"
click at [809, 480] on button "Start ECF Filing" at bounding box center [816, 497] width 114 height 35
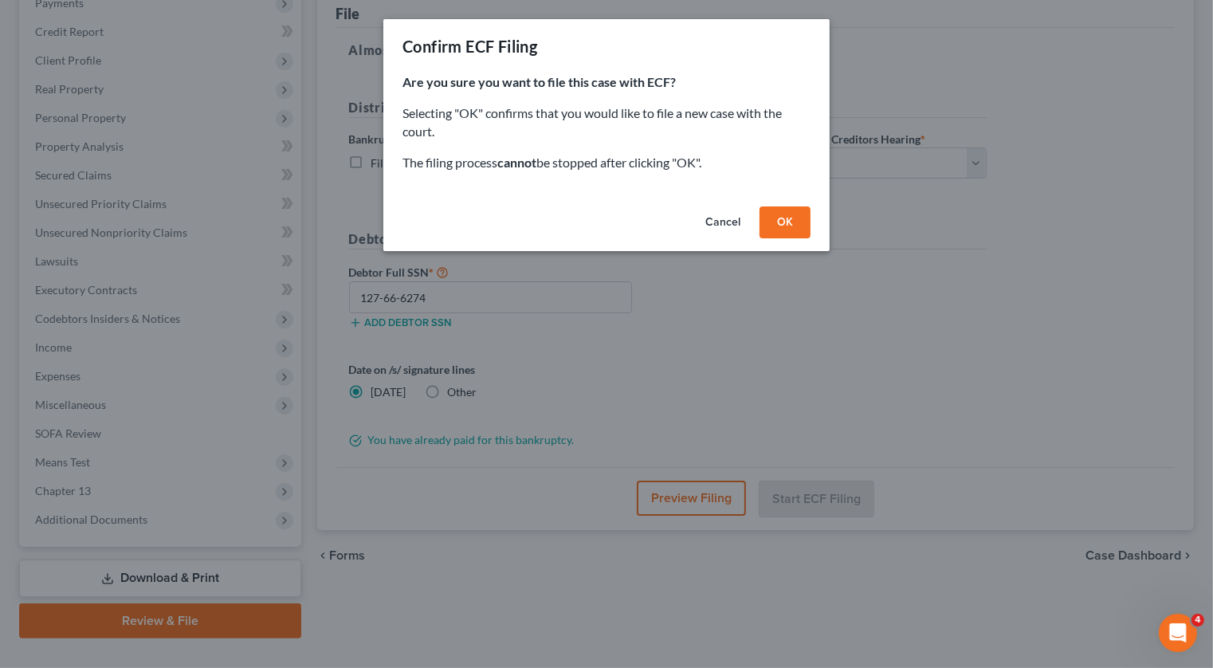
click at [791, 233] on button "OK" at bounding box center [784, 222] width 51 height 32
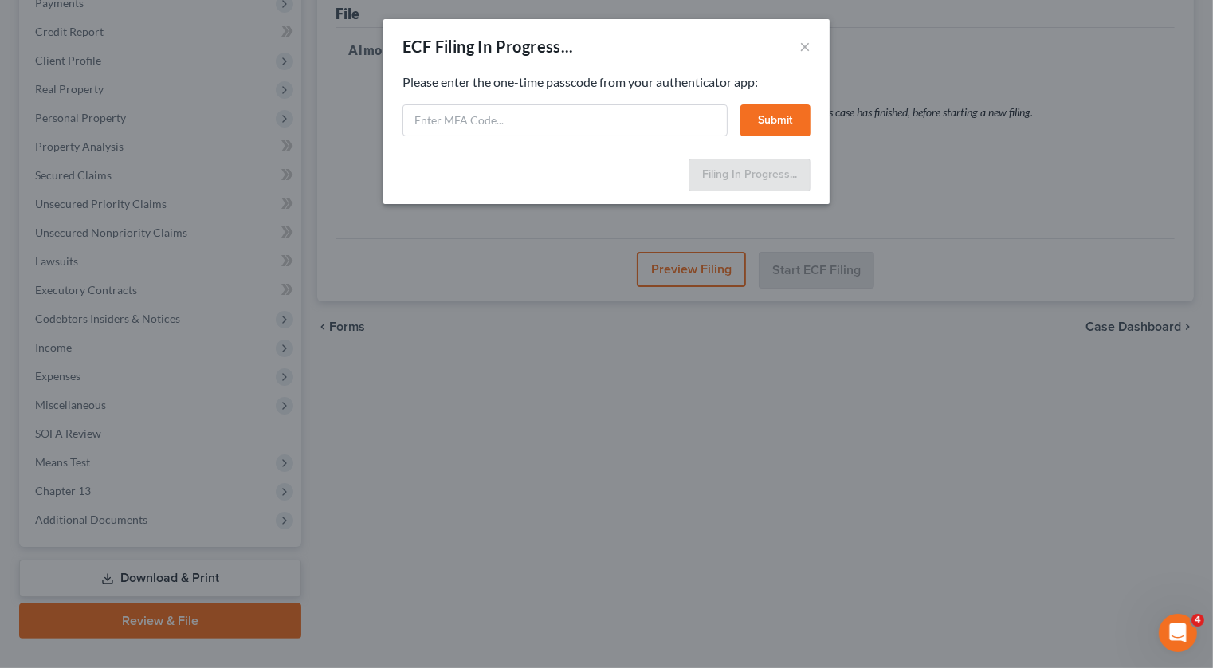
select select "0"
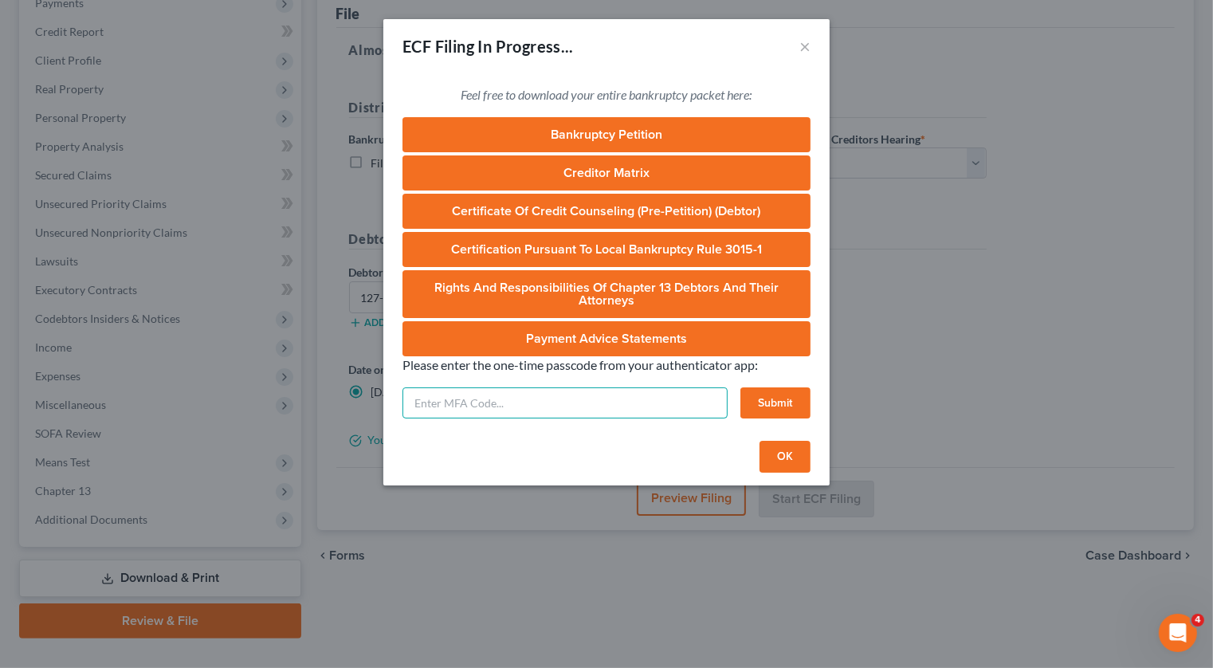
click at [507, 407] on input "text" at bounding box center [564, 403] width 325 height 32
type input "546840"
click at [781, 405] on button "Submit" at bounding box center [775, 403] width 70 height 32
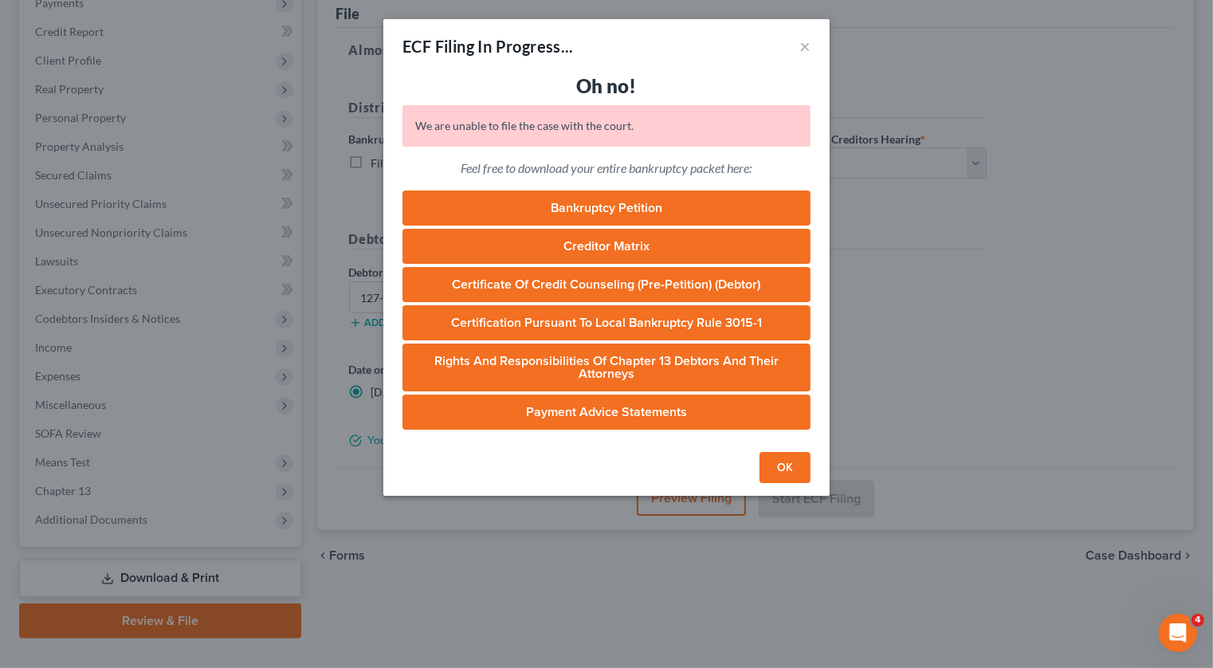
click at [786, 471] on button "OK" at bounding box center [784, 468] width 51 height 32
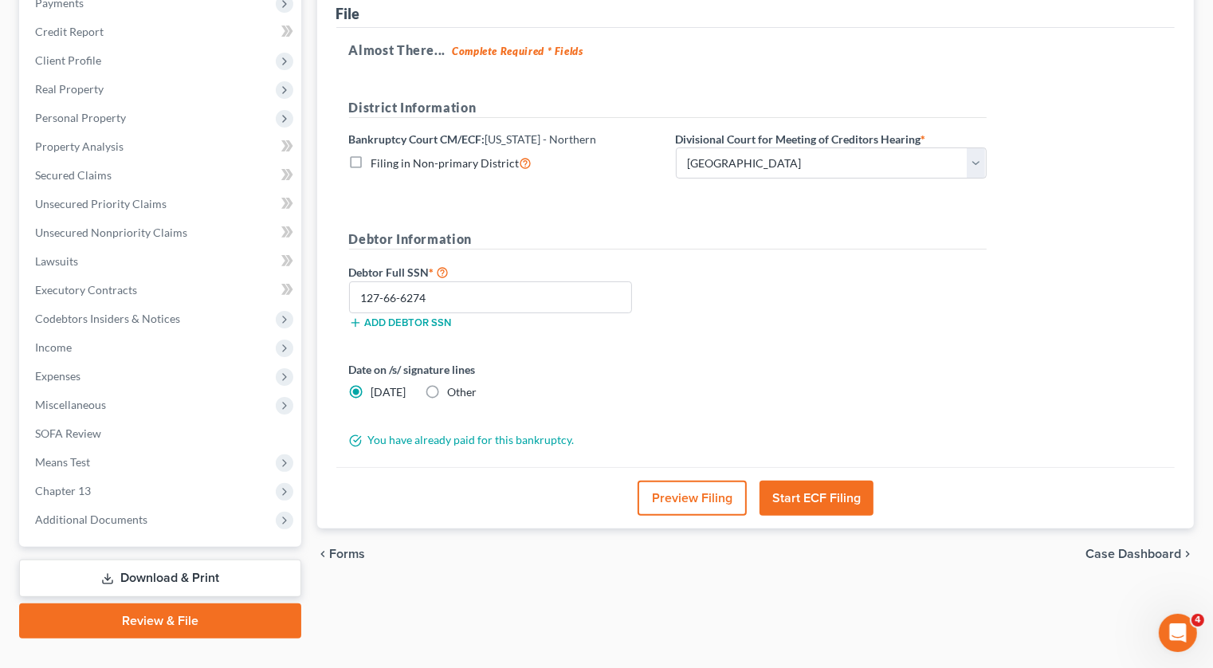
click at [796, 480] on button "Start ECF Filing" at bounding box center [816, 497] width 114 height 35
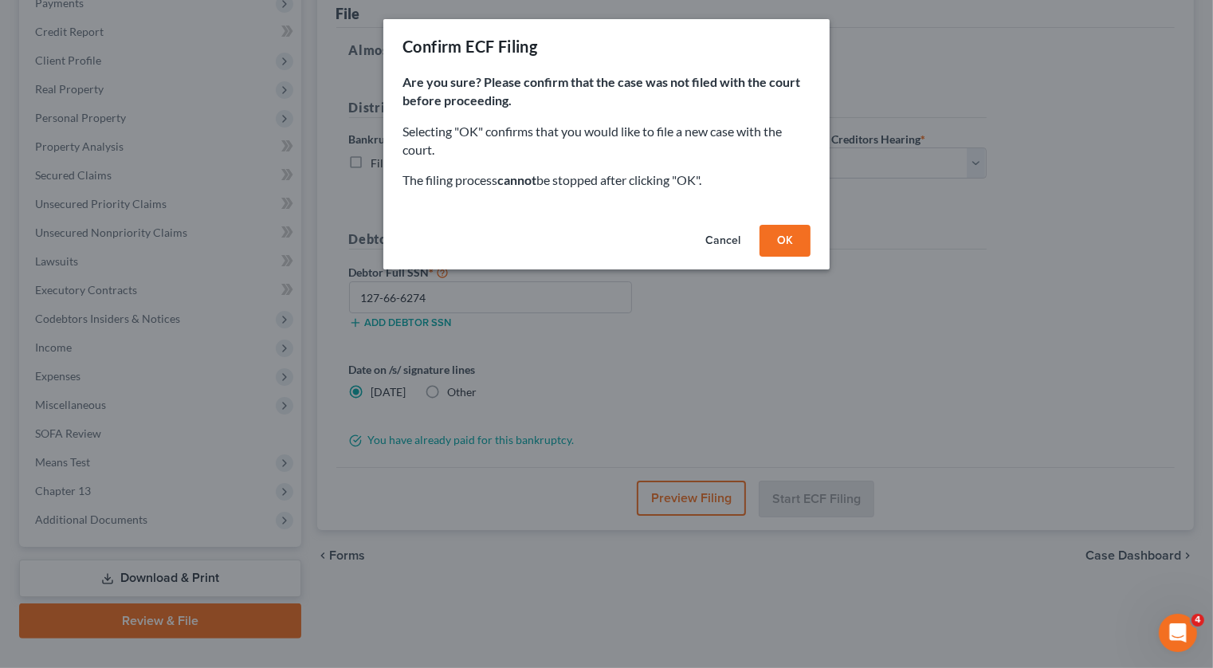
click at [790, 245] on button "OK" at bounding box center [784, 241] width 51 height 32
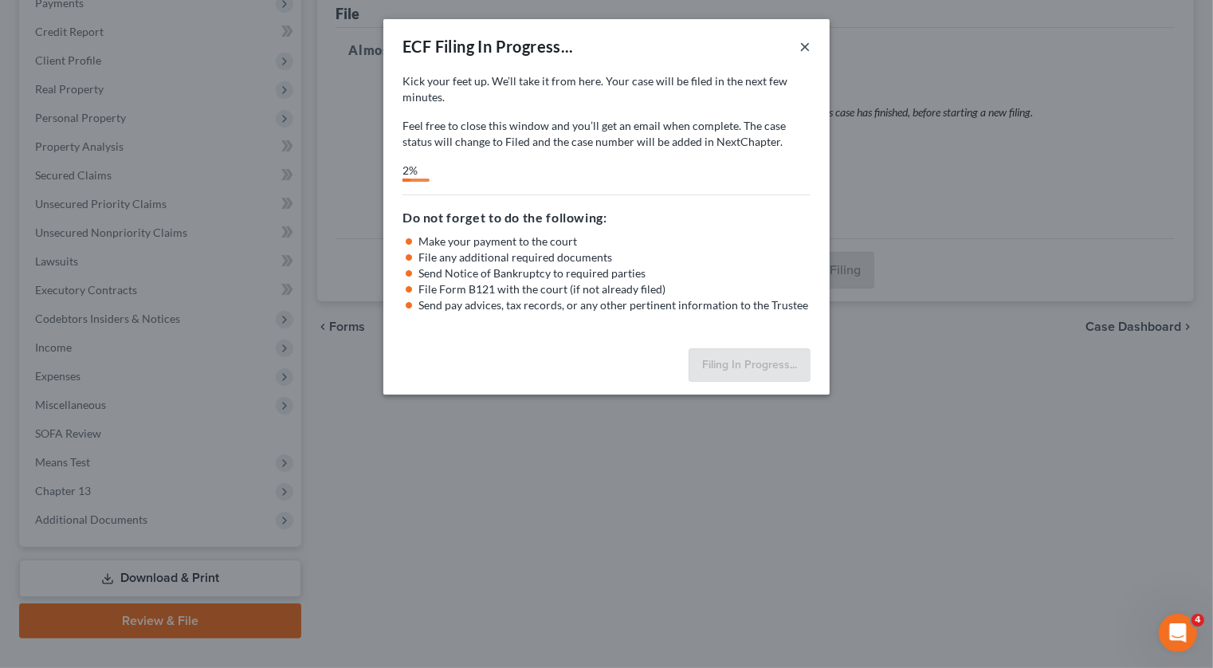
click at [809, 51] on button "×" at bounding box center [804, 46] width 11 height 19
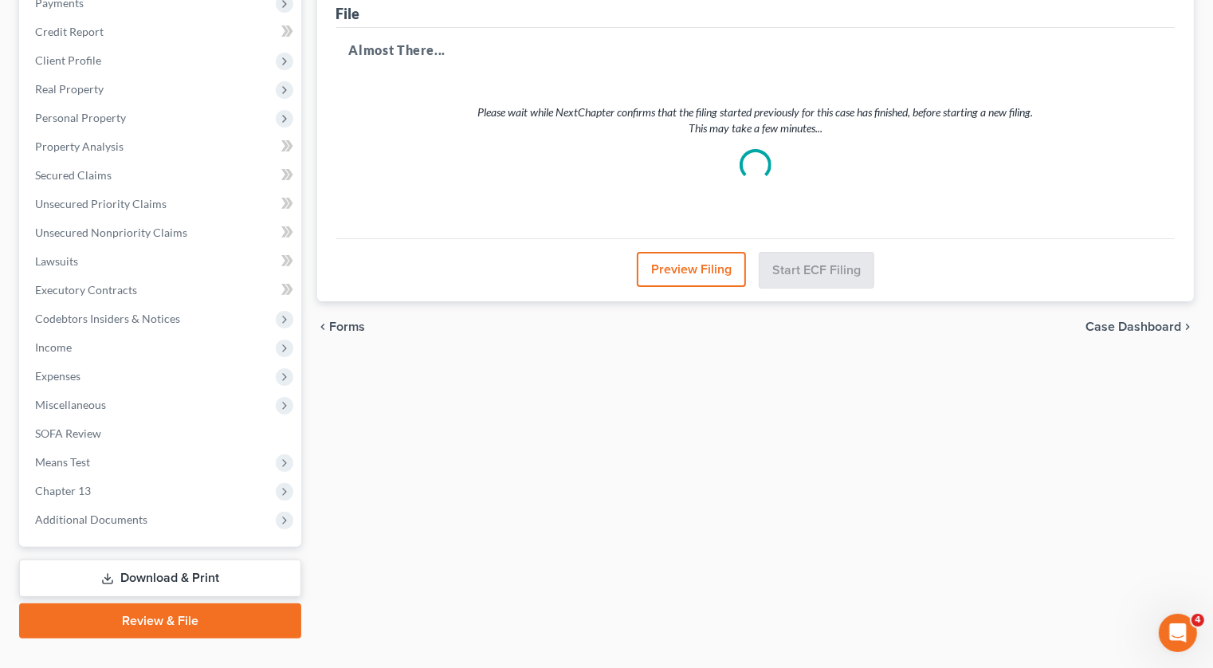
scroll to position [0, 0]
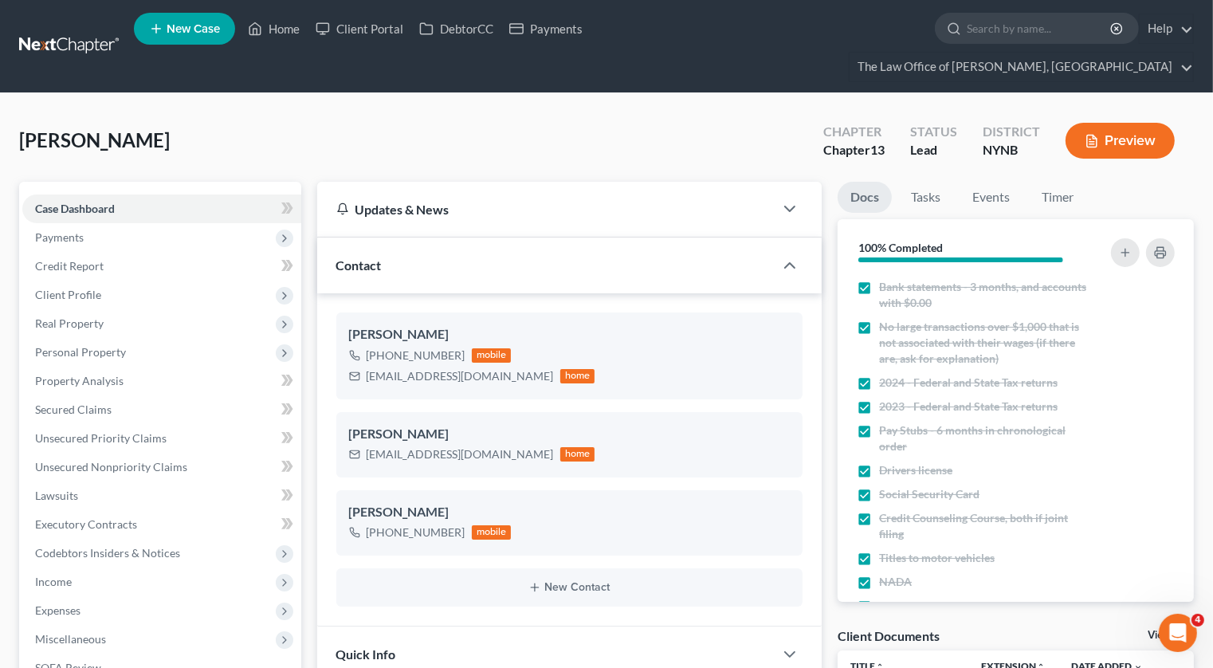
scroll to position [883, 0]
click at [920, 182] on link "Tasks" at bounding box center [925, 197] width 55 height 31
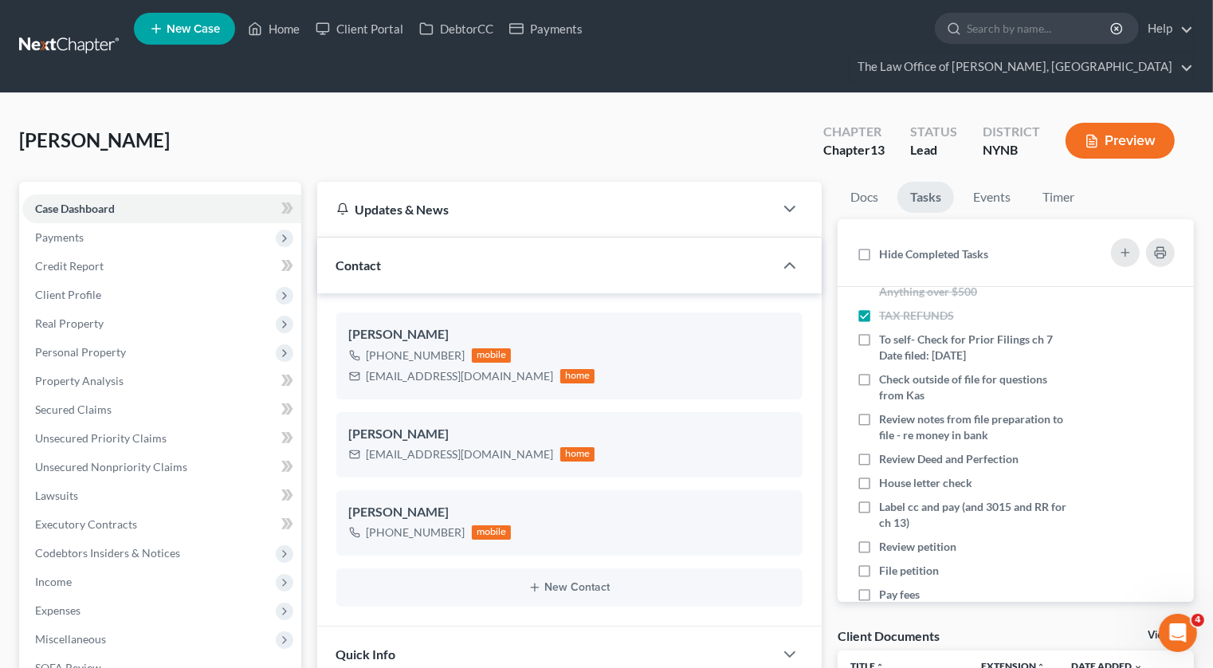
scroll to position [215, 0]
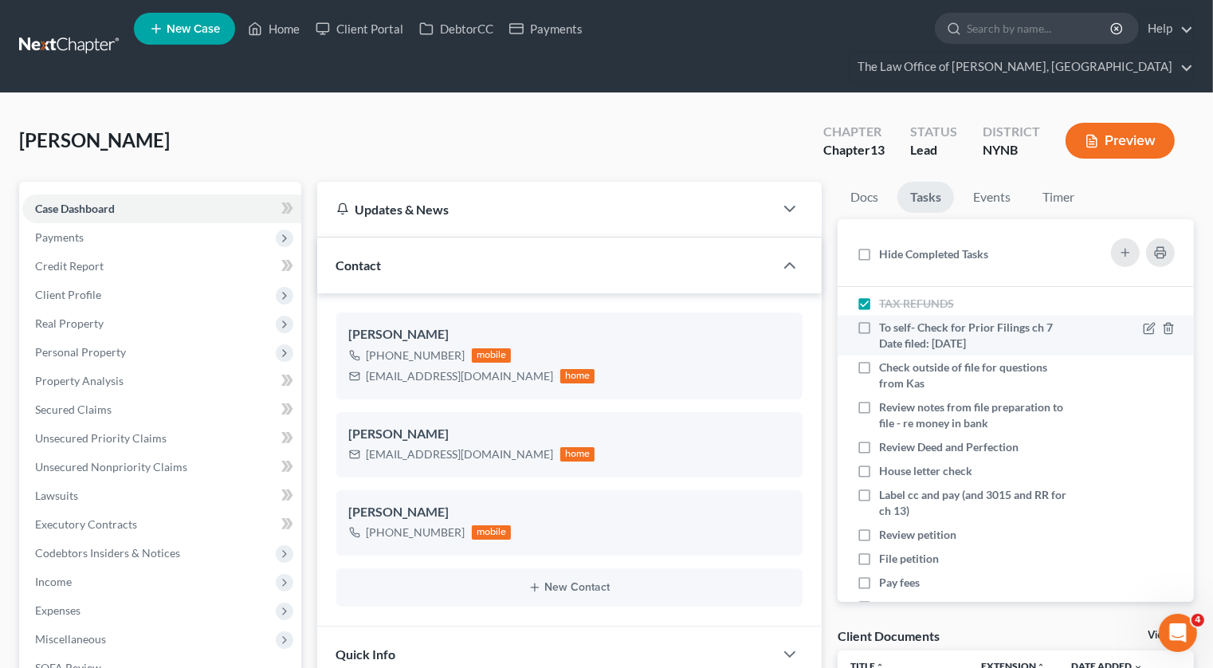
click at [879, 320] on label "To self- Check for Prior Filings ch 7 Date filed: 08/24/2011" at bounding box center [975, 336] width 193 height 32
click at [885, 320] on input "To self- Check for Prior Filings ch 7 Date filed: 08/24/2011" at bounding box center [890, 325] width 10 height 10
checkbox input "true"
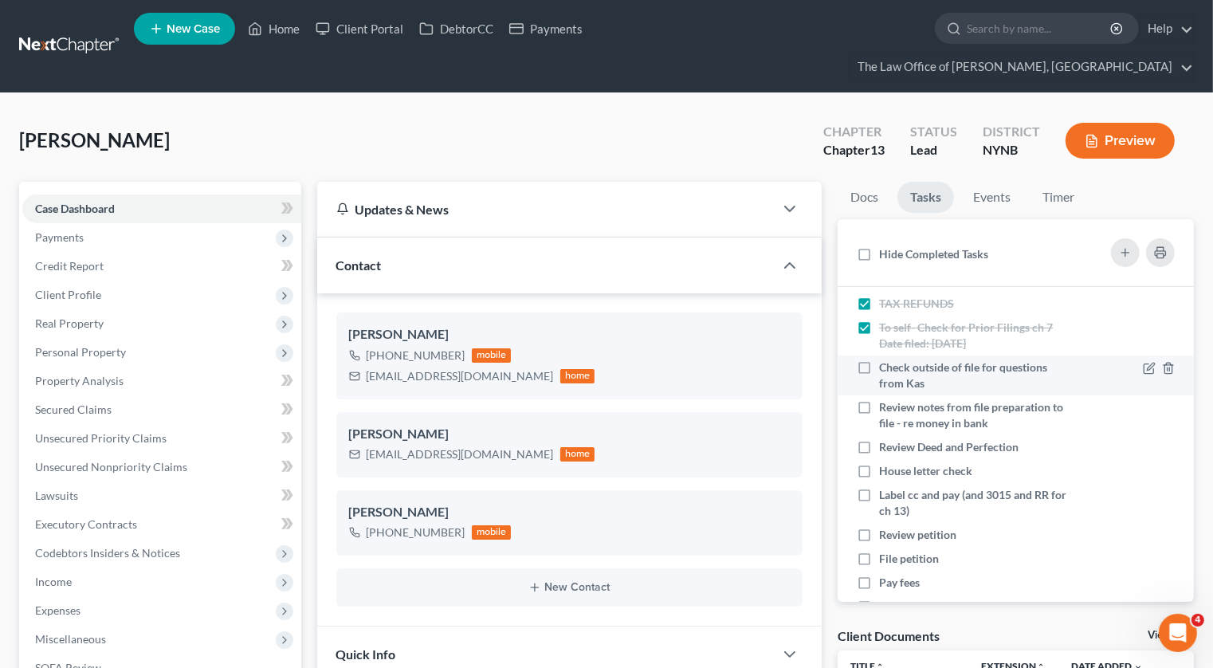
click at [879, 359] on label "Check outside of file for questions from Kas" at bounding box center [975, 375] width 193 height 32
click at [885, 359] on input "Check outside of file for questions from Kas" at bounding box center [890, 364] width 10 height 10
checkbox input "true"
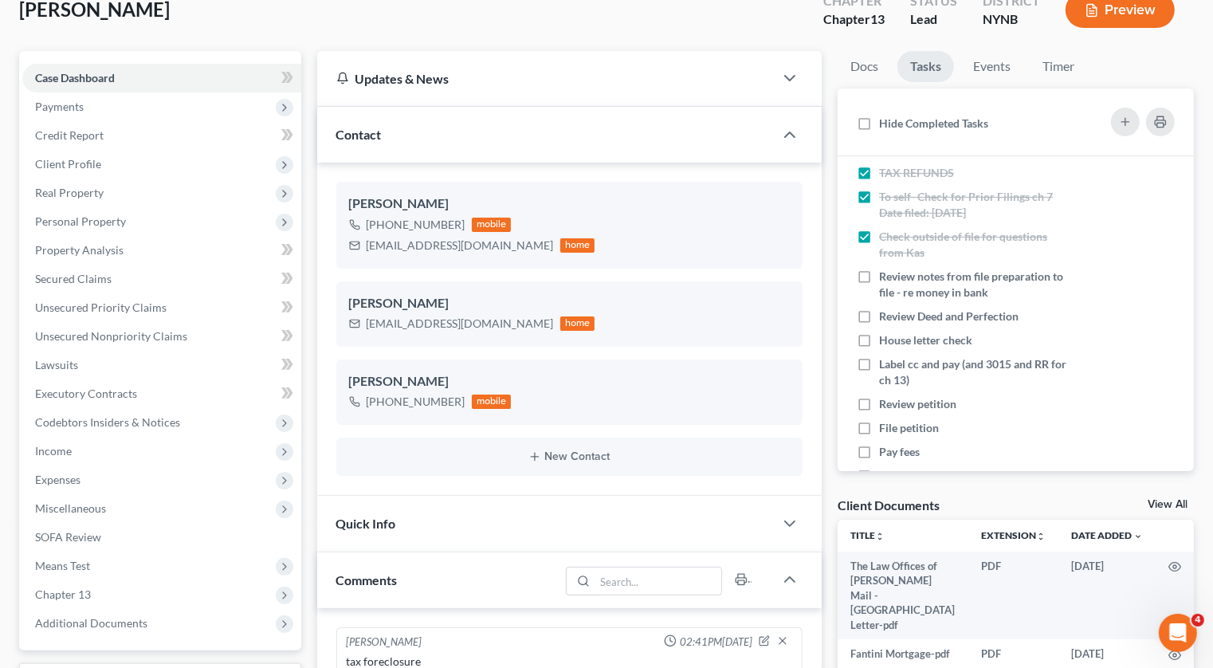
scroll to position [120, 0]
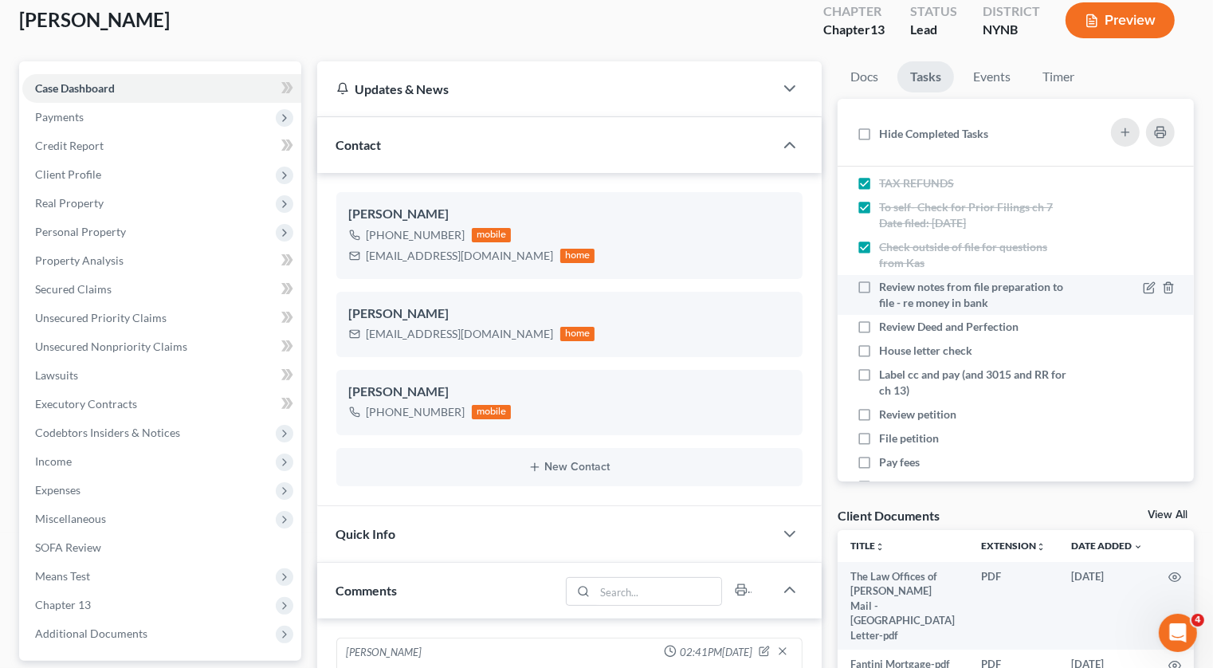
click at [879, 279] on label "Review notes from file preparation to file - re money in bank" at bounding box center [975, 295] width 193 height 32
click at [885, 279] on input "Review notes from file preparation to file - re money in bank" at bounding box center [890, 284] width 10 height 10
checkbox input "true"
click at [879, 319] on label "Review Deed and Perfection" at bounding box center [955, 327] width 152 height 16
click at [885, 319] on input "Review Deed and Perfection" at bounding box center [890, 324] width 10 height 10
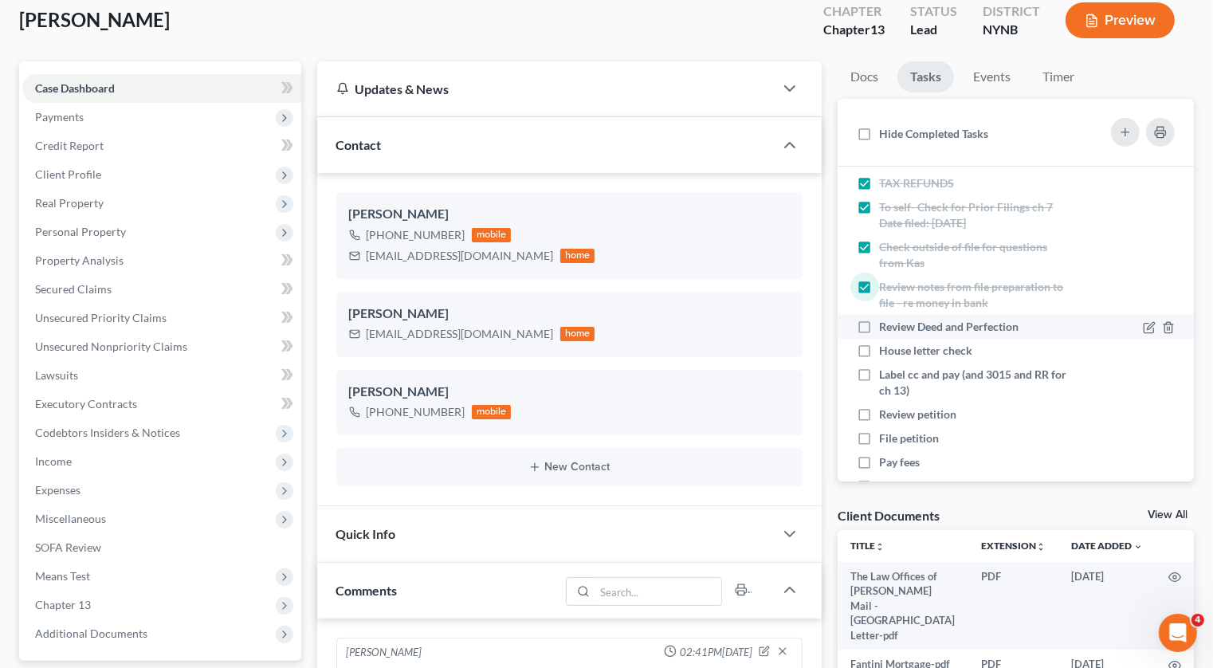
checkbox input "true"
click at [879, 343] on label "House letter check" at bounding box center [932, 351] width 106 height 16
click at [885, 343] on input "House letter check" at bounding box center [890, 348] width 10 height 10
checkbox input "true"
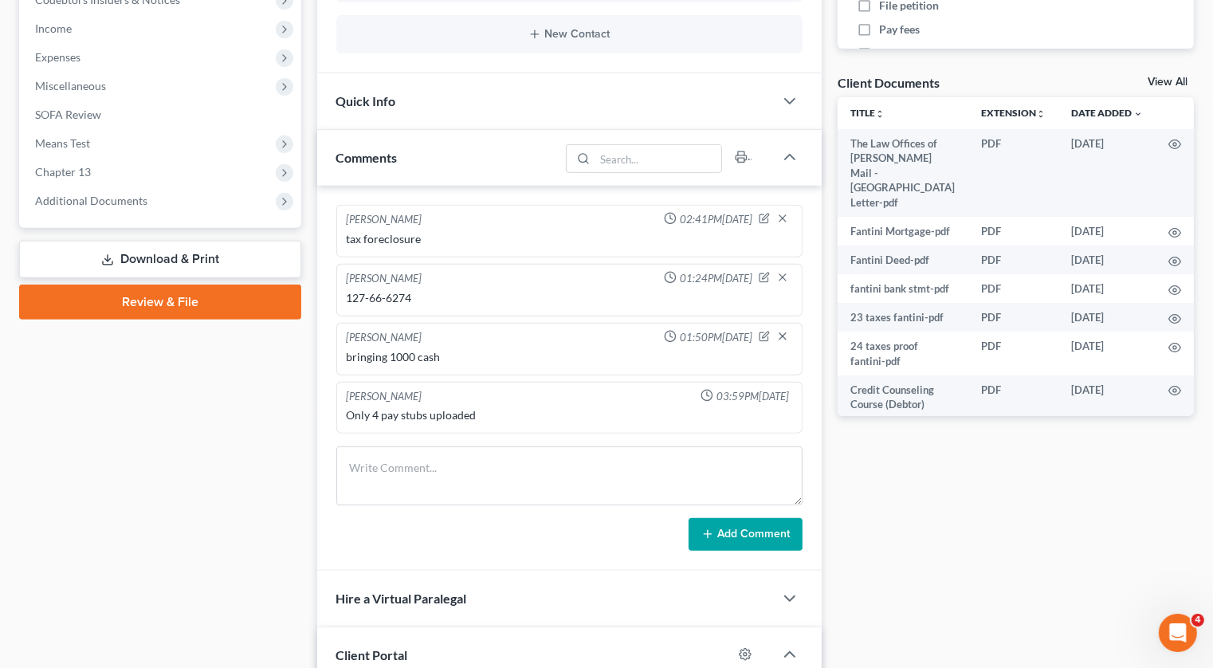
scroll to position [577, 0]
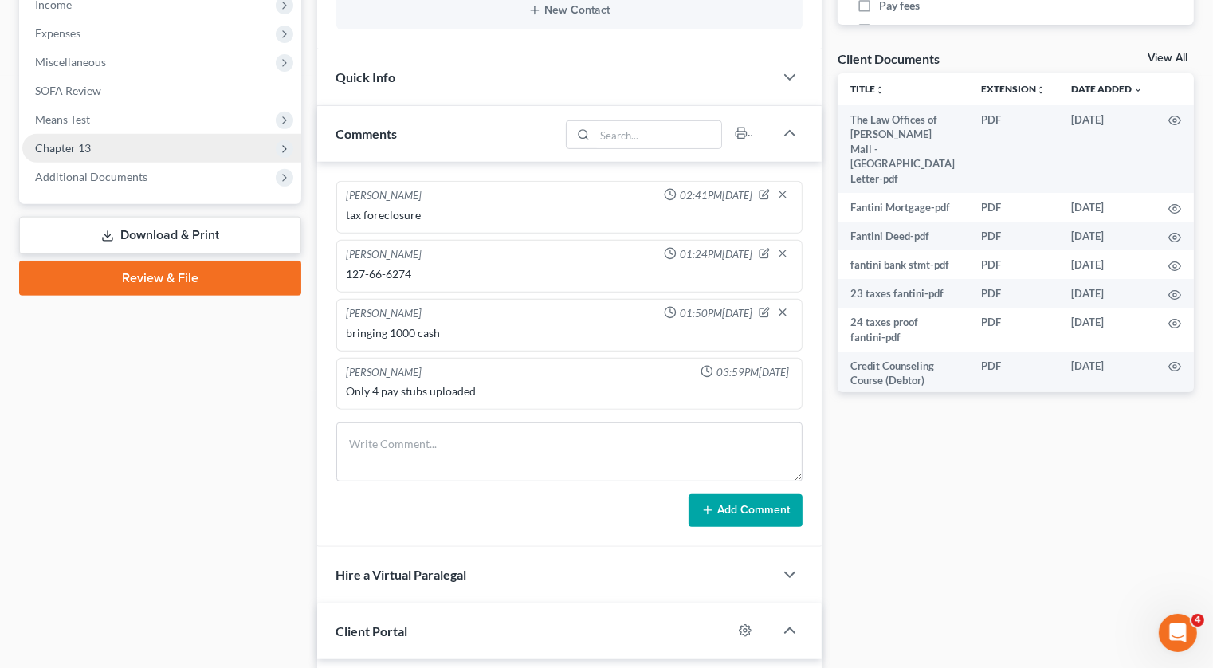
click at [154, 134] on span "Chapter 13" at bounding box center [161, 148] width 279 height 29
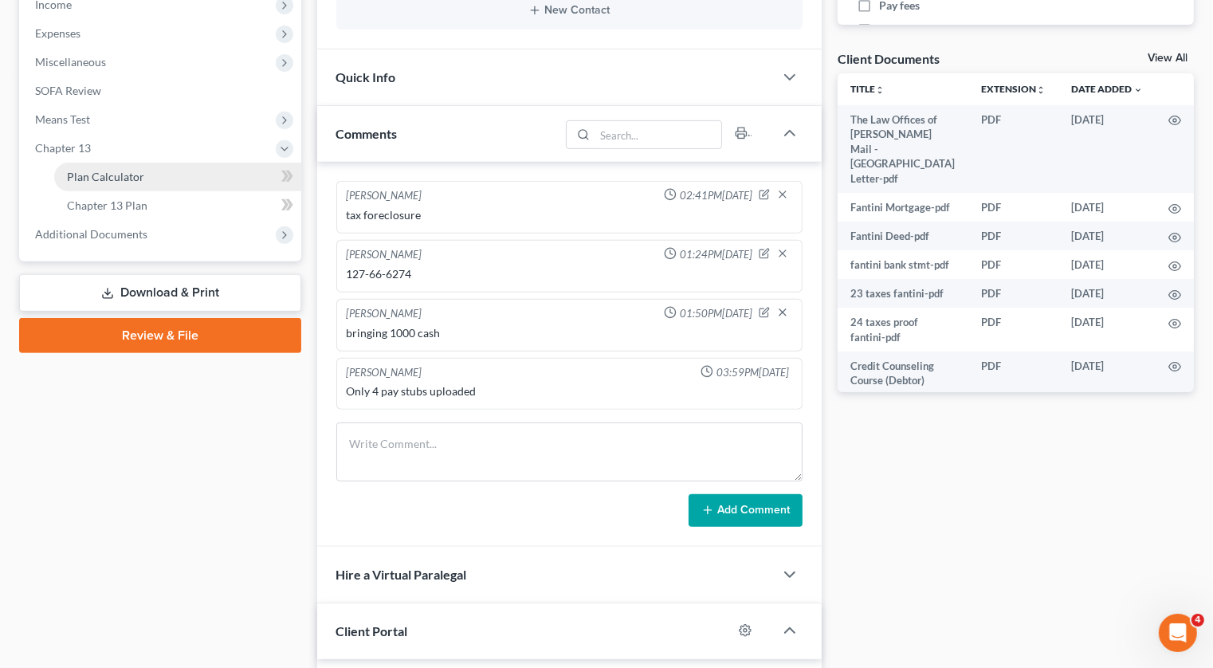
click at [147, 163] on link "Plan Calculator" at bounding box center [177, 177] width 247 height 29
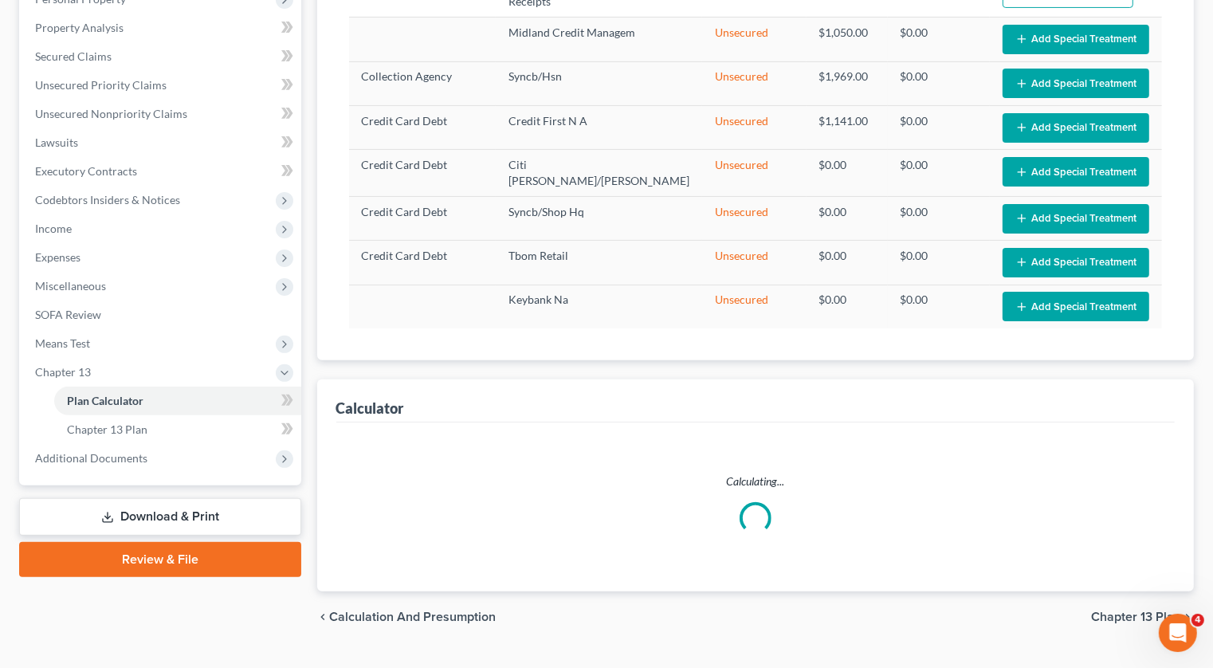
select select "59"
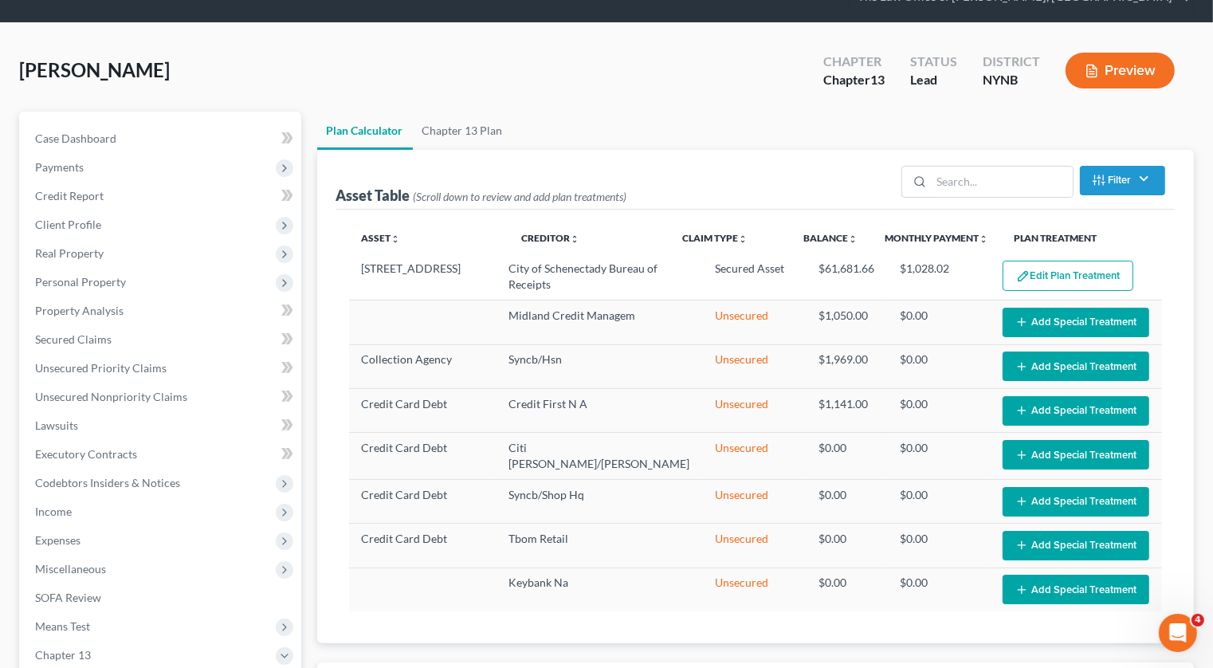
scroll to position [61, 0]
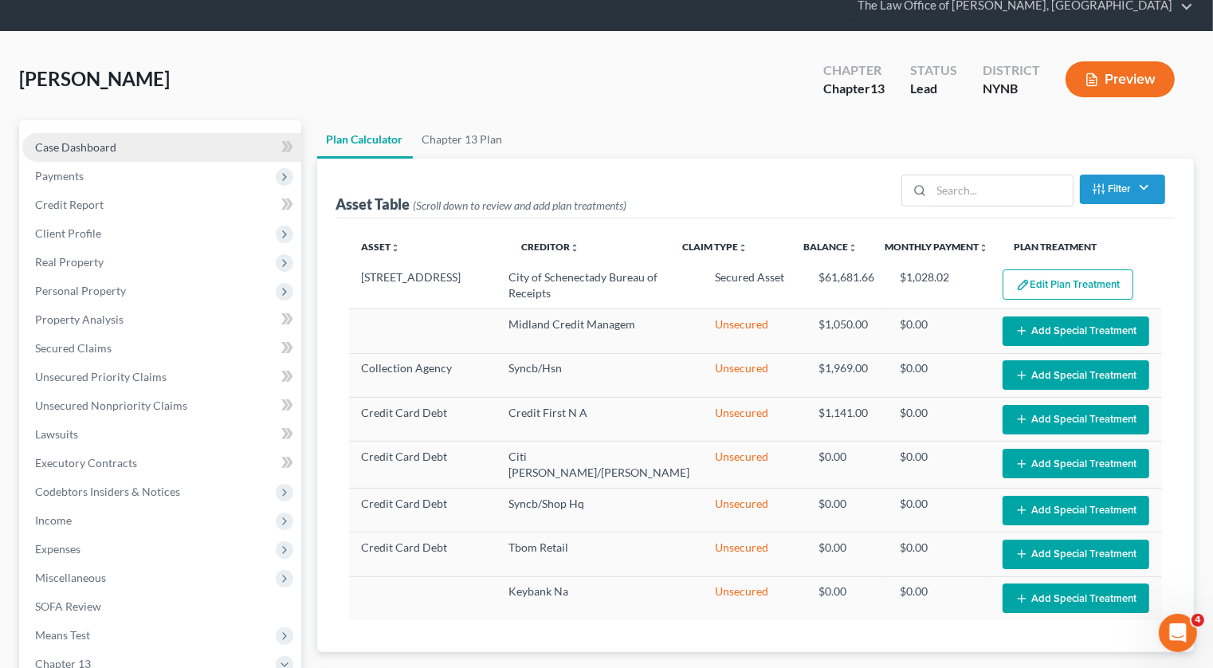
click at [130, 133] on link "Case Dashboard" at bounding box center [161, 147] width 279 height 29
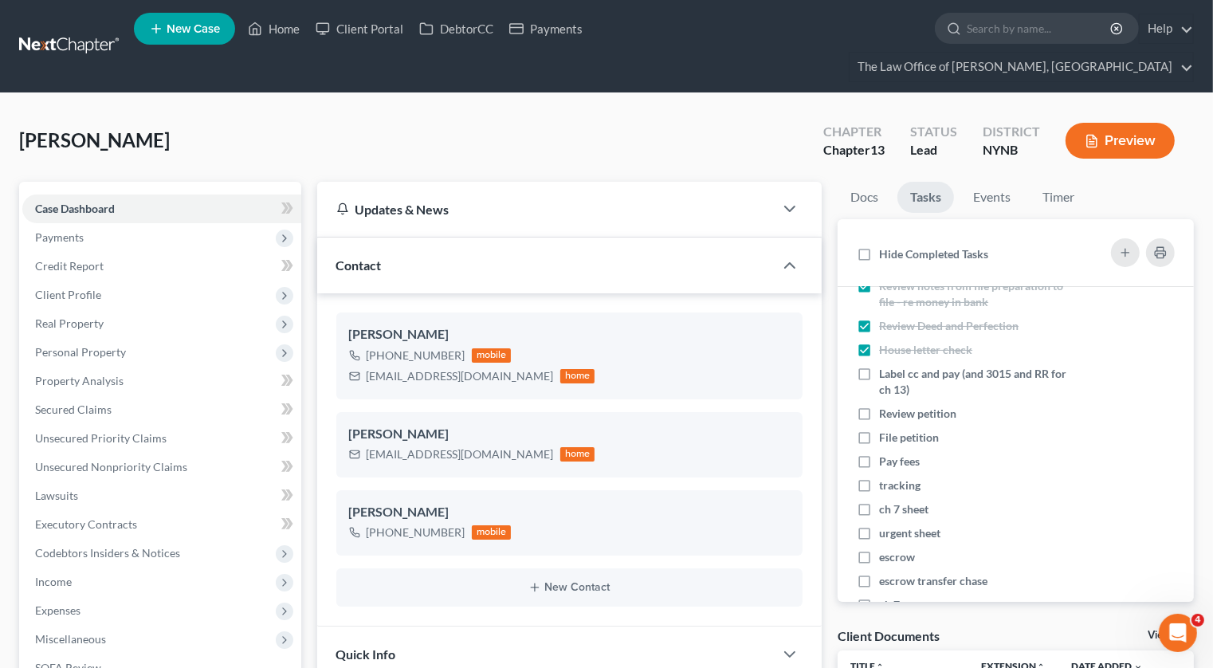
scroll to position [343, 0]
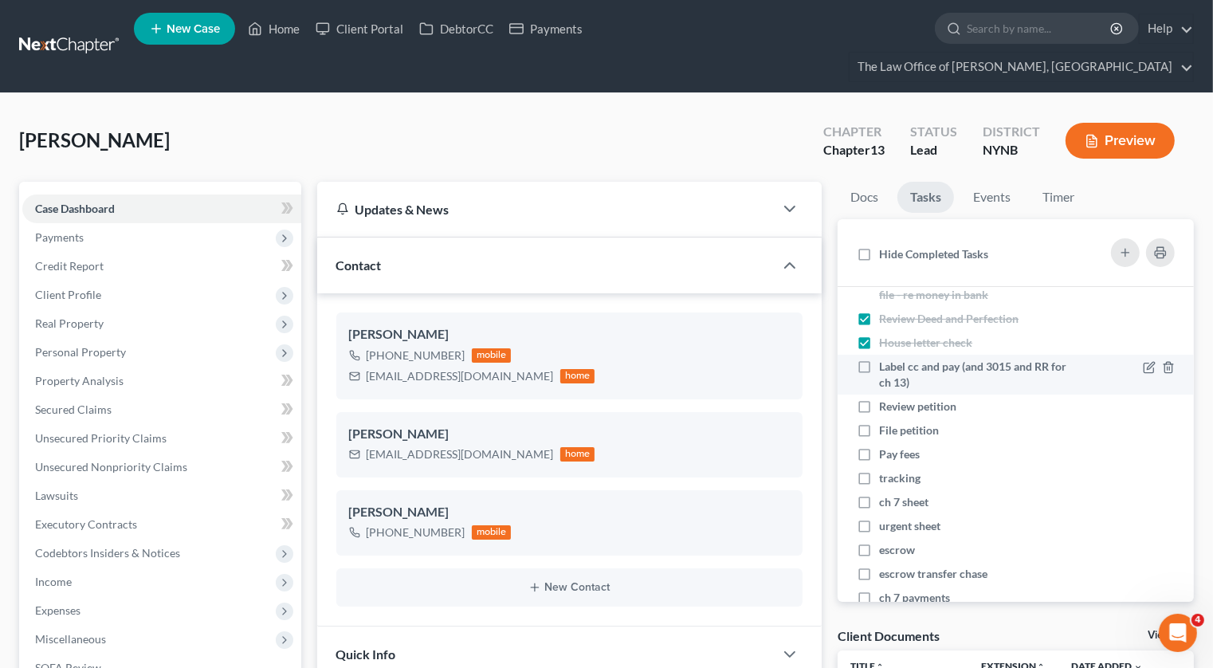
click at [879, 359] on label "Label cc and pay (and 3015 and RR for ch 13)" at bounding box center [975, 375] width 193 height 32
click at [885, 359] on input "Label cc and pay (and 3015 and RR for ch 13)" at bounding box center [890, 364] width 10 height 10
checkbox input "true"
drag, startPoint x: 160, startPoint y: 111, endPoint x: 12, endPoint y: 106, distance: 148.3
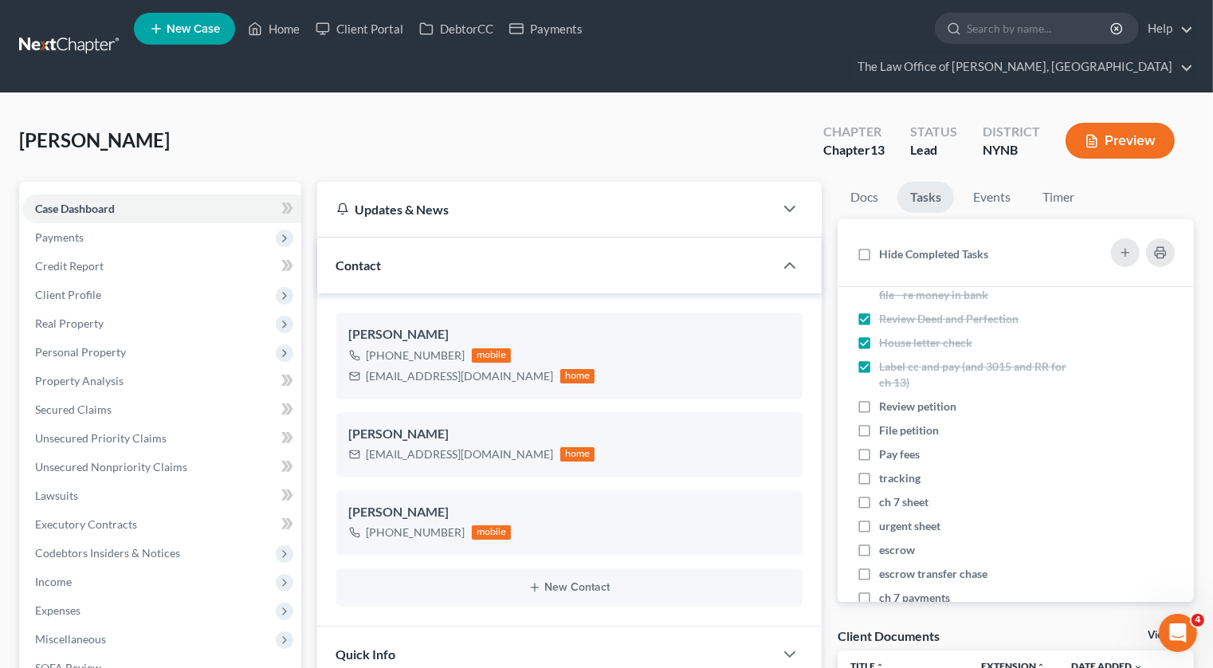
copy span "[PERSON_NAME]"
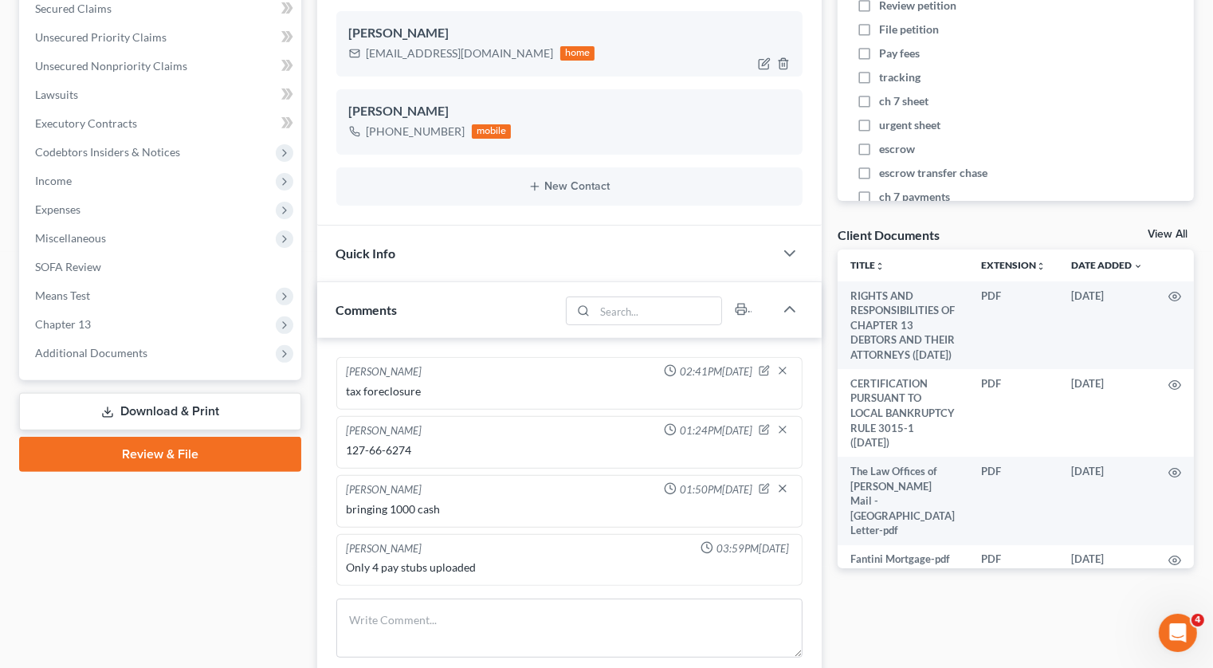
scroll to position [425, 0]
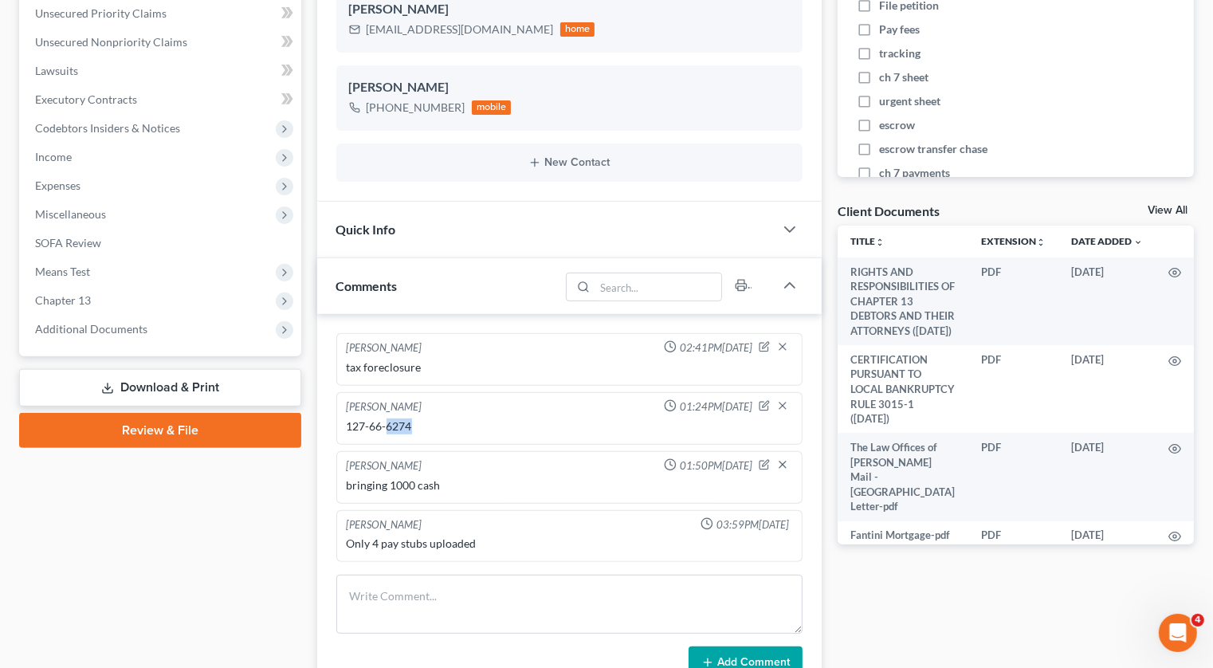
drag, startPoint x: 422, startPoint y: 393, endPoint x: 389, endPoint y: 392, distance: 33.5
click at [389, 418] on div "127-66-6274" at bounding box center [570, 426] width 446 height 16
copy div "6274"
click at [72, 322] on span "Additional Documents" at bounding box center [91, 329] width 112 height 14
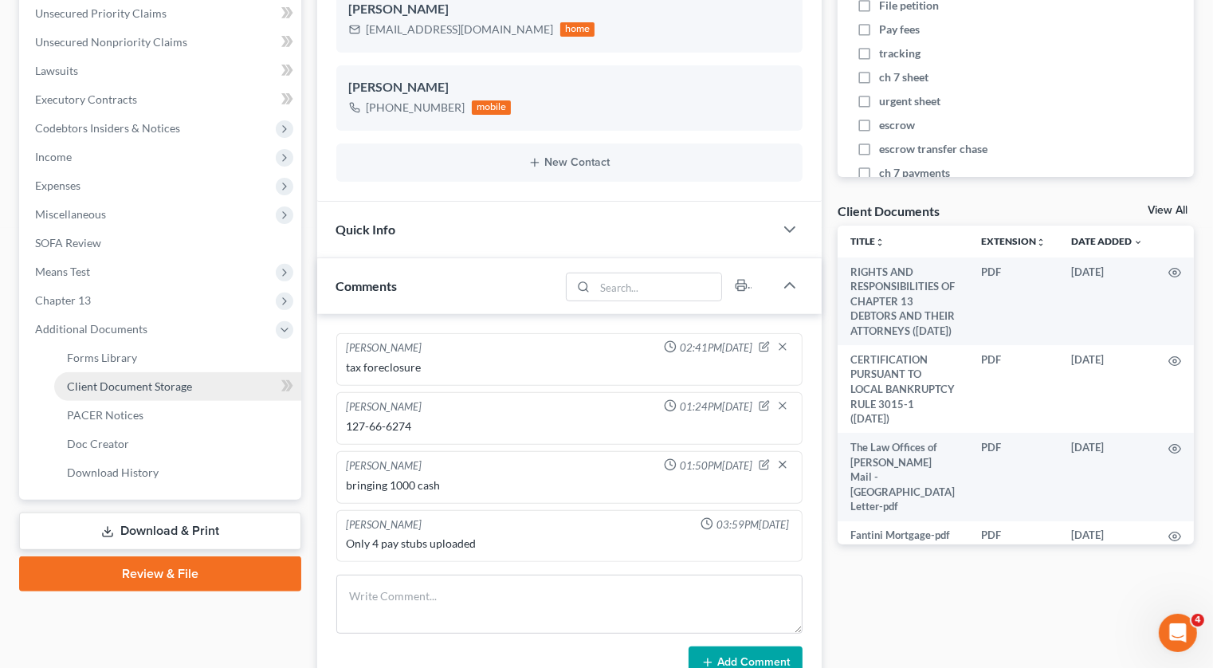
click at [126, 379] on span "Client Document Storage" at bounding box center [129, 386] width 125 height 14
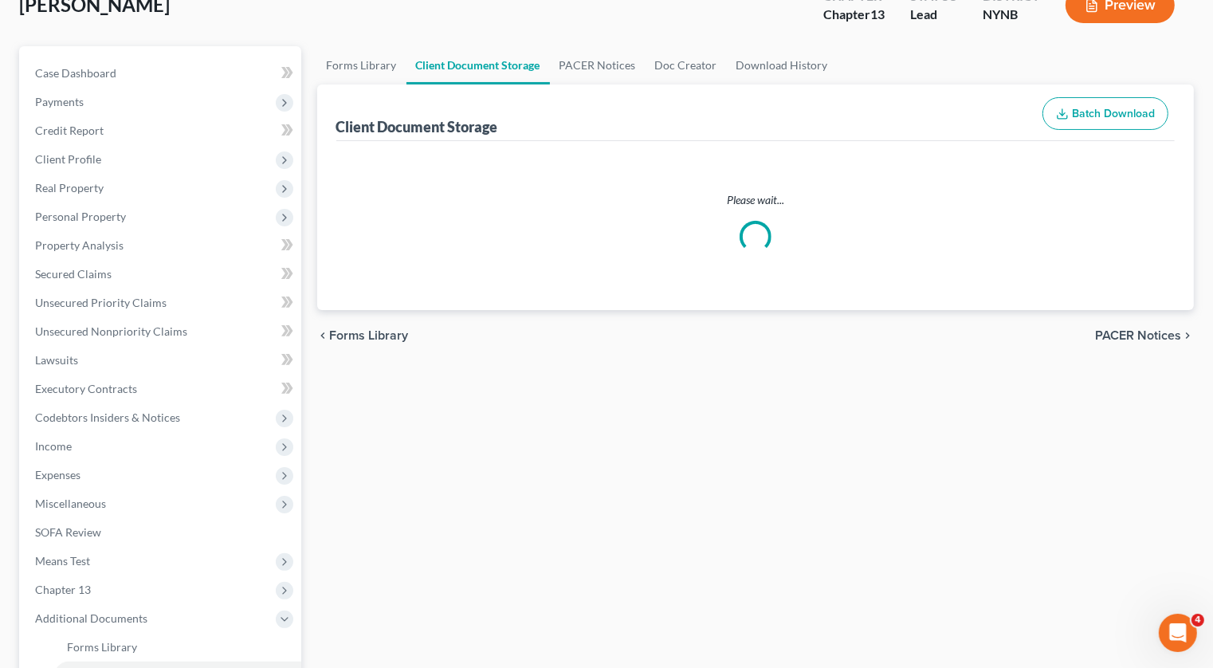
scroll to position [24, 0]
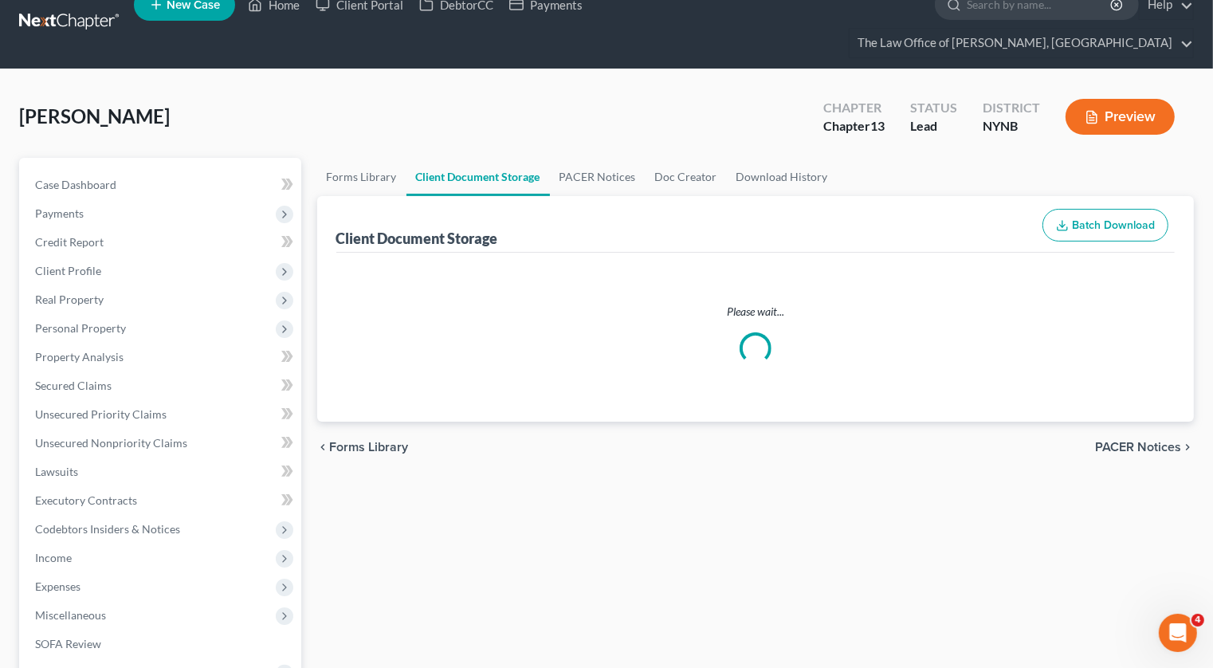
select select "5"
select select "1"
select select "2"
select select "6"
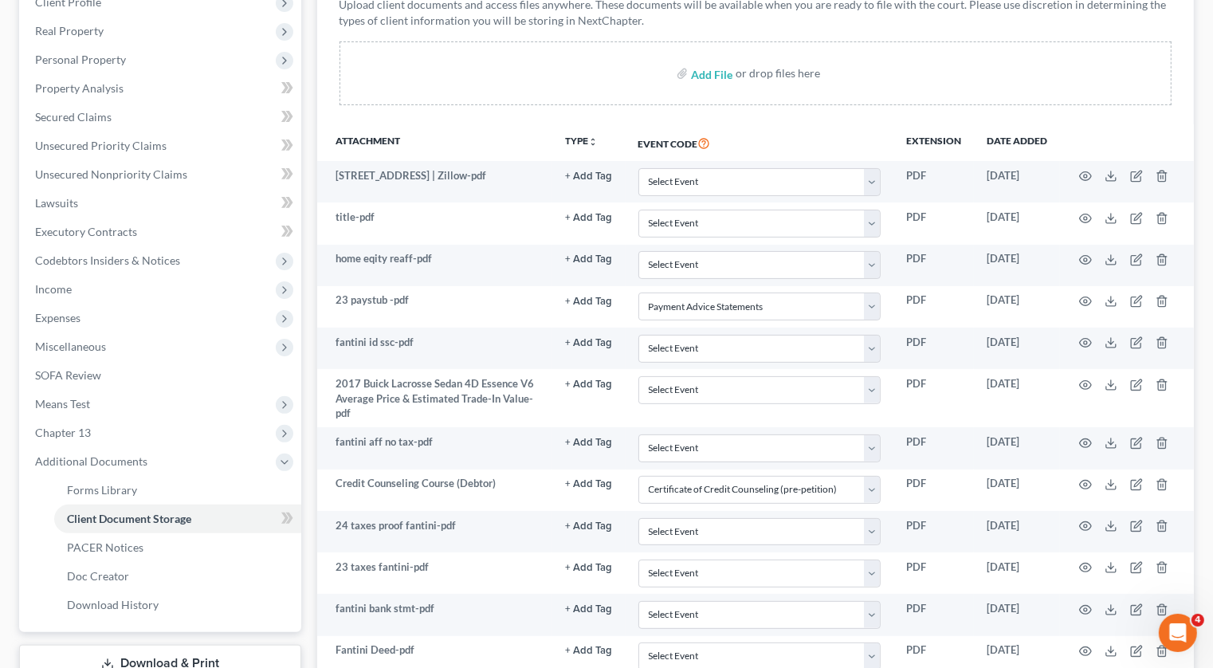
scroll to position [295, 0]
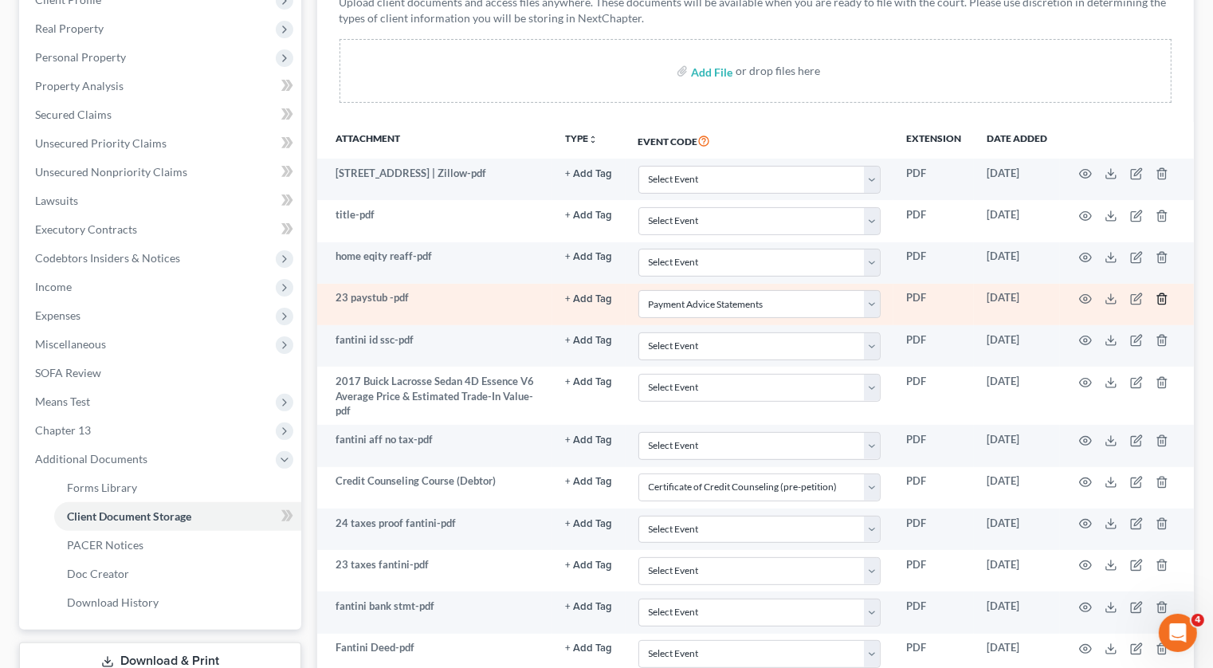
click at [1159, 292] on icon "button" at bounding box center [1161, 298] width 13 height 13
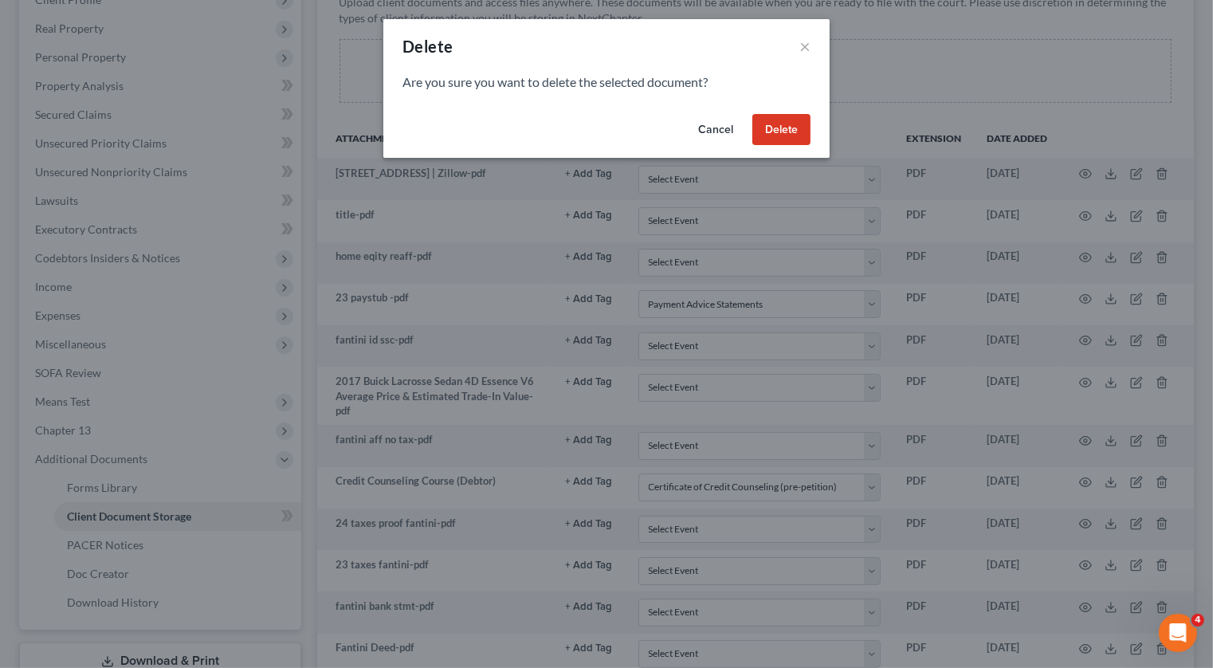
click at [724, 128] on button "Cancel" at bounding box center [715, 130] width 61 height 32
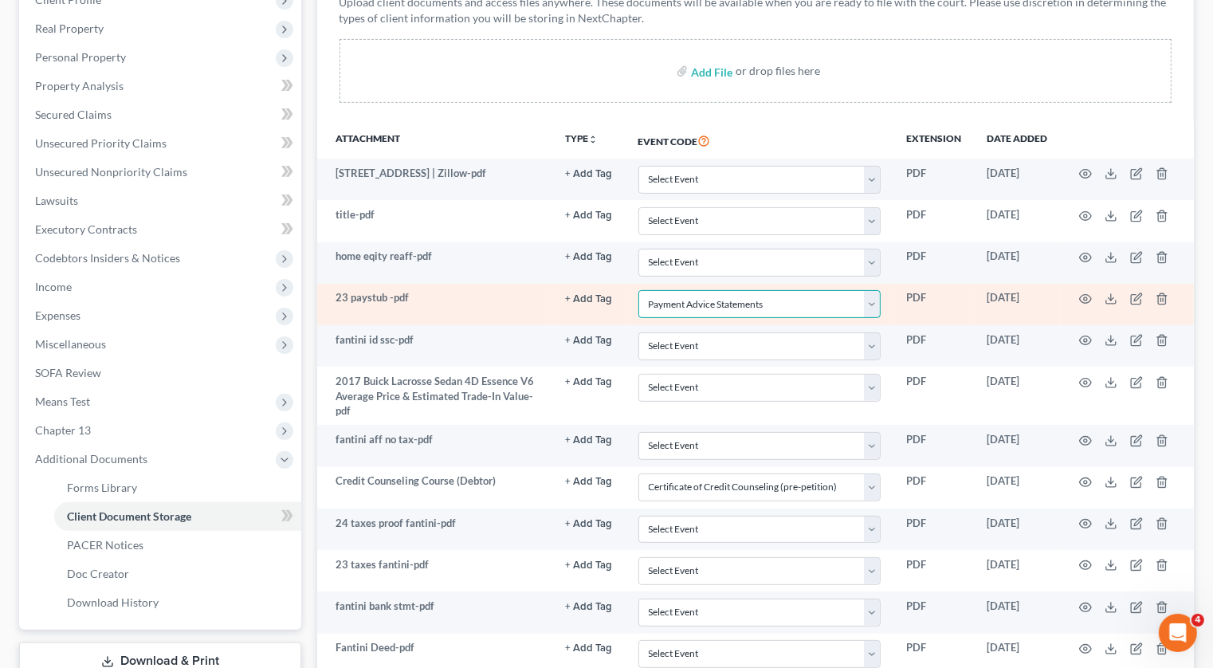
click at [758, 290] on select "Select Event Application to Have the Filing Fee Waived Certificate of Credit Co…" at bounding box center [759, 304] width 242 height 28
select select
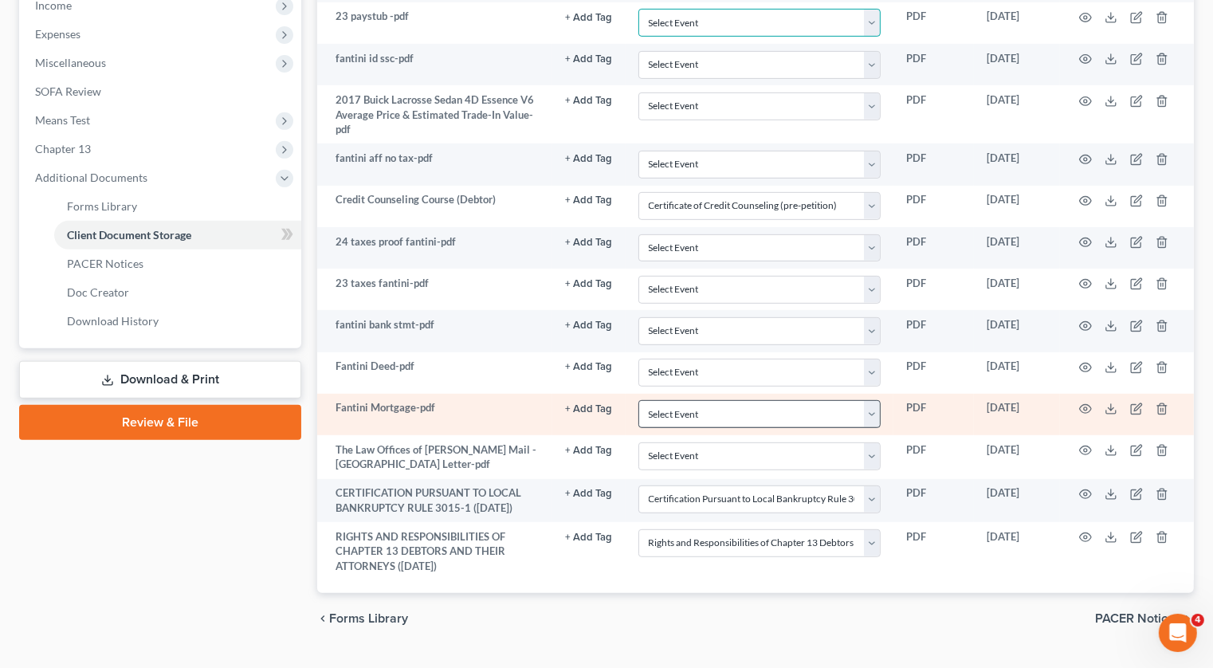
scroll to position [0, 0]
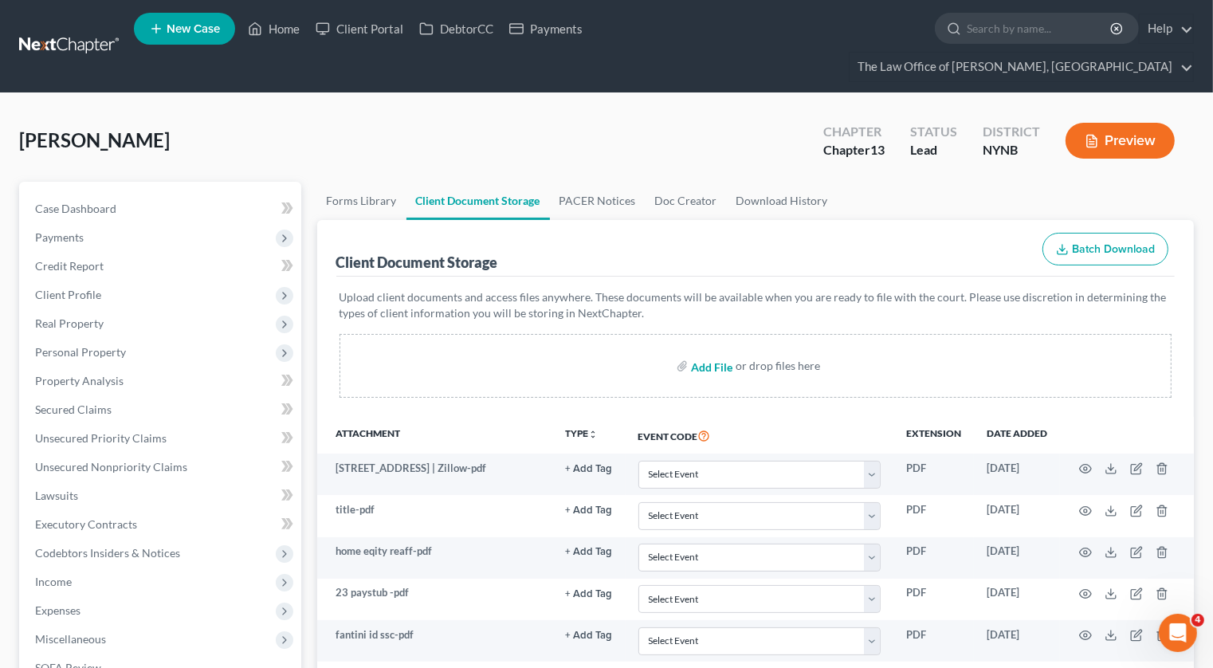
click at [703, 351] on input "file" at bounding box center [710, 365] width 38 height 29
type input "C:\fakepath\Payment Advice Form (1) bb.pdf"
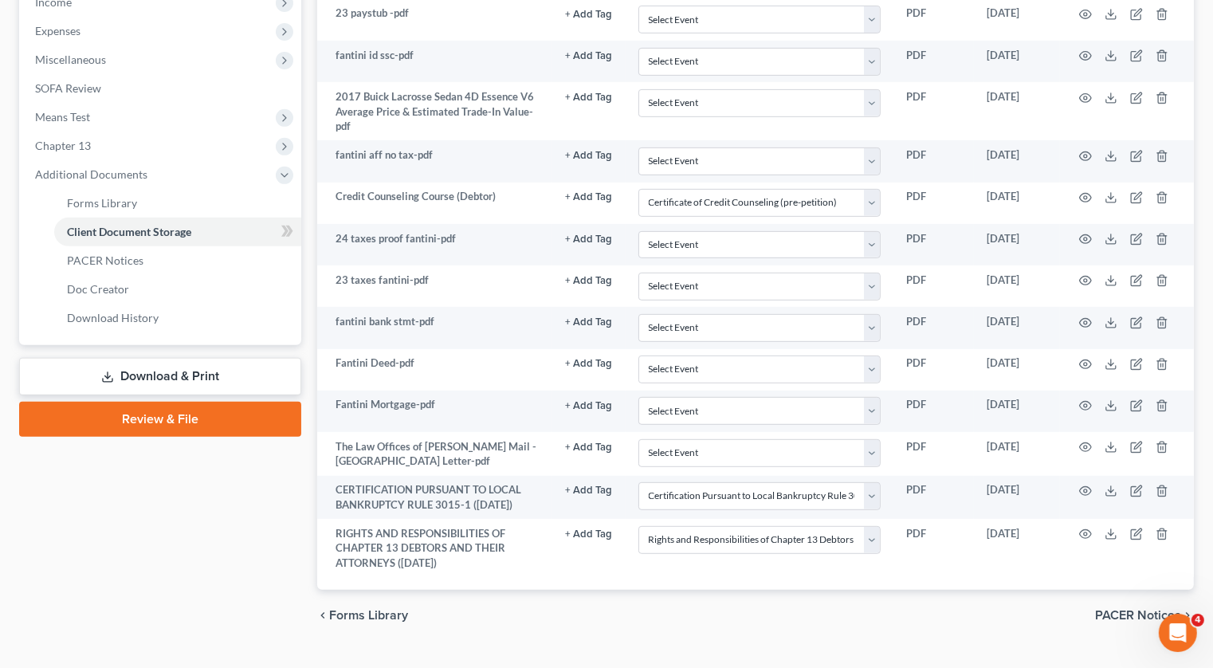
scroll to position [576, 0]
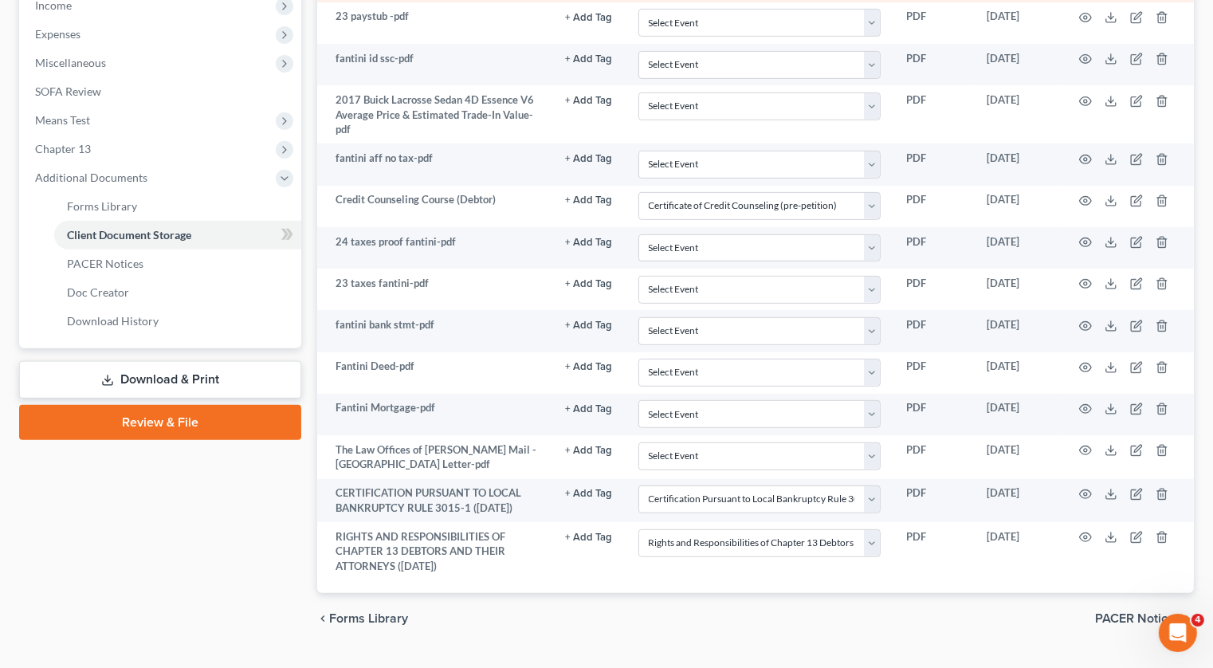
select select "1"
select select "2"
select select "6"
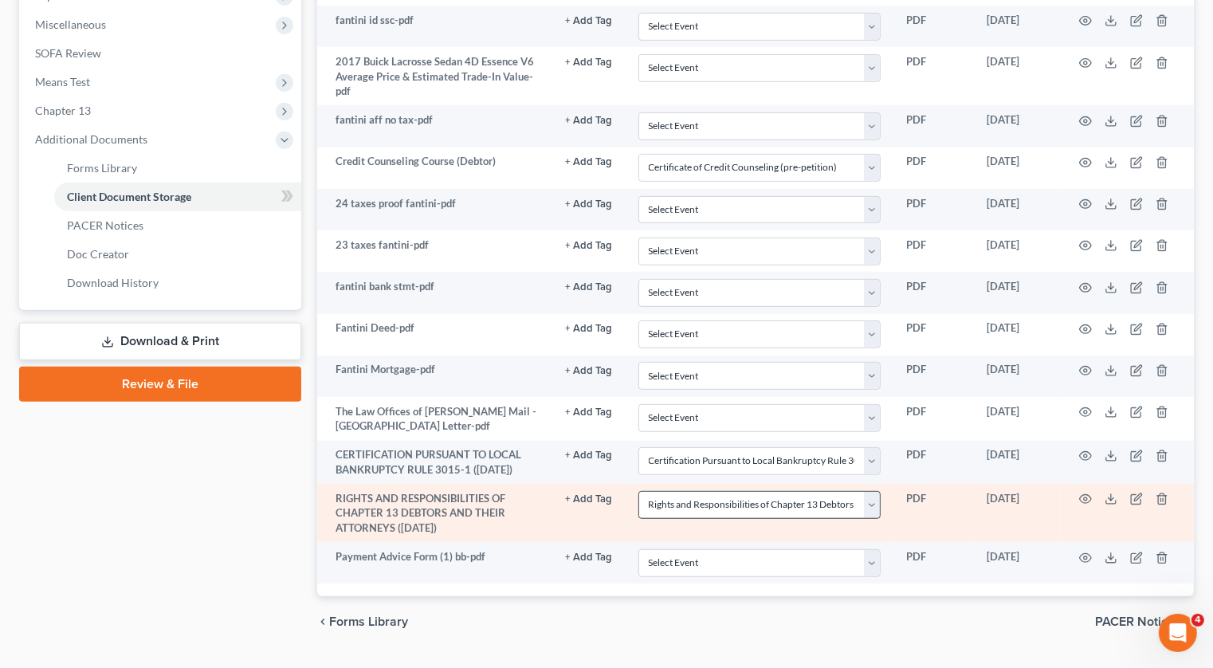
scroll to position [618, 0]
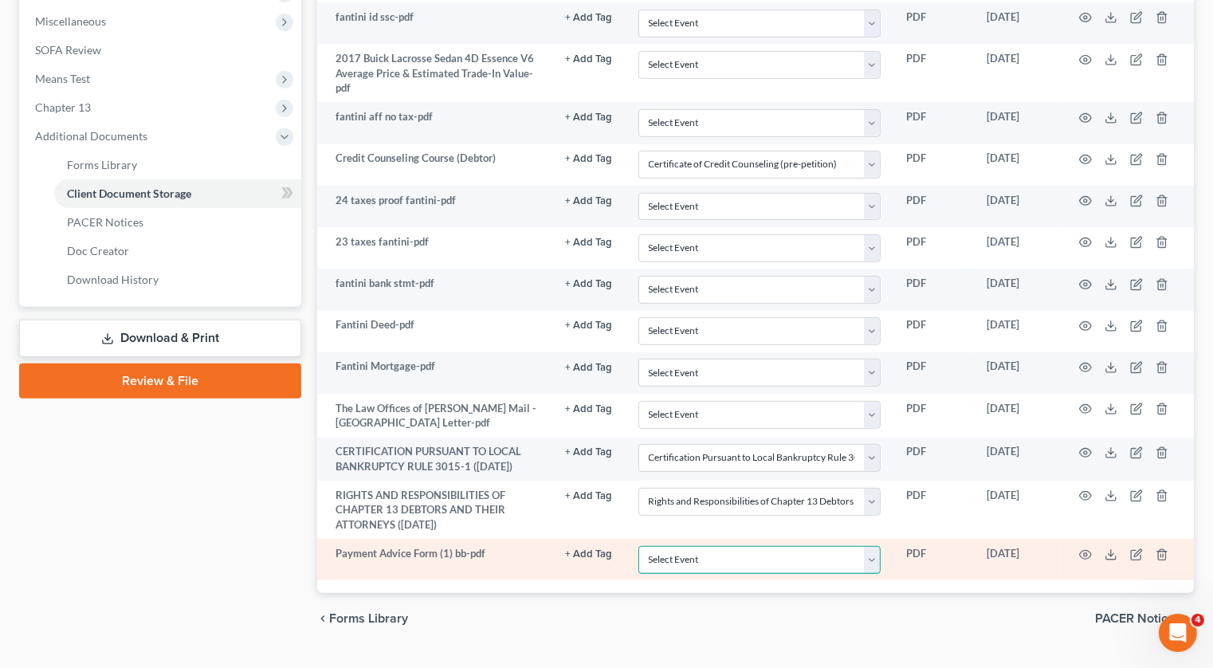
click at [753, 546] on select "Select Event Application to Have the Filing Fee Waived Certificate of Credit Co…" at bounding box center [759, 560] width 242 height 28
select select "5"
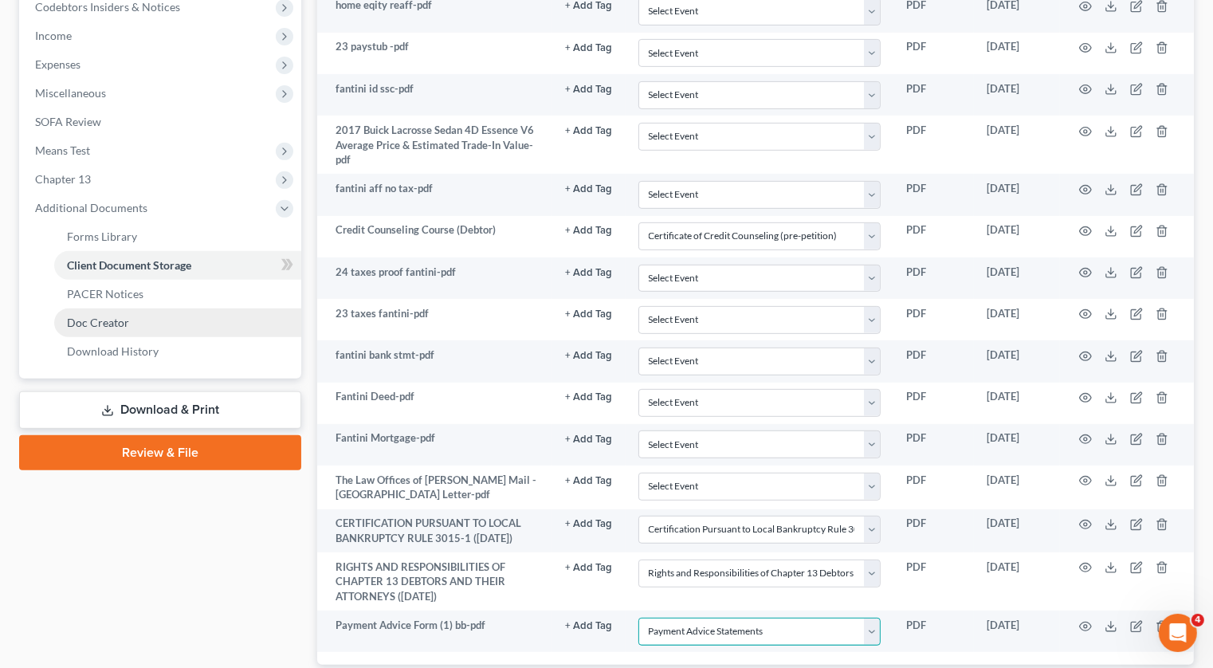
scroll to position [504, 0]
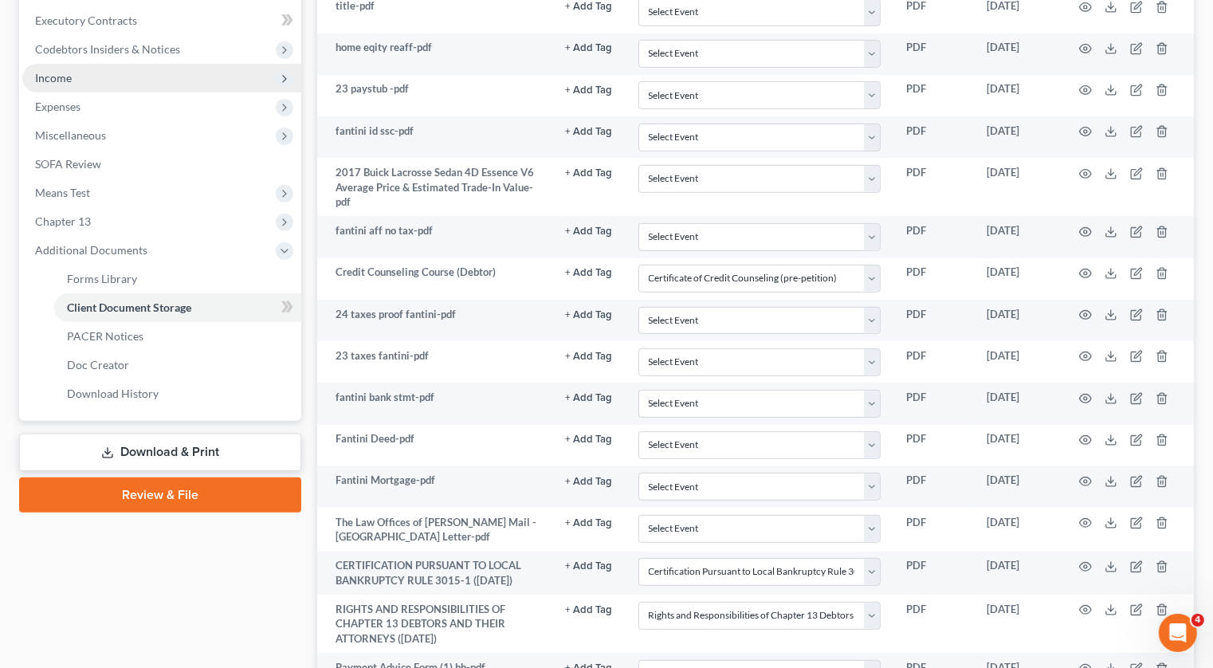
click at [95, 64] on span "Income" at bounding box center [161, 78] width 279 height 29
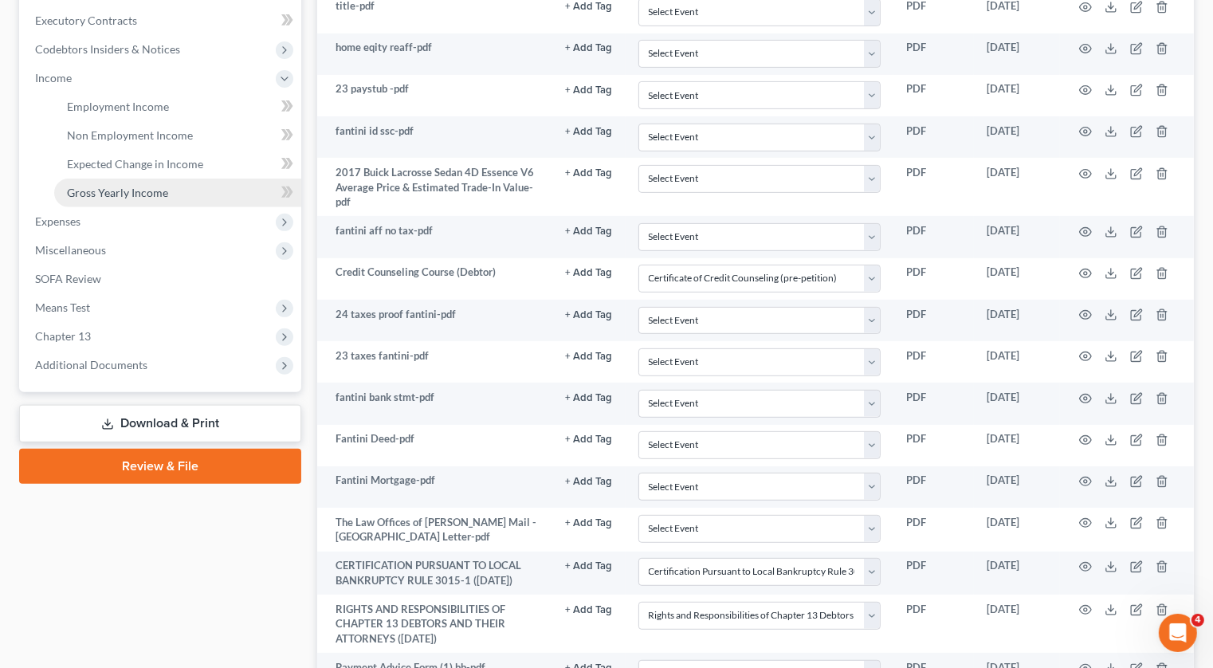
click at [119, 178] on link "Gross Yearly Income" at bounding box center [177, 192] width 247 height 29
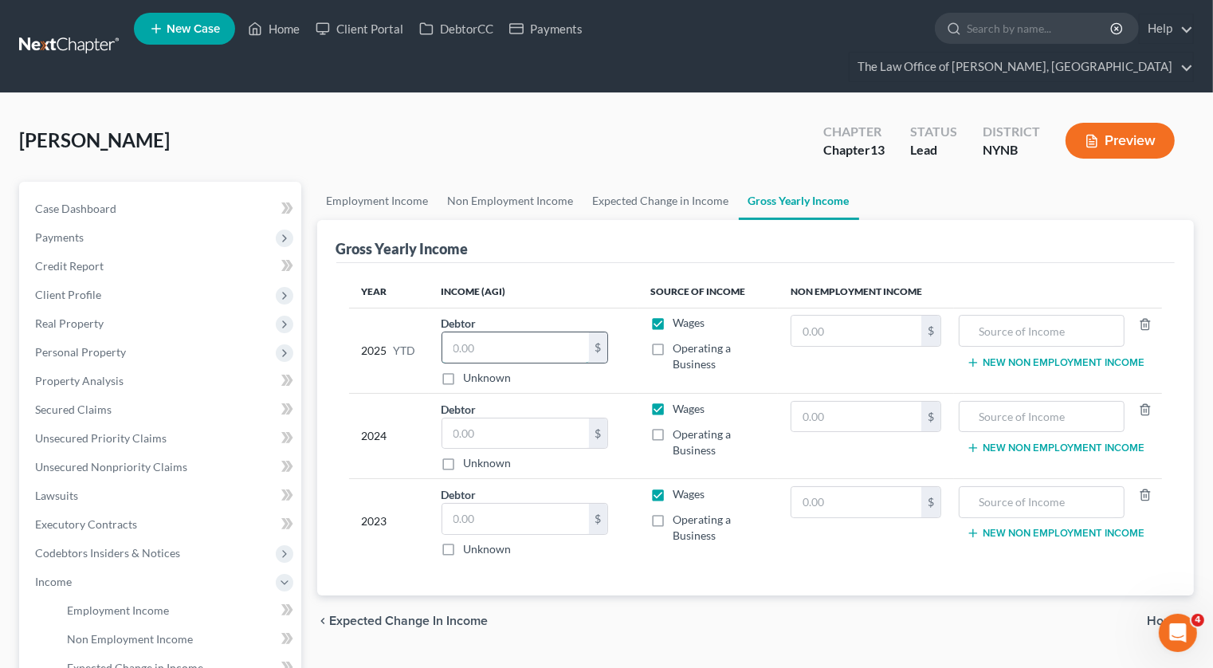
click at [477, 332] on input "text" at bounding box center [515, 347] width 147 height 30
type input "0"
click at [494, 418] on input "text" at bounding box center [515, 433] width 147 height 30
type input "2,568"
click at [480, 504] on input "text" at bounding box center [515, 519] width 147 height 30
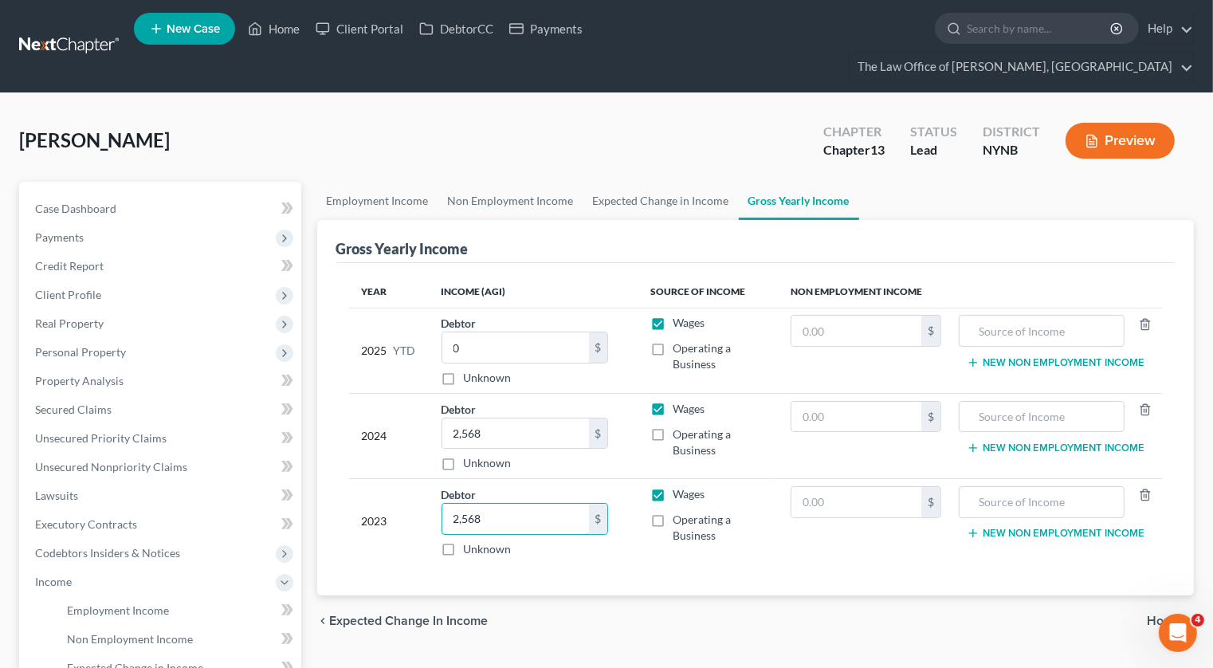
type input "2,568"
click at [464, 455] on label "Unknown" at bounding box center [488, 463] width 48 height 16
click at [470, 455] on input "Unknown" at bounding box center [475, 460] width 10 height 10
checkbox input "true"
type input "0.00"
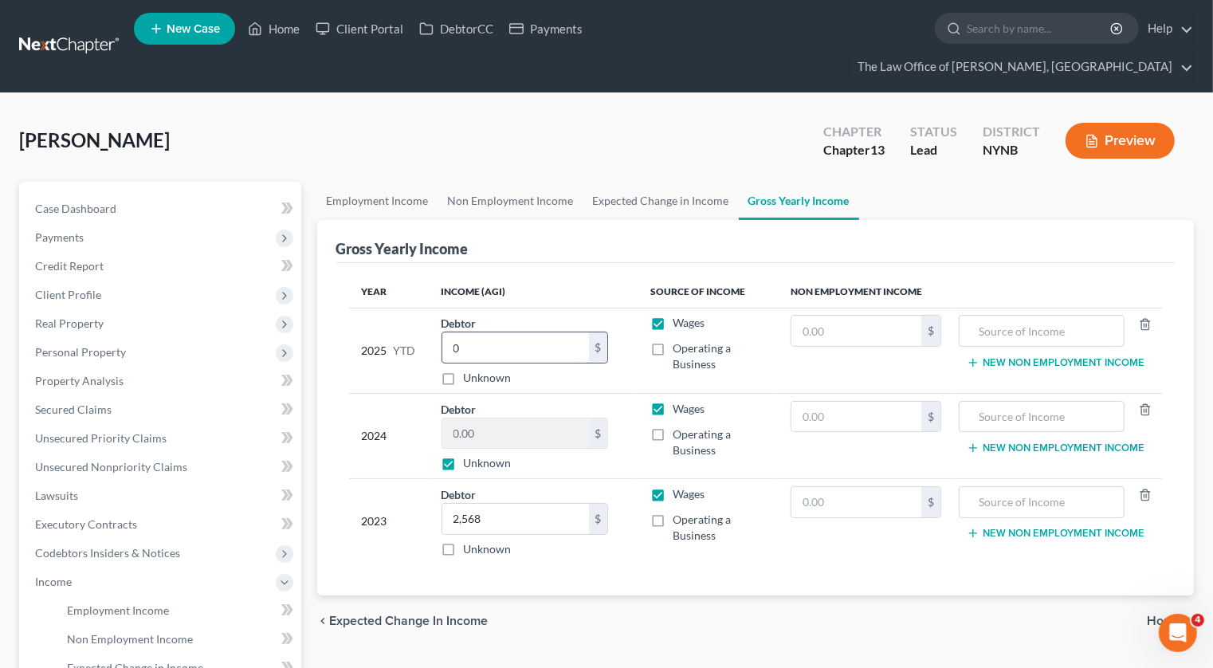
click at [464, 332] on input "0" at bounding box center [515, 347] width 147 height 30
click at [100, 402] on span "Secured Claims" at bounding box center [73, 409] width 76 height 14
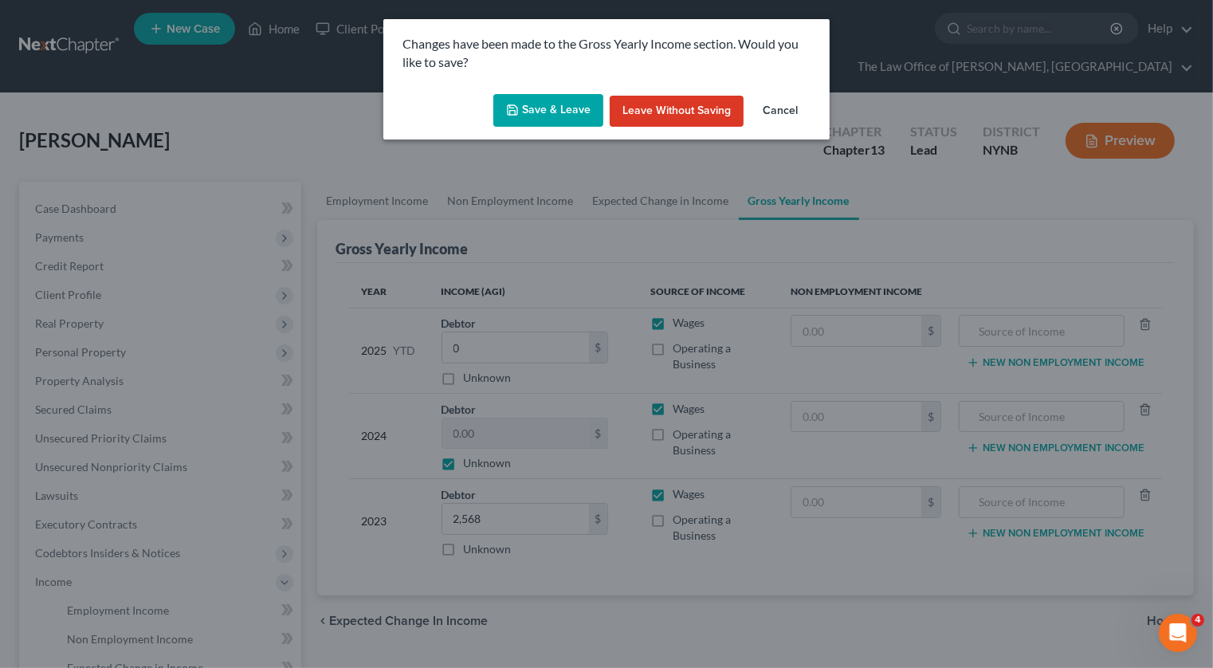
click at [573, 100] on button "Save & Leave" at bounding box center [548, 110] width 110 height 33
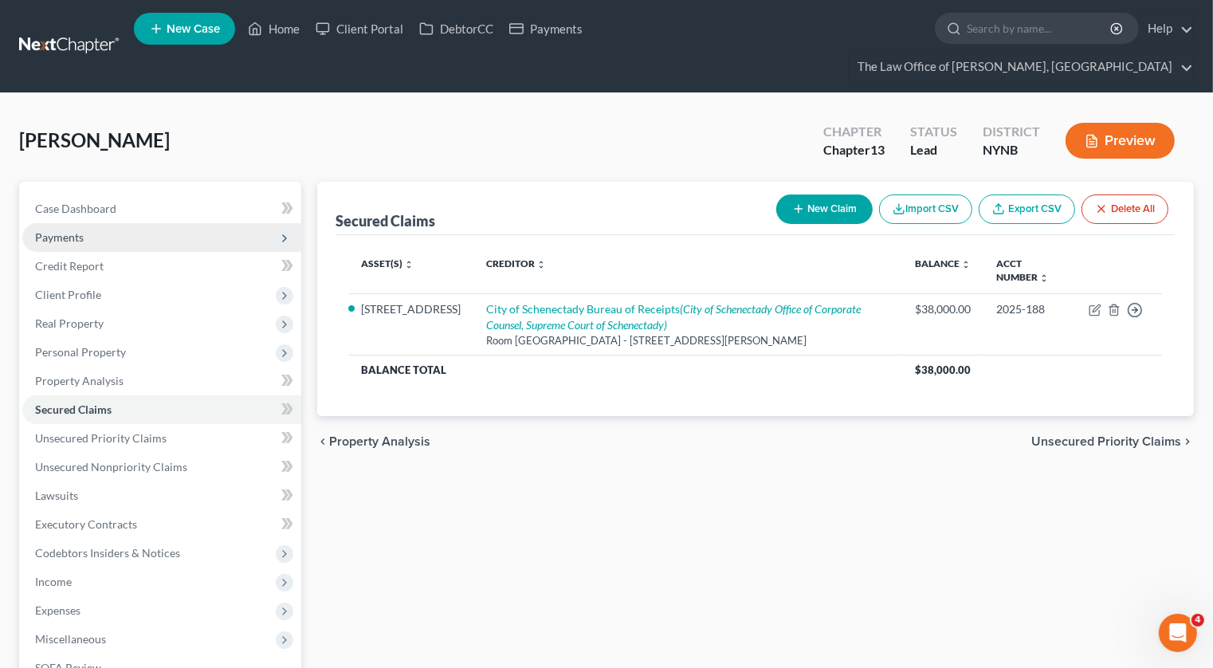
click at [145, 223] on span "Payments" at bounding box center [161, 237] width 279 height 29
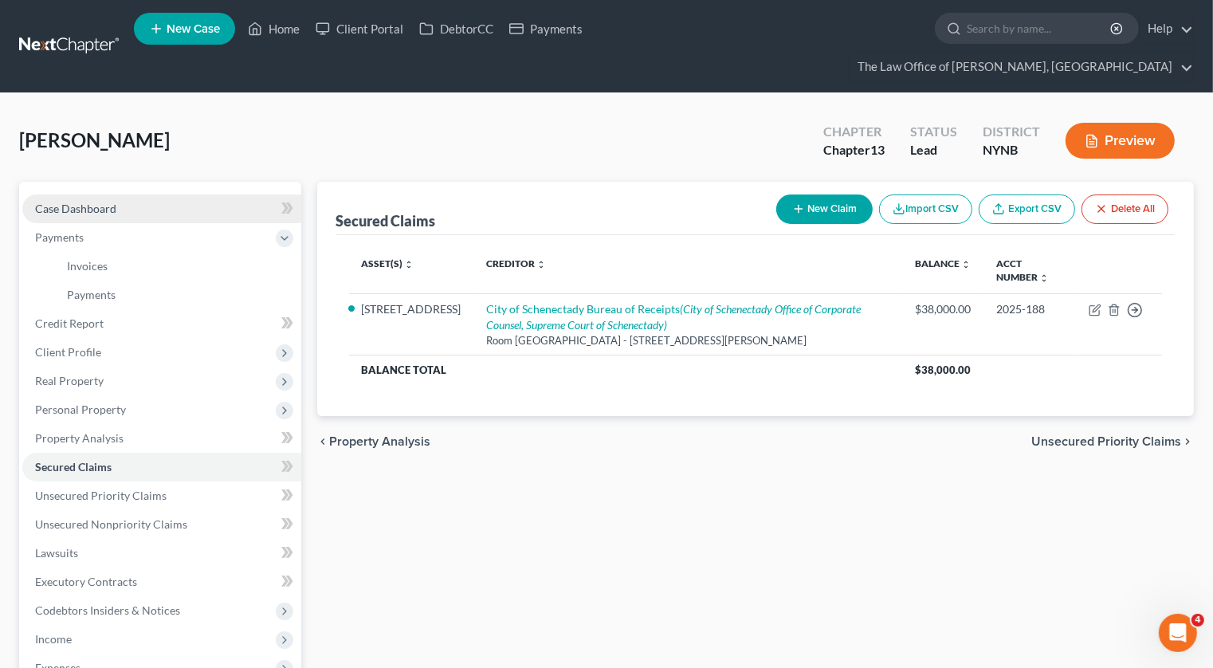
click at [151, 194] on link "Case Dashboard" at bounding box center [161, 208] width 279 height 29
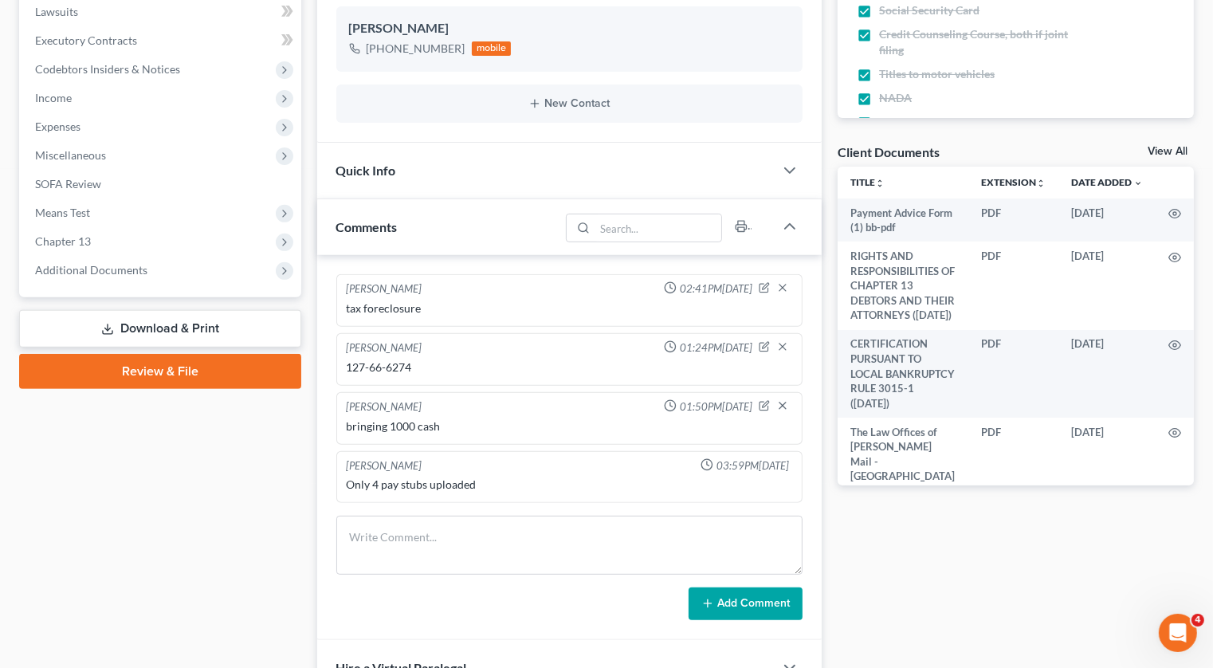
scroll to position [488, 0]
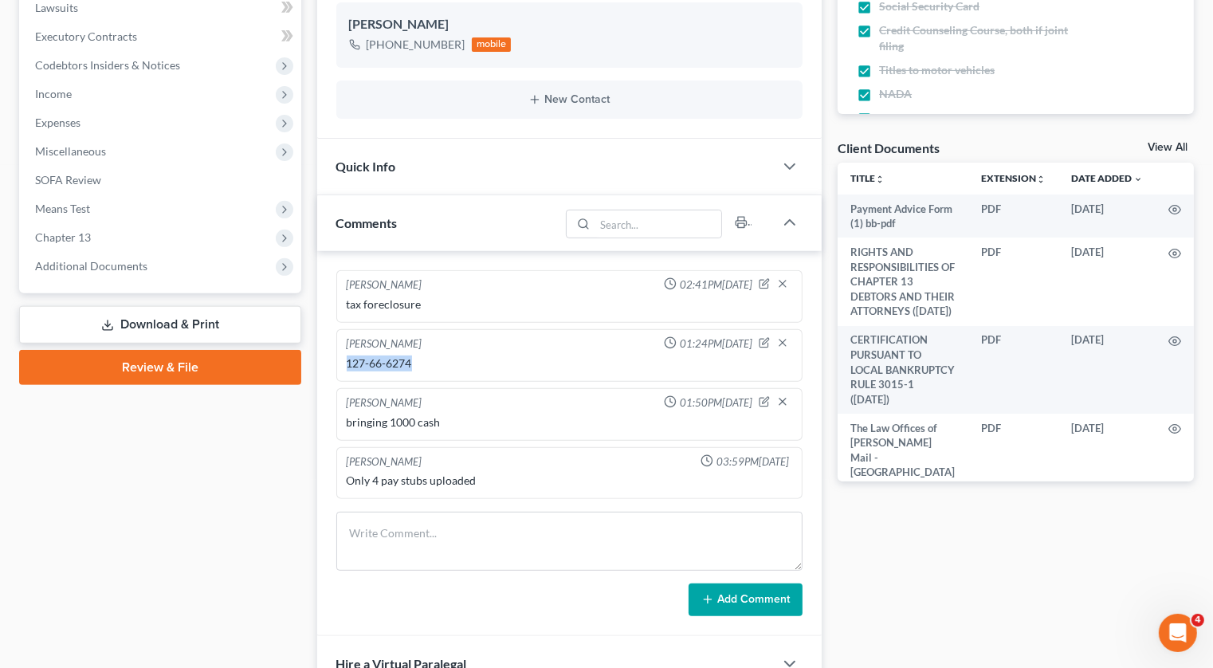
drag, startPoint x: 418, startPoint y: 331, endPoint x: 347, endPoint y: 335, distance: 71.0
click at [347, 355] on div "127-66-6274" at bounding box center [570, 363] width 446 height 16
copy div "127-66-6274"
click at [88, 230] on span "Chapter 13" at bounding box center [63, 237] width 56 height 14
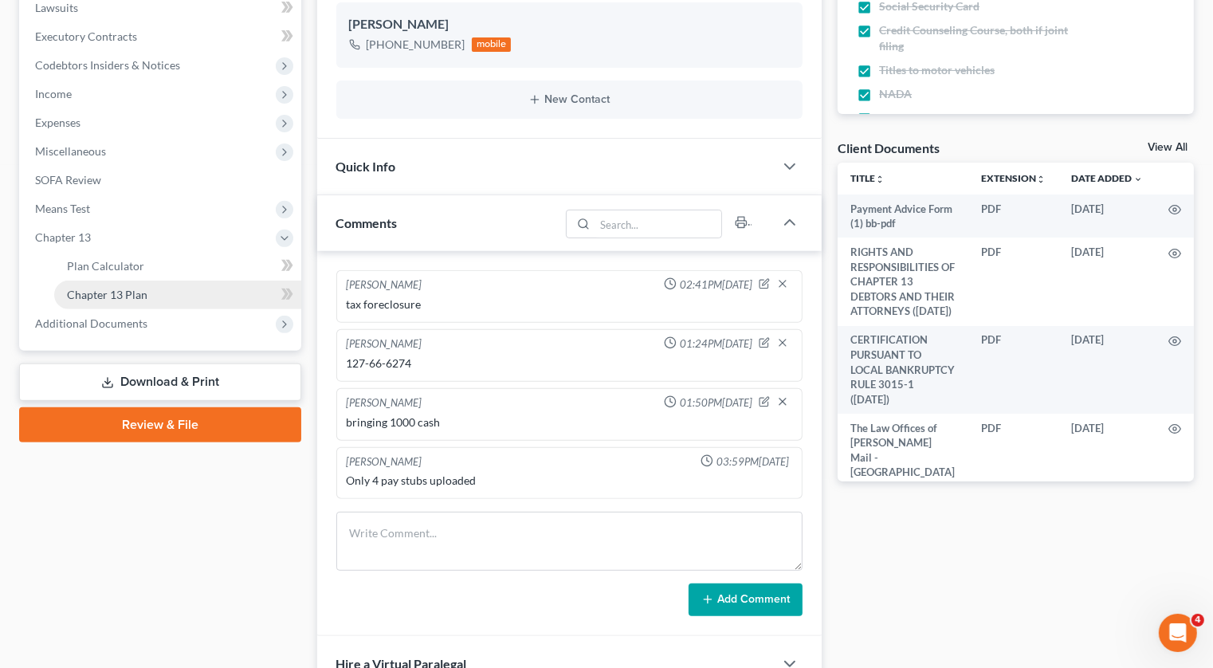
click at [88, 280] on link "Chapter 13 Plan" at bounding box center [177, 294] width 247 height 29
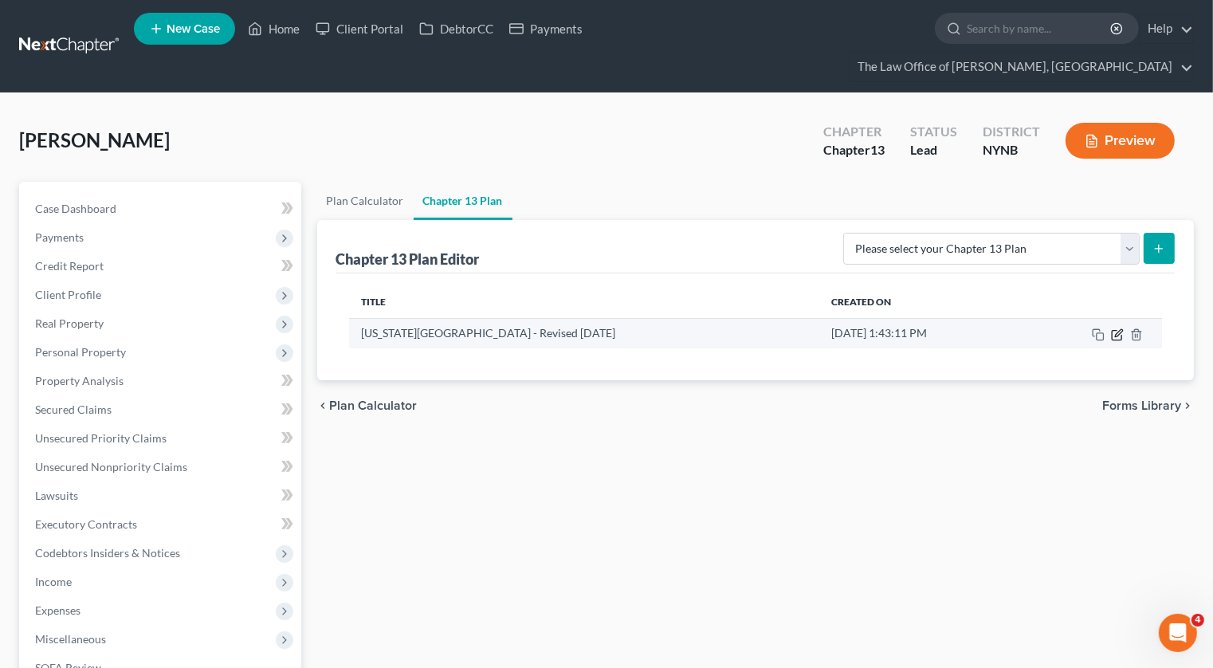
click at [1123, 328] on icon "button" at bounding box center [1117, 334] width 13 height 13
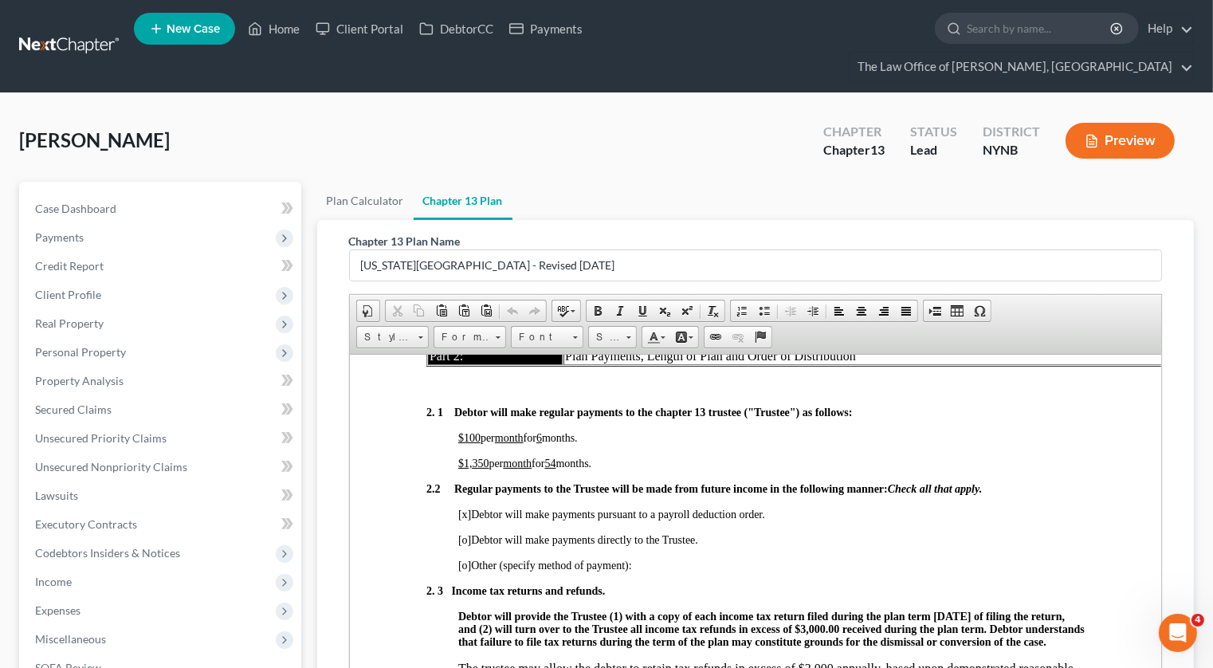
scroll to position [1186, 0]
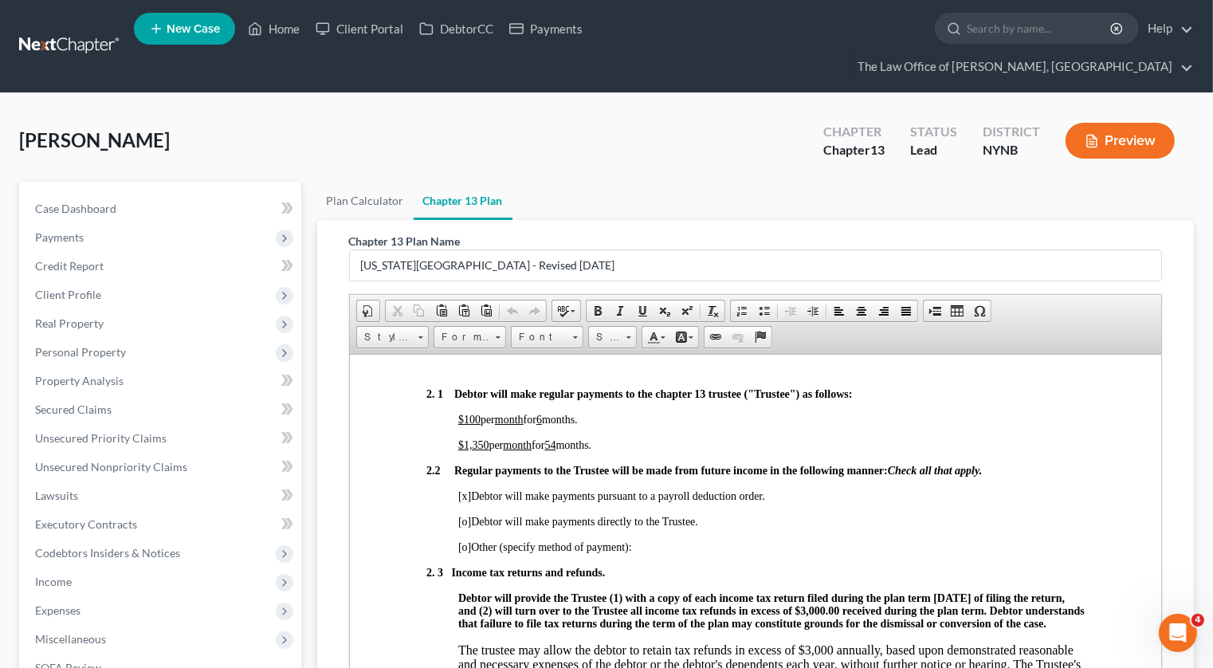
drag, startPoint x: 161, startPoint y: 104, endPoint x: 20, endPoint y: 105, distance: 141.0
click at [20, 112] on div "Fantini, Edward Upgraded Chapter Chapter 13 Status Lead District NYNB Preview" at bounding box center [606, 146] width 1175 height 69
copy span "[PERSON_NAME]"
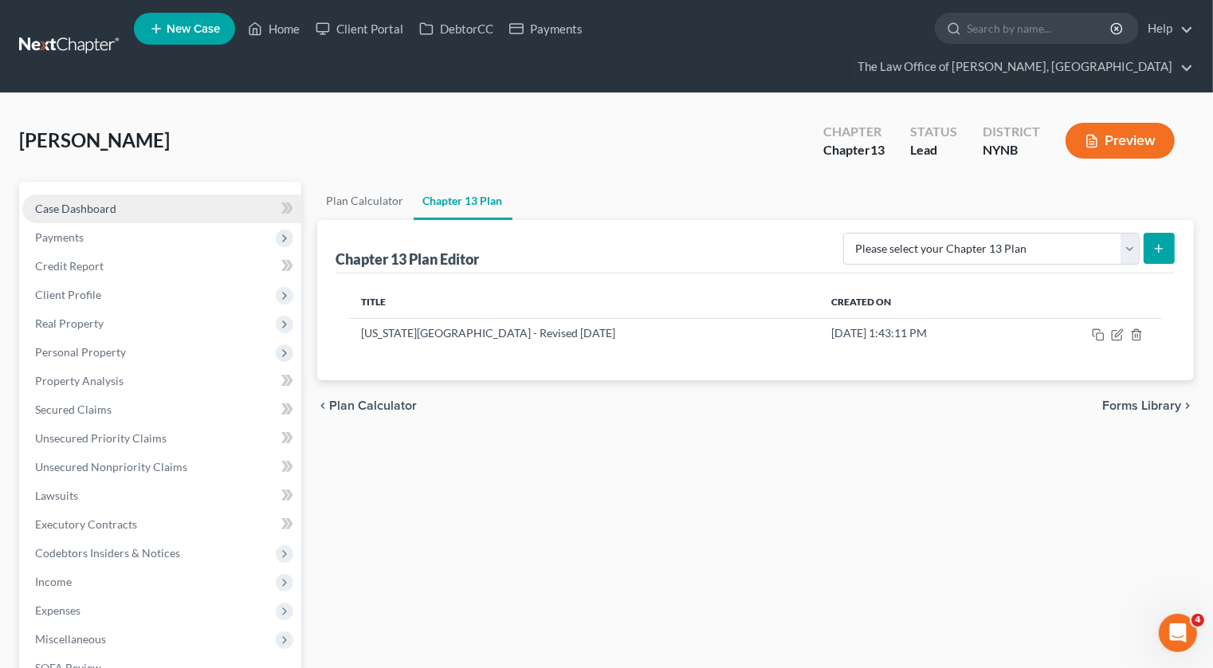
click at [155, 194] on link "Case Dashboard" at bounding box center [161, 208] width 279 height 29
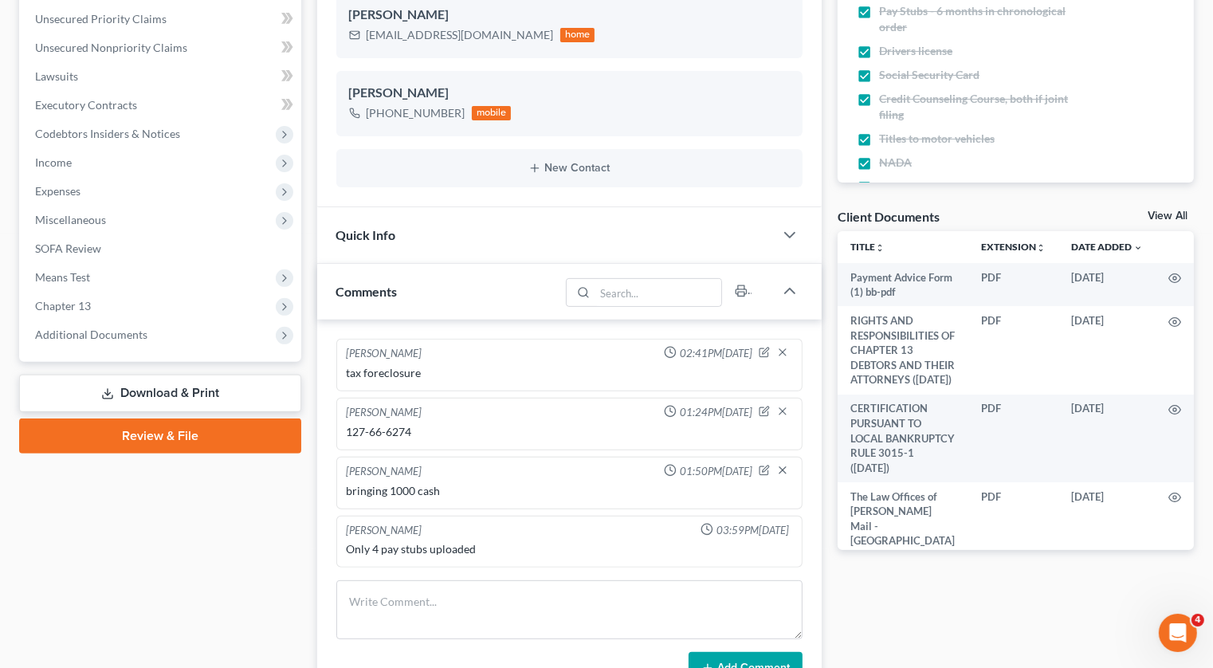
scroll to position [420, 0]
drag, startPoint x: 416, startPoint y: 400, endPoint x: 345, endPoint y: 400, distance: 70.9
click at [345, 420] on div "127-66-6274" at bounding box center [569, 431] width 453 height 22
copy div "127-66-6274"
click at [216, 418] on link "Review & File" at bounding box center [160, 435] width 282 height 35
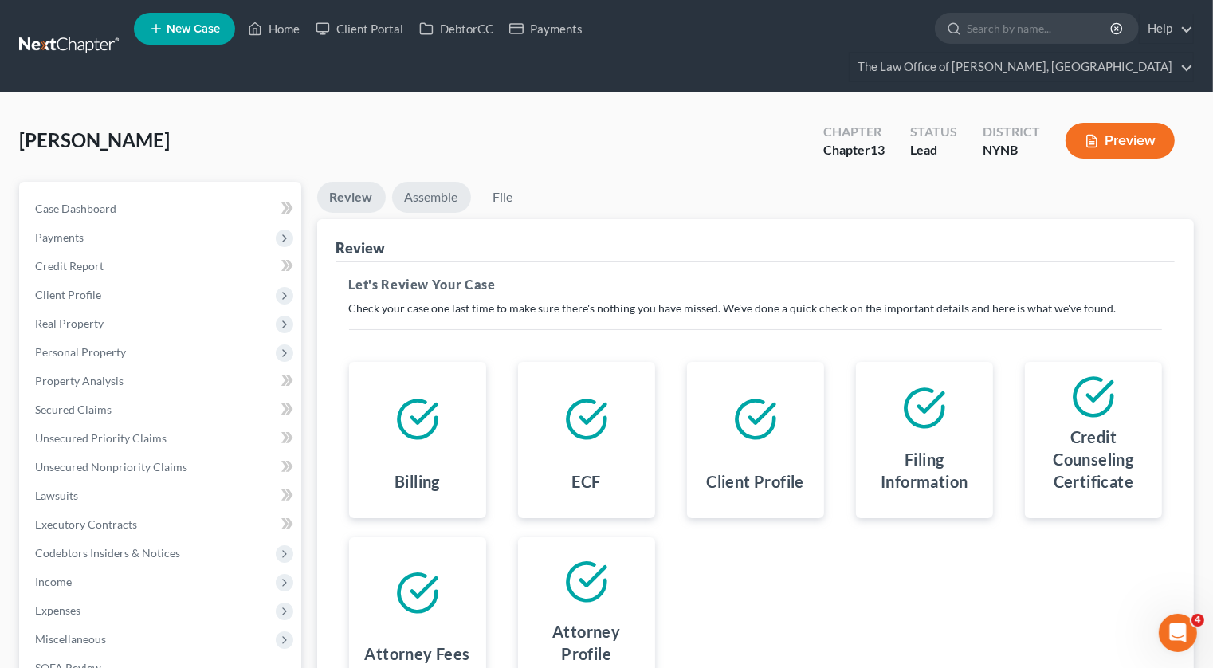
click at [422, 182] on link "Assemble" at bounding box center [431, 197] width 79 height 31
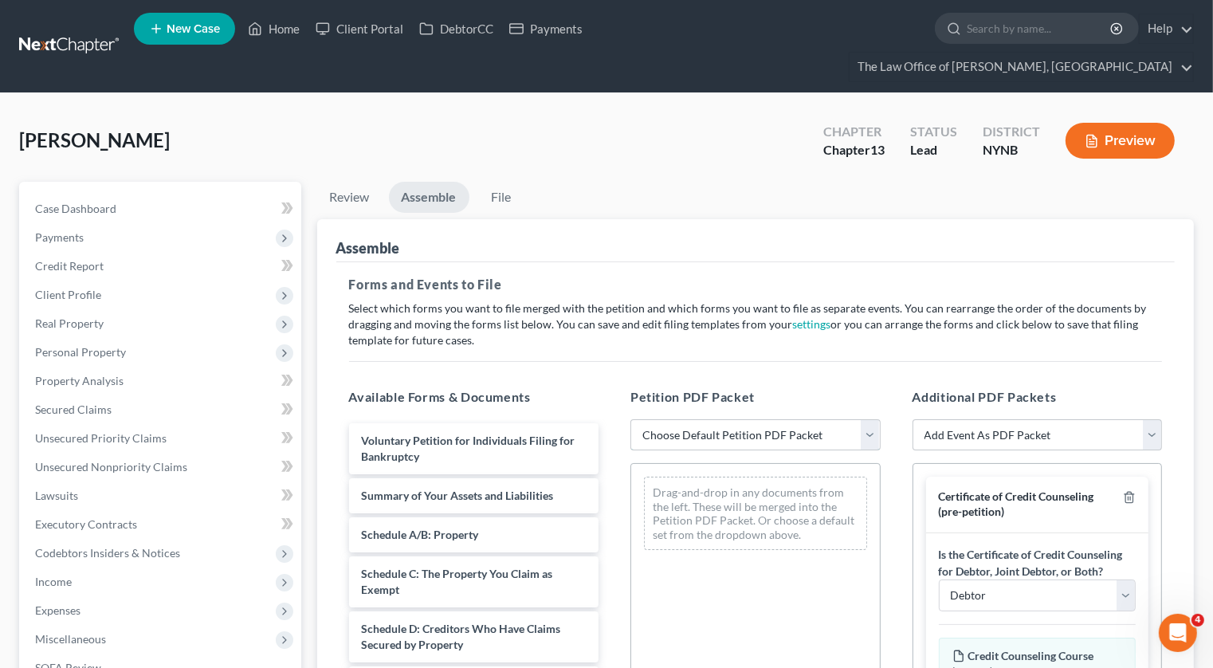
click at [708, 419] on select "Choose Default Petition PDF Packet Complete Bankruptcy Petition (all forms and …" at bounding box center [755, 435] width 250 height 32
select select "0"
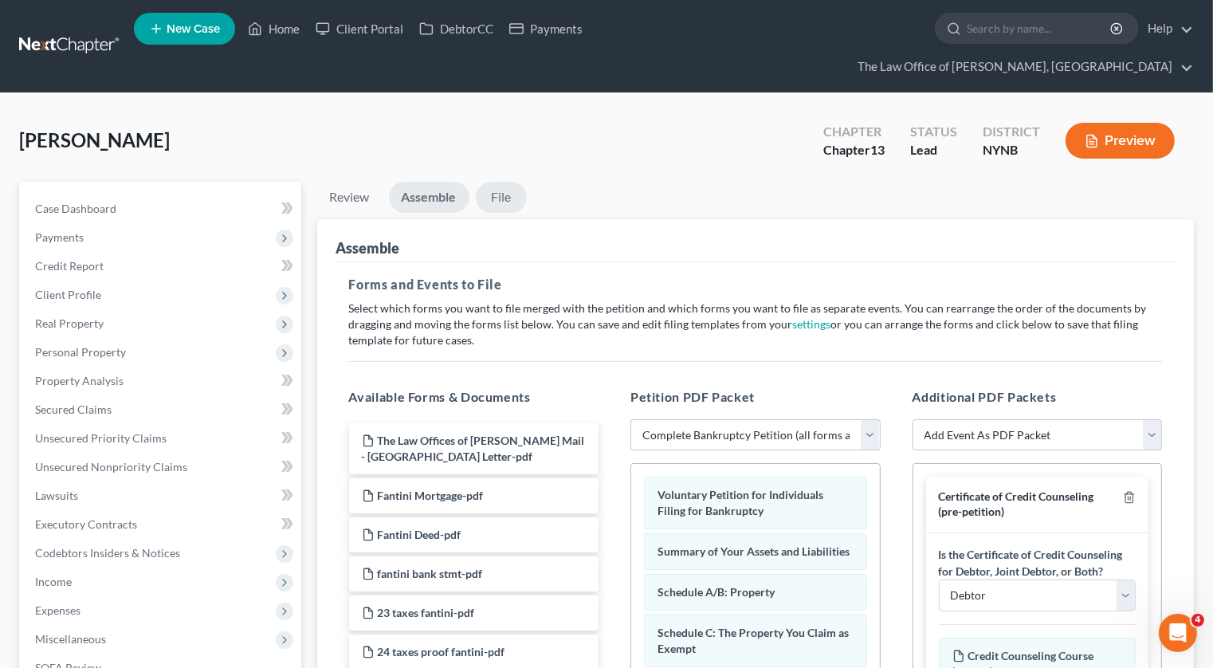
click at [503, 182] on link "File" at bounding box center [501, 197] width 51 height 31
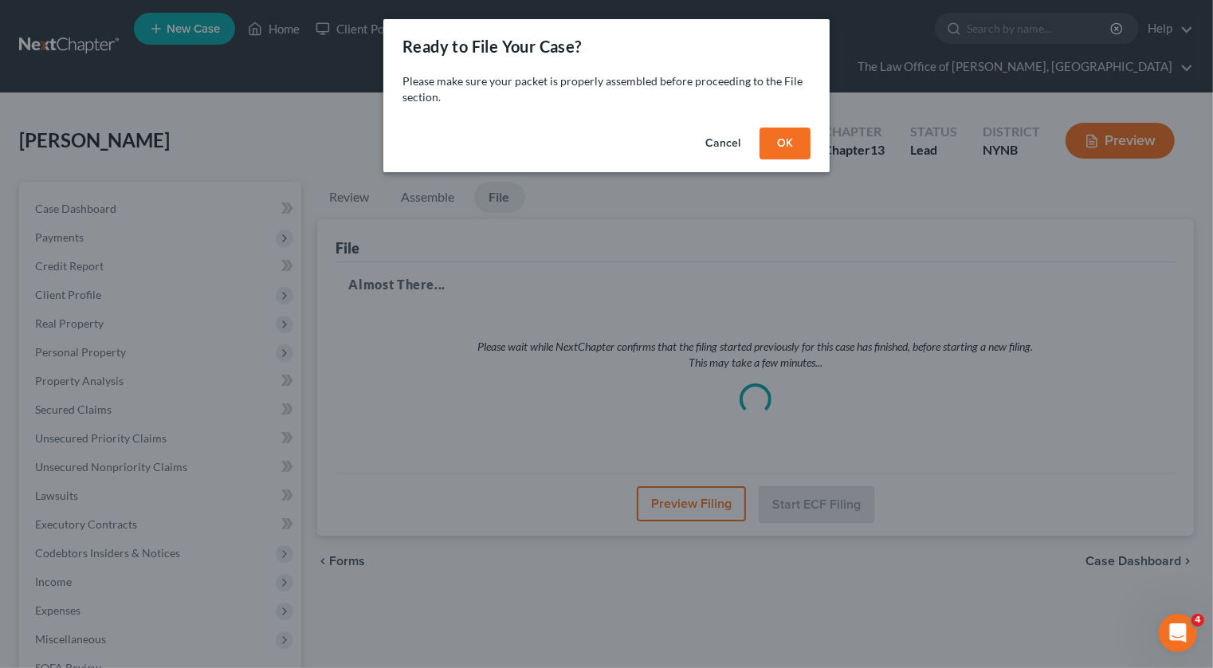
click at [801, 139] on button "OK" at bounding box center [784, 143] width 51 height 32
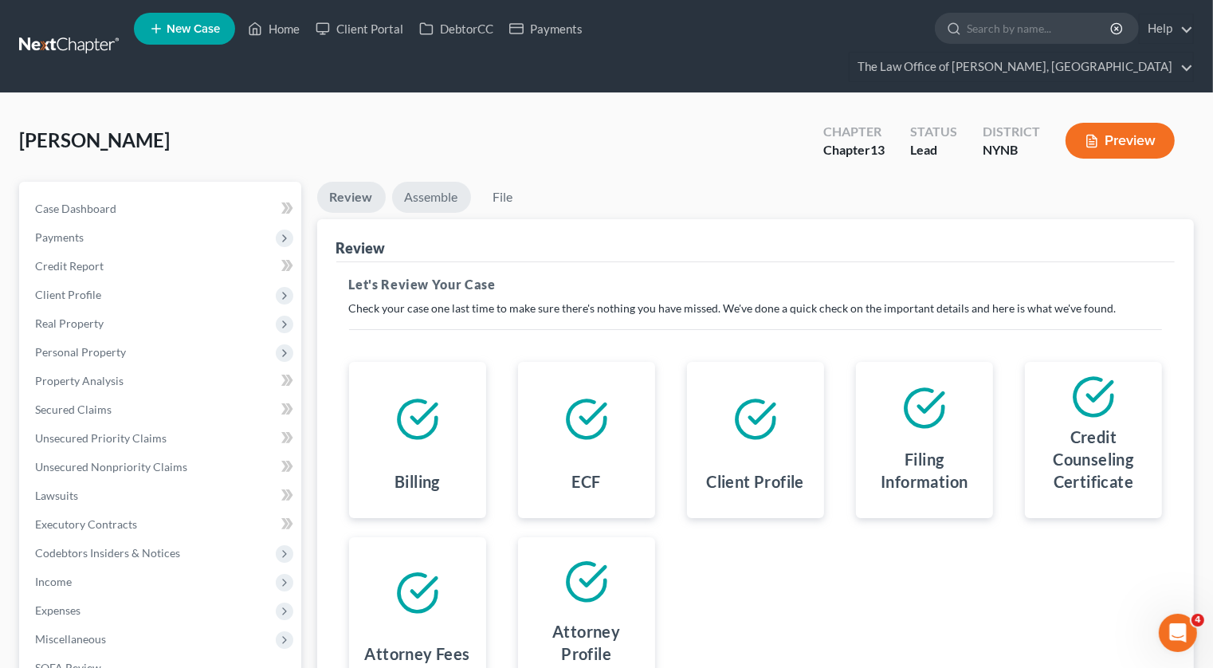
click at [414, 182] on link "Assemble" at bounding box center [431, 197] width 79 height 31
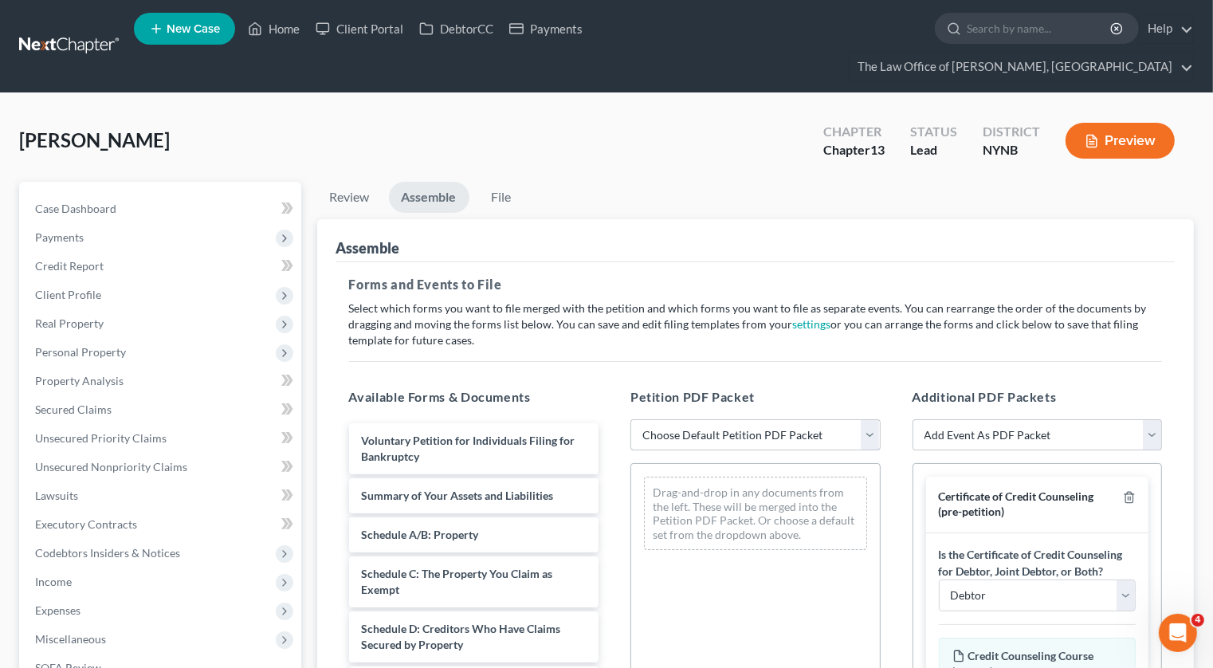
click at [663, 419] on select "Choose Default Petition PDF Packet Complete Bankruptcy Petition (all forms and …" at bounding box center [755, 435] width 250 height 32
select select "0"
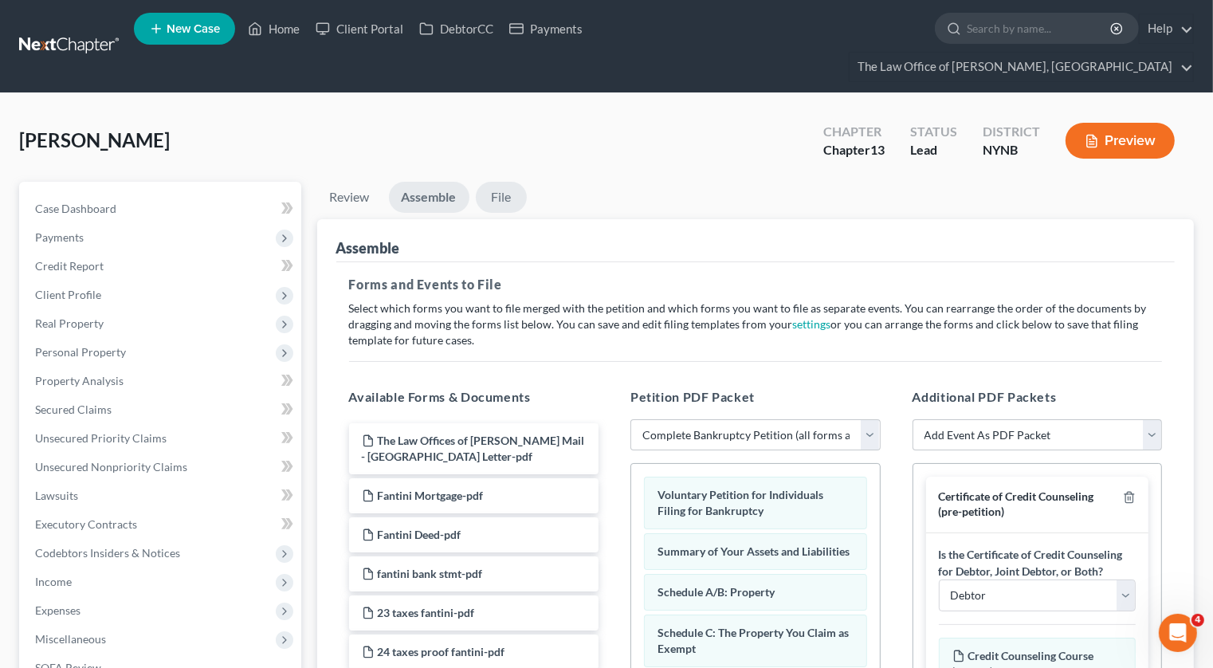
click at [508, 182] on link "File" at bounding box center [501, 197] width 51 height 31
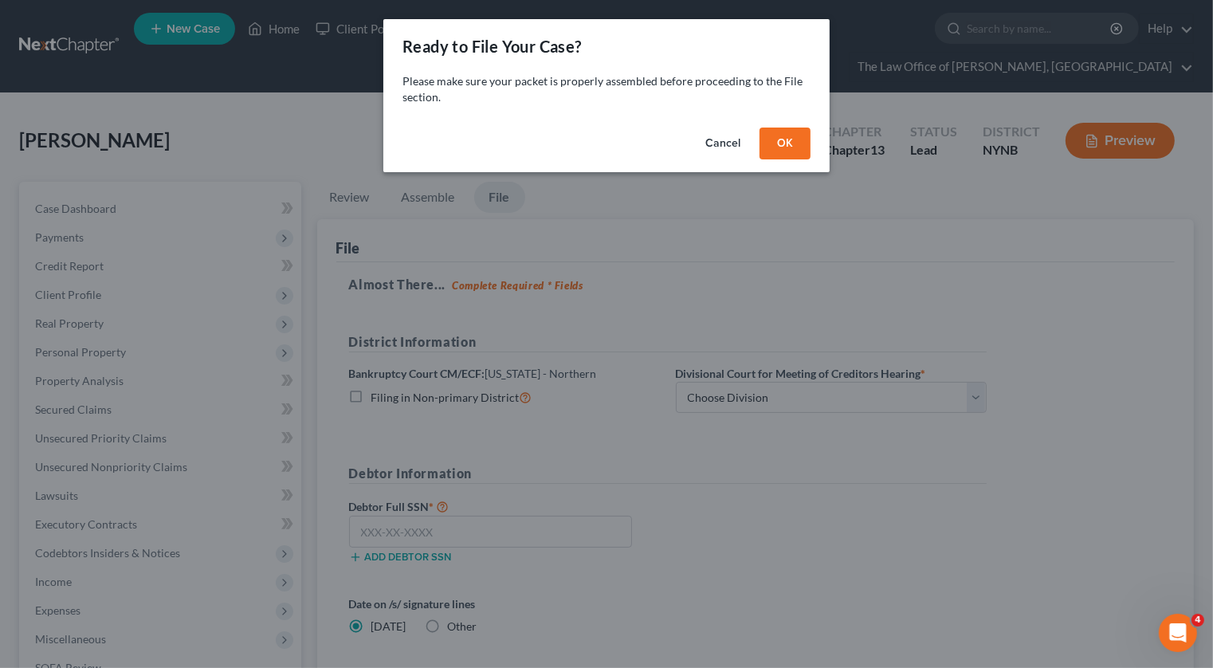
click at [775, 144] on button "OK" at bounding box center [784, 143] width 51 height 32
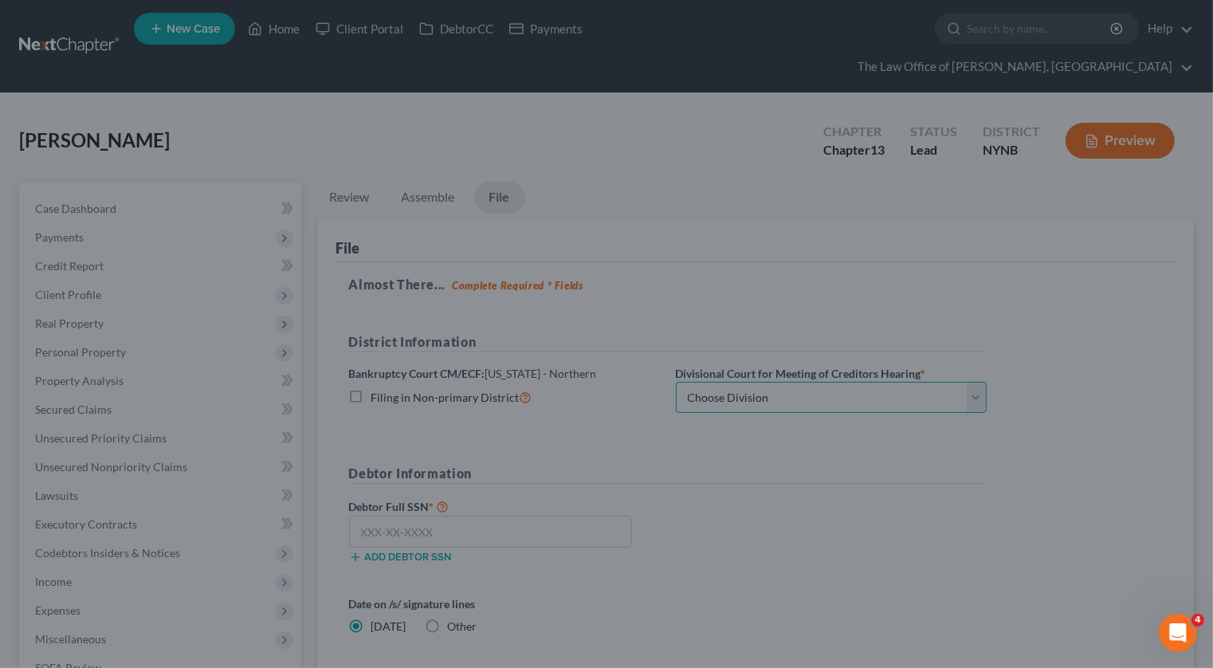
click at [743, 382] on select "Choose Division Albany Poughkeepsie Syracuse Utica" at bounding box center [831, 398] width 311 height 32
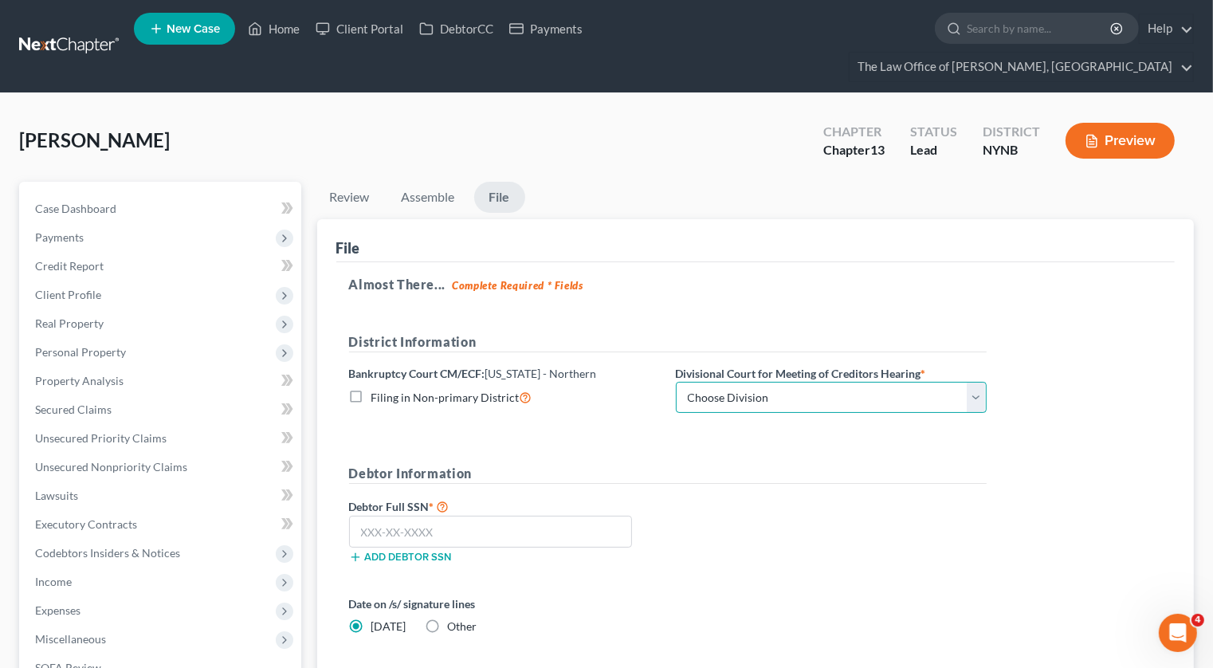
select select "0"
click at [394, 516] on input "text" at bounding box center [491, 532] width 284 height 32
paste input "127-66-6274"
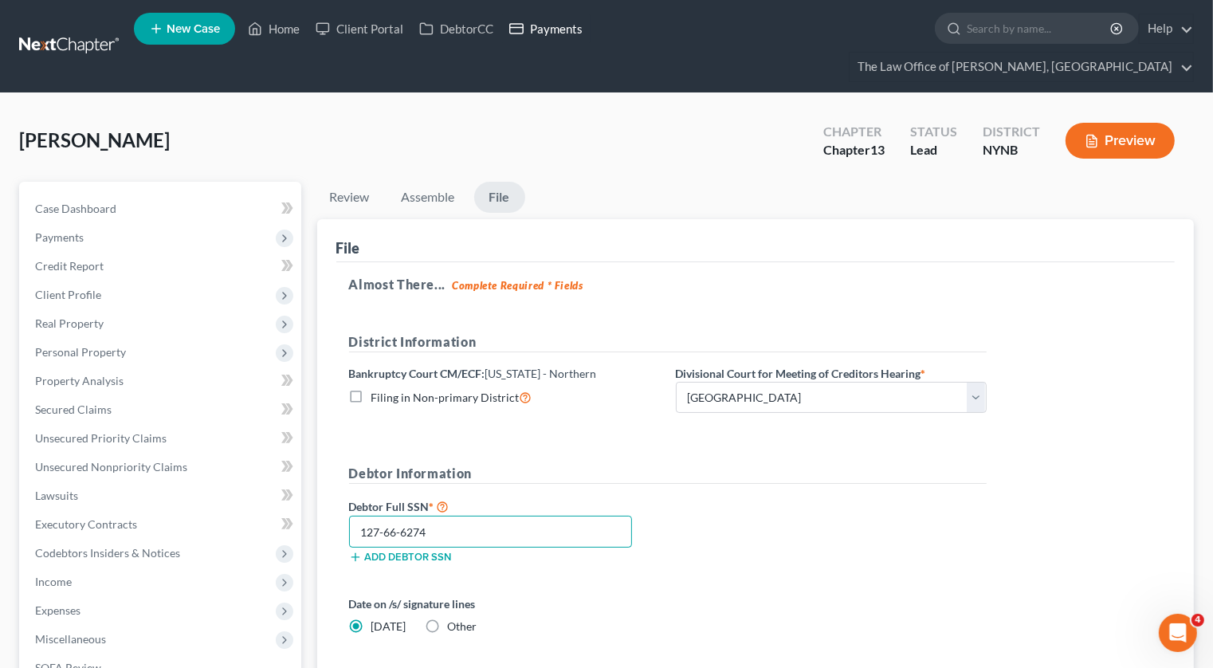
type input "127-66-6274"
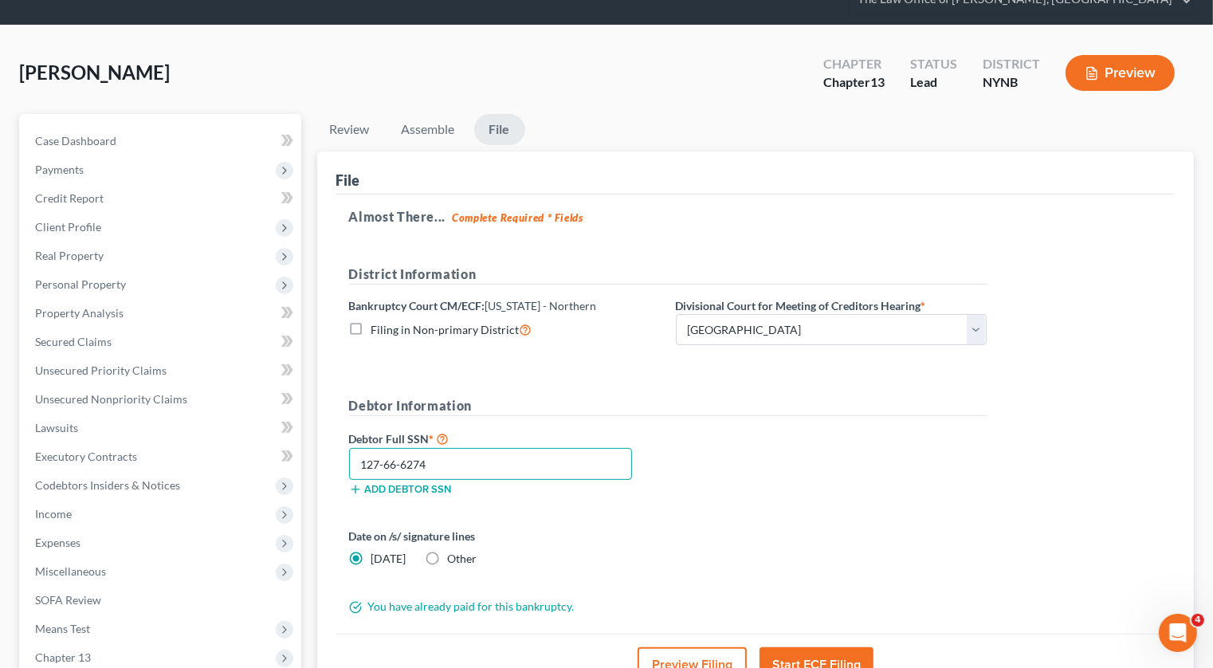
scroll to position [234, 0]
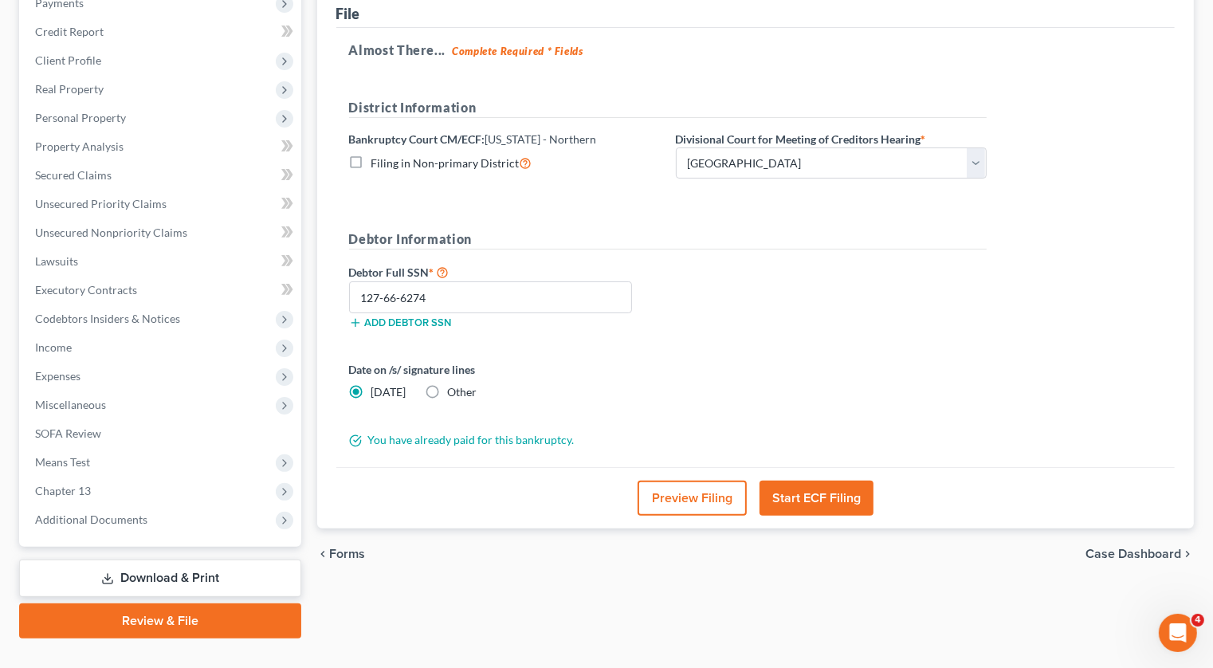
click at [786, 480] on button "Start ECF Filing" at bounding box center [816, 497] width 114 height 35
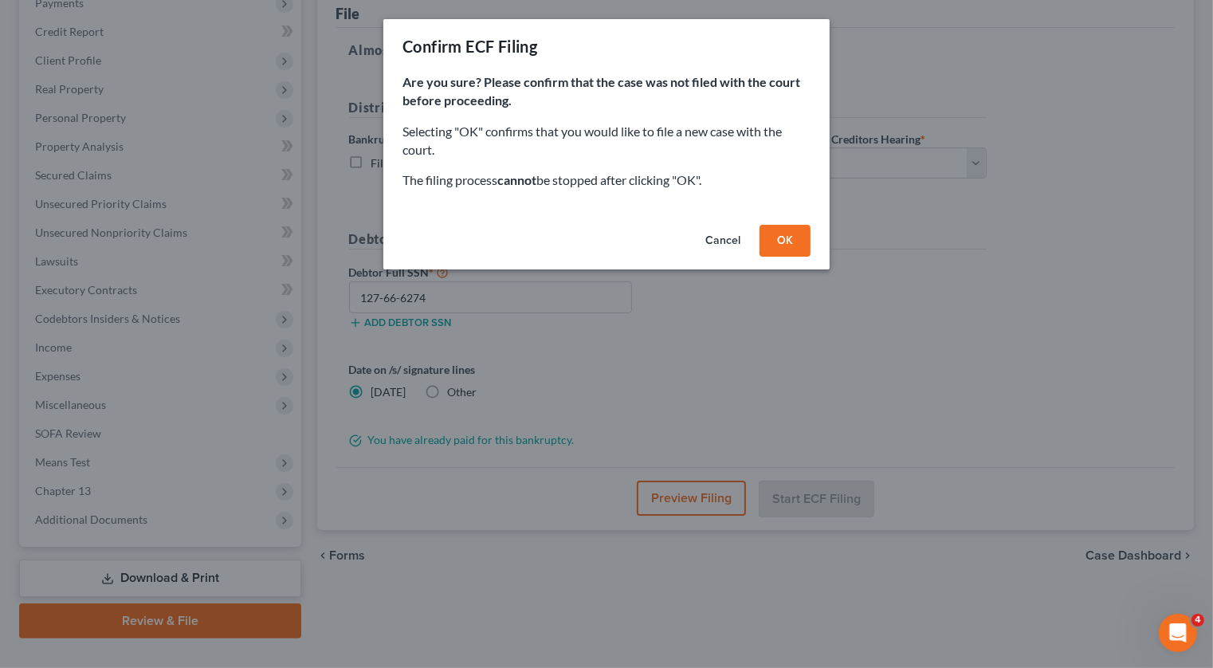
click at [786, 232] on button "OK" at bounding box center [784, 241] width 51 height 32
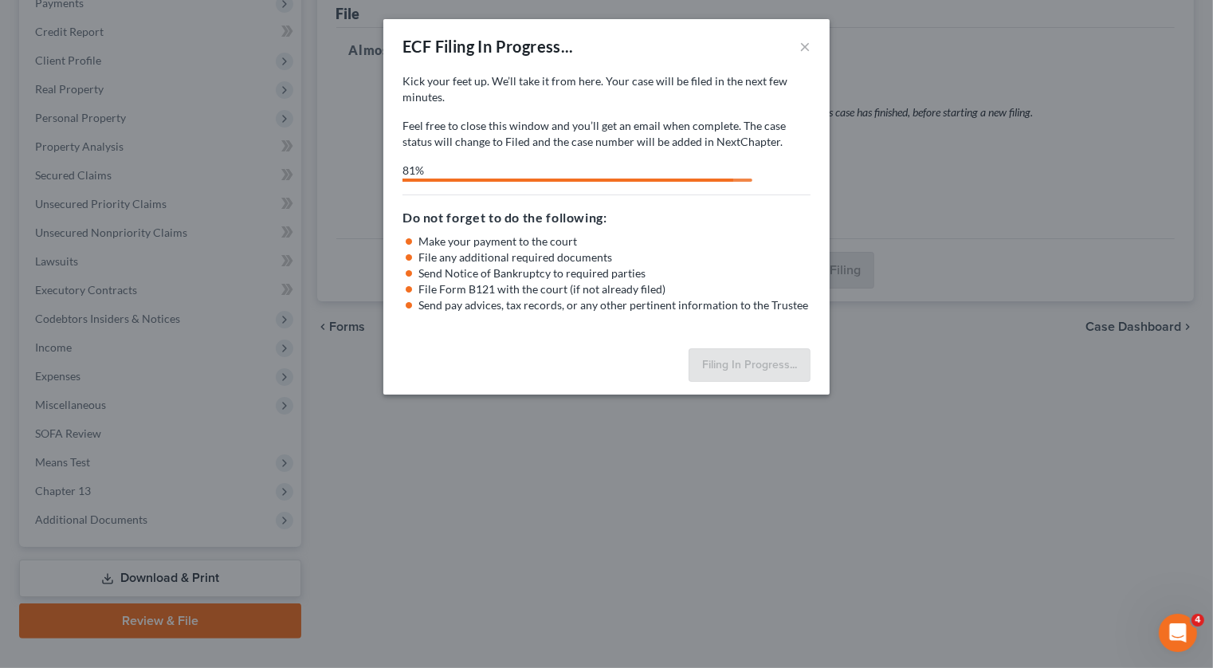
select select "0"
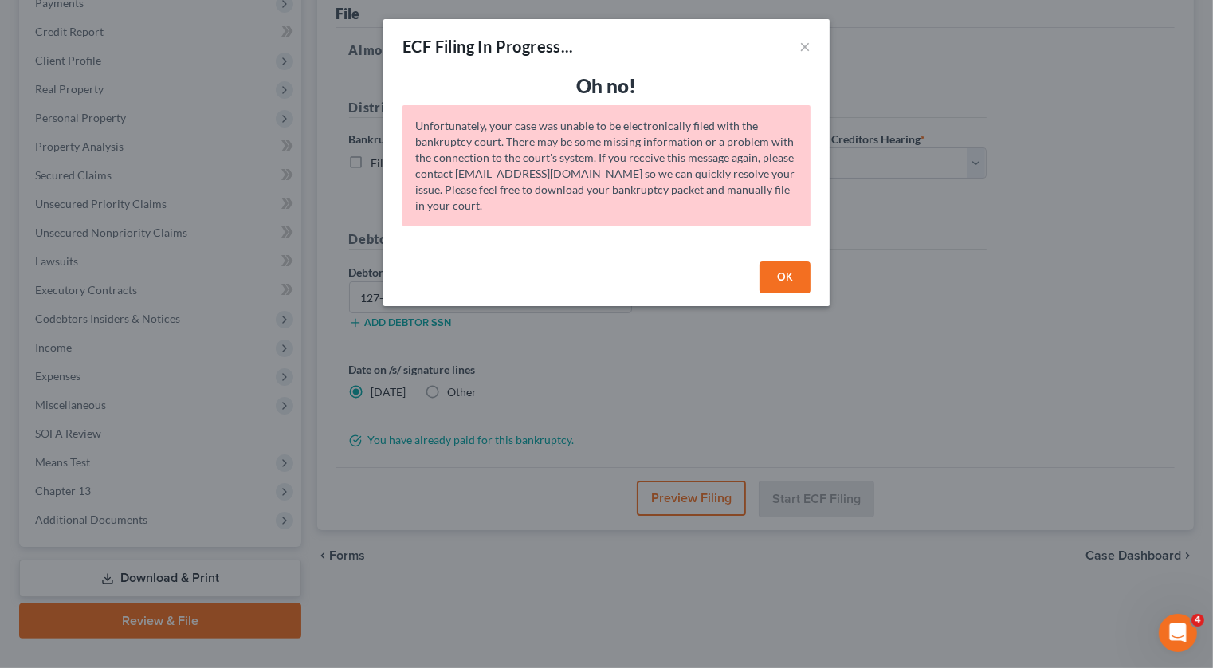
click at [787, 279] on button "OK" at bounding box center [784, 277] width 51 height 32
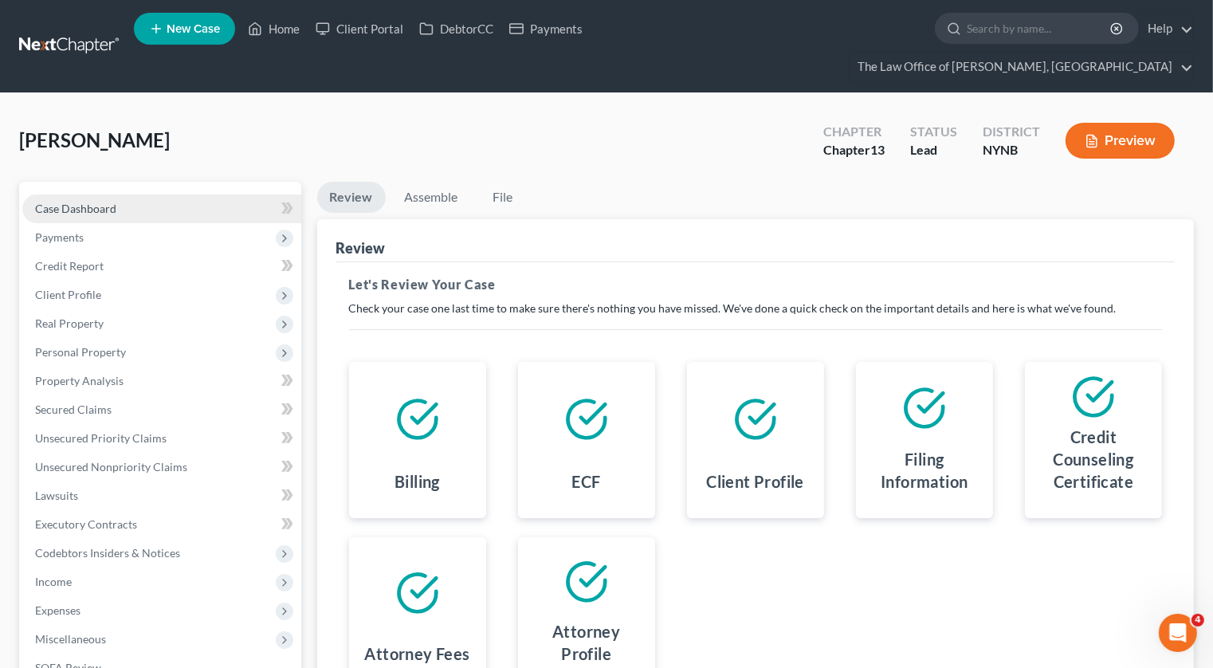
click at [150, 194] on link "Case Dashboard" at bounding box center [161, 208] width 279 height 29
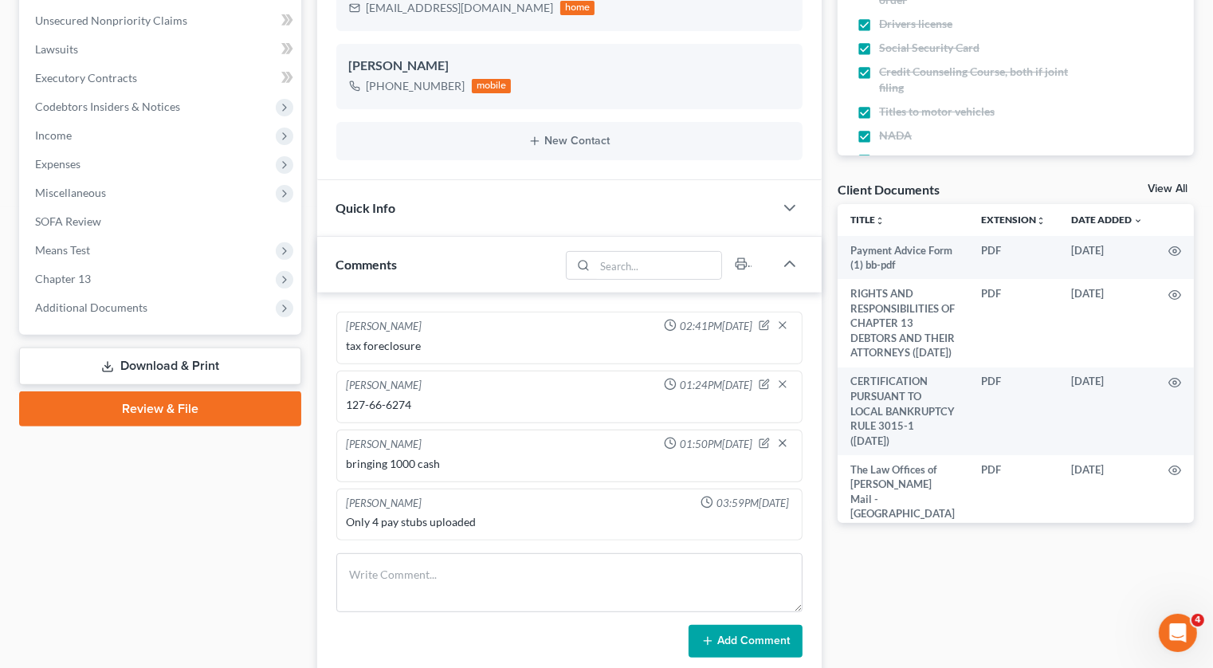
scroll to position [450, 0]
